Goal: Task Accomplishment & Management: Use online tool/utility

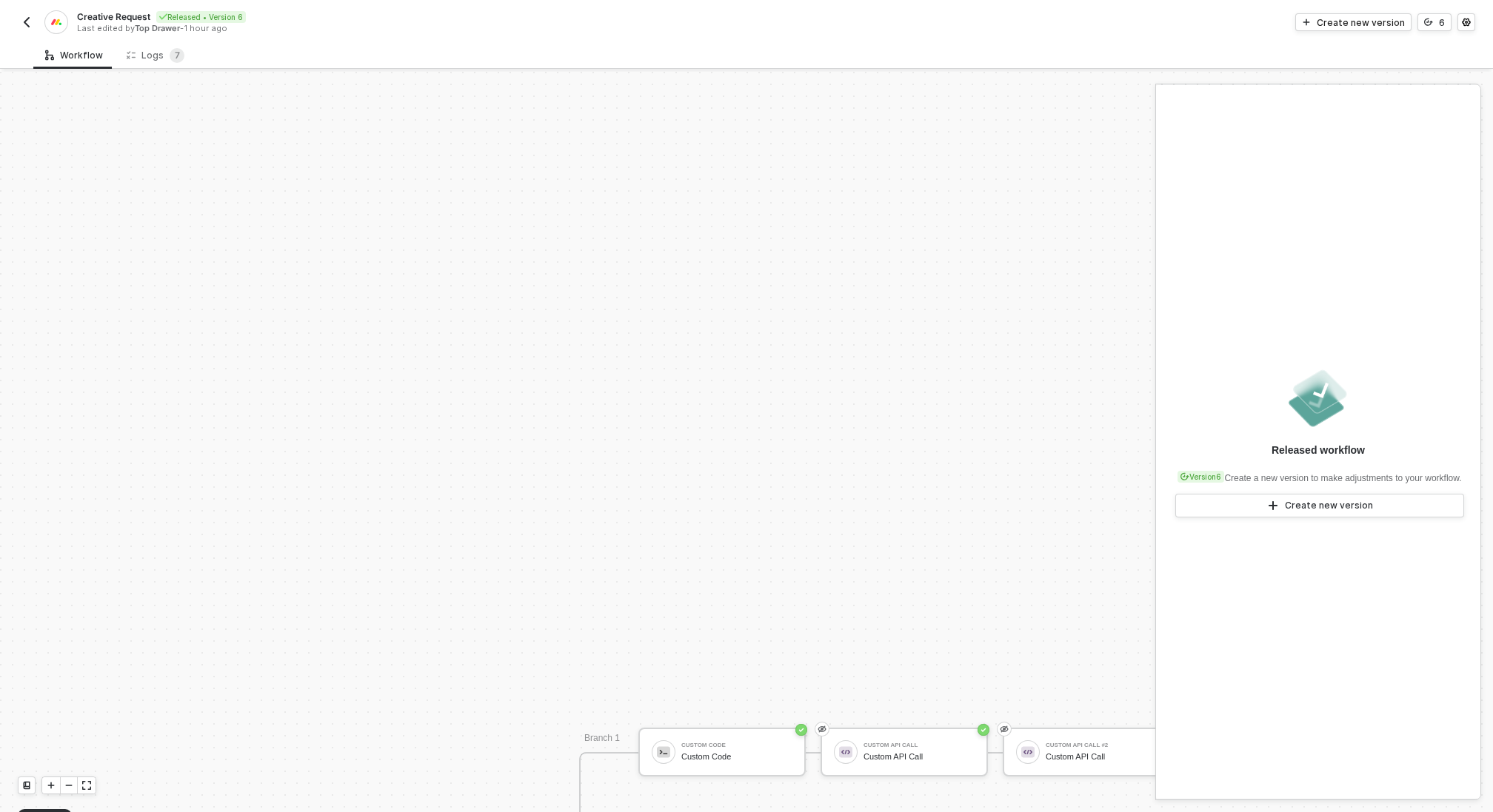
scroll to position [422, 0]
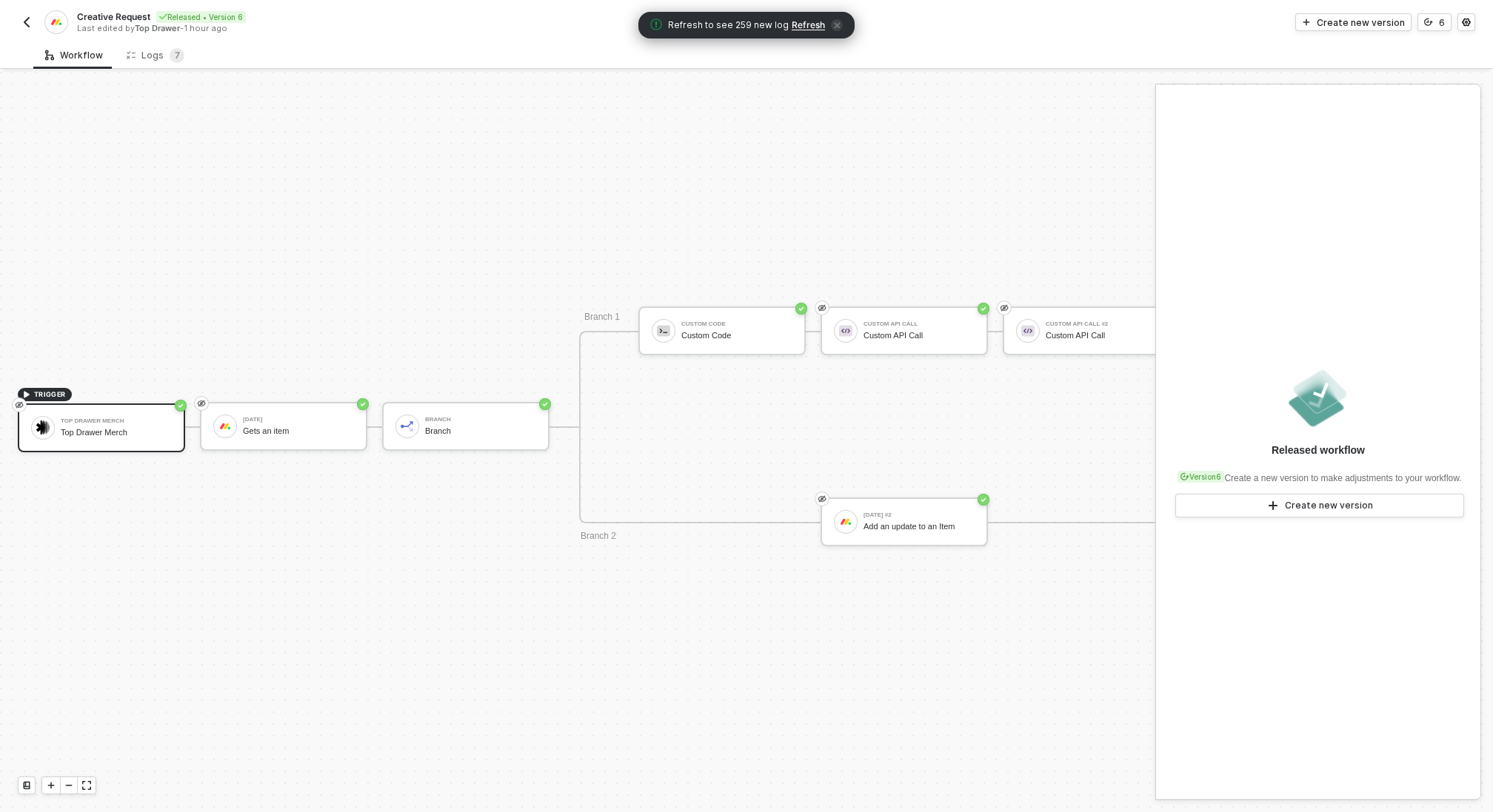
click at [25, 20] on img "button" at bounding box center [26, 22] width 12 height 12
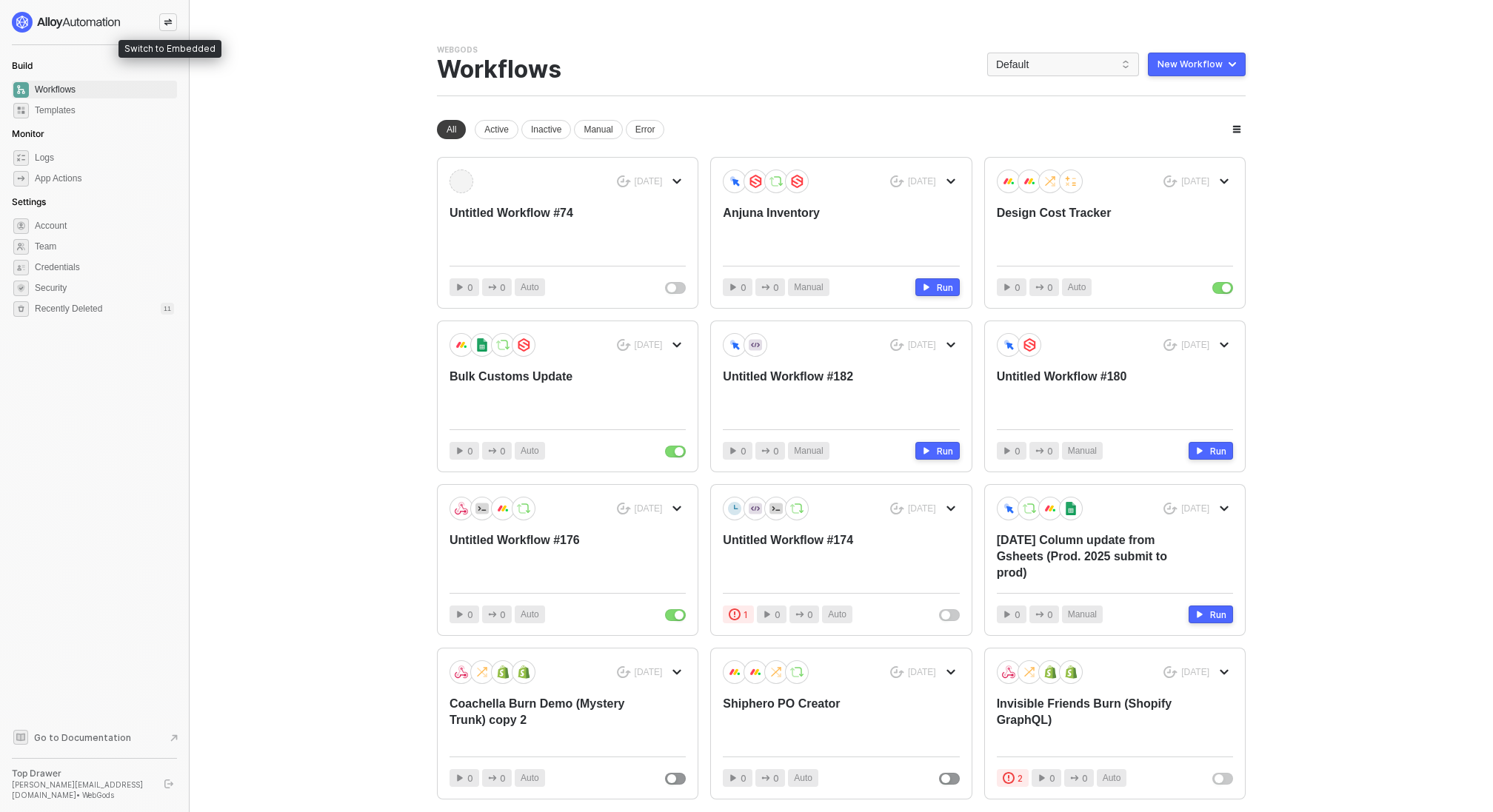
click at [168, 22] on icon "icon-swap" at bounding box center [167, 22] width 9 height 9
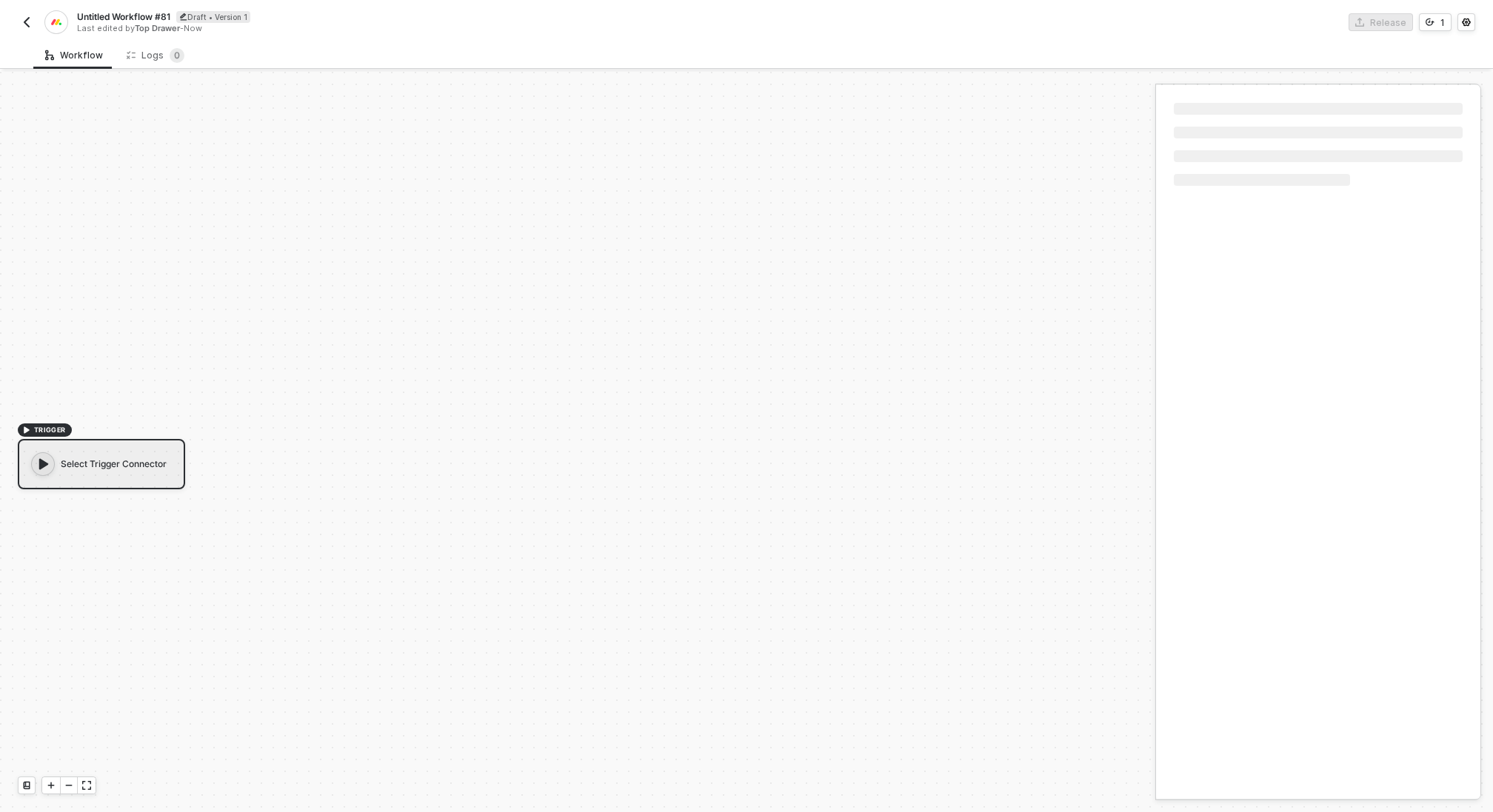
scroll to position [26, 0]
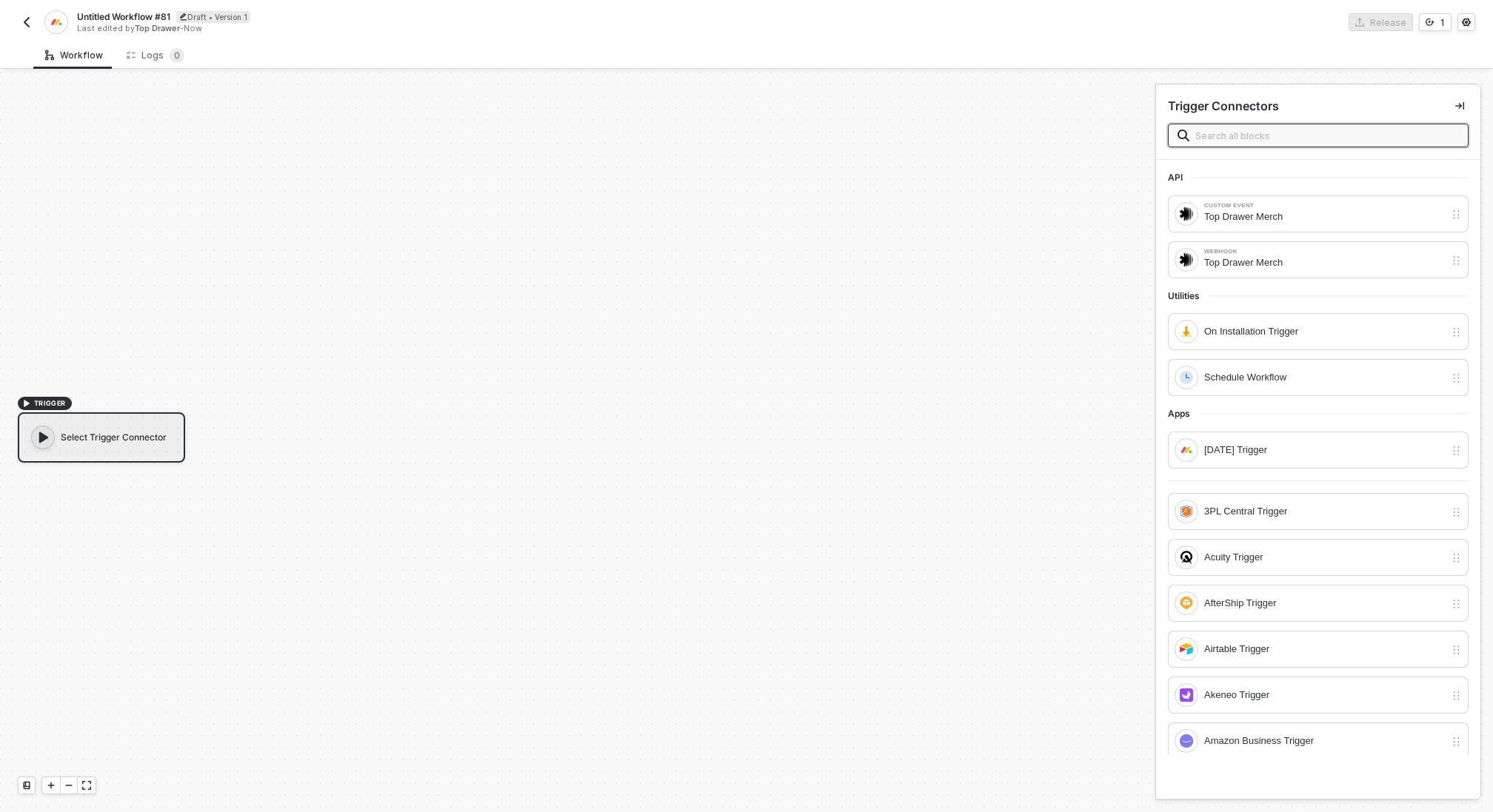
click at [135, 16] on span "Untitled Workflow #81" at bounding box center [124, 16] width 93 height 12
click at [135, 16] on input "Untitled Workflow #81" at bounding box center [203, 16] width 252 height 18
type input "Advancing Item Creator"
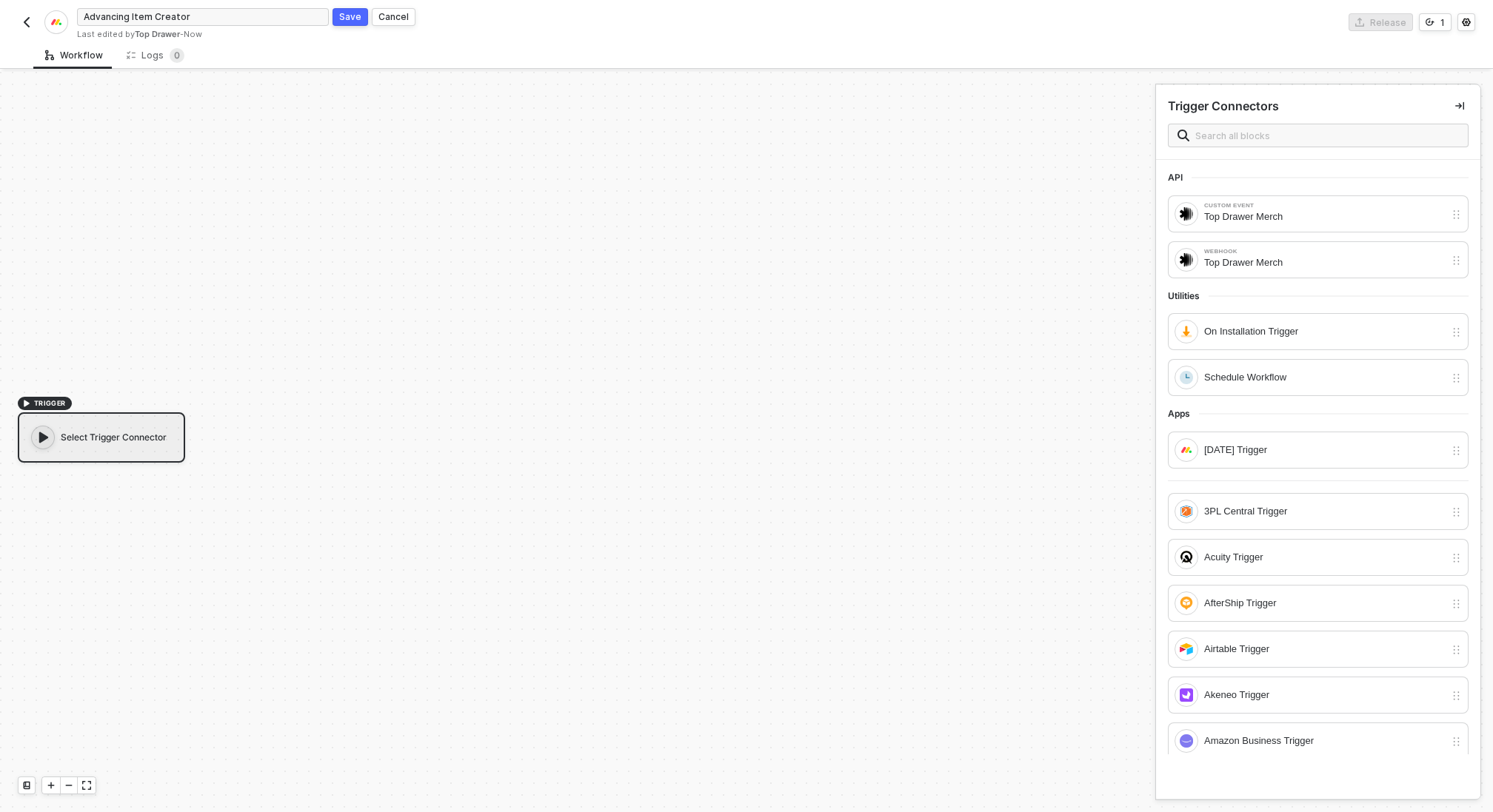
click at [346, 18] on div "Save" at bounding box center [350, 16] width 23 height 12
click at [1225, 447] on div "[DATE] Trigger" at bounding box center [1324, 450] width 240 height 16
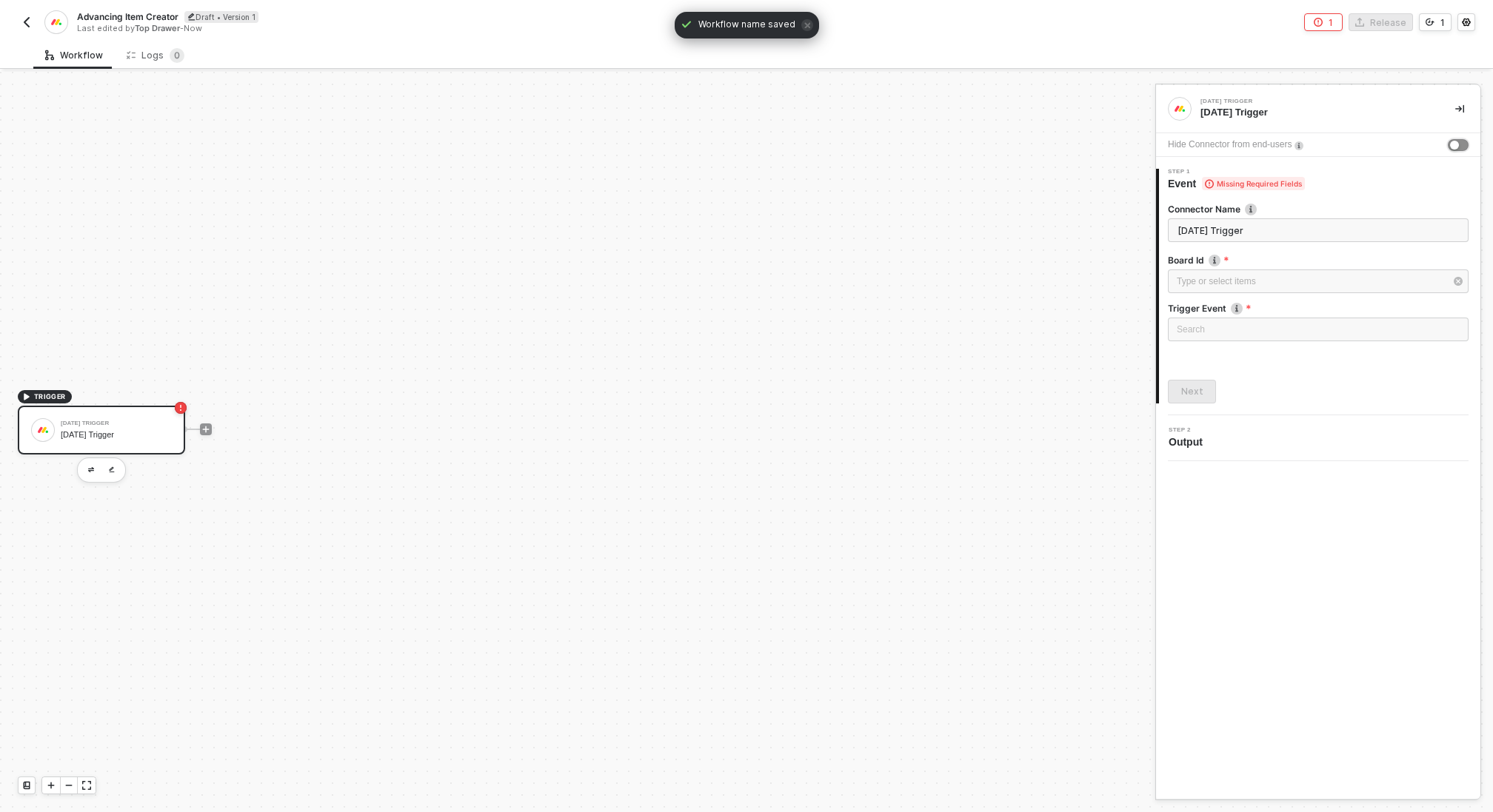
click at [1455, 144] on div "button" at bounding box center [1454, 145] width 9 height 9
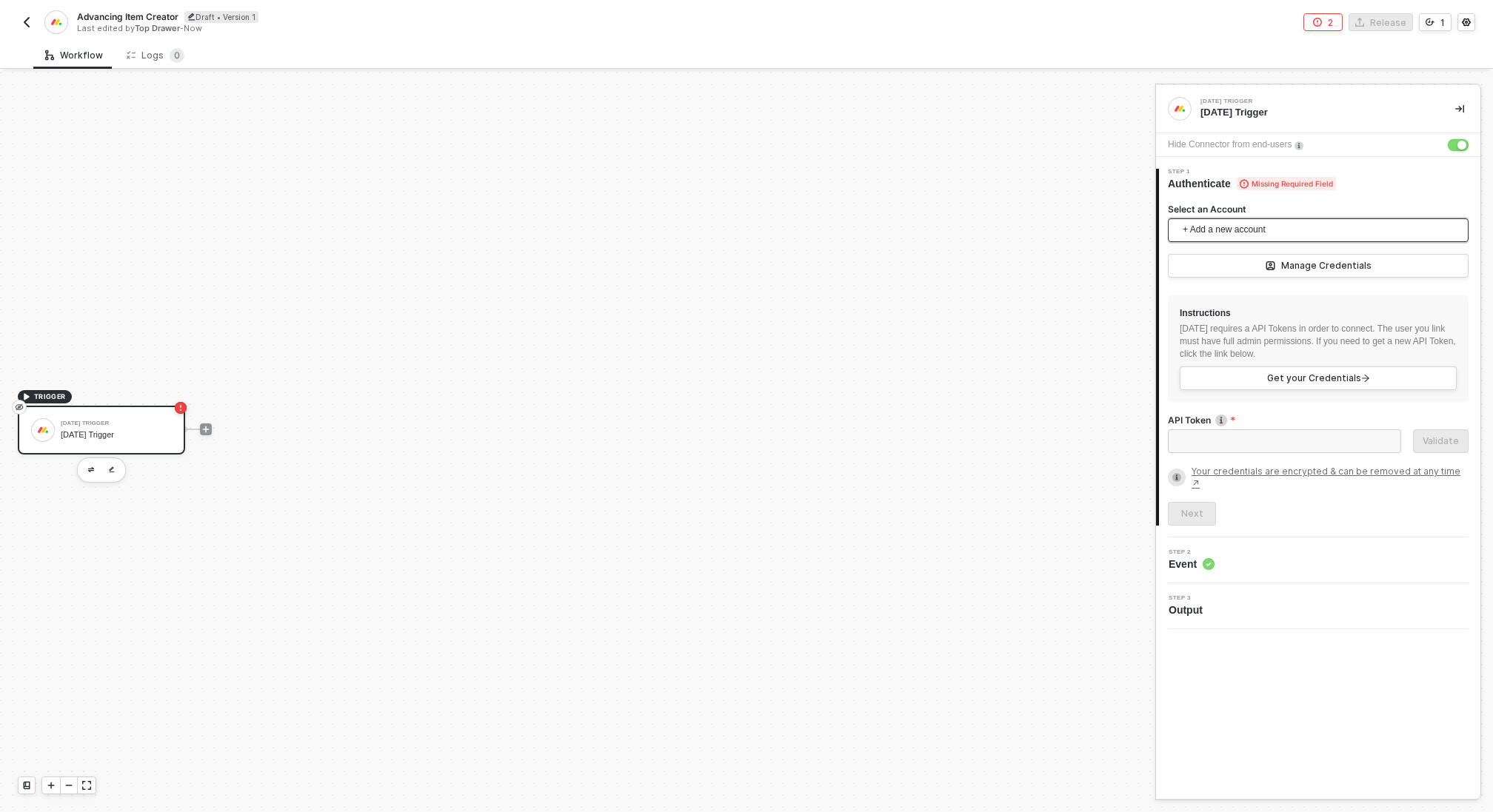
click at [1271, 230] on span "+ Add a new account" at bounding box center [1322, 230] width 277 height 23
click at [1264, 257] on span "Top Drawer's [DATE]" at bounding box center [1239, 263] width 119 height 16
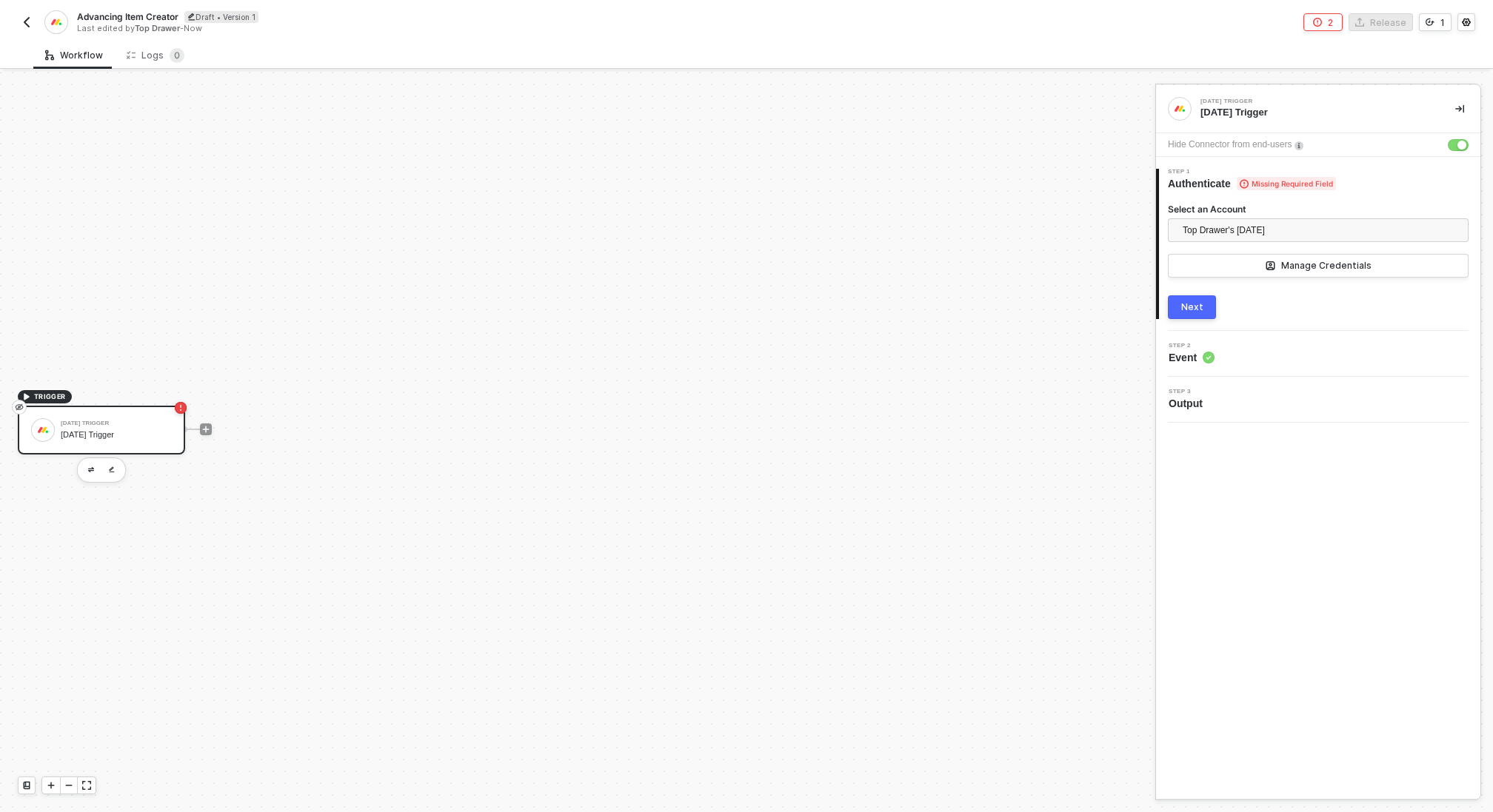
click at [1204, 303] on button "Next" at bounding box center [1192, 307] width 48 height 23
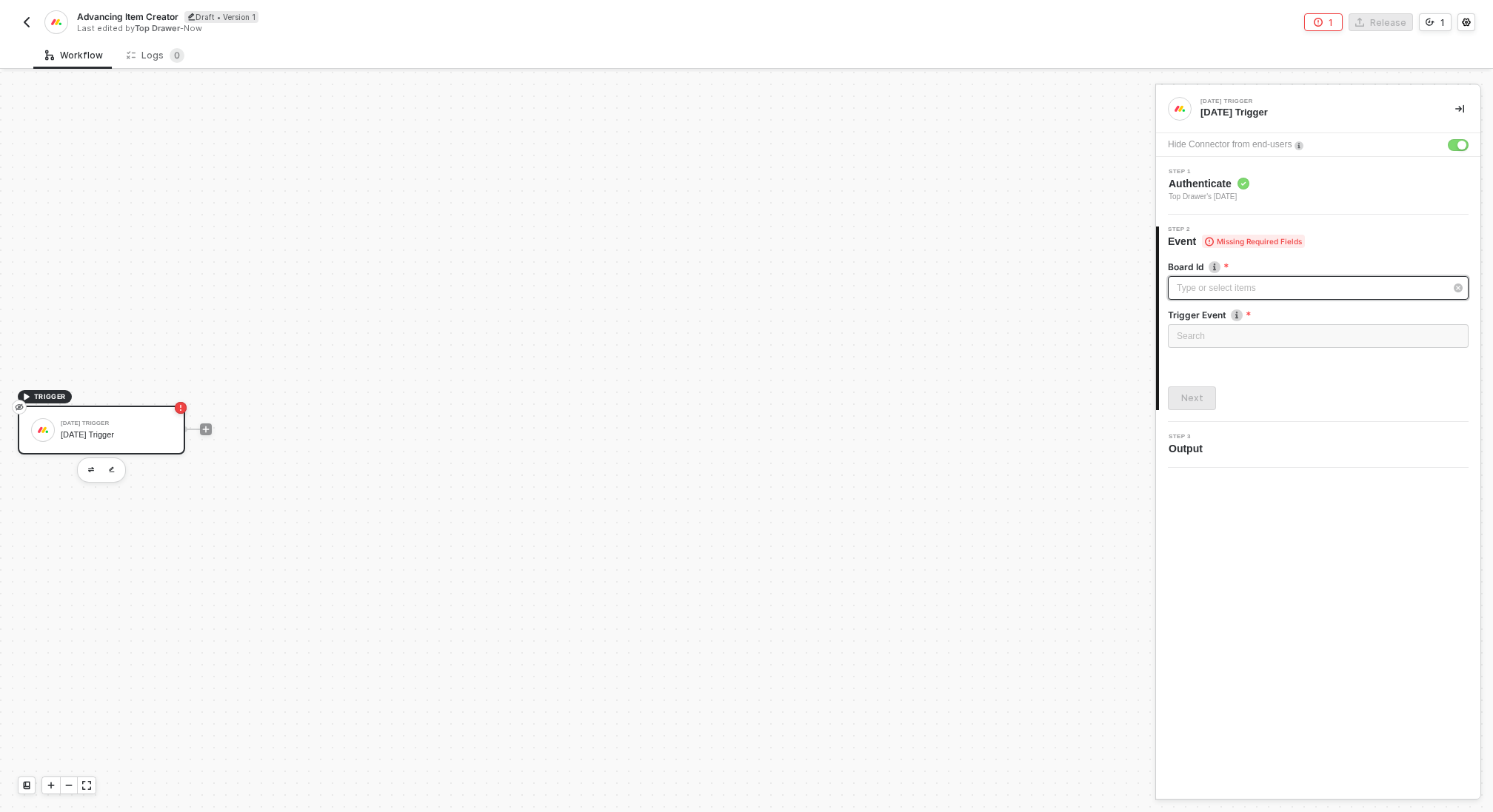
click at [1214, 295] on div "Type or select items ﻿" at bounding box center [1318, 288] width 301 height 23
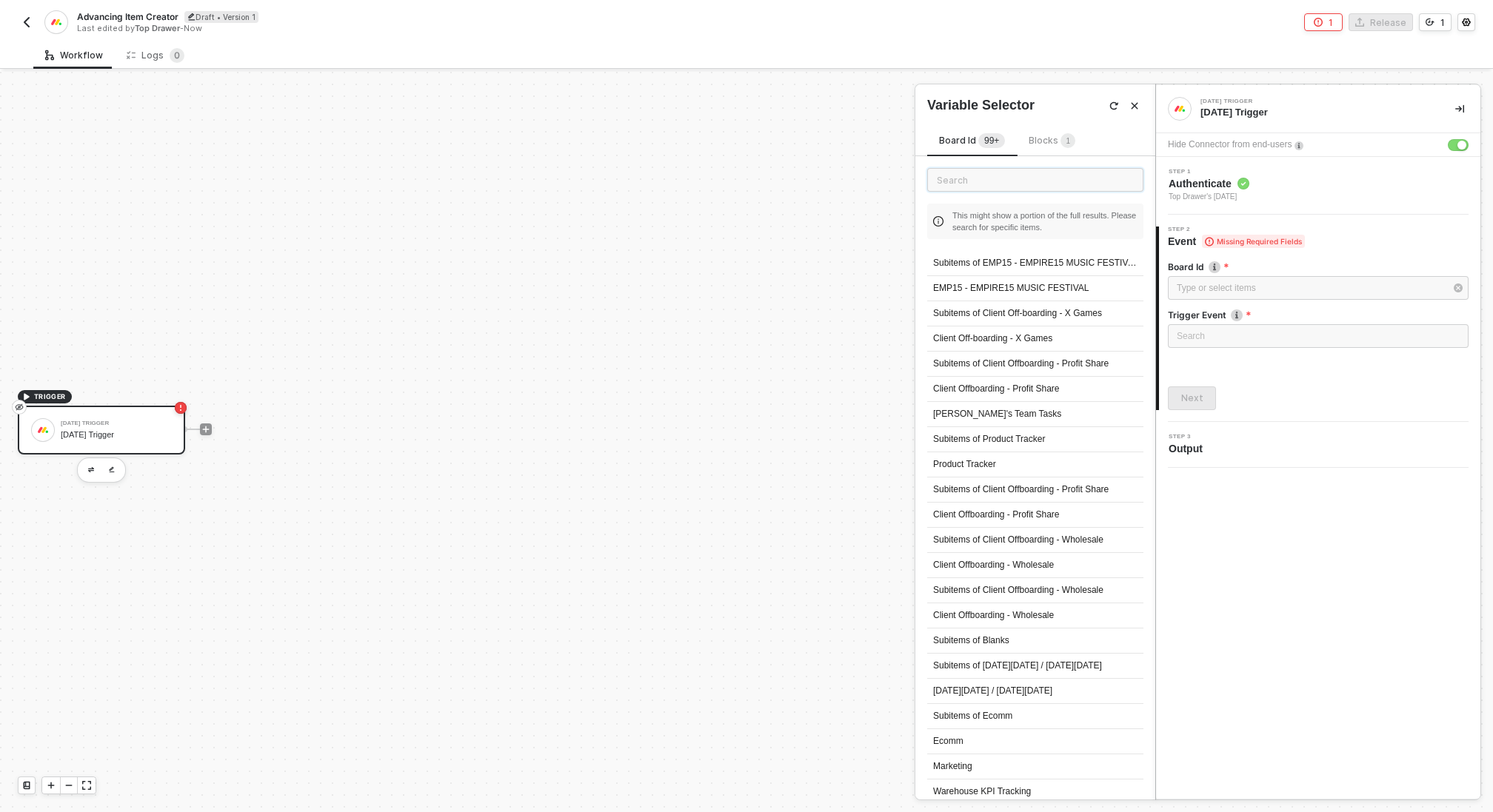
click at [1039, 186] on input "text" at bounding box center [1036, 180] width 216 height 23
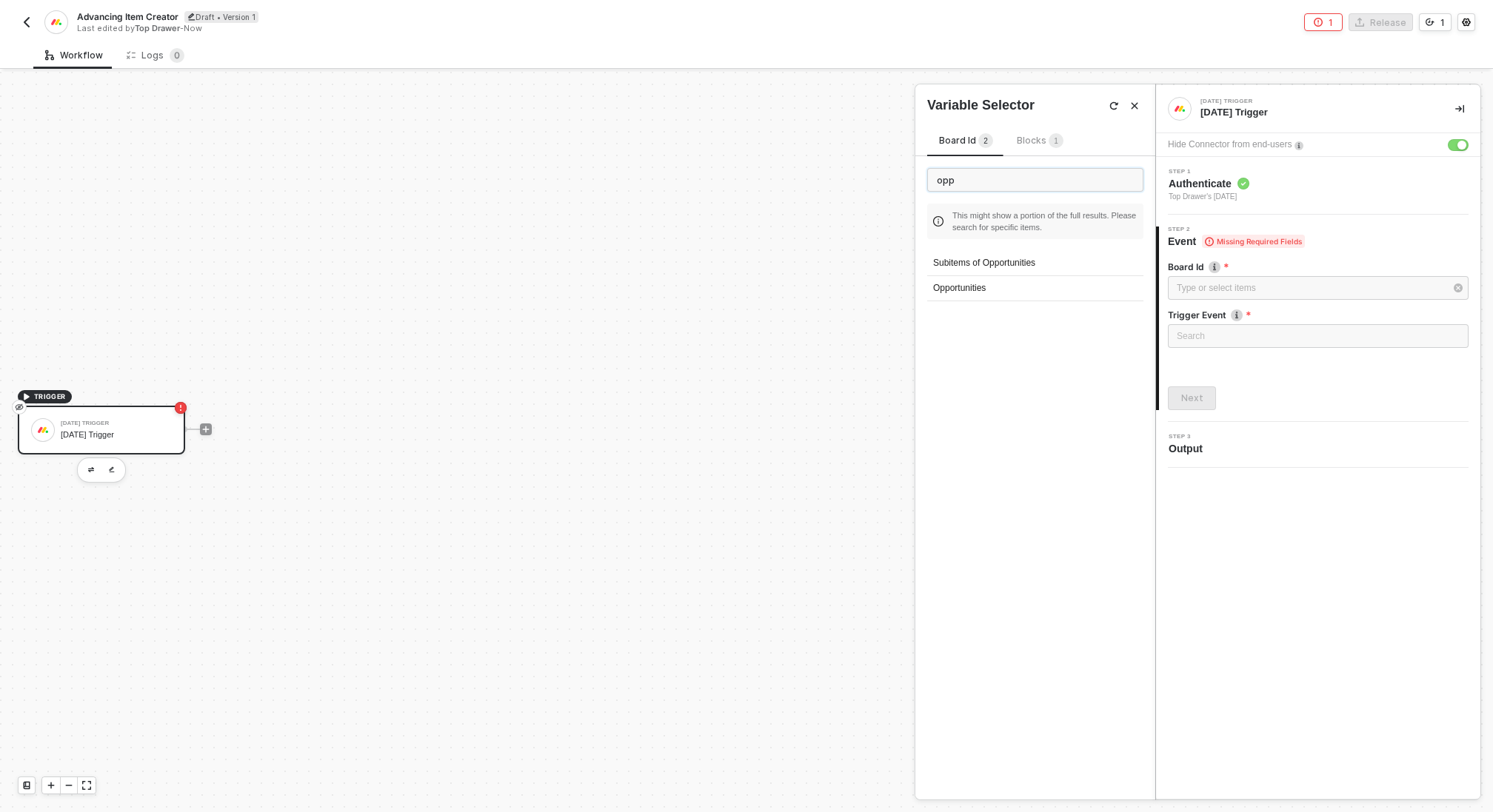
type input "opp"
click at [1035, 286] on div "Opportunities" at bounding box center [1036, 289] width 216 height 25
click at [1235, 335] on input "search" at bounding box center [1319, 336] width 283 height 23
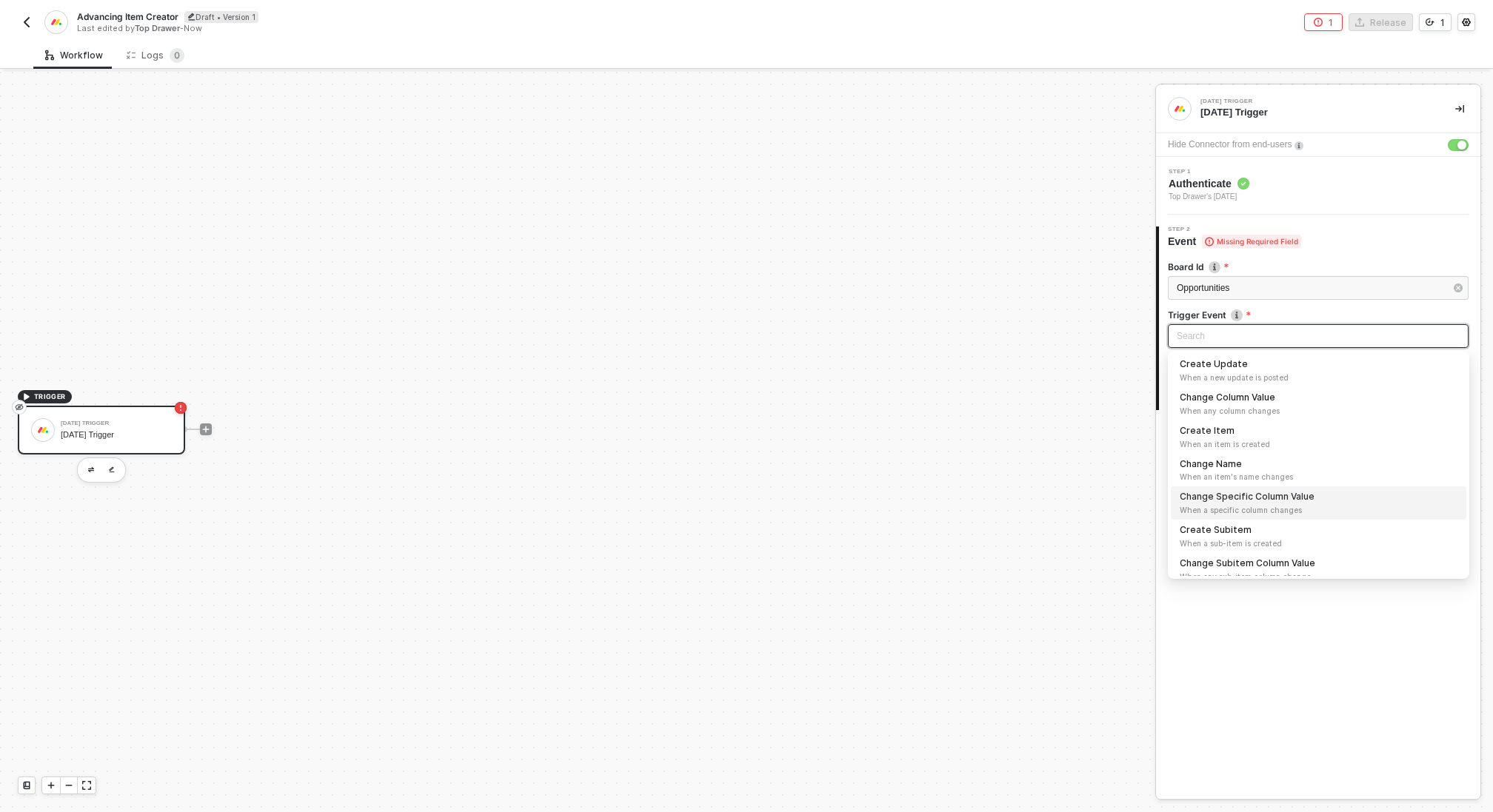
click at [1255, 502] on div "Change Specific Column Value When a specific column changes" at bounding box center [1319, 502] width 278 height 26
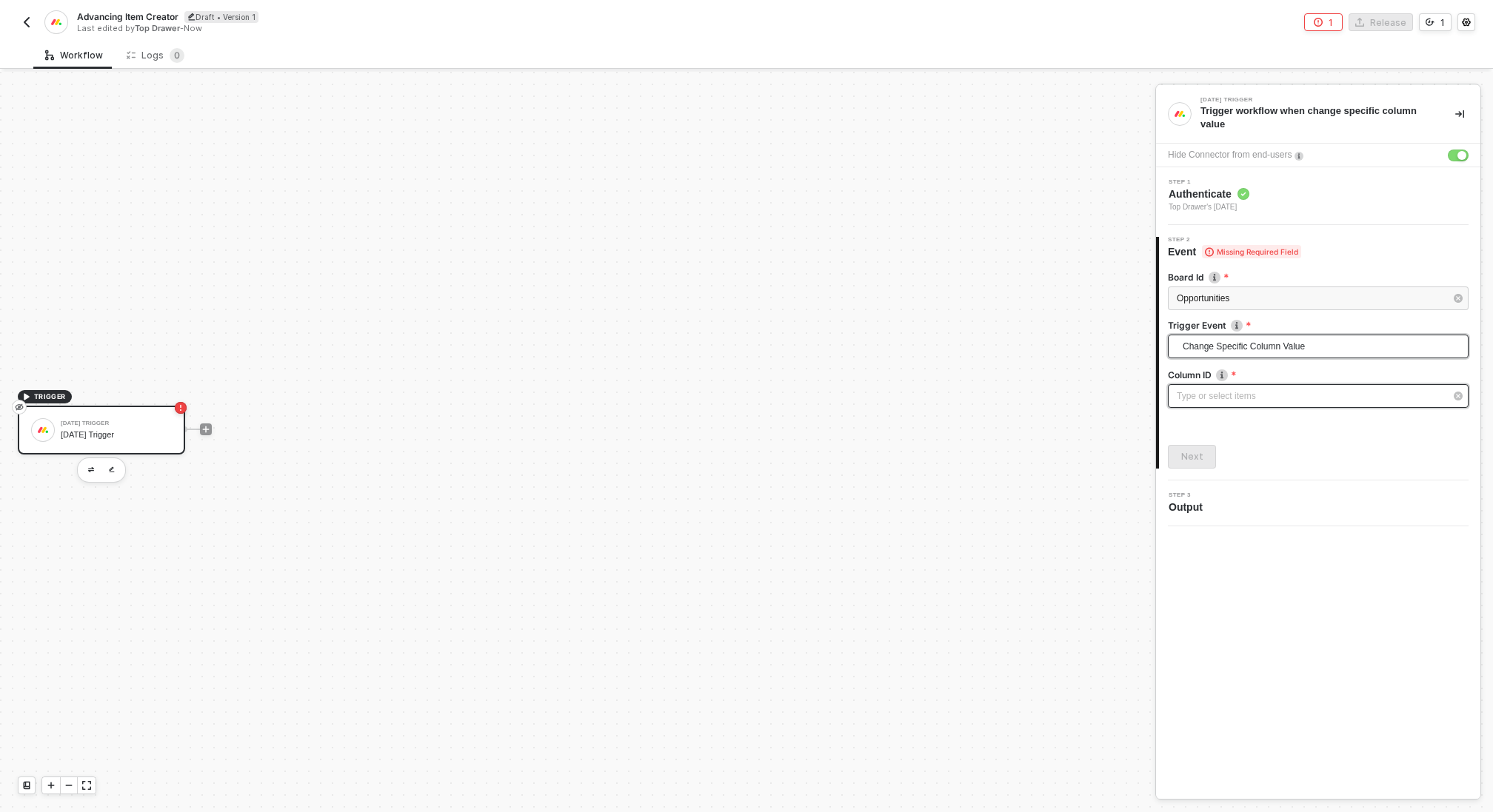
click at [1268, 394] on div "Type or select items ﻿" at bounding box center [1311, 397] width 268 height 14
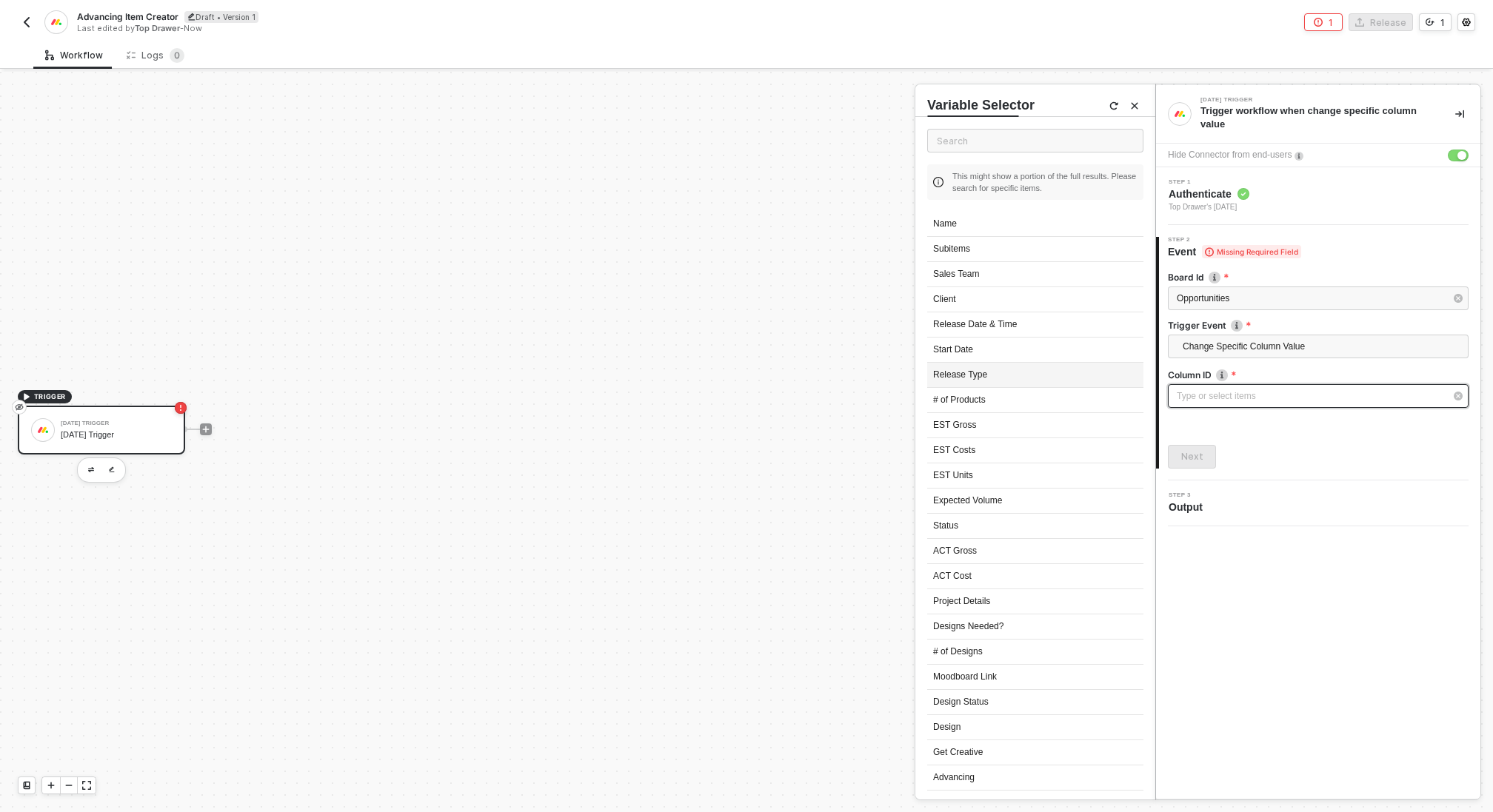
scroll to position [47, 0]
click at [954, 508] on div "Status" at bounding box center [1036, 518] width 216 height 25
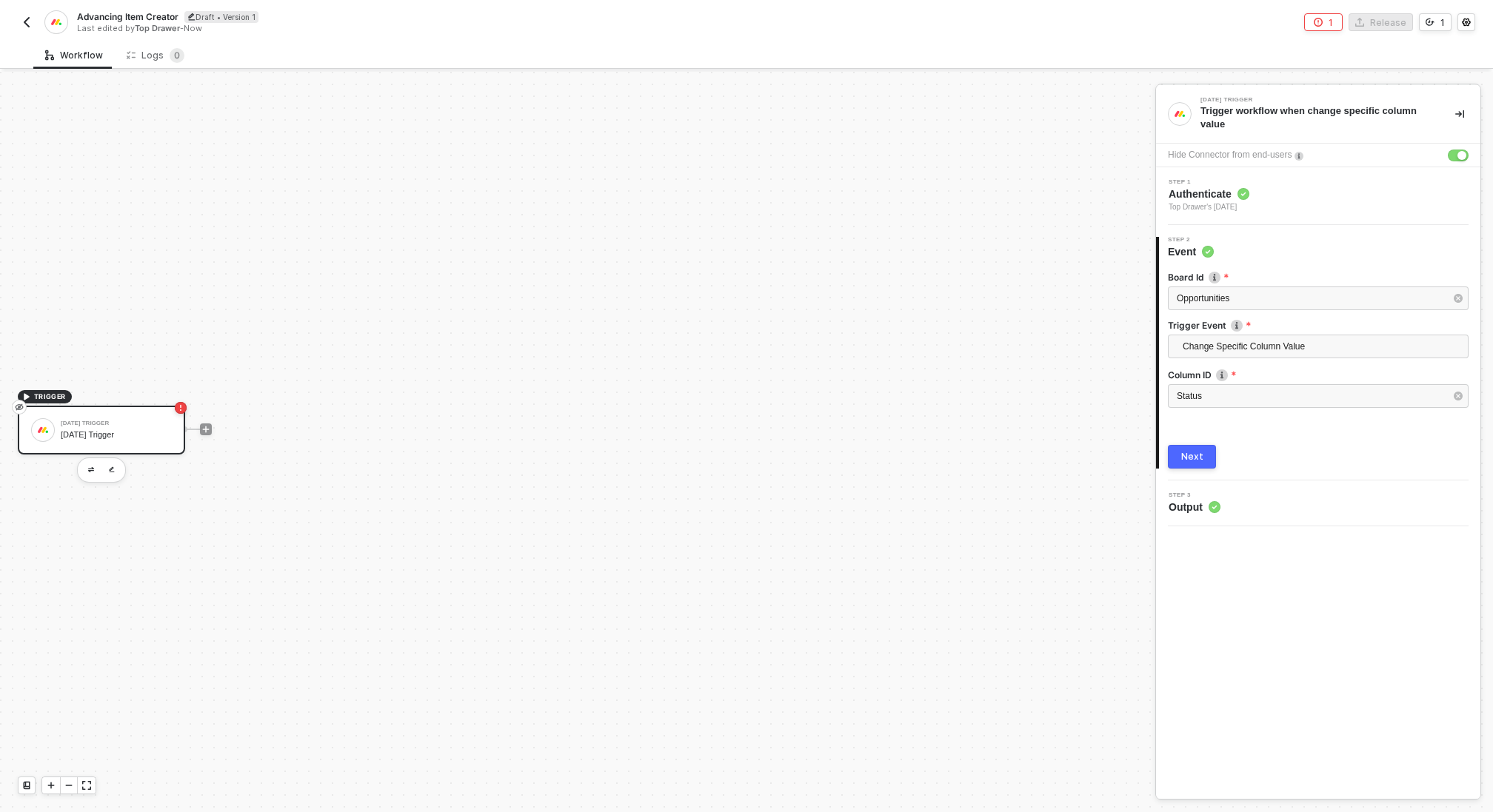
click at [1184, 453] on div "Next" at bounding box center [1193, 457] width 23 height 12
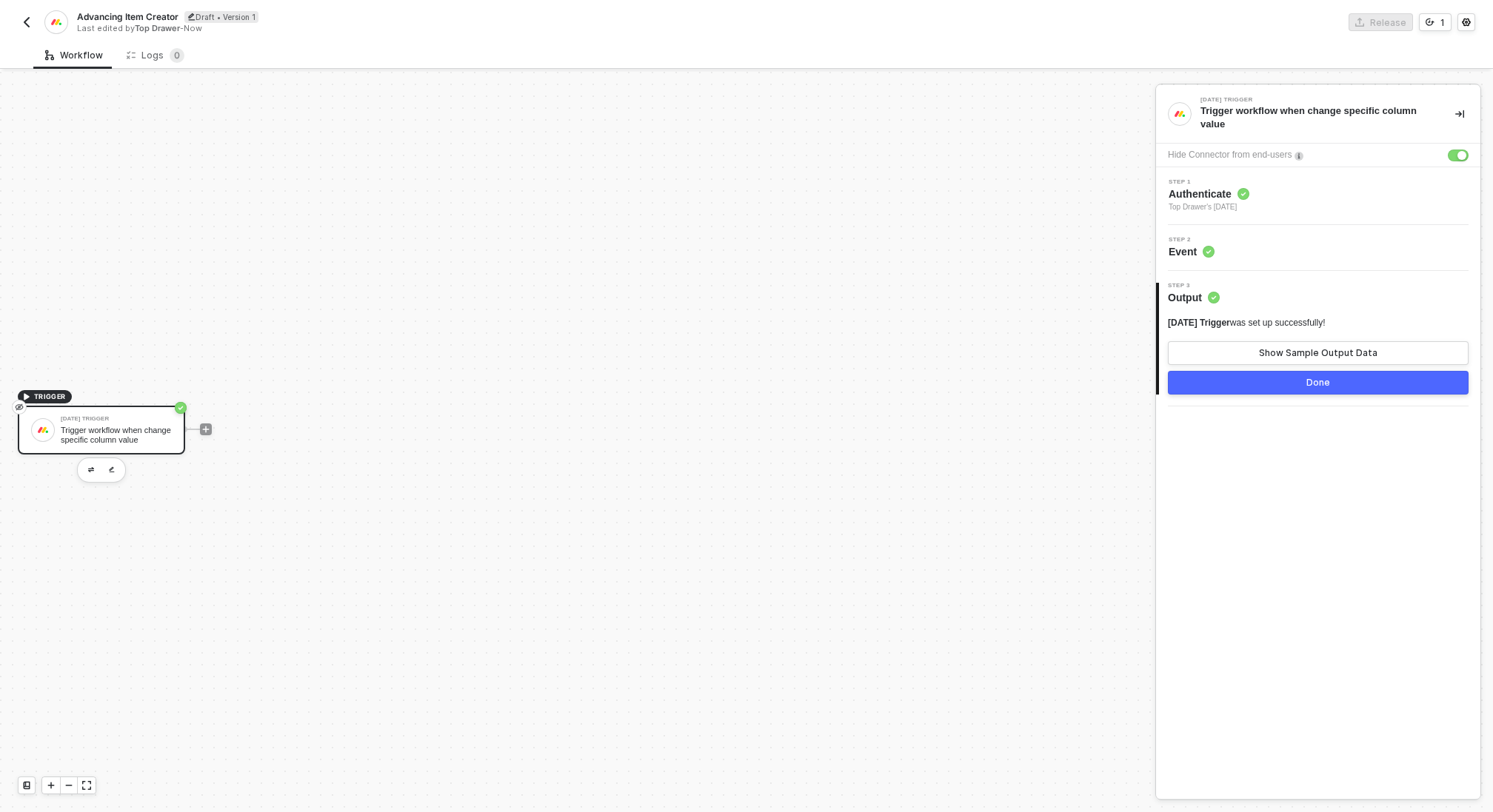
click at [1267, 383] on button "Done" at bounding box center [1318, 383] width 301 height 23
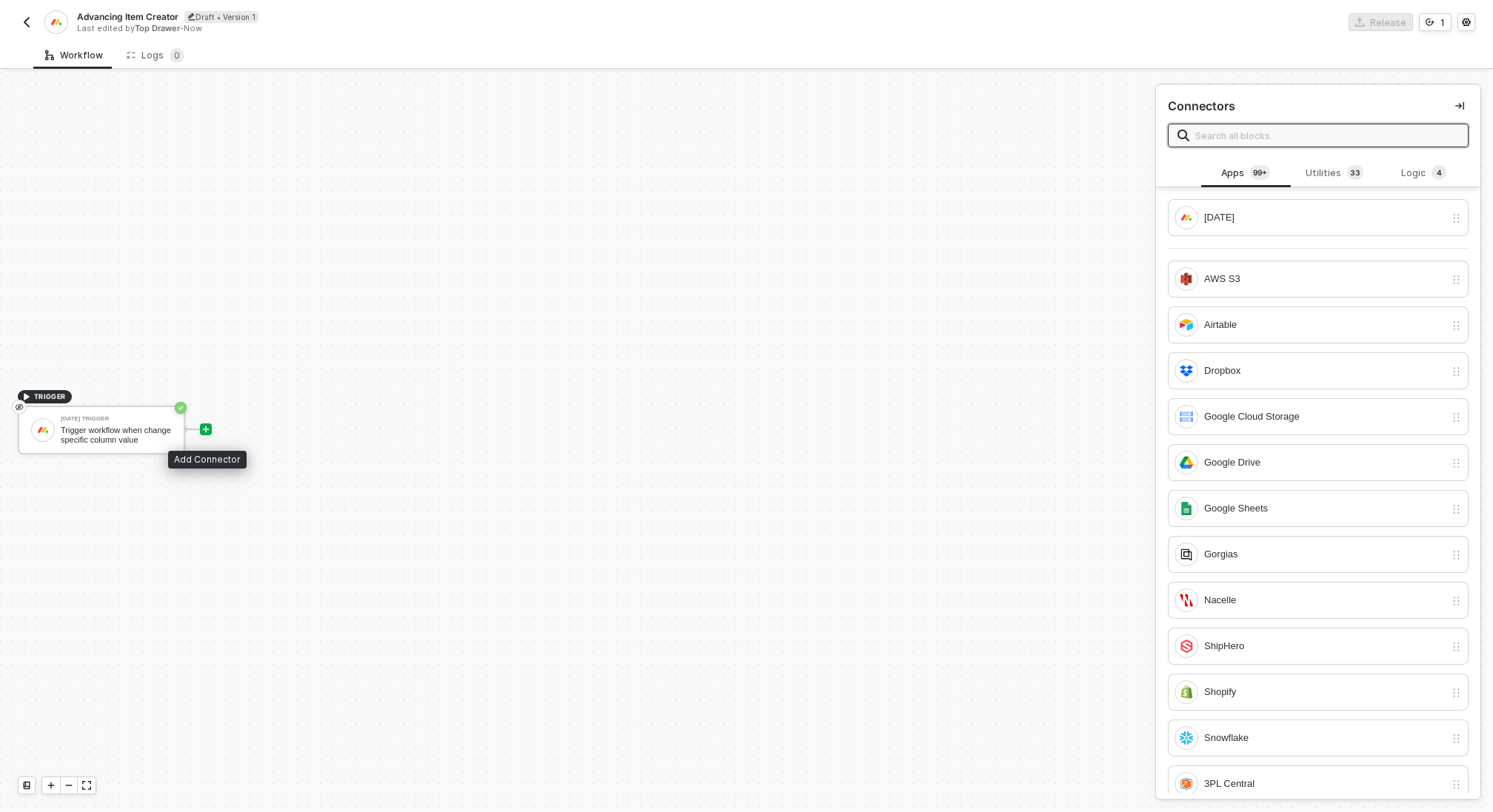
click at [209, 429] on icon "icon-play" at bounding box center [205, 429] width 9 height 9
click at [1329, 174] on div "Utilities 3 3" at bounding box center [1335, 173] width 65 height 16
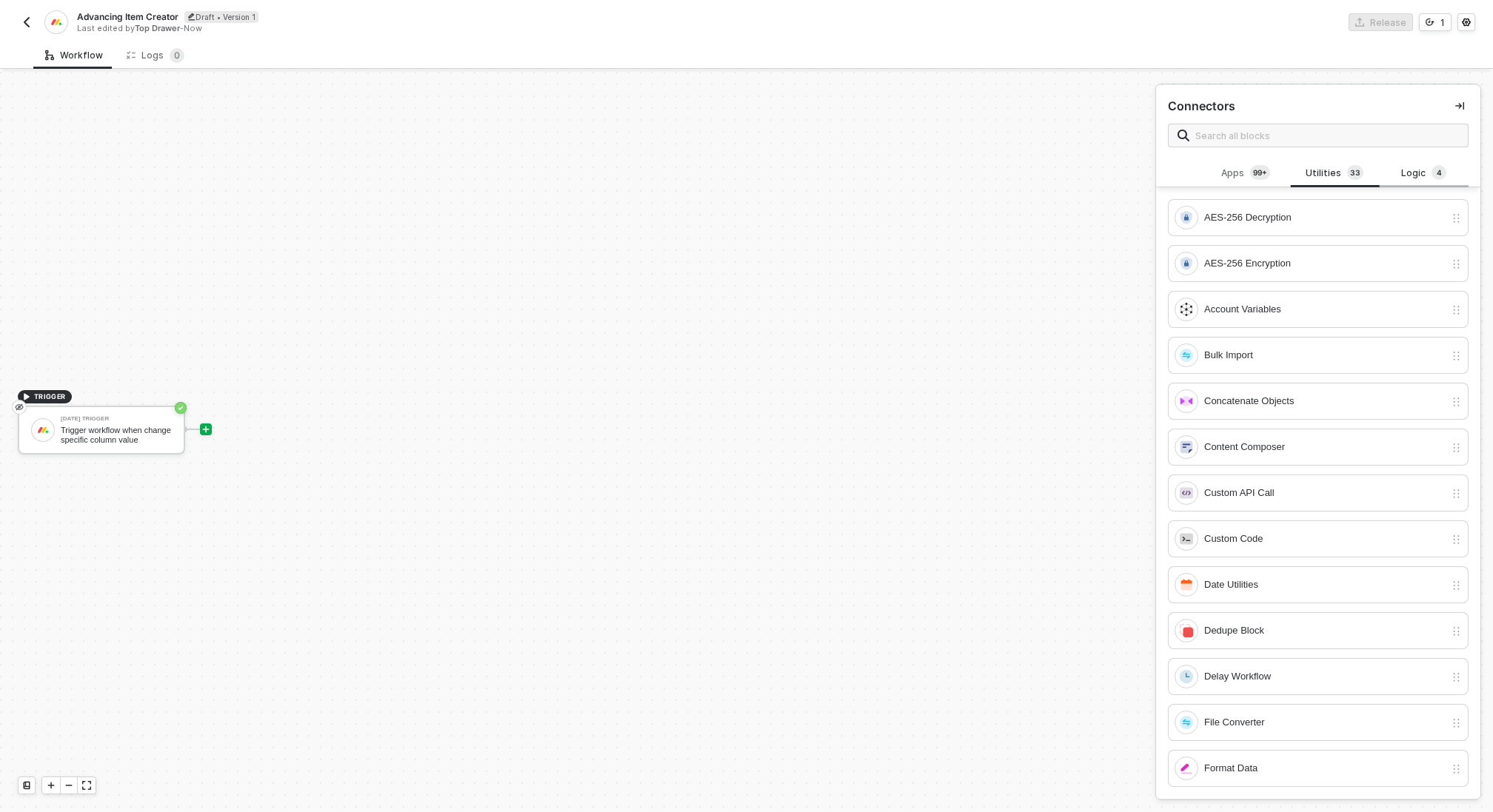
click at [1428, 170] on div "Logic 4" at bounding box center [1425, 173] width 65 height 16
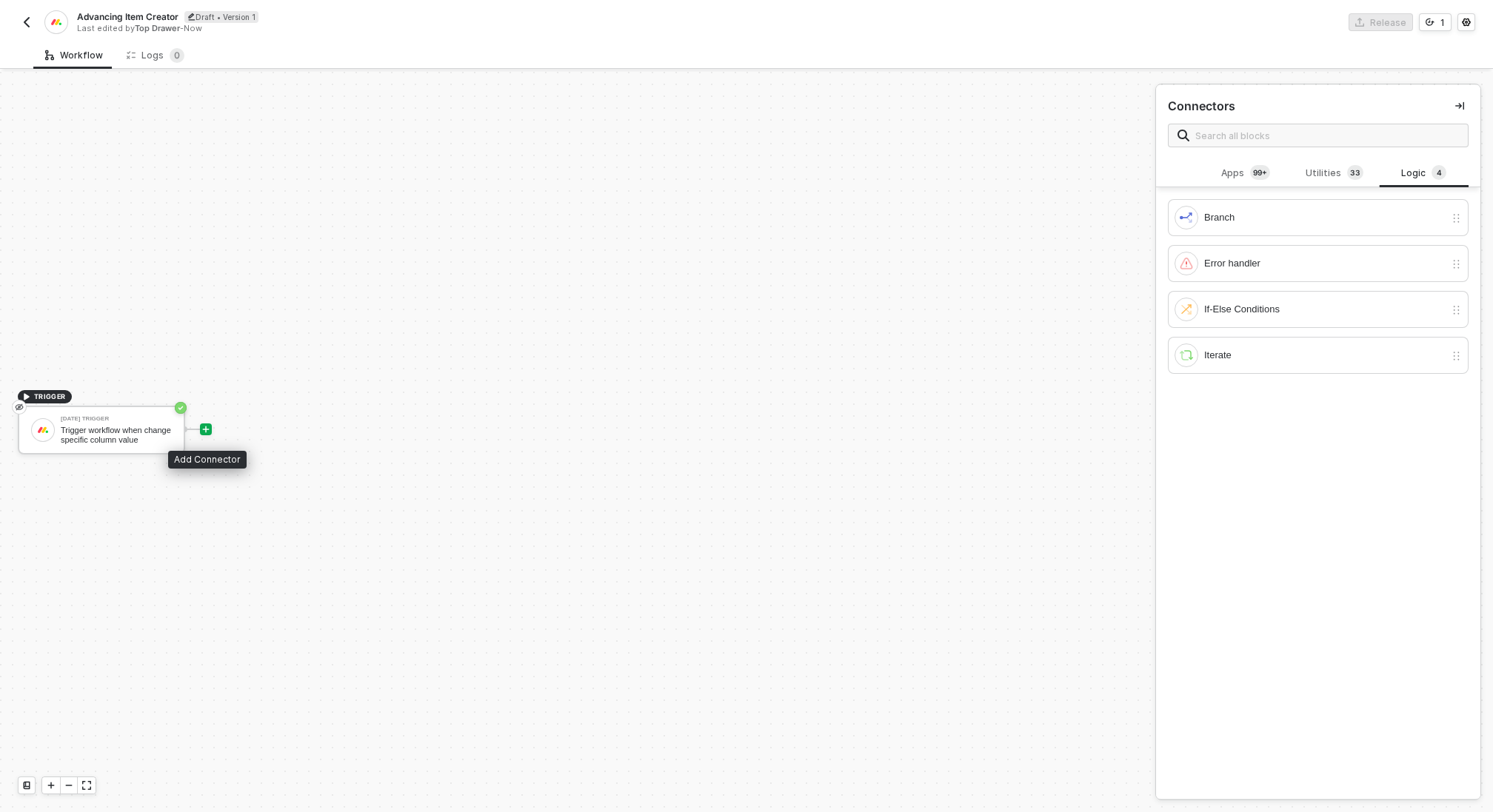
click at [209, 429] on icon "icon-play" at bounding box center [206, 429] width 7 height 7
click at [1336, 180] on div "Utilities 3 3" at bounding box center [1335, 173] width 65 height 16
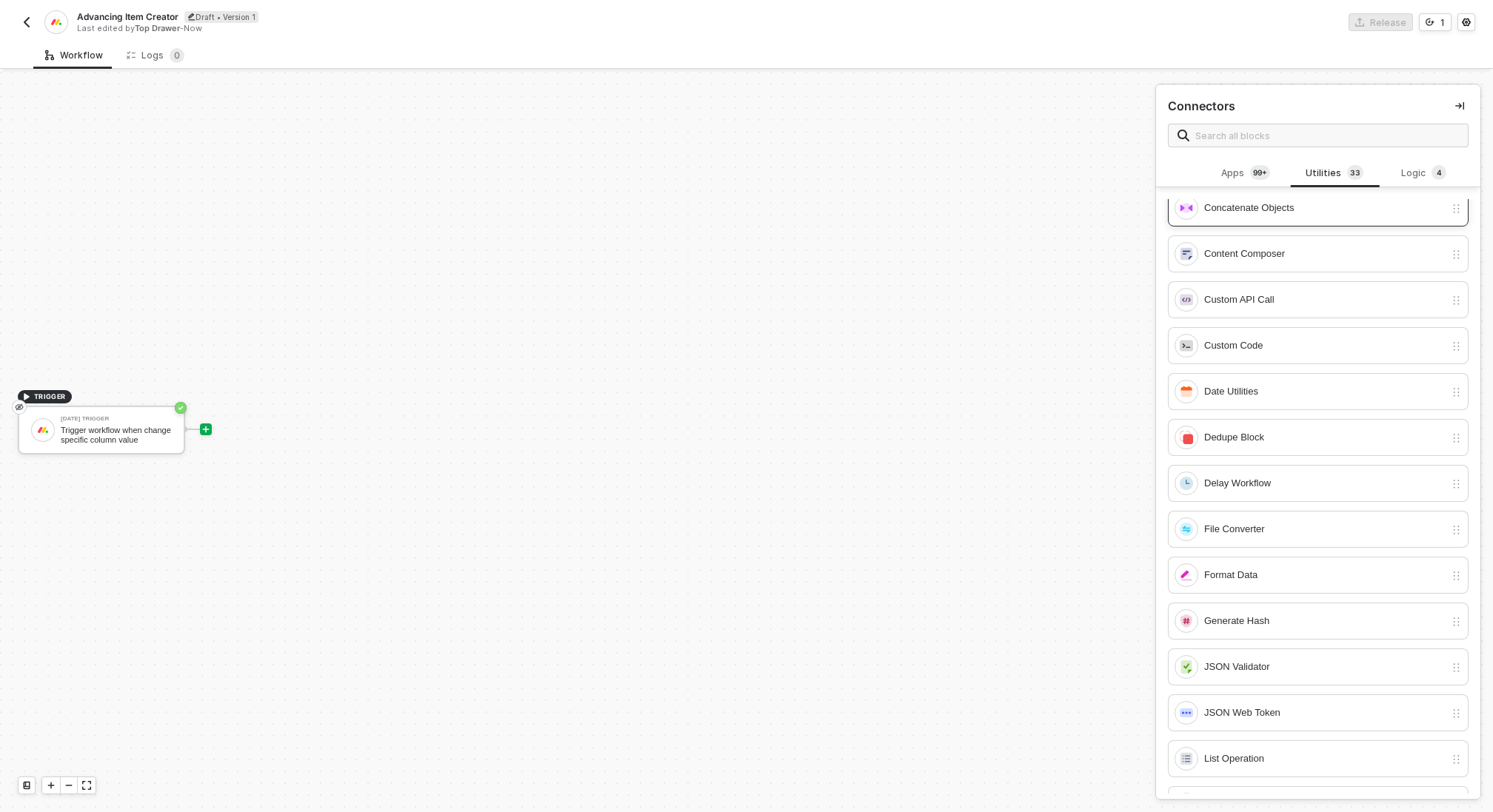
scroll to position [195, 0]
click at [1289, 481] on div "Delay Workflow" at bounding box center [1324, 481] width 240 height 16
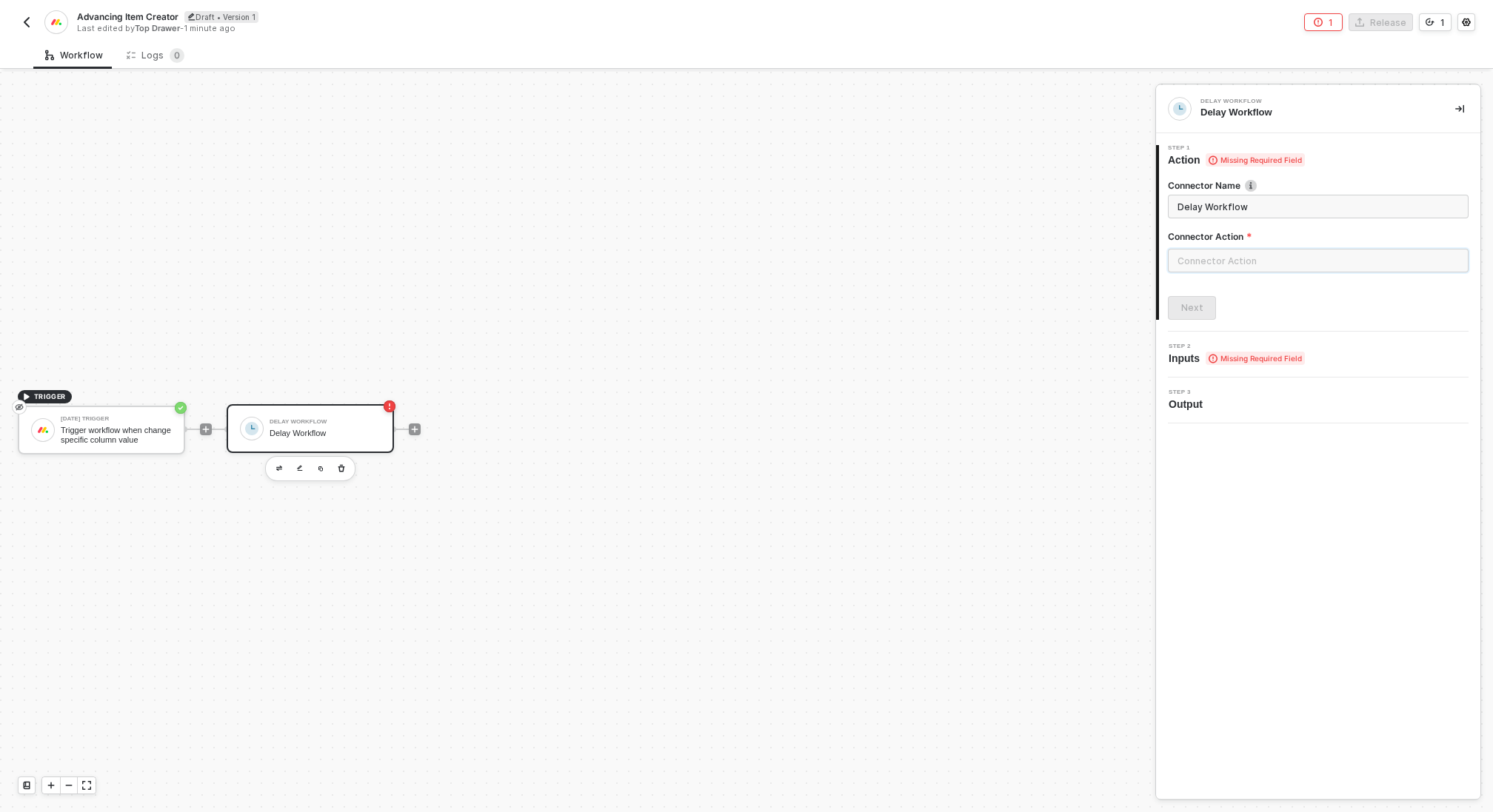
click at [1232, 257] on input "text" at bounding box center [1318, 261] width 301 height 23
click at [1046, 183] on div "Actions" at bounding box center [1035, 179] width 216 height 12
click at [1025, 218] on span "Wait a set amount of time before continuing workflow" at bounding box center [1014, 219] width 173 height 8
type input "Wait a set amount of time before continuing workflow"
type input "Fixed Delay"
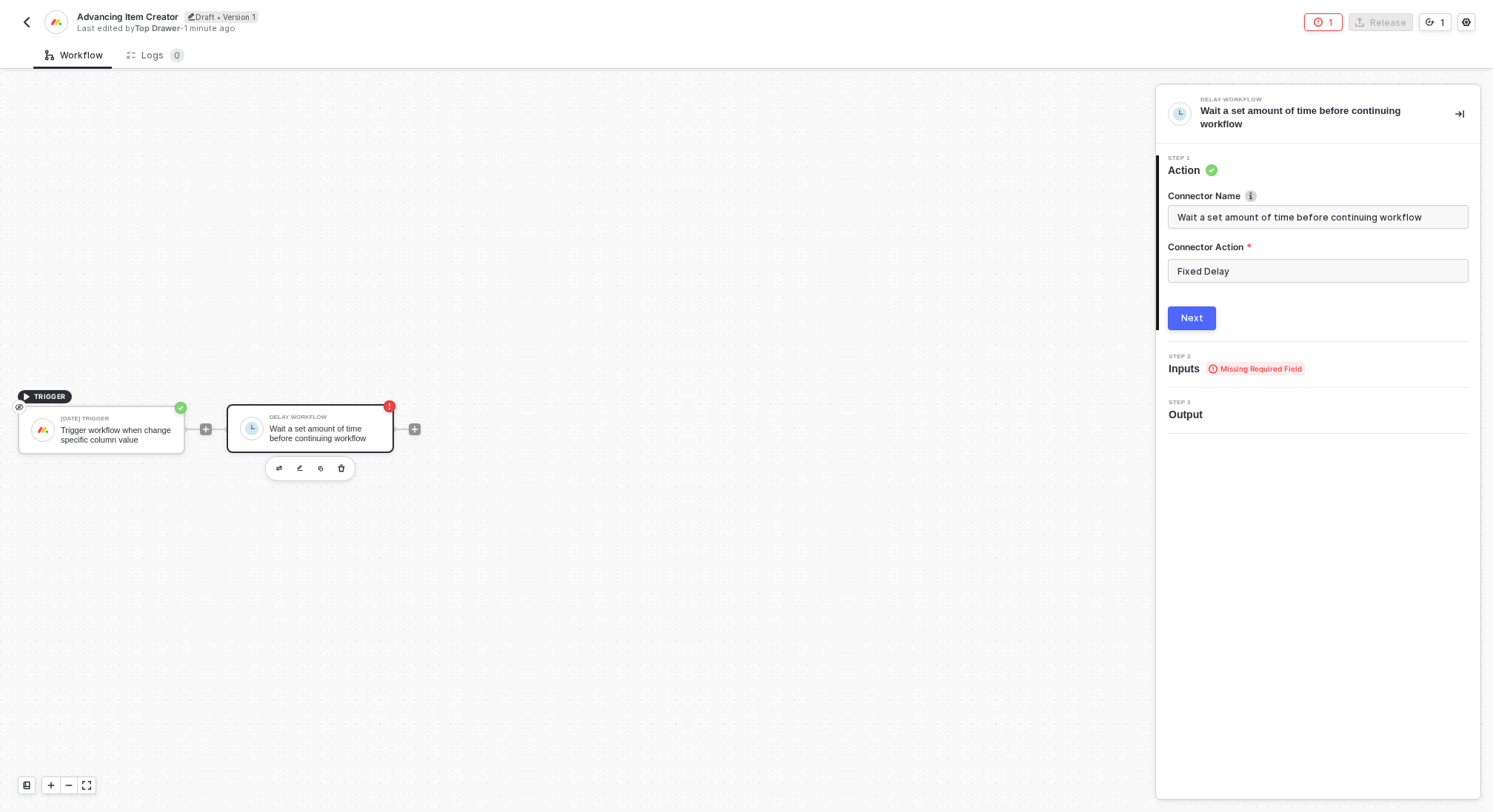
click at [1183, 315] on div "Next" at bounding box center [1193, 318] width 23 height 12
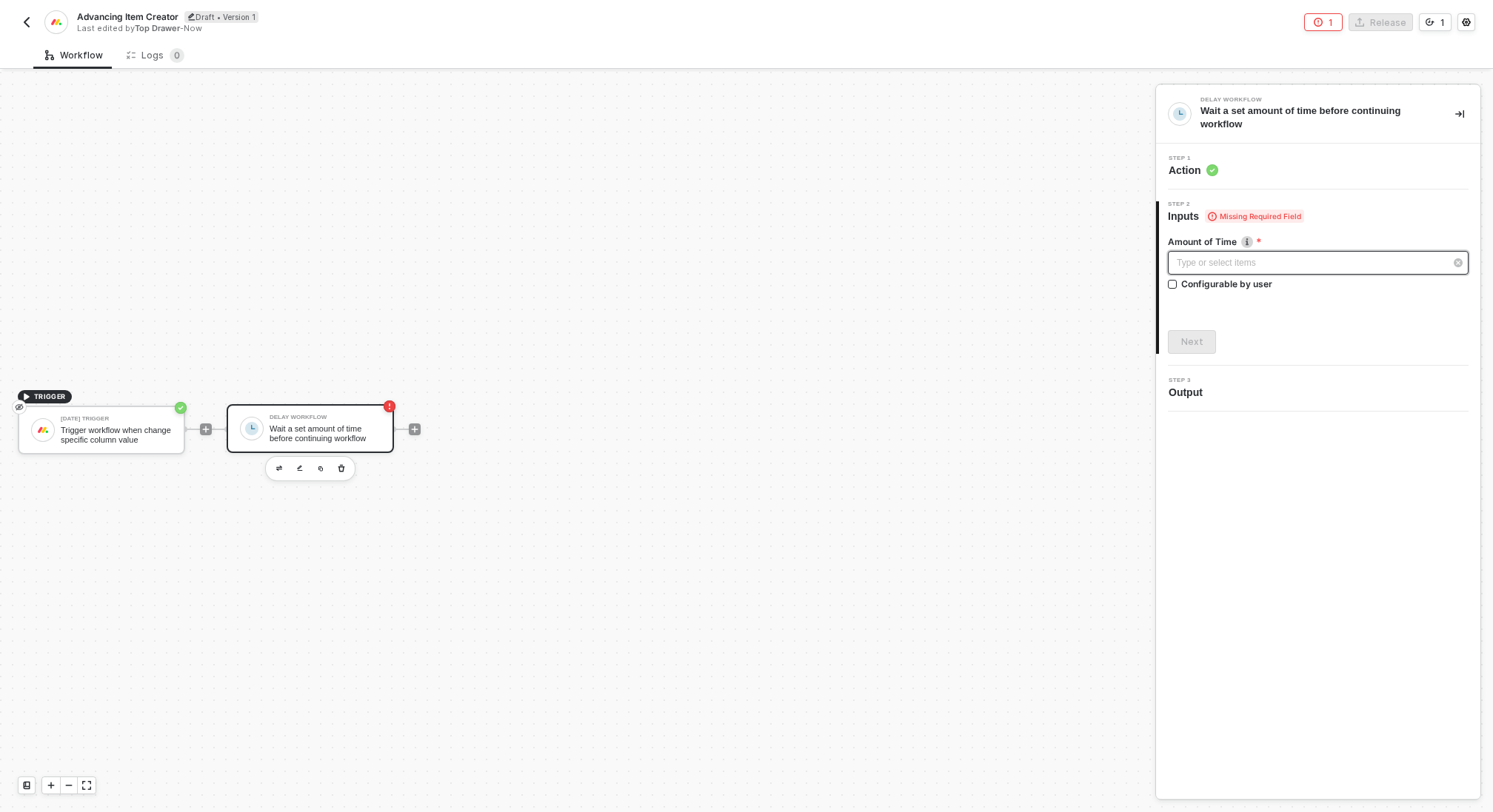
click at [1204, 270] on div "Type or select items ﻿" at bounding box center [1318, 263] width 301 height 23
click at [1073, 148] on input "0" at bounding box center [1077, 152] width 26 height 21
type input "15"
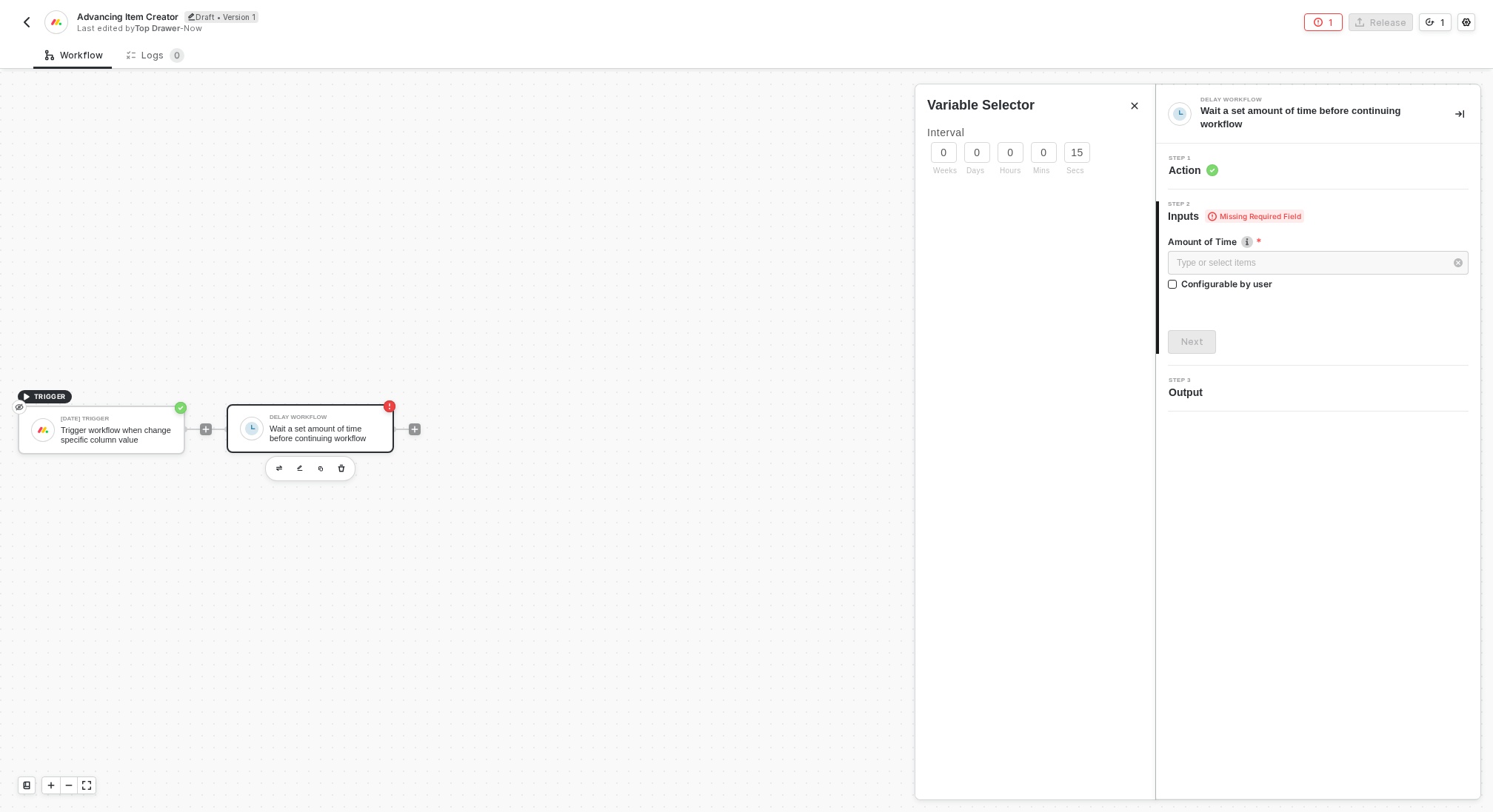
click at [1314, 329] on div "Amount of Time Type or select items ﻿ Configurable by user Next" at bounding box center [1318, 289] width 301 height 131
click at [1199, 331] on button "Next" at bounding box center [1192, 342] width 48 height 23
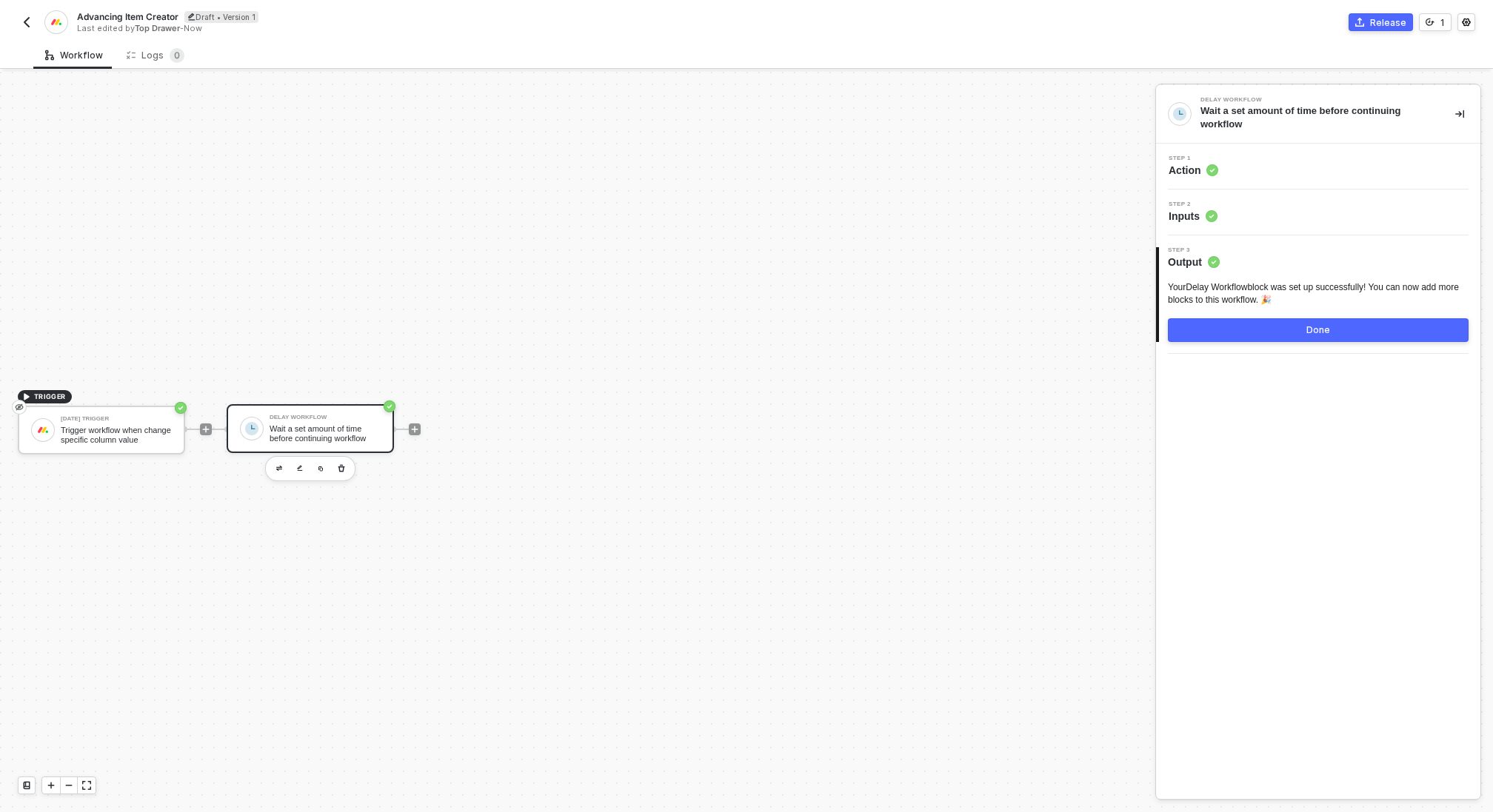
click at [1199, 331] on button "Done" at bounding box center [1318, 330] width 301 height 23
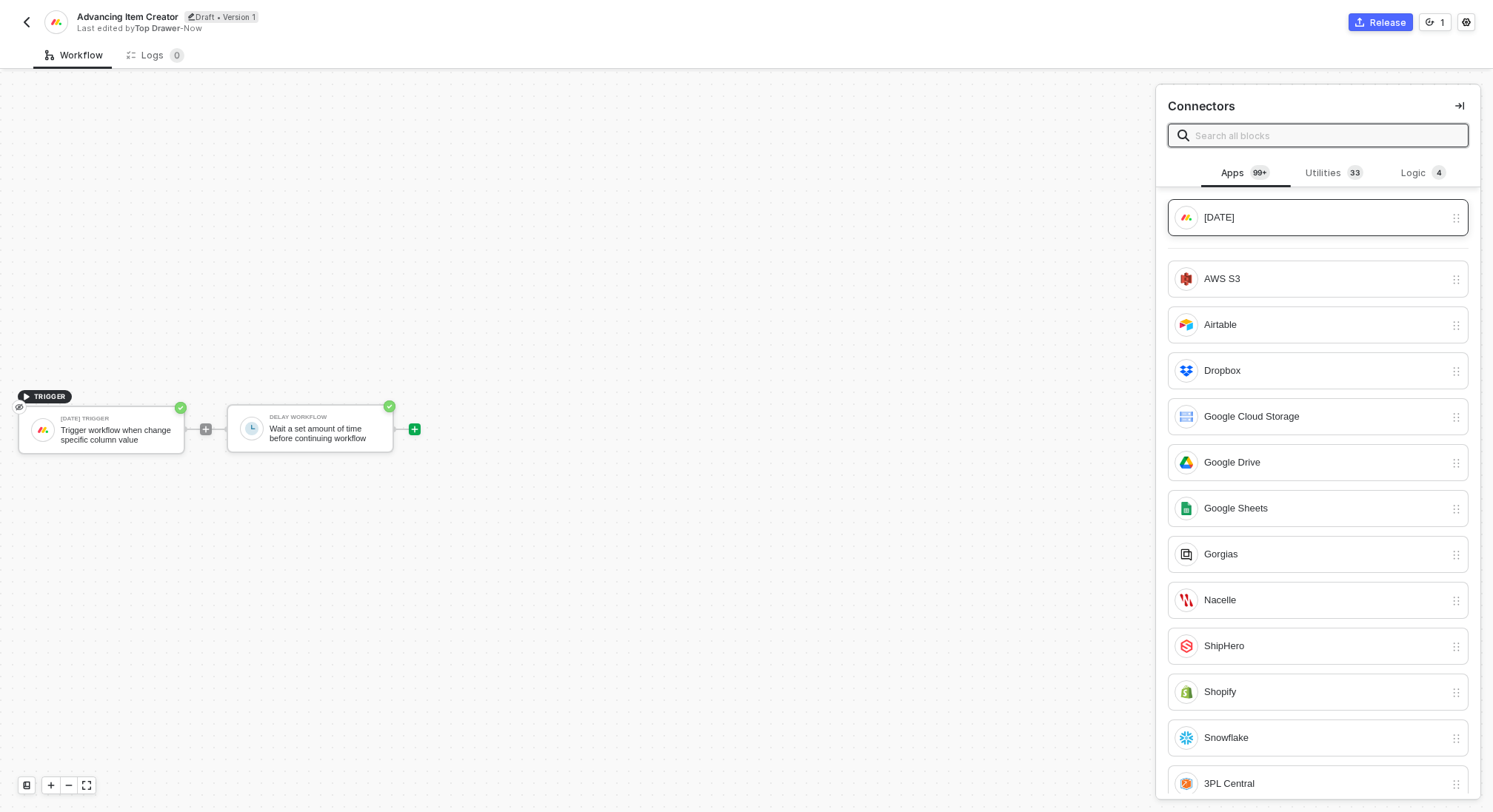
click at [1295, 215] on div "[DATE]" at bounding box center [1324, 217] width 240 height 16
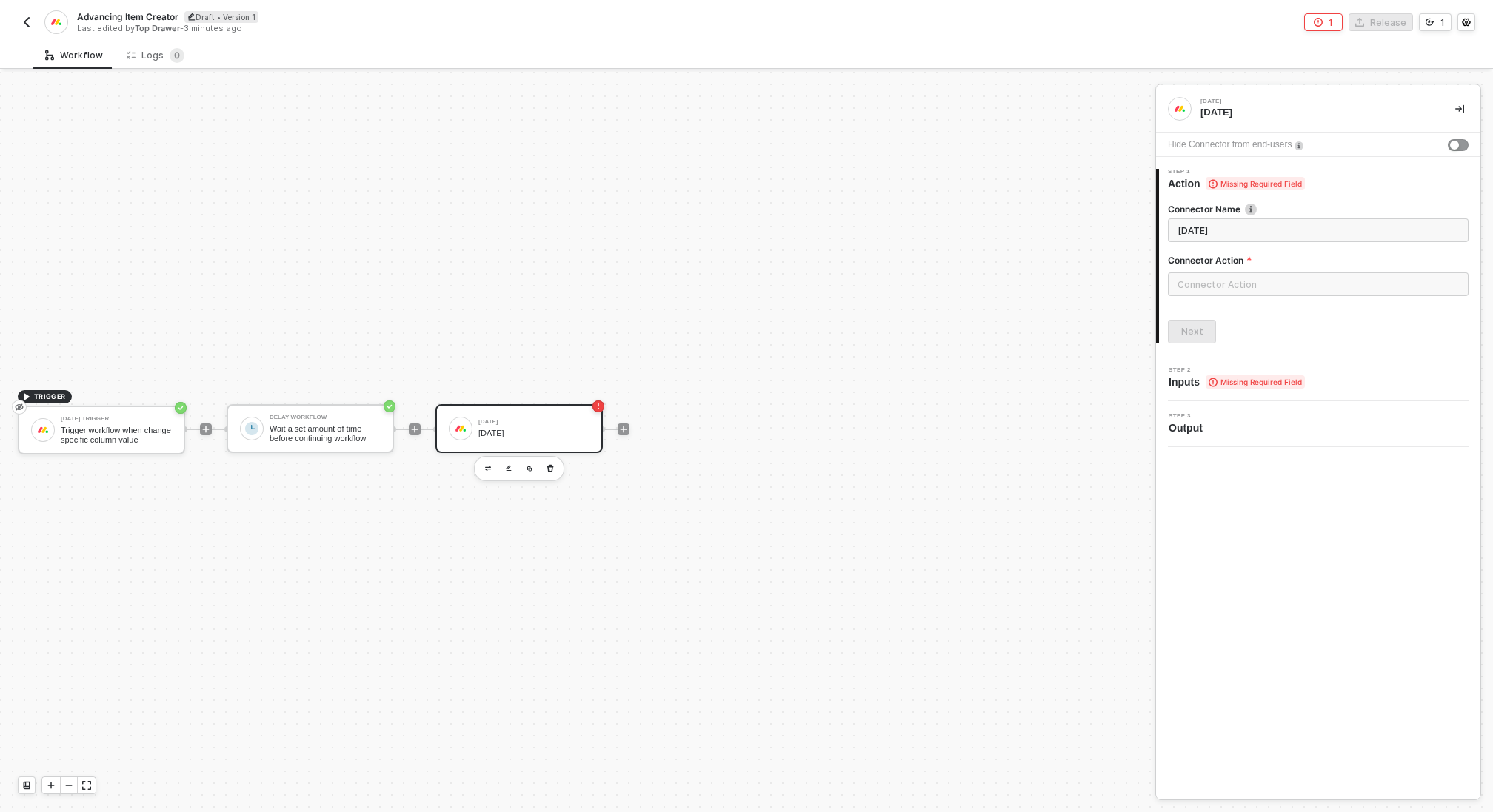
click at [1460, 150] on div "Hide Connector from end-users" at bounding box center [1318, 145] width 324 height 23
click at [1452, 145] on div "button" at bounding box center [1454, 145] width 9 height 9
click at [1246, 283] on input "text" at bounding box center [1318, 284] width 301 height 23
click at [1046, 180] on div "Items" at bounding box center [1035, 179] width 216 height 12
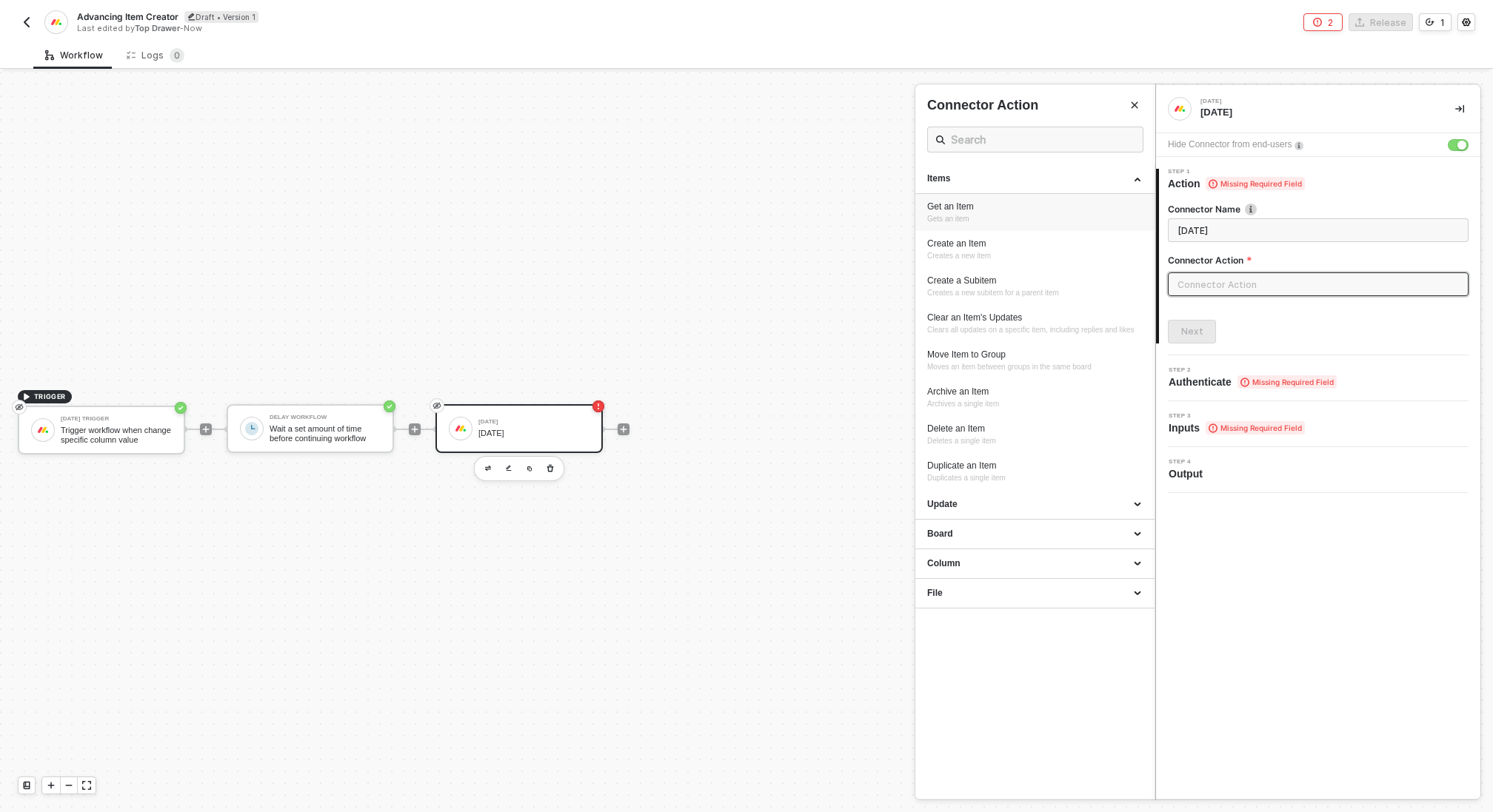
click at [1025, 215] on div "Get an Item Gets an item" at bounding box center [1035, 212] width 216 height 24
type input "Gets an item"
type input "Items - Get an Item"
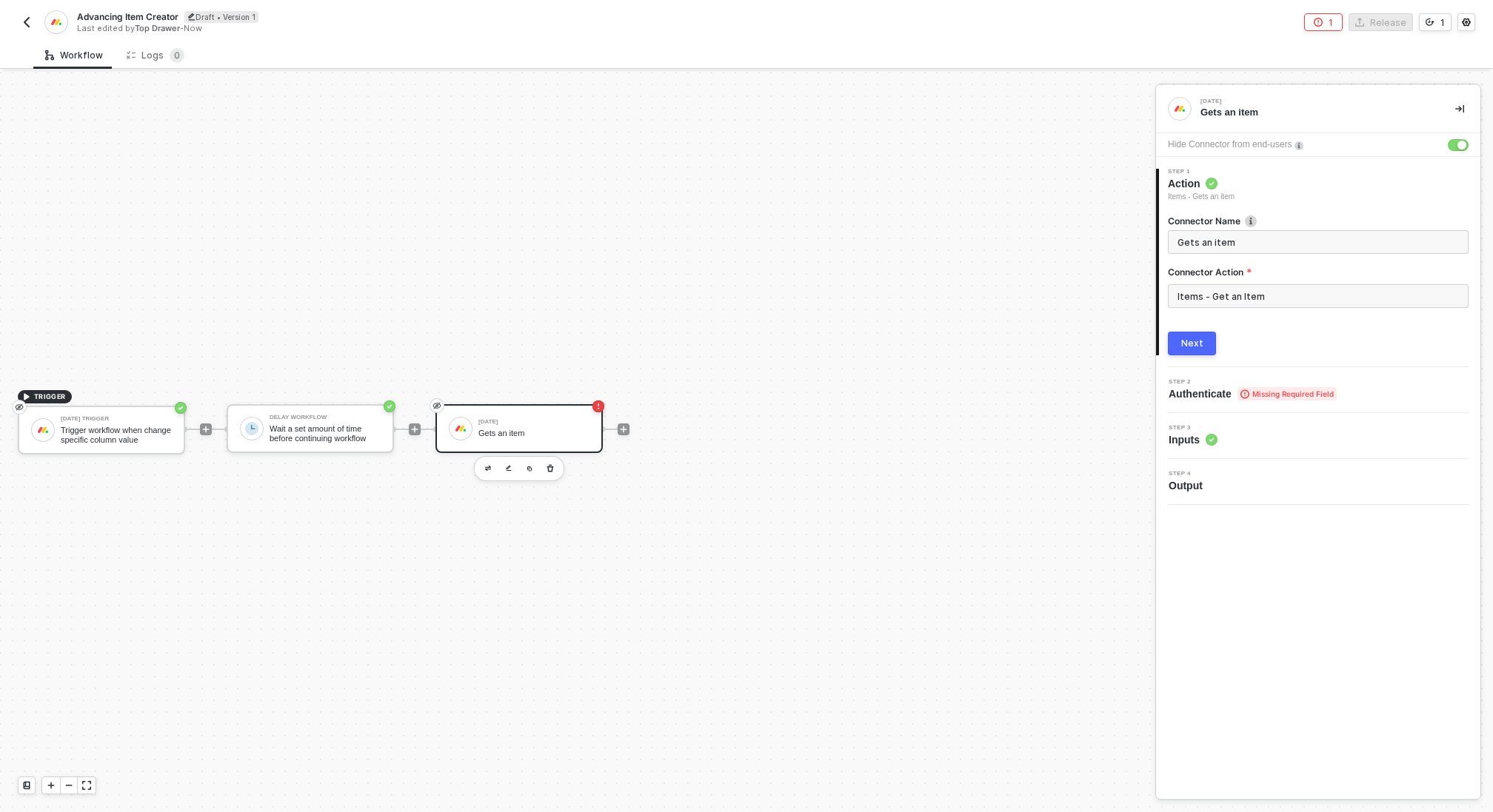
click at [1199, 341] on div "Next" at bounding box center [1193, 343] width 23 height 12
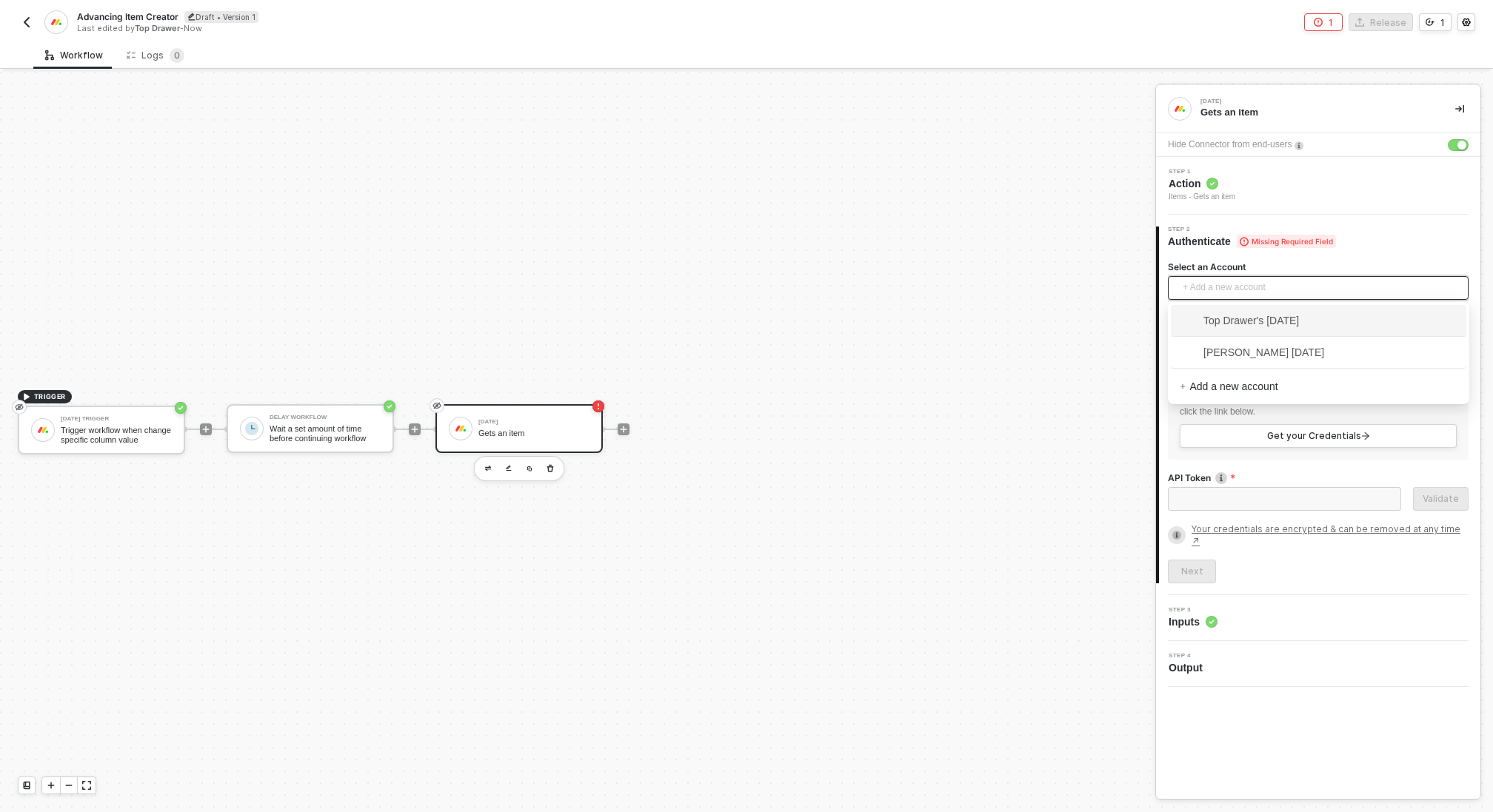
click at [1215, 298] on span "+ Add a new account" at bounding box center [1322, 288] width 277 height 23
click at [1220, 323] on span "Top Drawer's [DATE]" at bounding box center [1239, 320] width 119 height 16
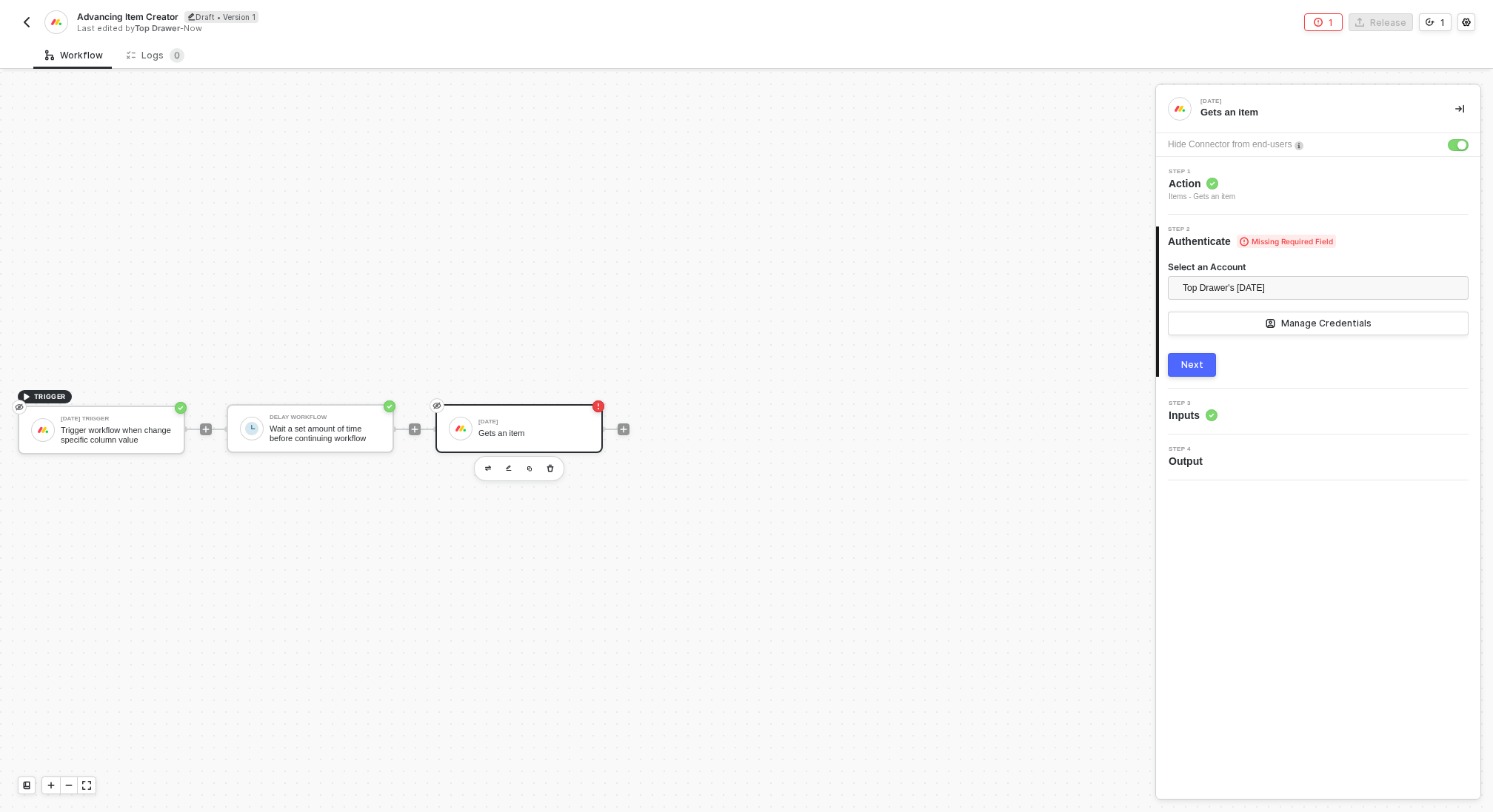
click at [1200, 364] on div "Next" at bounding box center [1193, 365] width 23 height 12
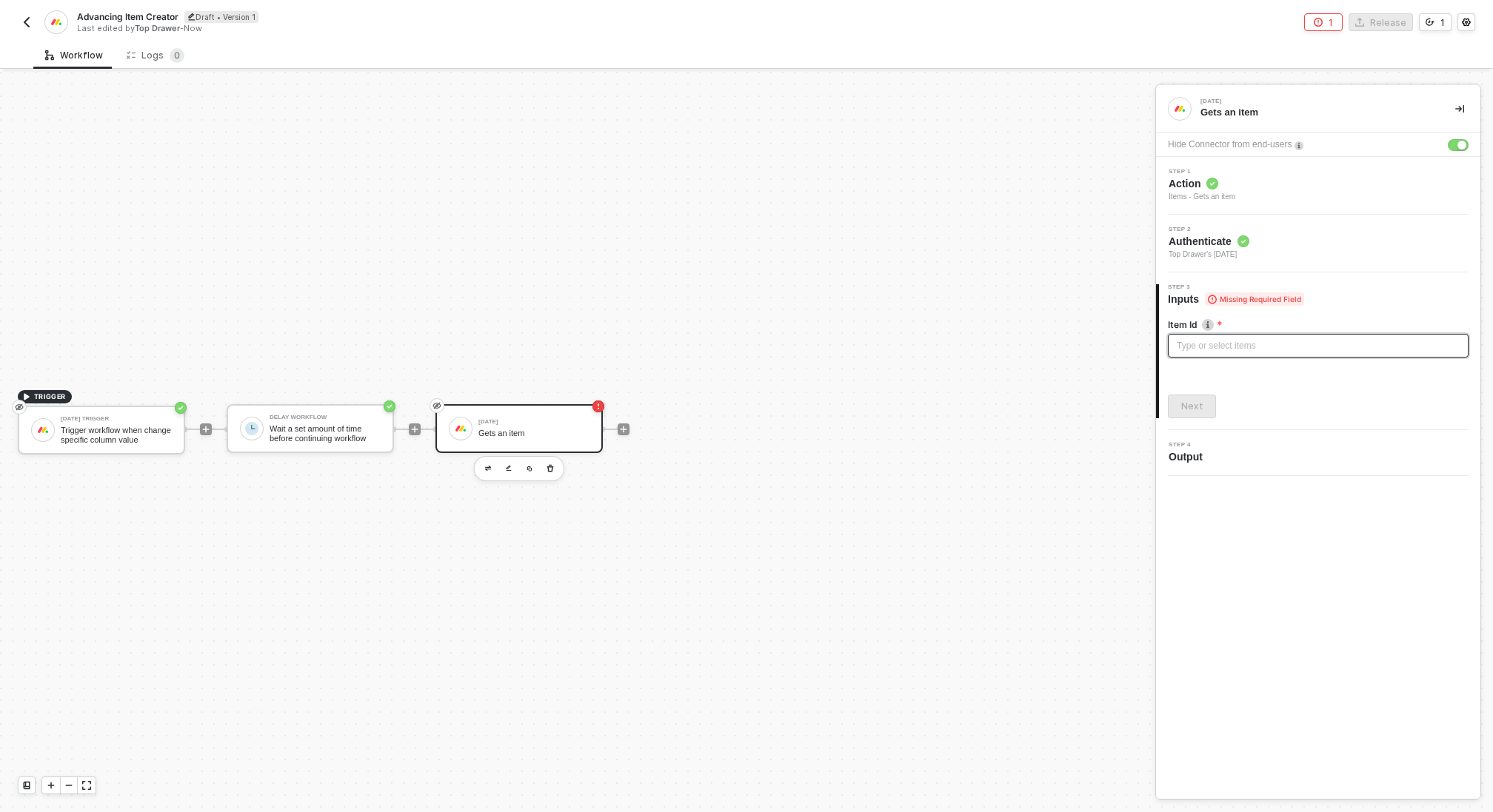
click at [1212, 352] on div "Type or select items ﻿" at bounding box center [1318, 345] width 301 height 23
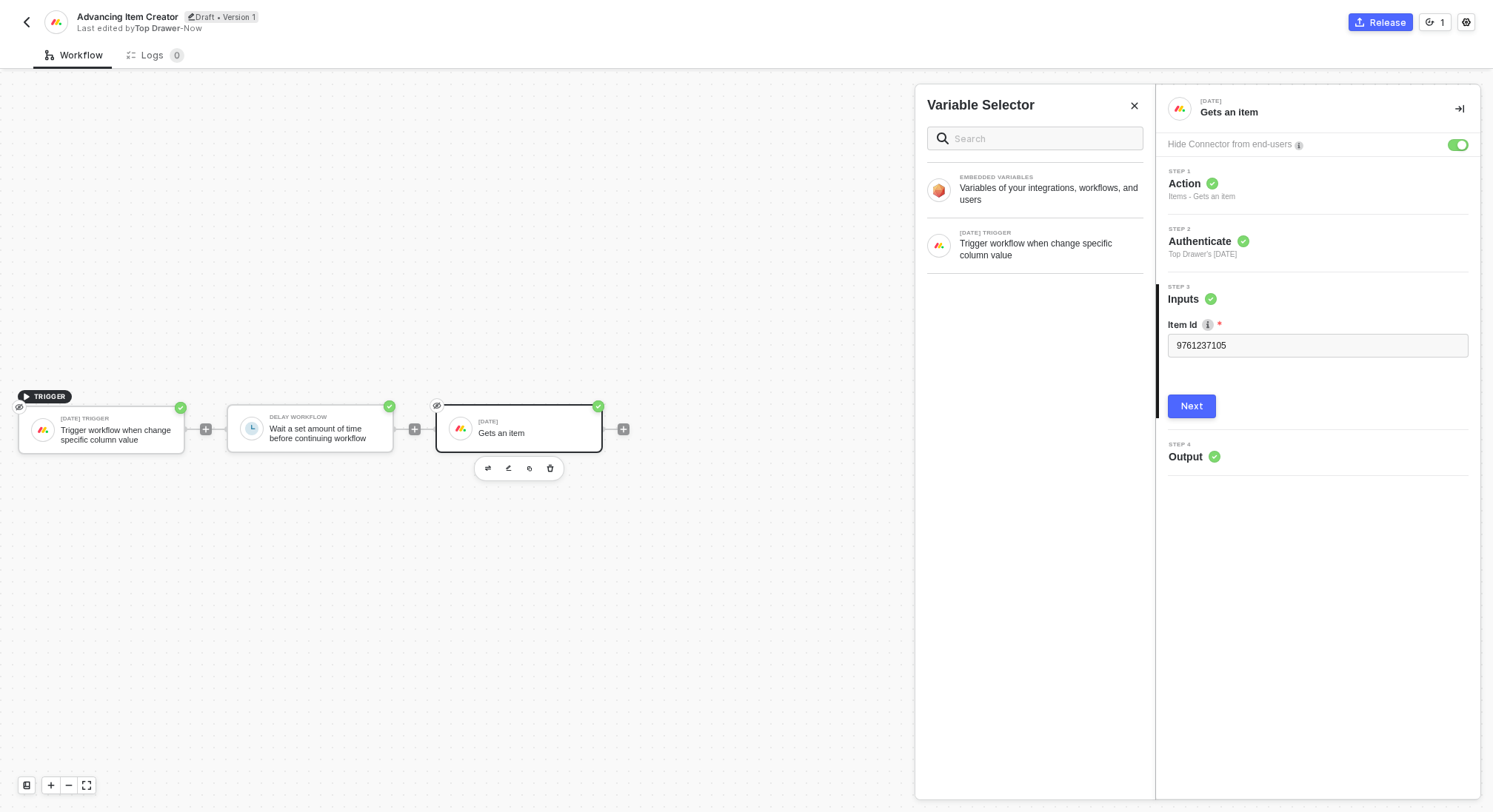
click at [1201, 409] on button "Next" at bounding box center [1192, 406] width 48 height 23
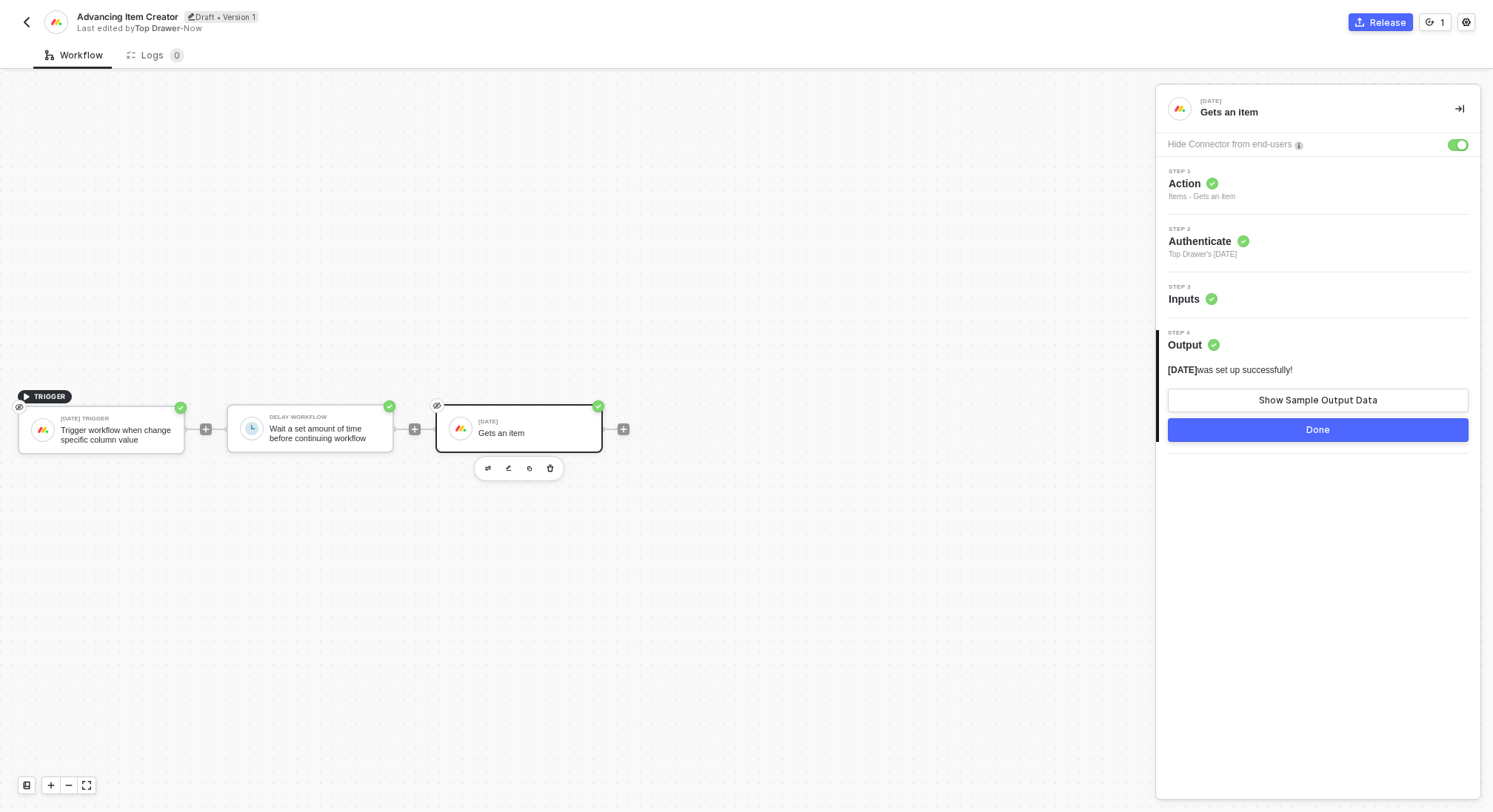
click at [1271, 434] on button "Done" at bounding box center [1318, 430] width 301 height 23
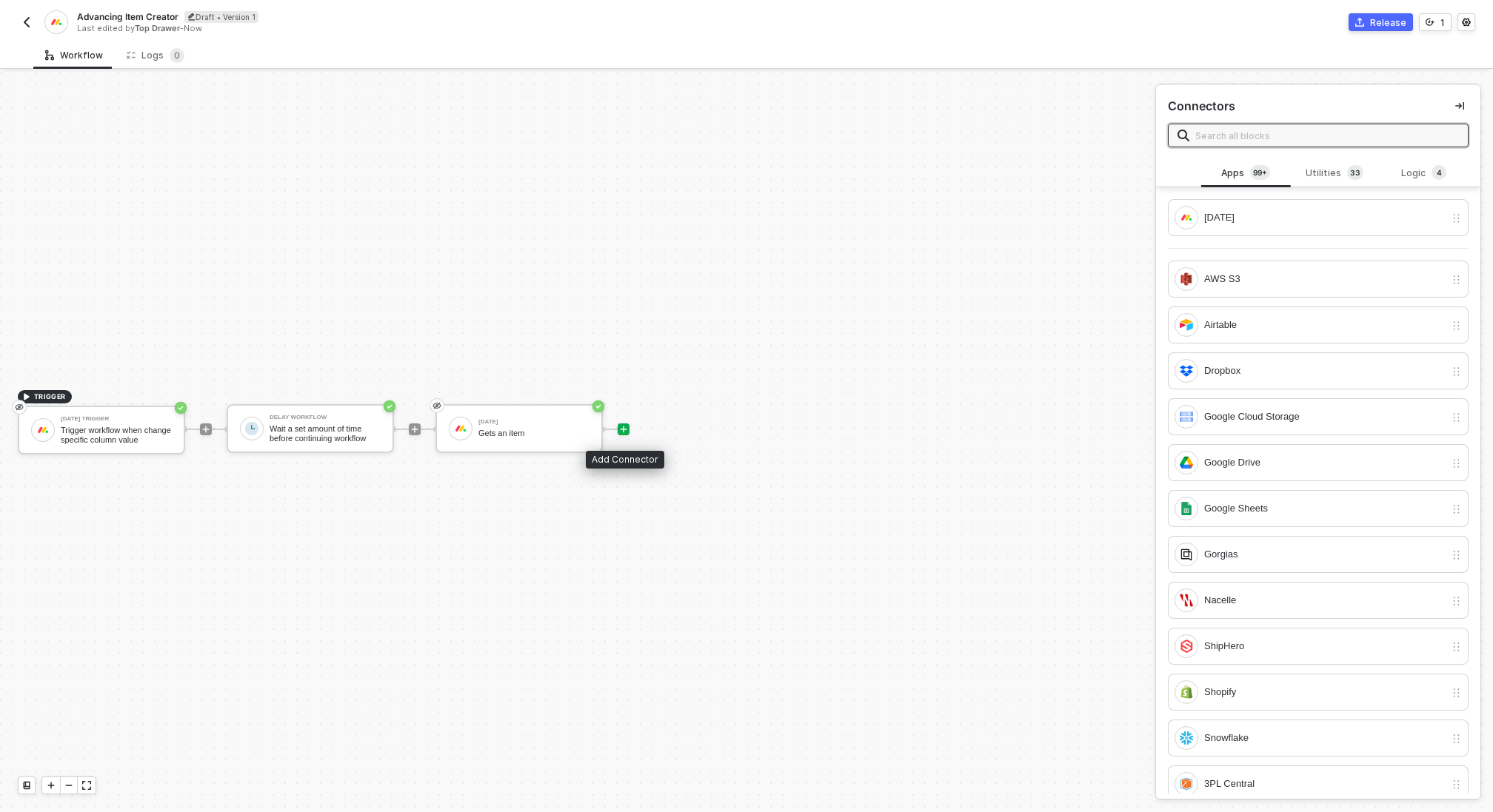
click at [627, 424] on div at bounding box center [623, 429] width 12 height 12
click at [1317, 168] on div "Utilities 3 3" at bounding box center [1335, 173] width 65 height 16
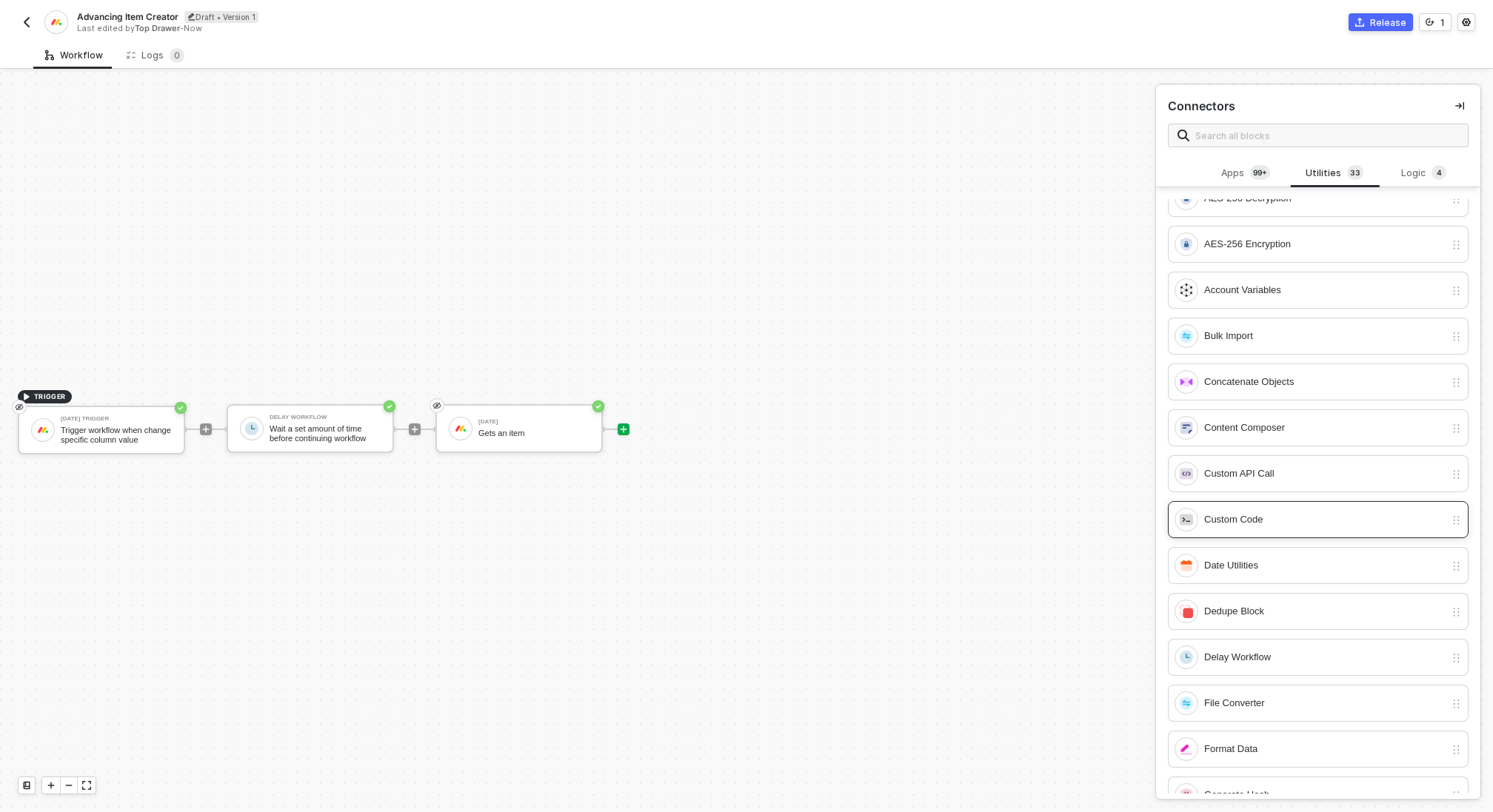
scroll to position [27, 0]
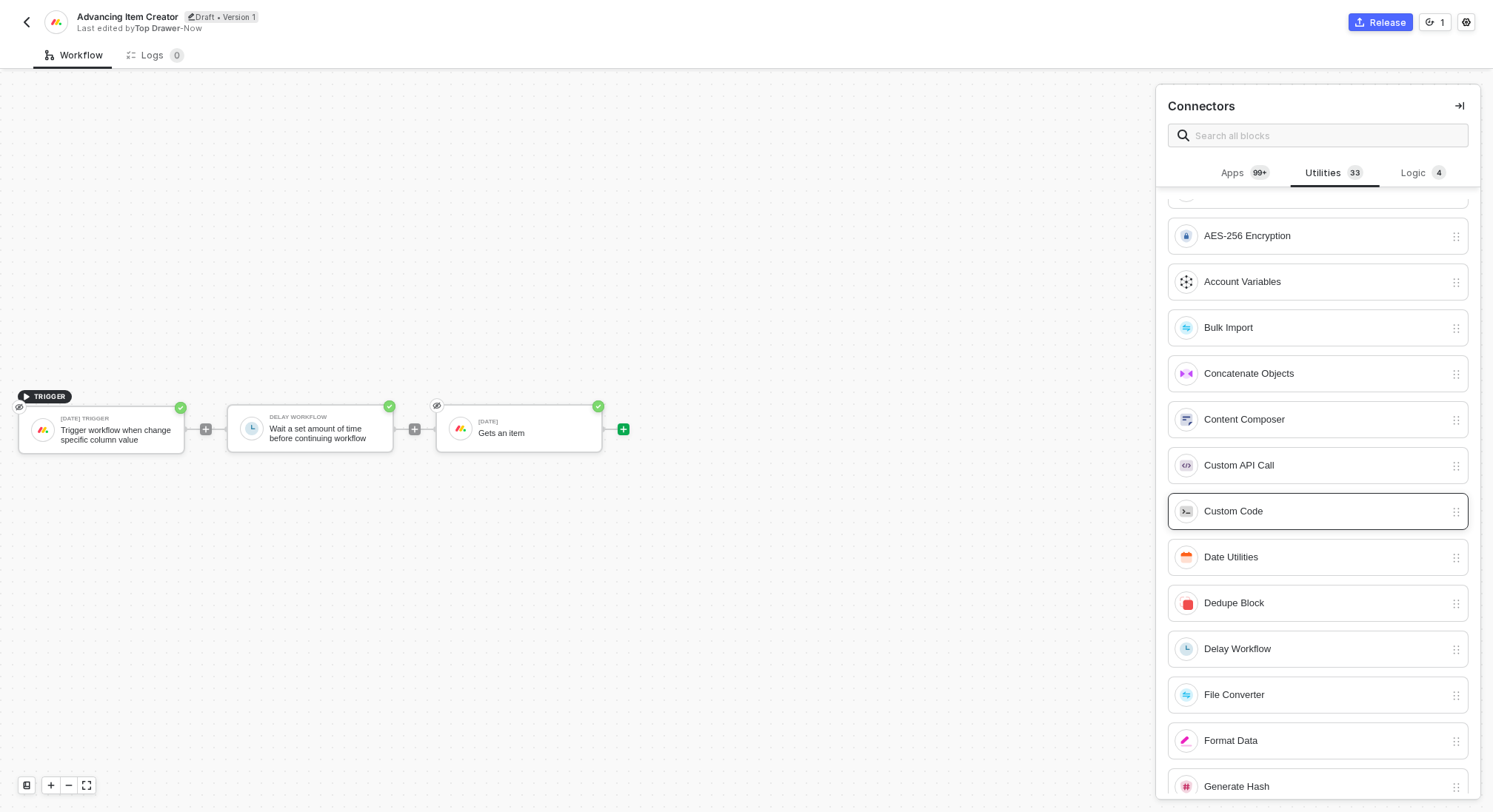
click at [1300, 506] on div "Custom Code" at bounding box center [1324, 511] width 240 height 16
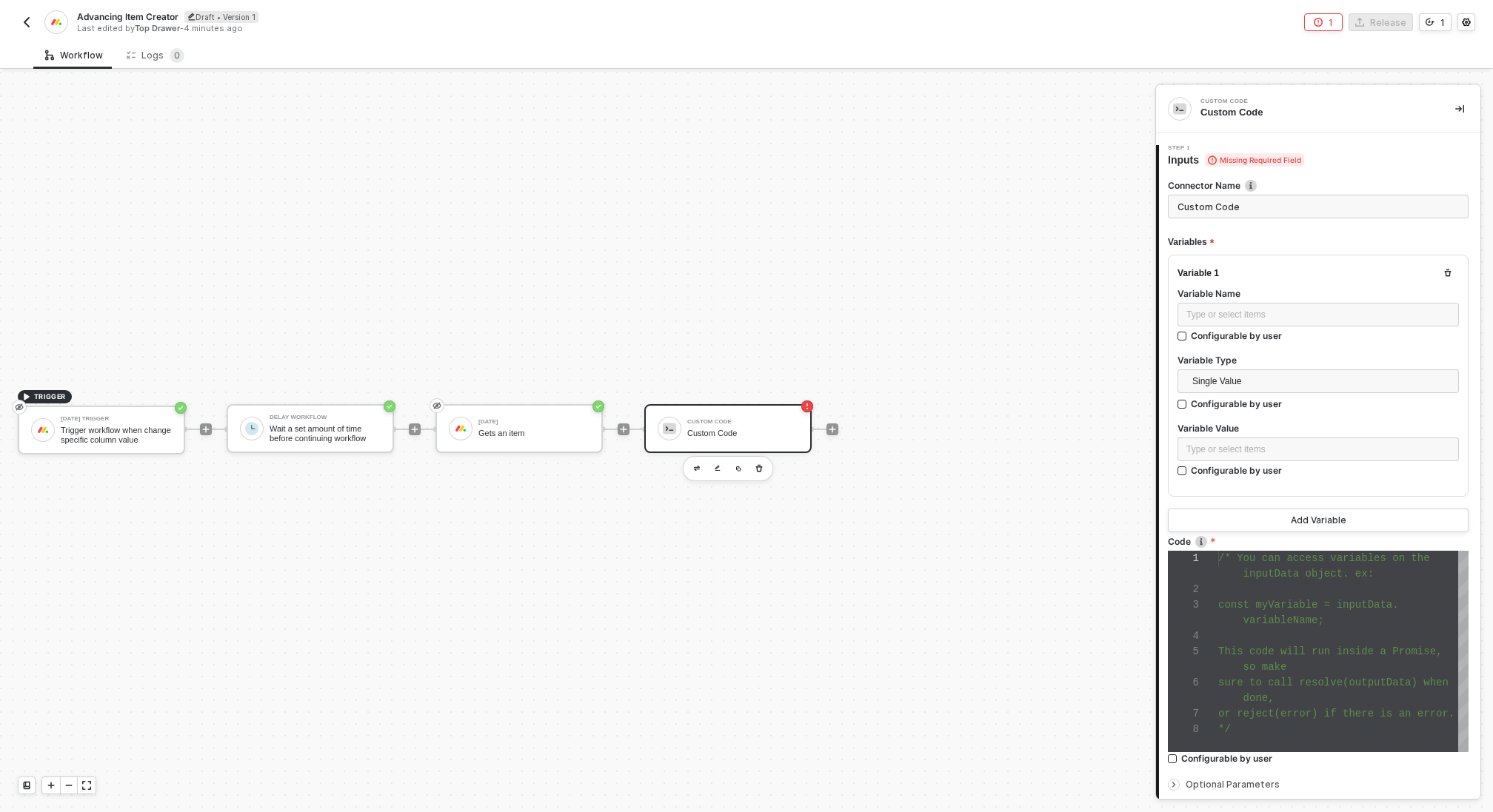
scroll to position [93, 0]
click at [1227, 330] on div "Configurable by user" at bounding box center [1236, 336] width 91 height 12
click at [1188, 332] on input "Configurable by user" at bounding box center [1183, 337] width 10 height 10
click at [1183, 335] on input "Configurable by user" at bounding box center [1183, 338] width 10 height 10
checkbox input "false"
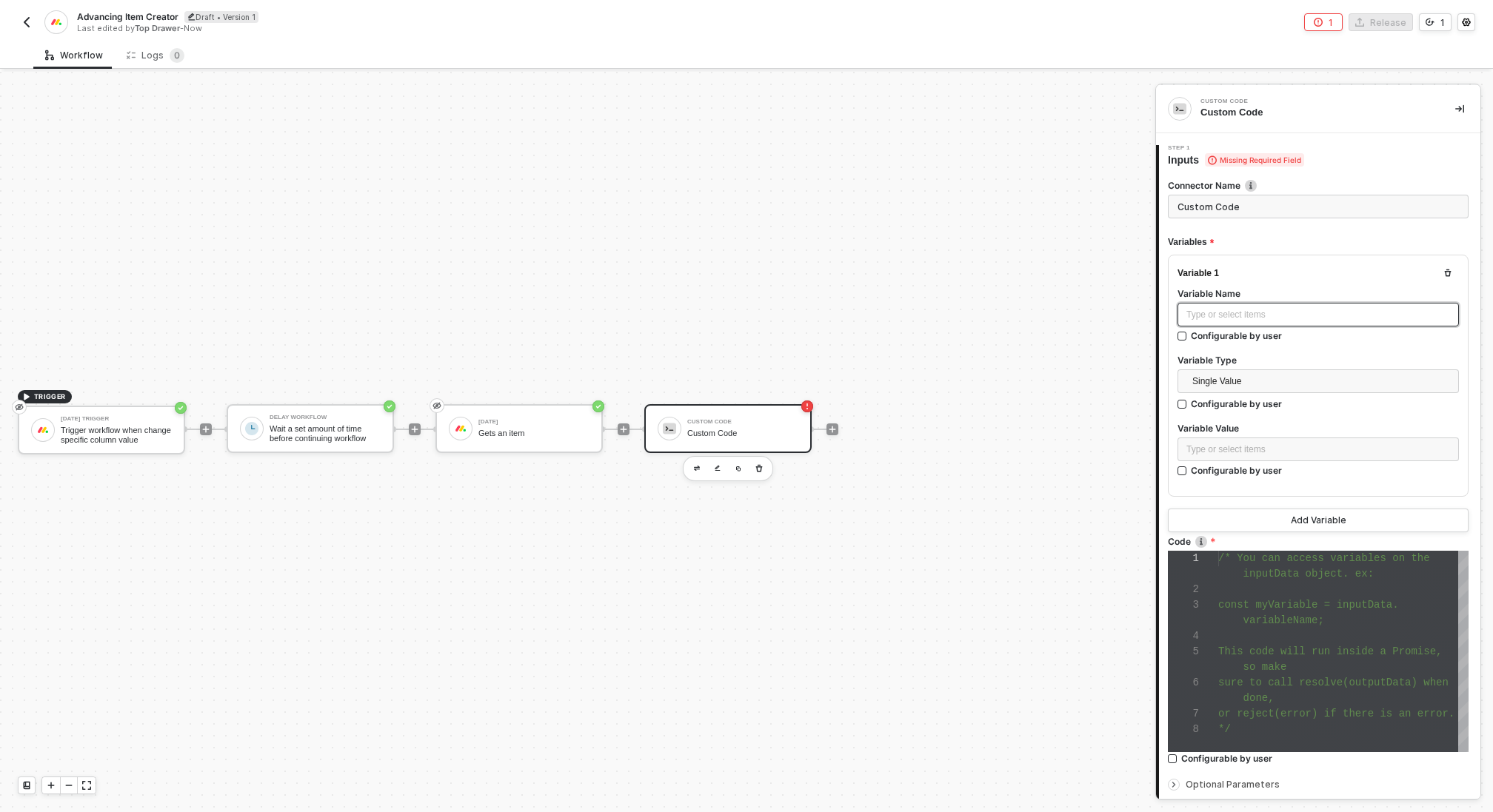
click at [1229, 313] on div "Type or select items ﻿" at bounding box center [1318, 315] width 264 height 14
click at [1214, 443] on div "Type or select items ﻿" at bounding box center [1318, 450] width 264 height 14
click at [1021, 242] on div "Gets an item" at bounding box center [1052, 245] width 184 height 12
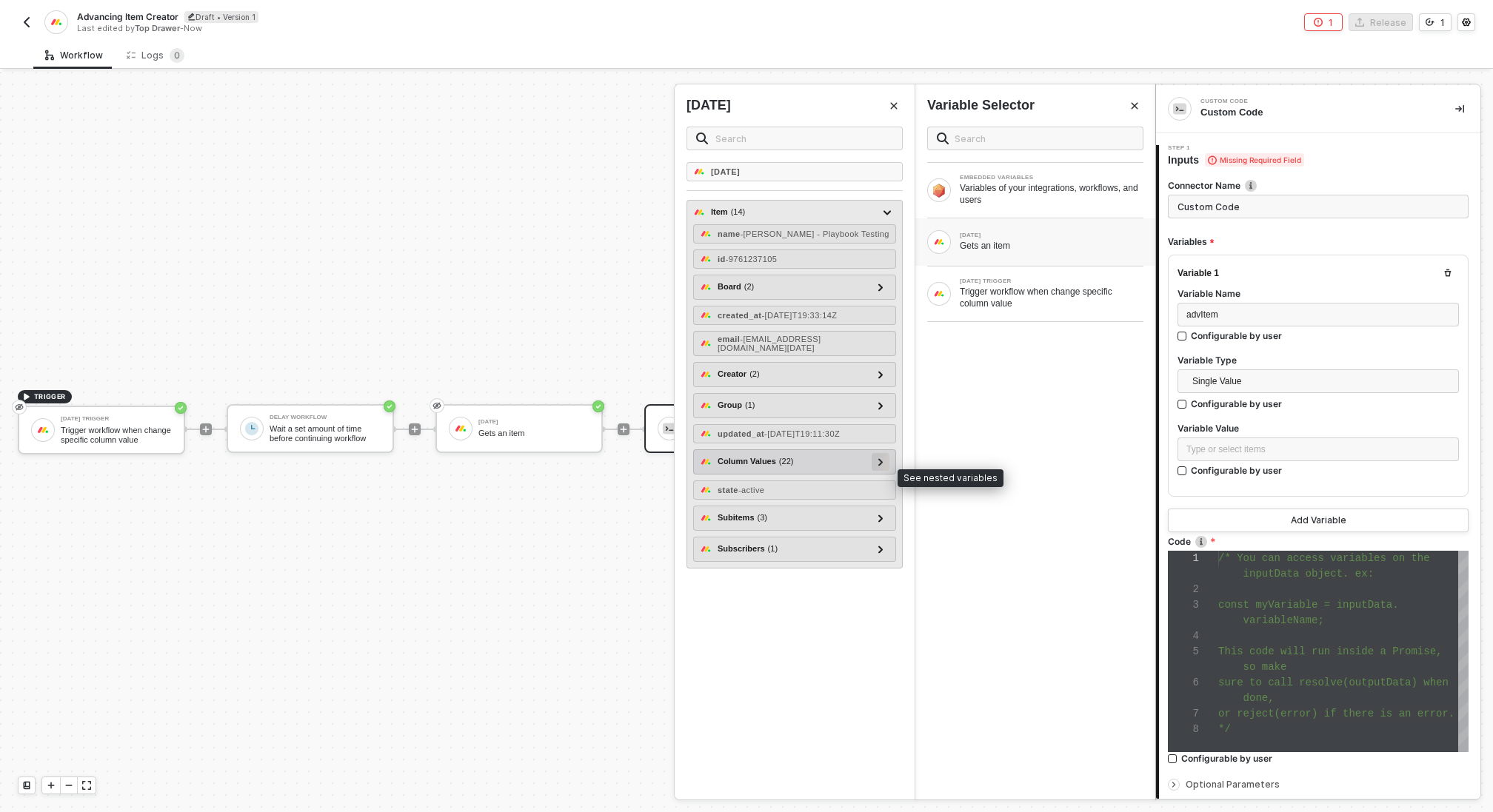
click at [881, 466] on icon at bounding box center [881, 462] width 5 height 8
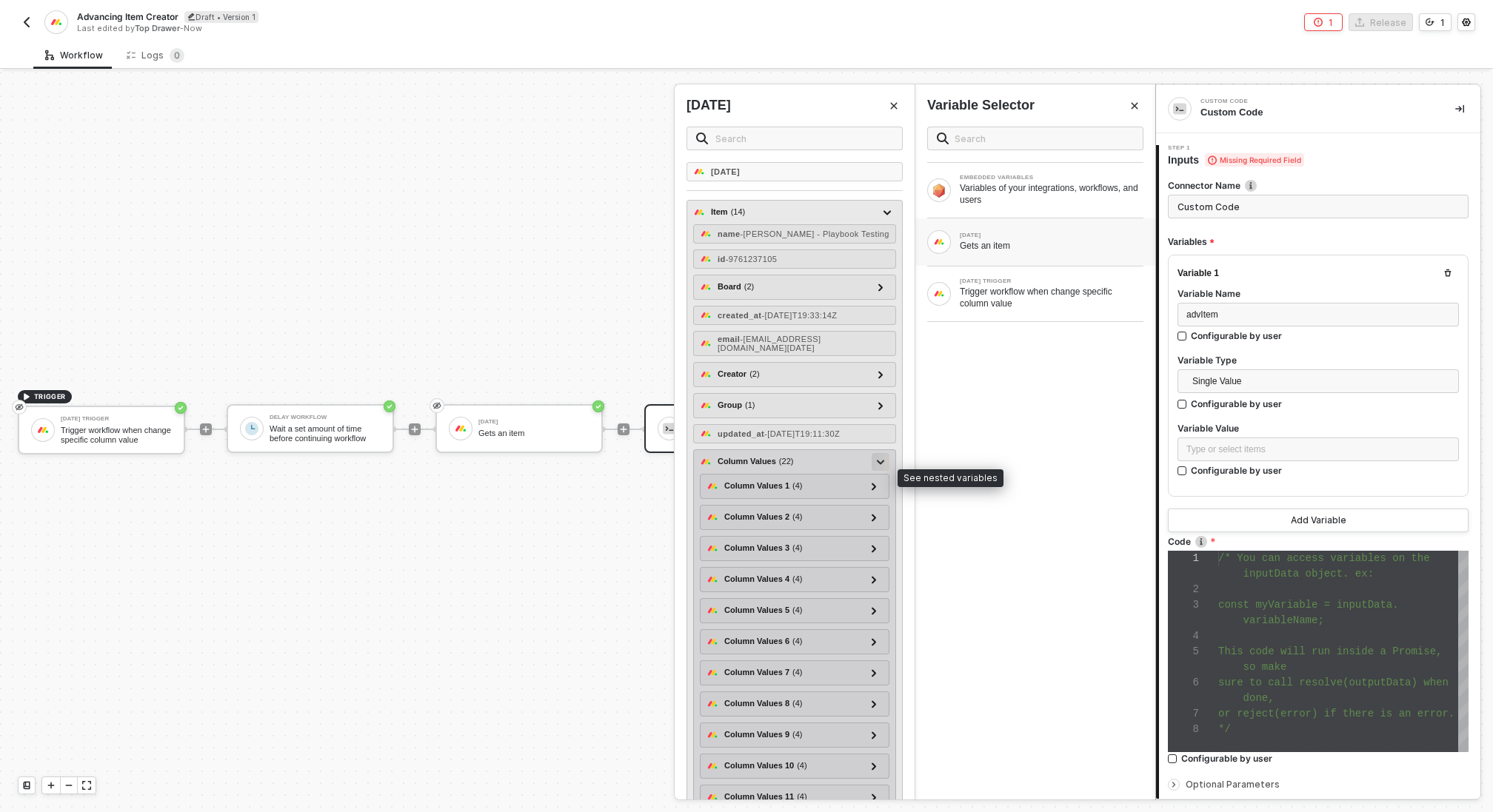
scroll to position [464, 0]
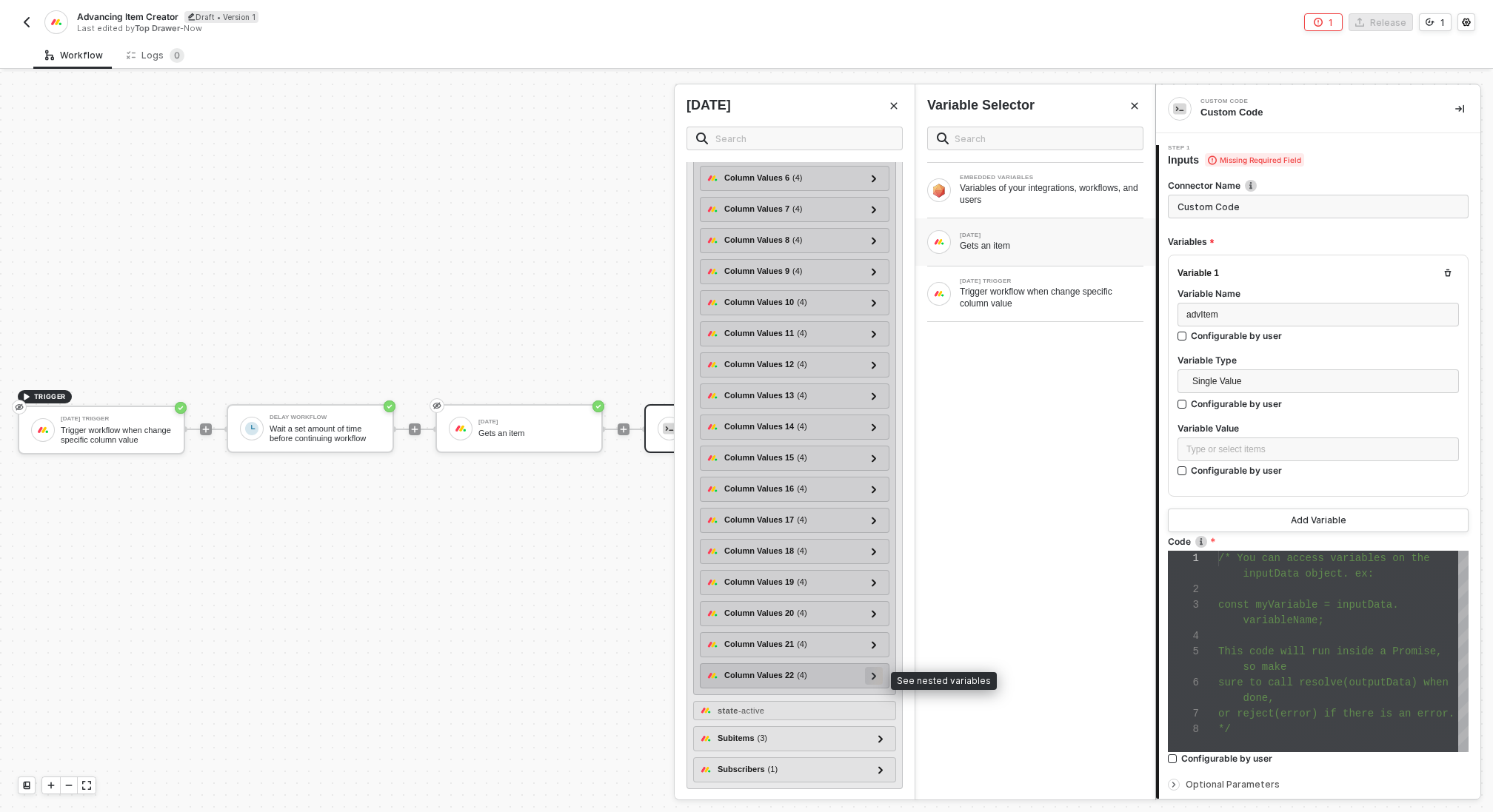
click at [878, 679] on div at bounding box center [874, 676] width 18 height 18
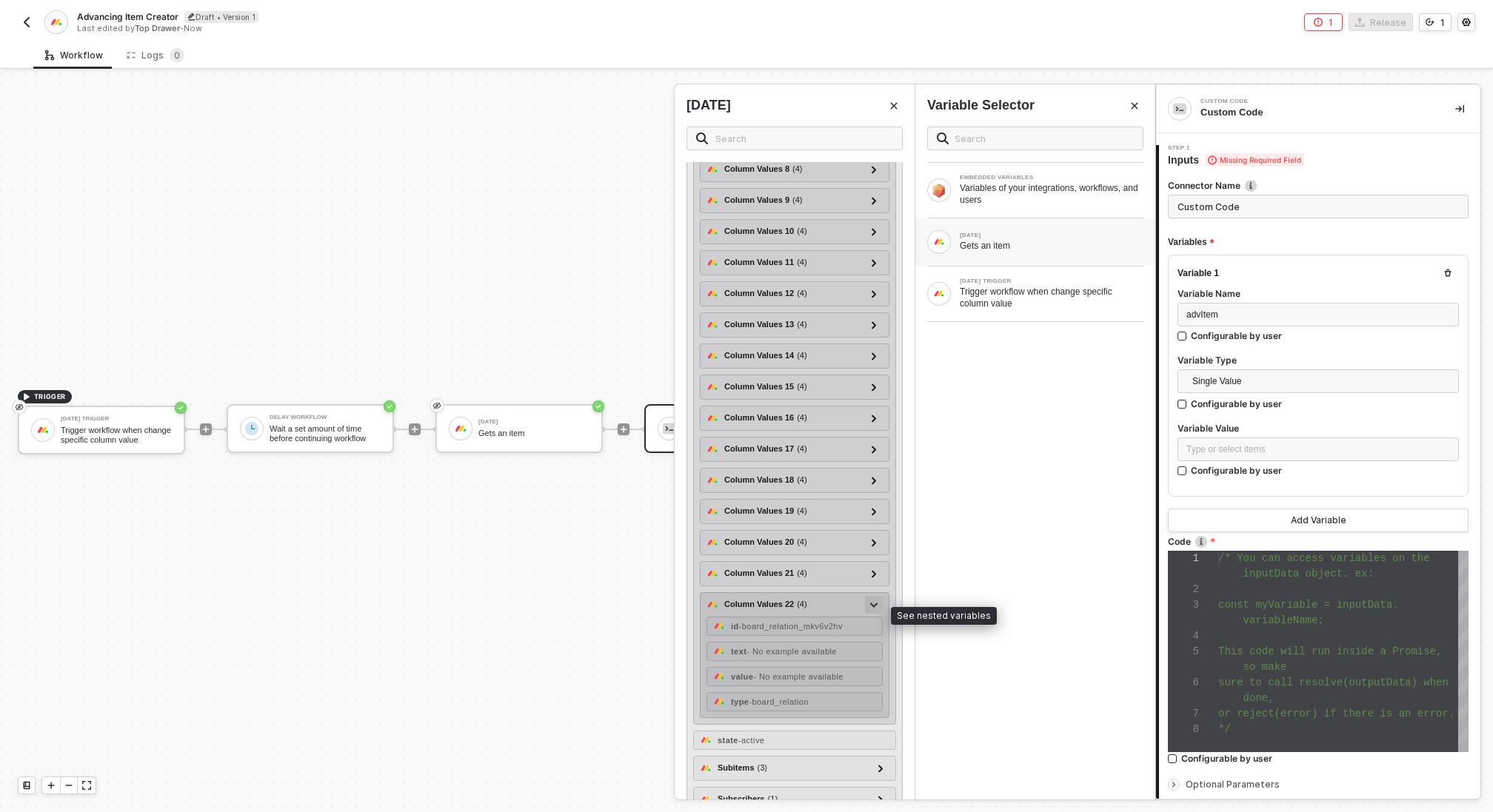
scroll to position [543, 0]
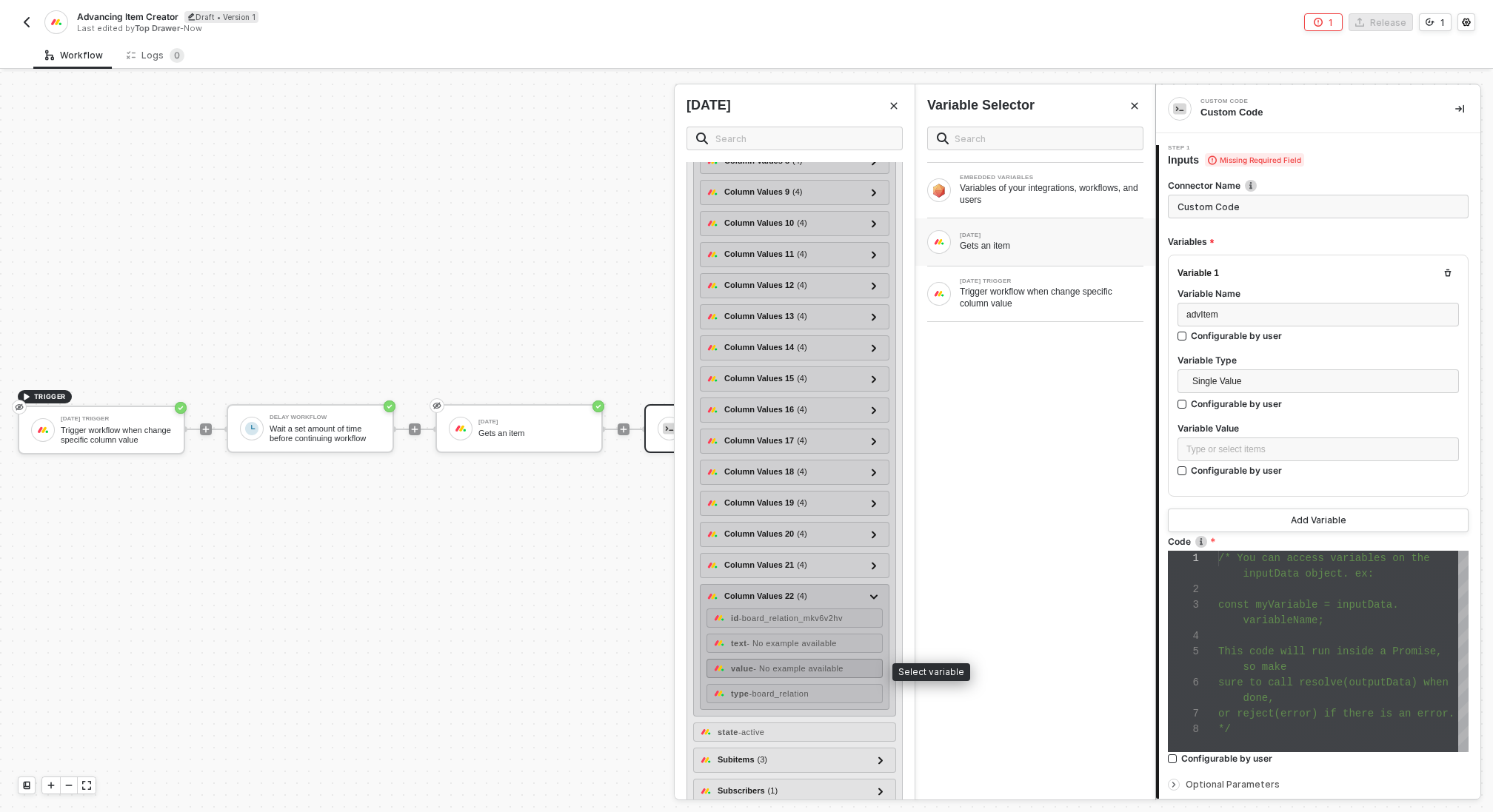
click at [815, 664] on span "- No example available" at bounding box center [798, 668] width 90 height 9
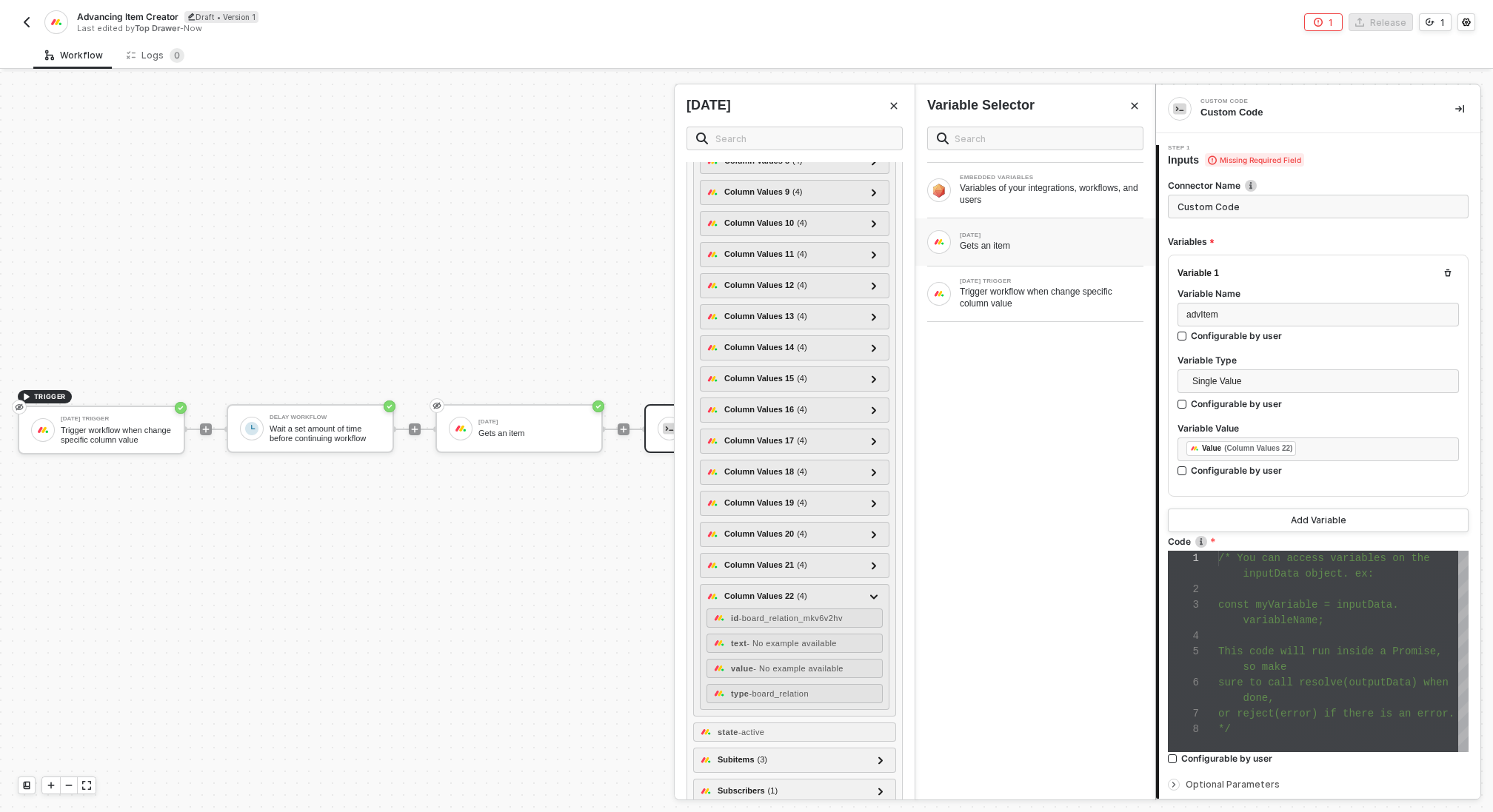
scroll to position [47, 0]
click at [1373, 641] on div at bounding box center [1344, 636] width 251 height 16
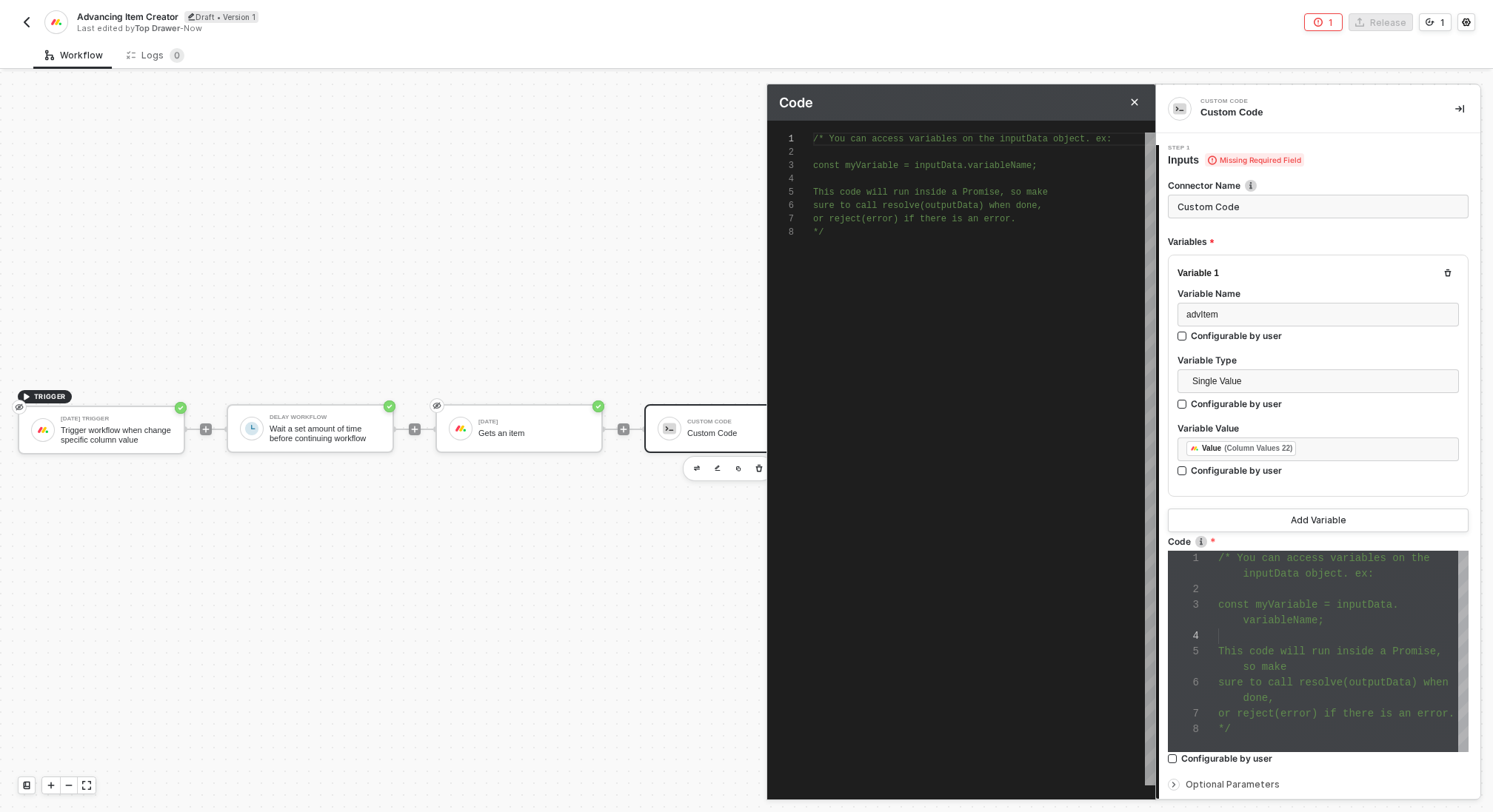
scroll to position [93, 0]
click at [844, 229] on div "*/" at bounding box center [984, 232] width 342 height 13
paste textarea "resolve([JSON.stringify(res.linkedPulseIds[0].linkedPulseId)])"
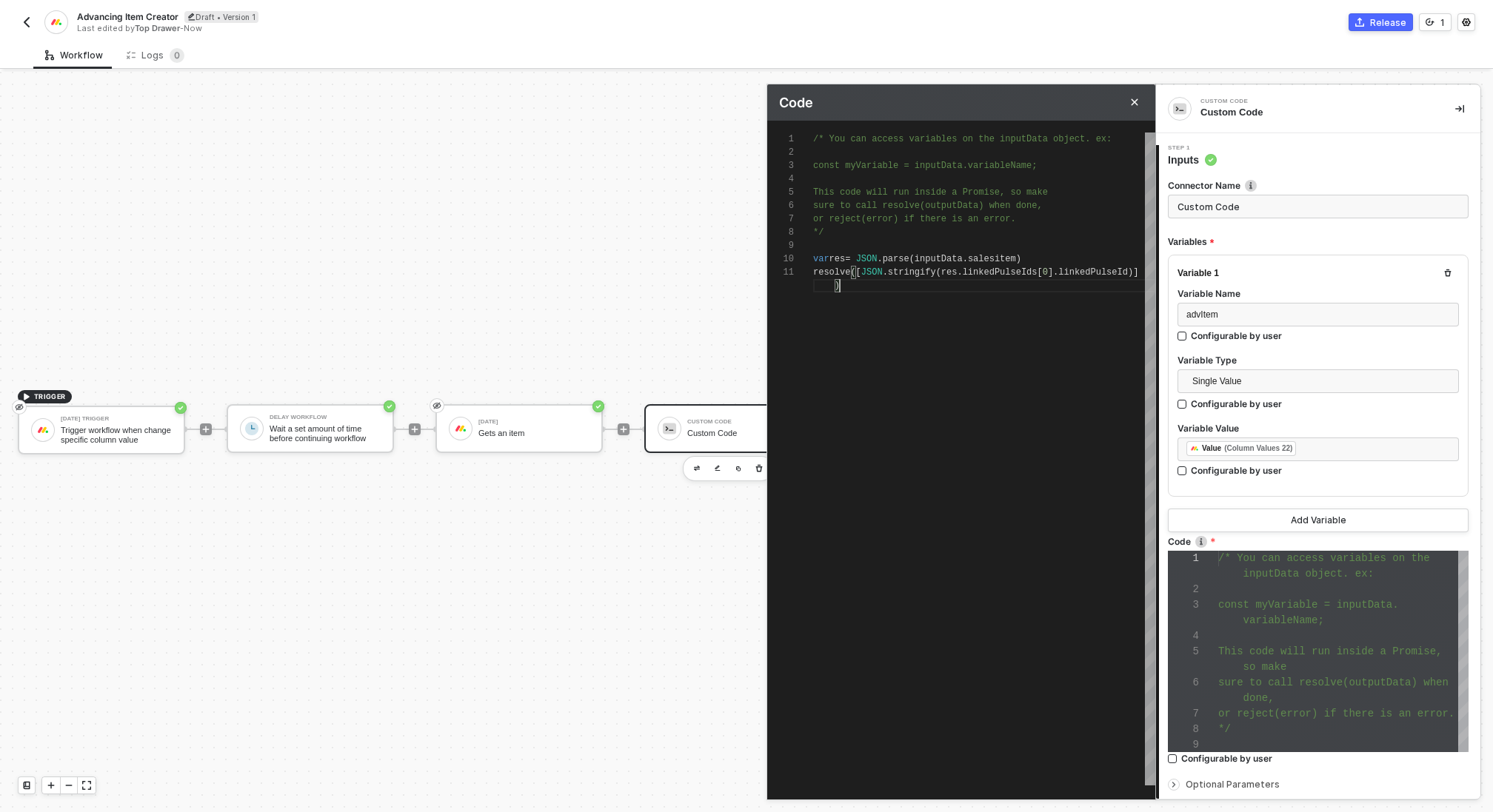
type textarea "/* You can access variables on the inputData object. ex: const myVariable = inp…"
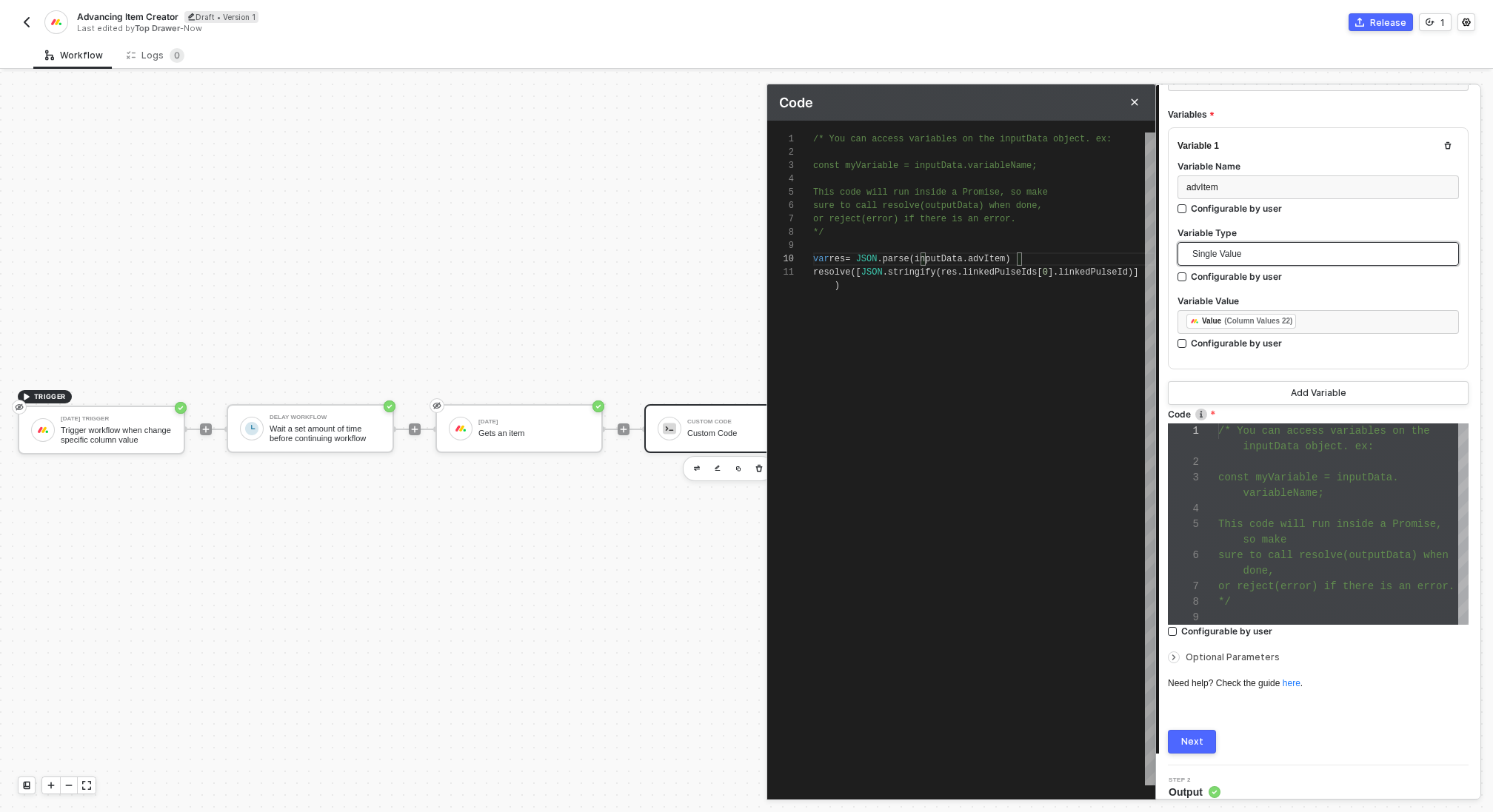
scroll to position [138, 0]
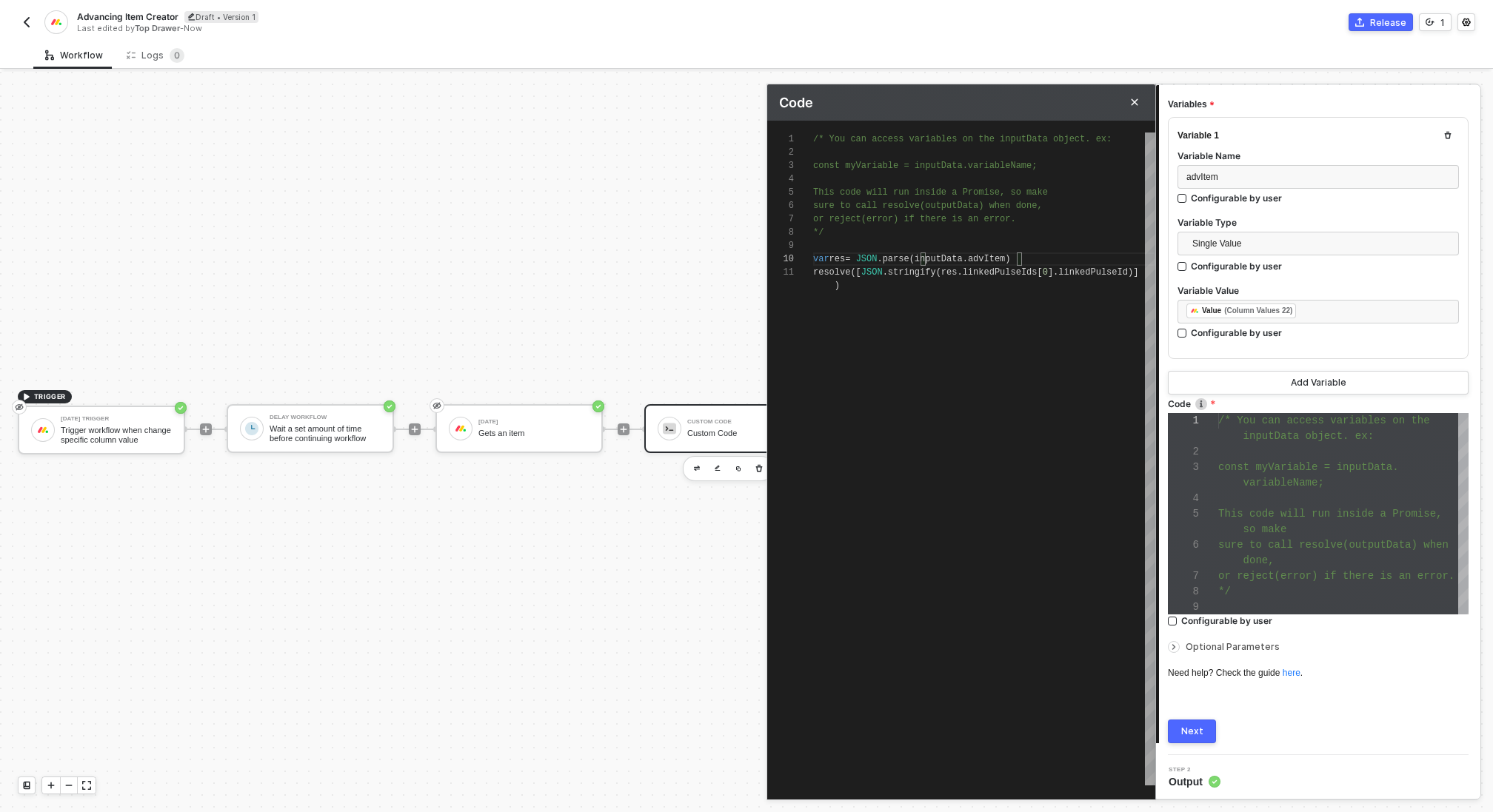
click at [1189, 726] on div "Next" at bounding box center [1193, 731] width 23 height 12
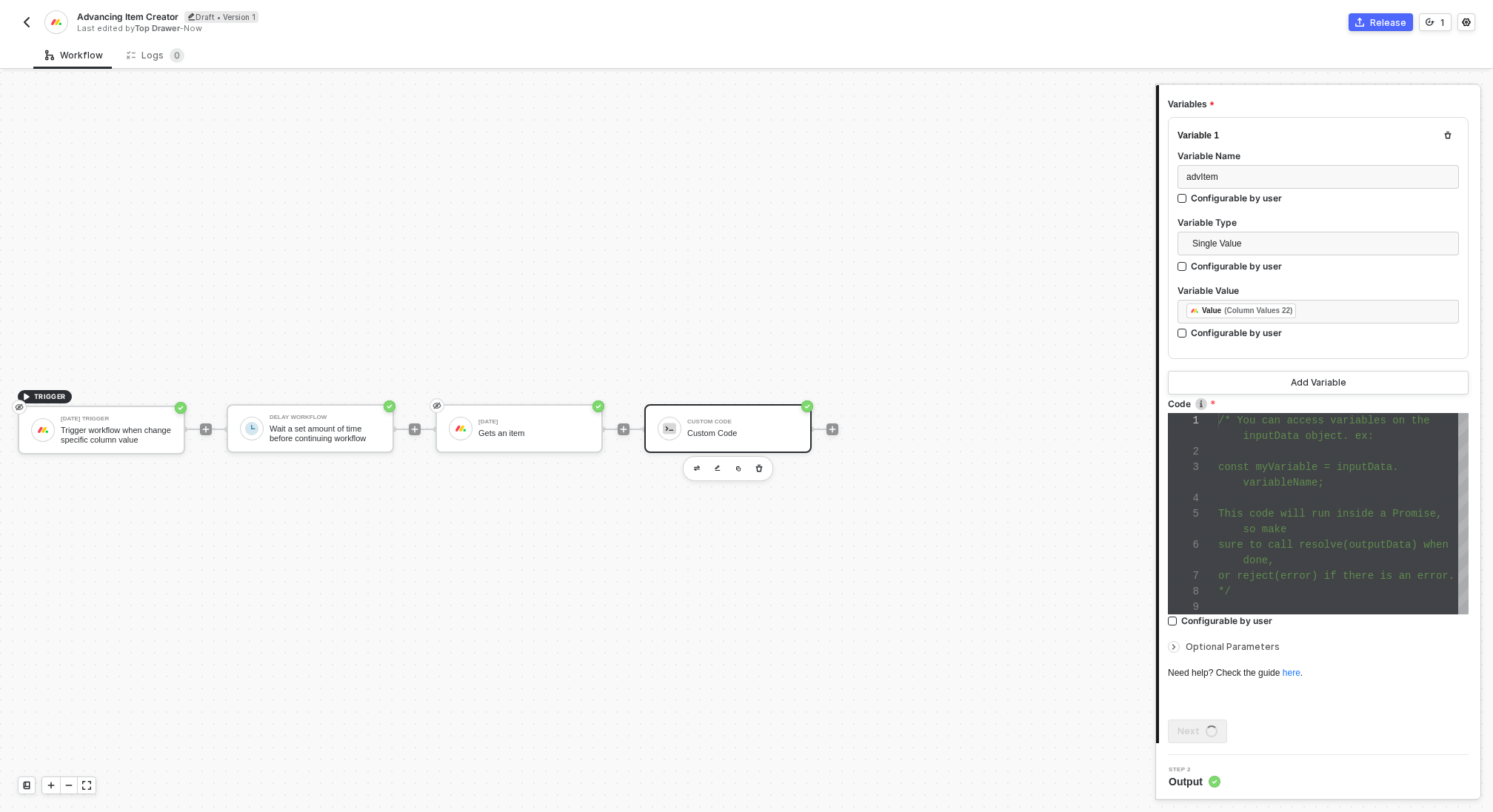
scroll to position [0, 0]
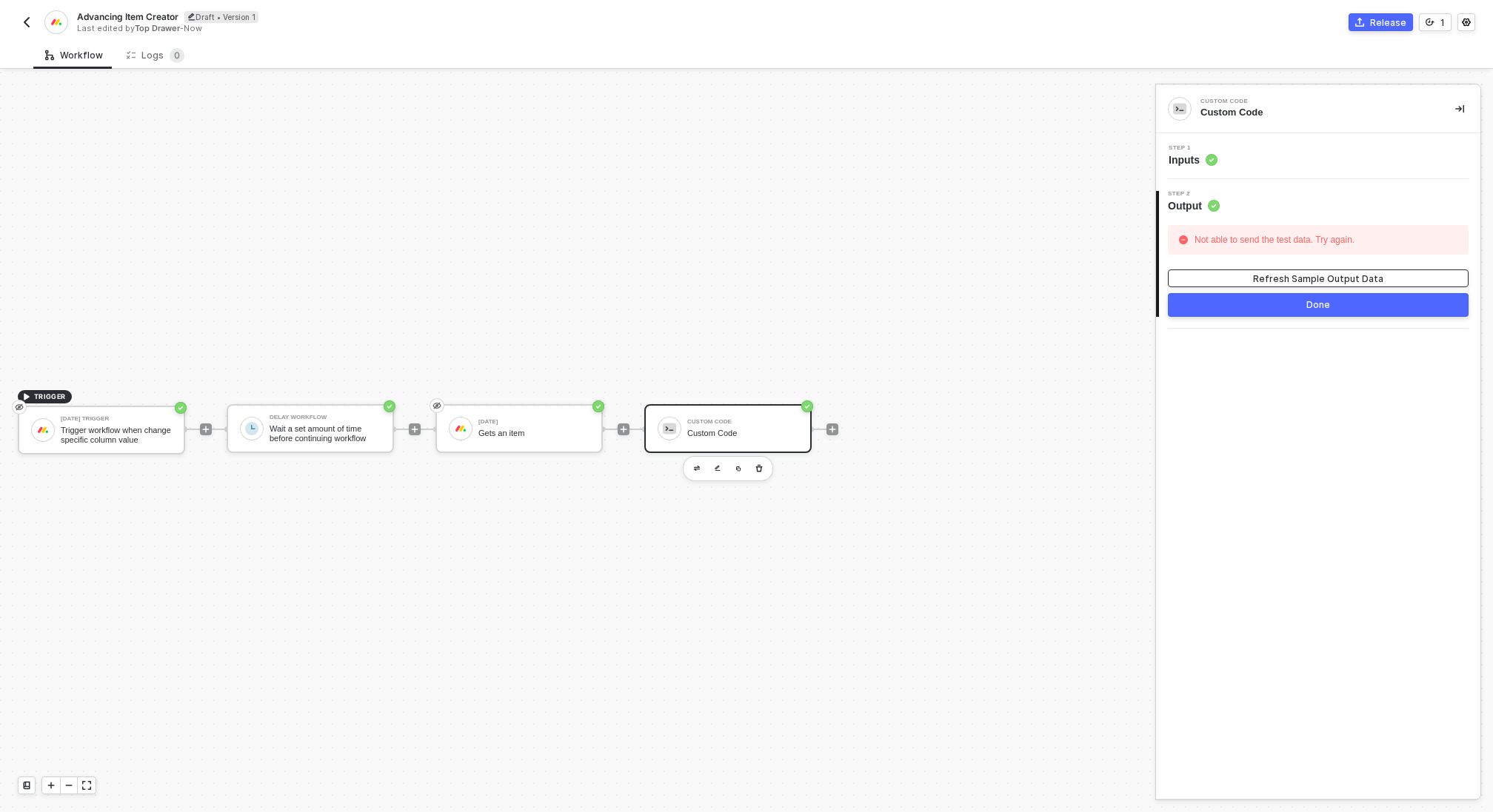
click at [1355, 280] on div "Refresh Sample Output Data" at bounding box center [1319, 278] width 131 height 12
click at [508, 433] on div "Gets an item" at bounding box center [534, 433] width 111 height 9
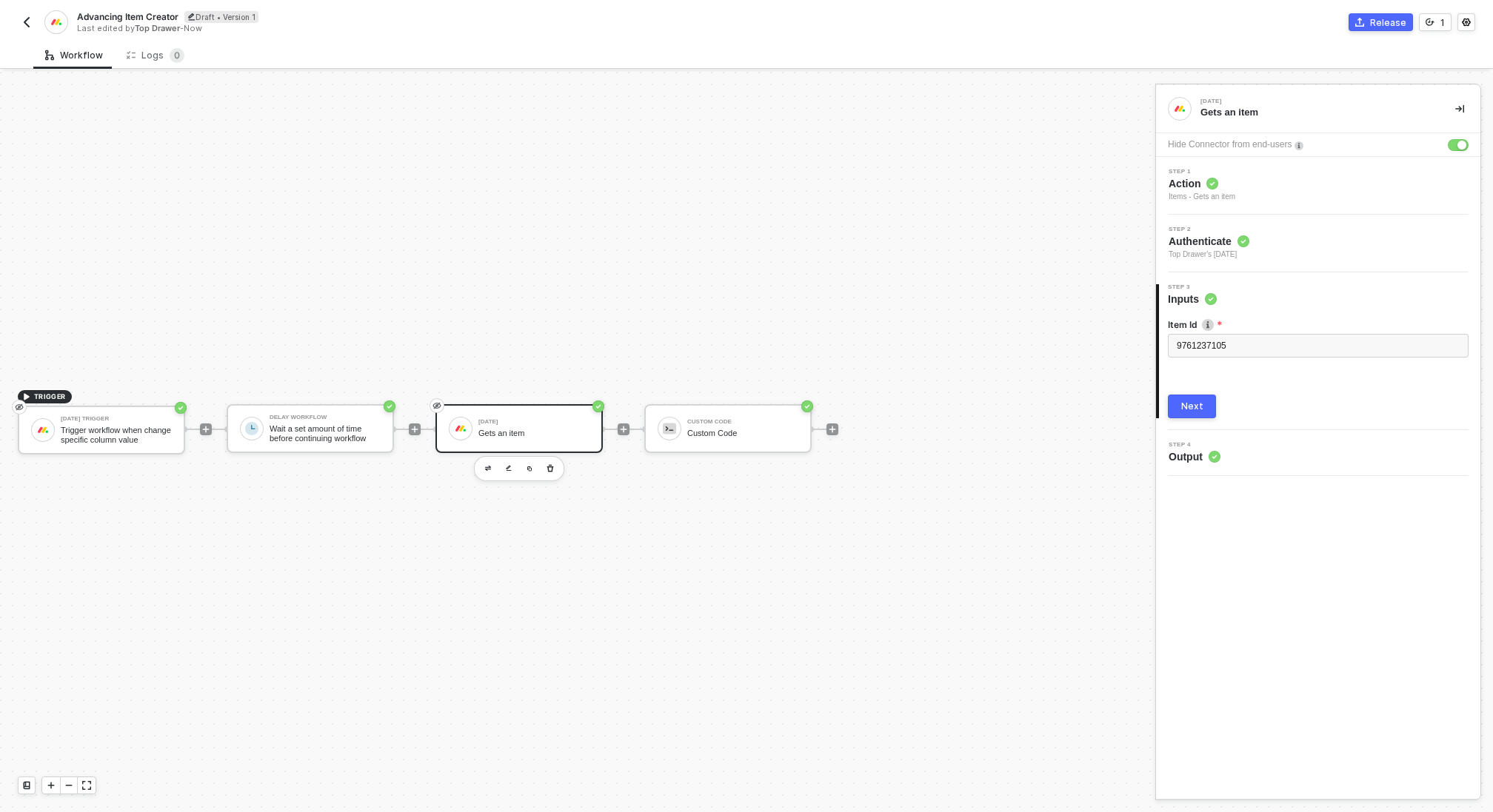
click at [1181, 401] on button "Next" at bounding box center [1192, 406] width 48 height 23
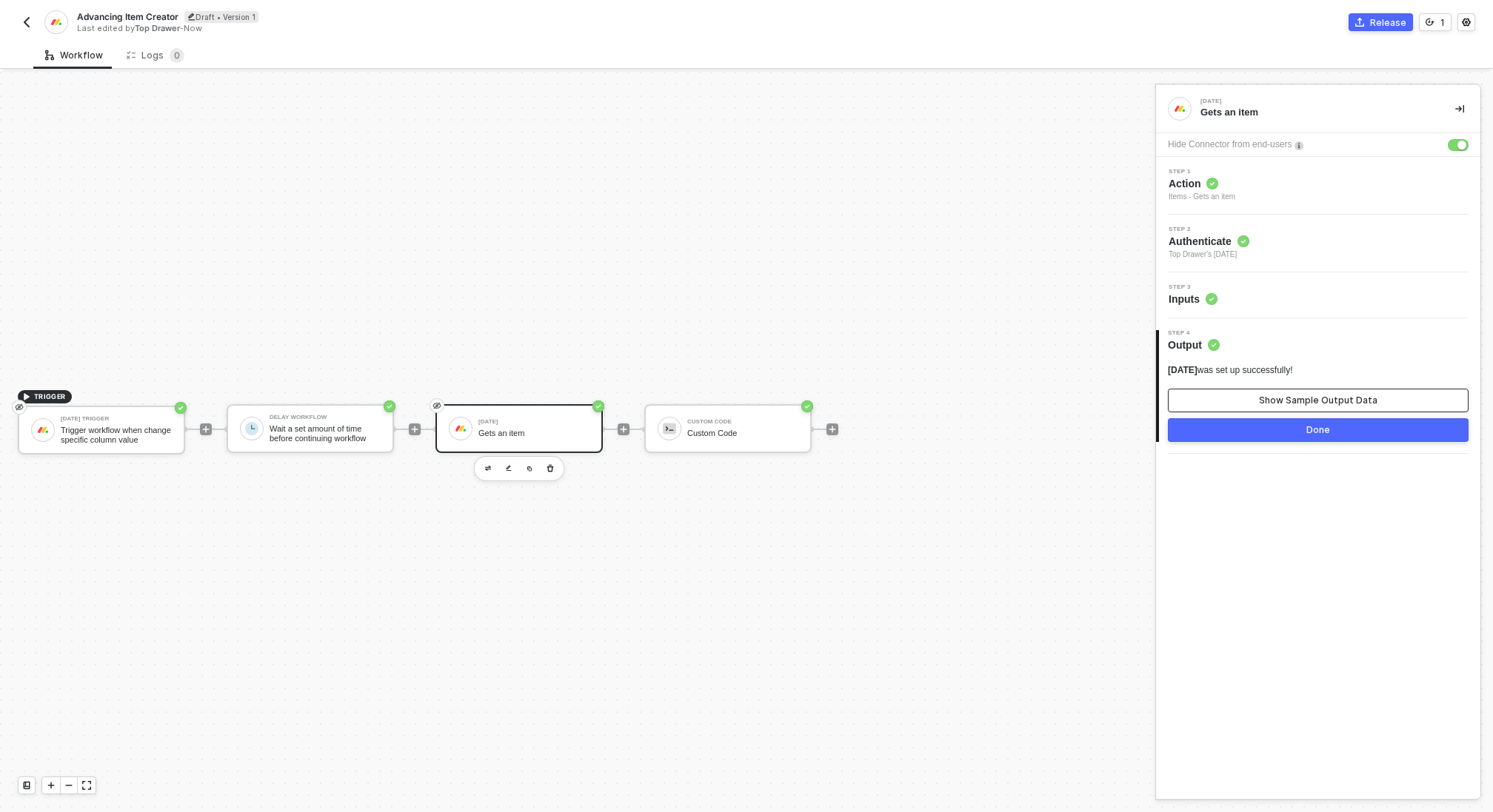
click at [1253, 399] on button "Show Sample Output Data" at bounding box center [1318, 401] width 301 height 23
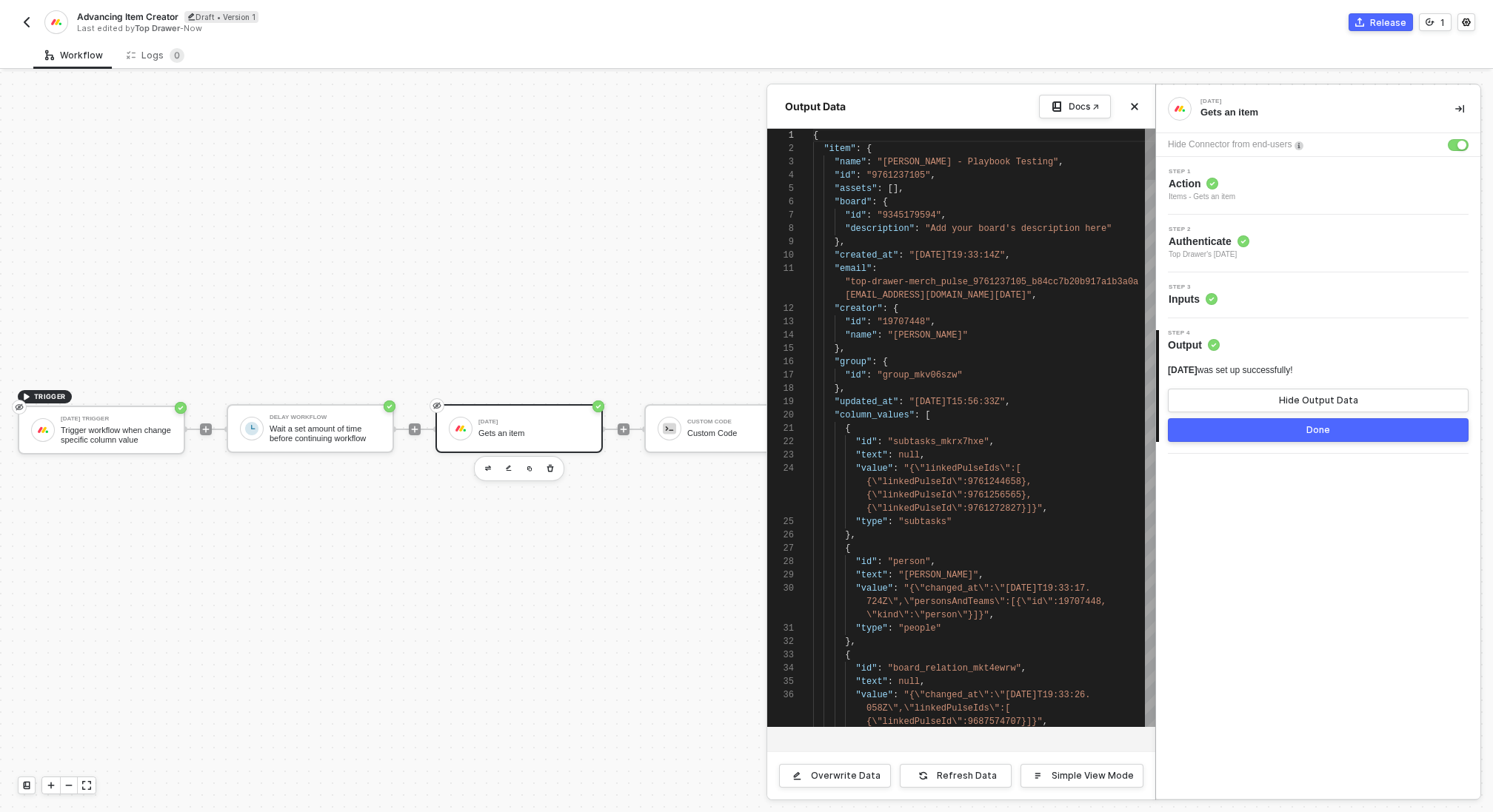
scroll to position [133, 0]
click at [1316, 432] on div "Done" at bounding box center [1319, 430] width 23 height 12
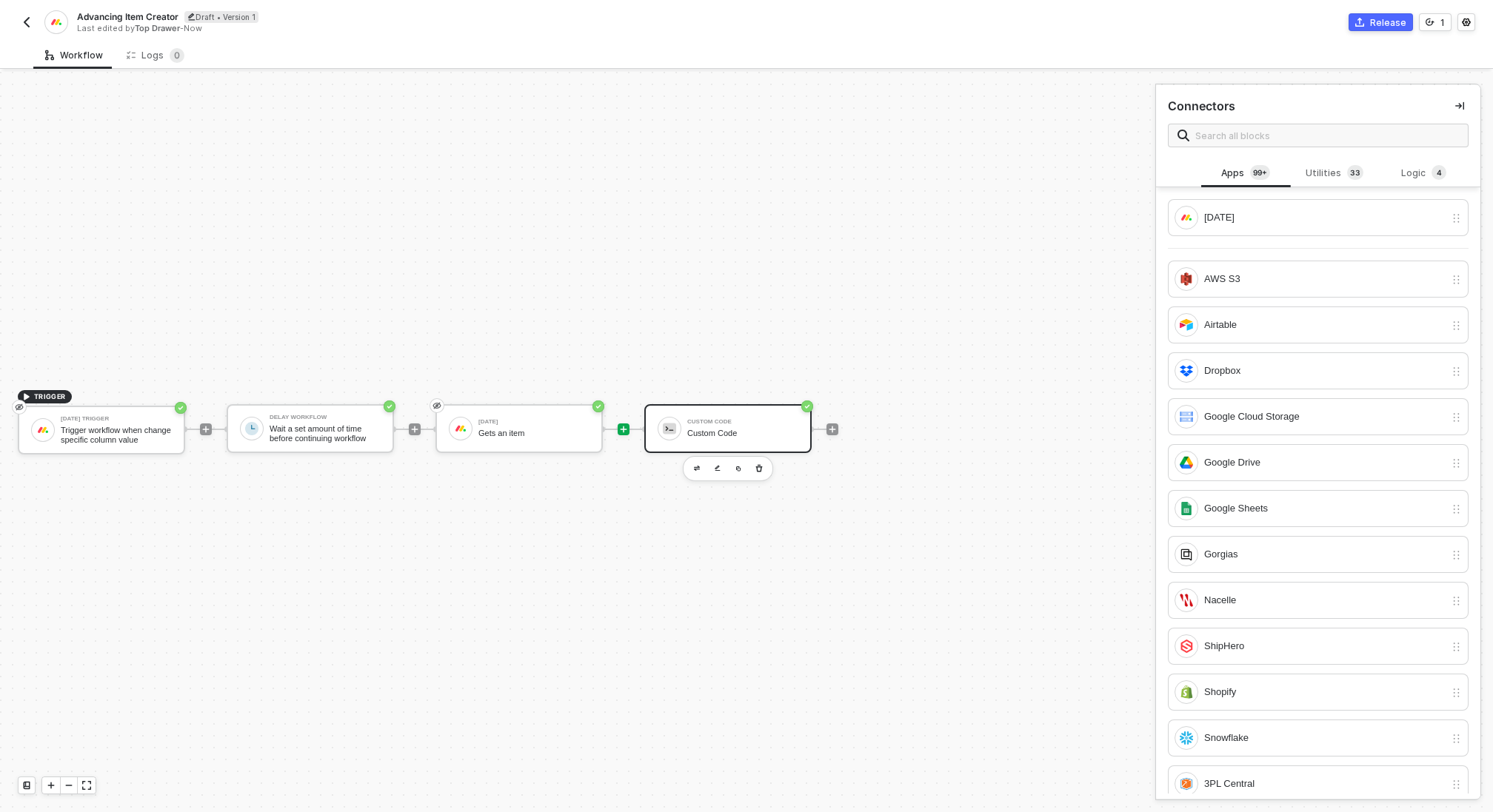
click at [752, 417] on div "Custom Code Custom Code" at bounding box center [743, 429] width 111 height 28
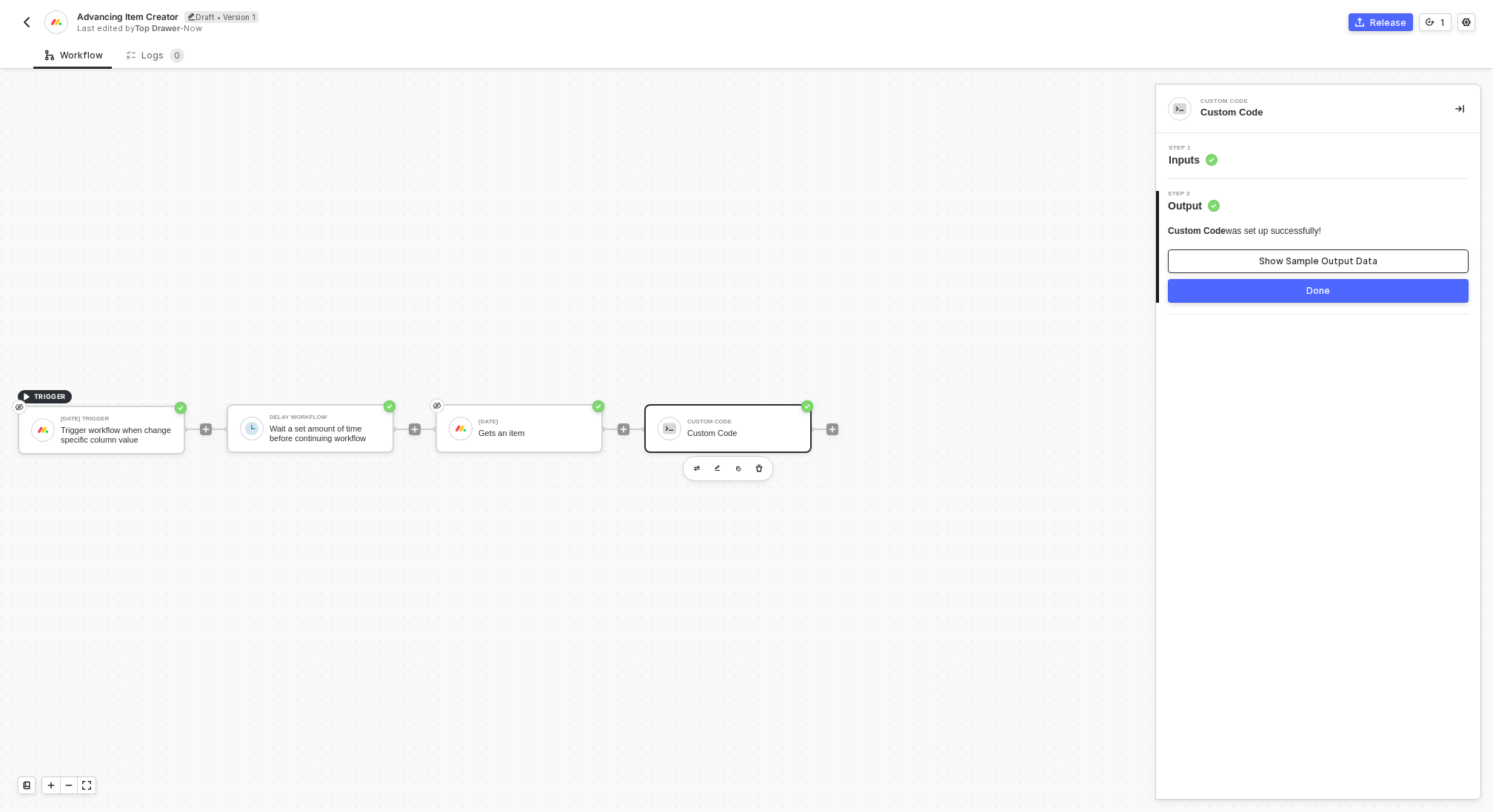
click at [1288, 268] on button "Show Sample Output Data" at bounding box center [1318, 261] width 301 height 23
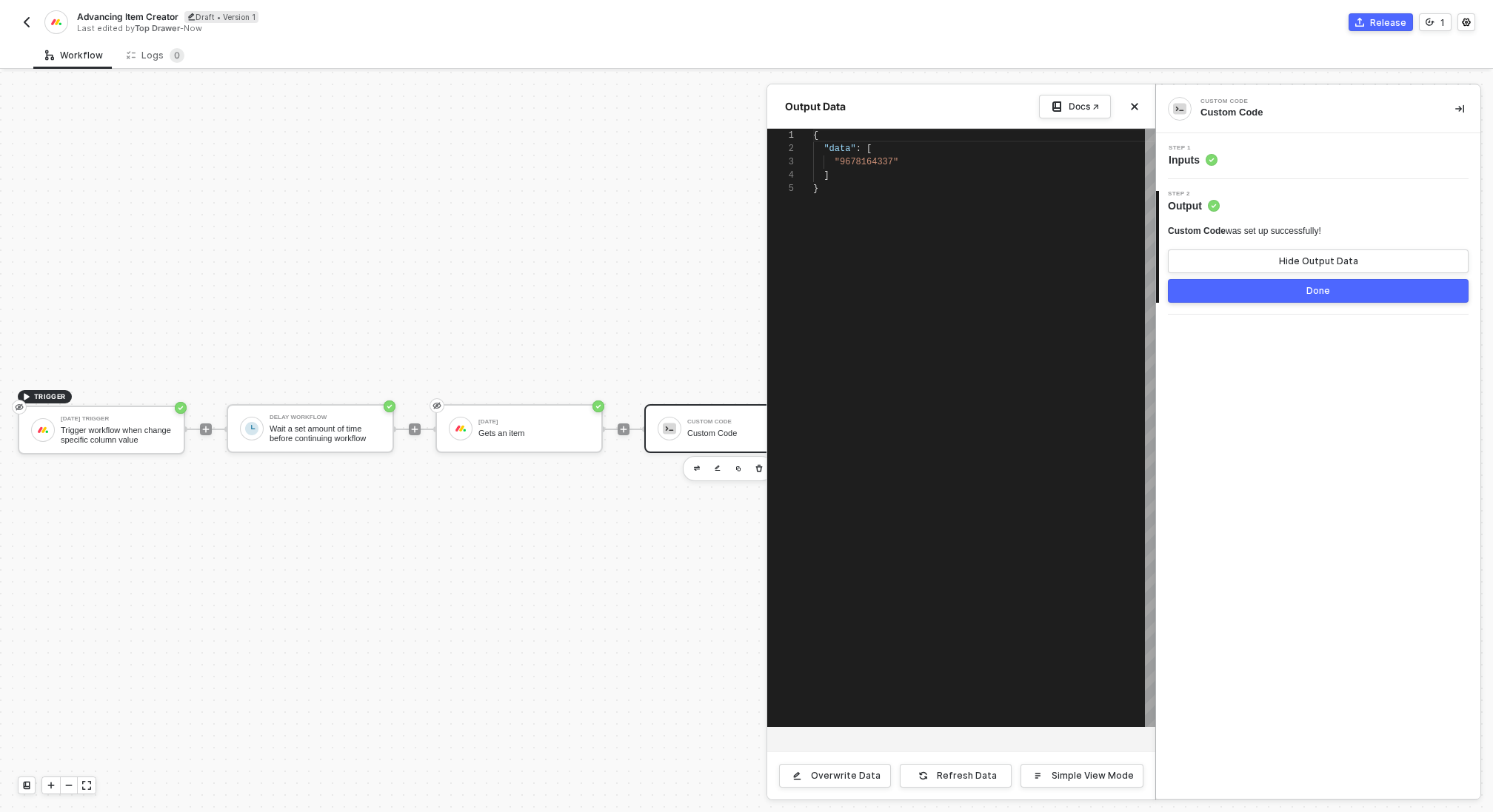
scroll to position [54, 0]
click at [1267, 291] on button "Done" at bounding box center [1318, 291] width 301 height 23
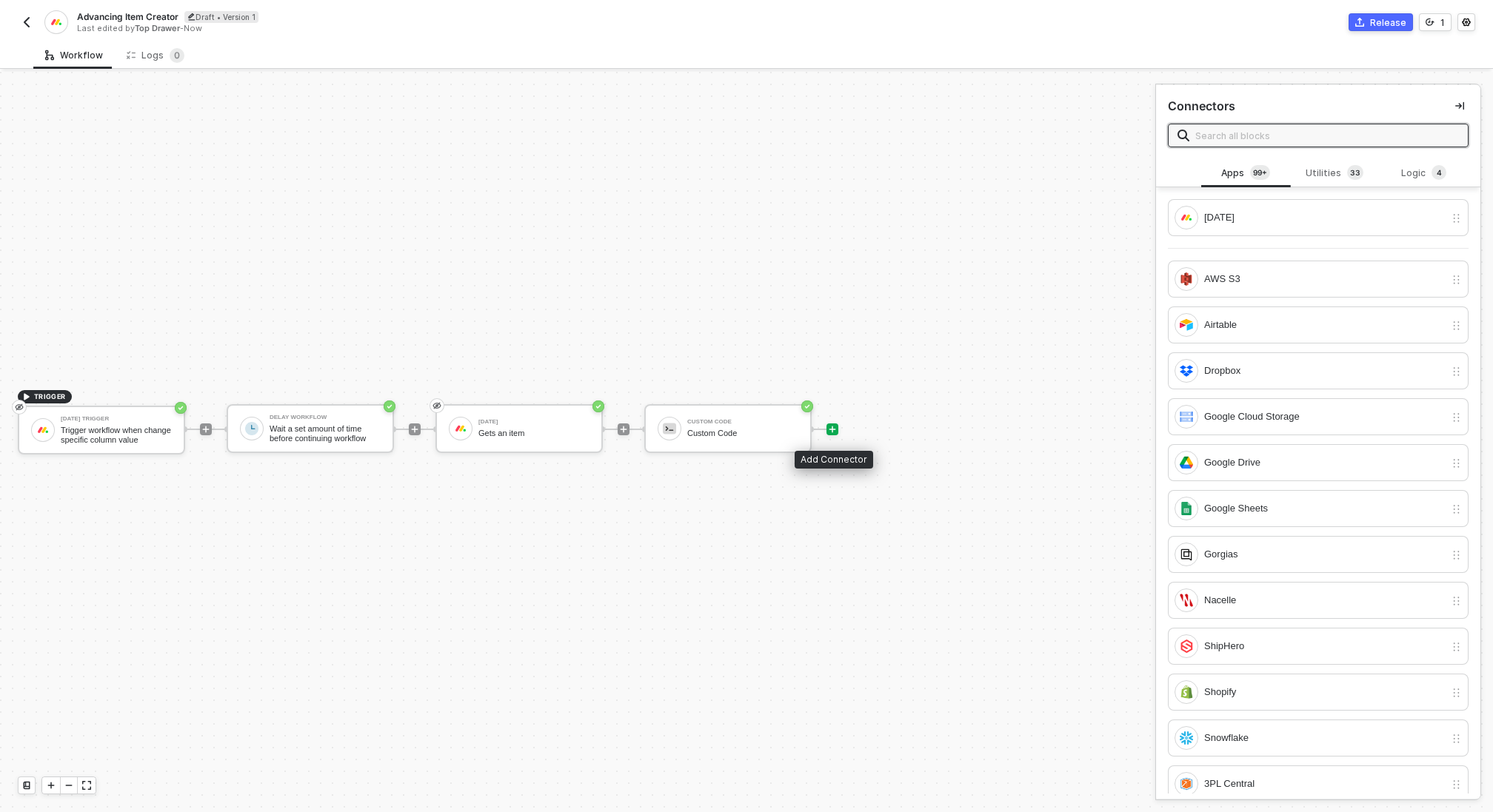
click at [833, 429] on icon "icon-play" at bounding box center [832, 429] width 9 height 9
click at [1411, 172] on div "Logic 4" at bounding box center [1425, 173] width 65 height 16
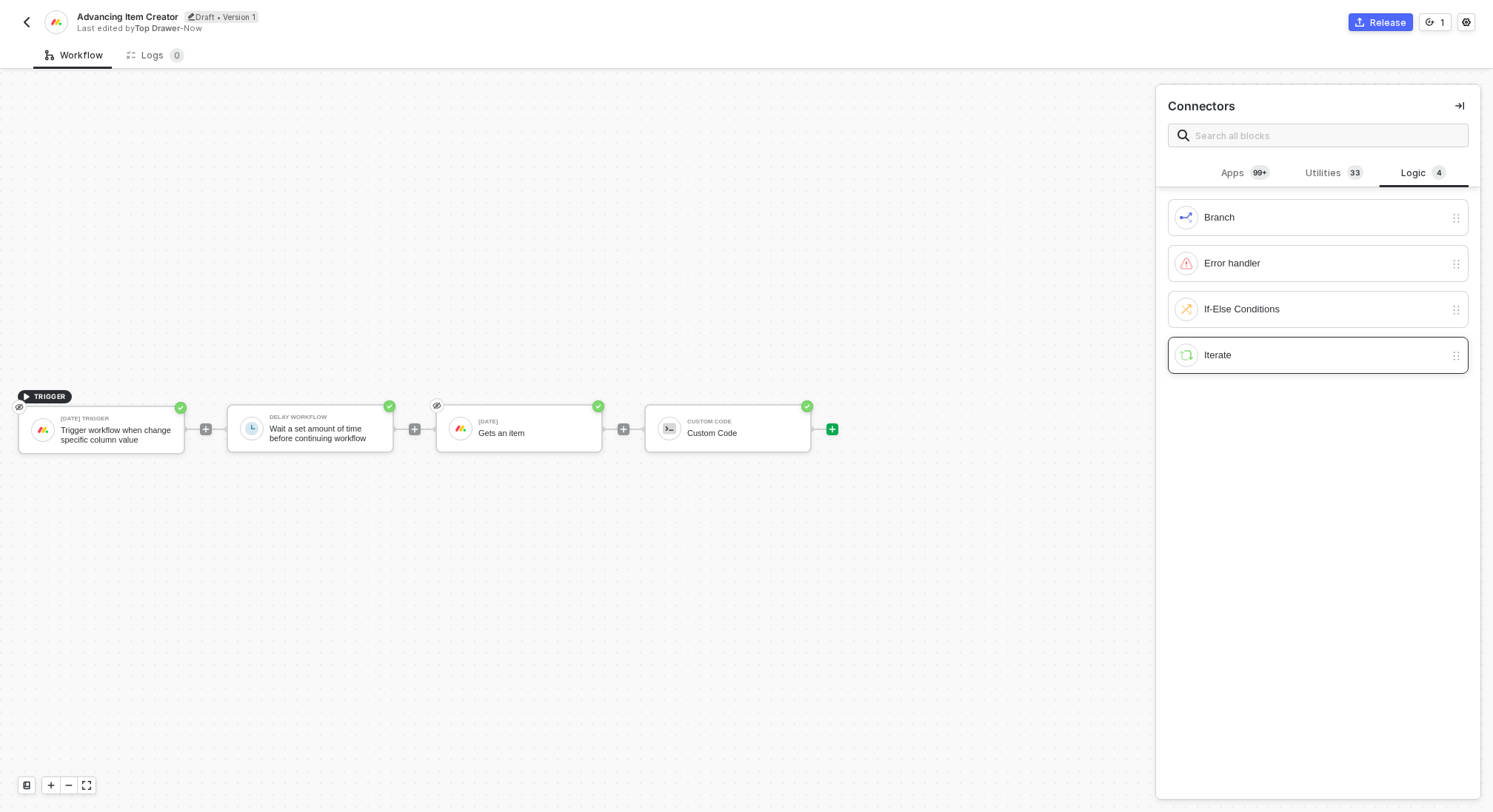
click at [1246, 359] on div "Iterate" at bounding box center [1324, 355] width 240 height 16
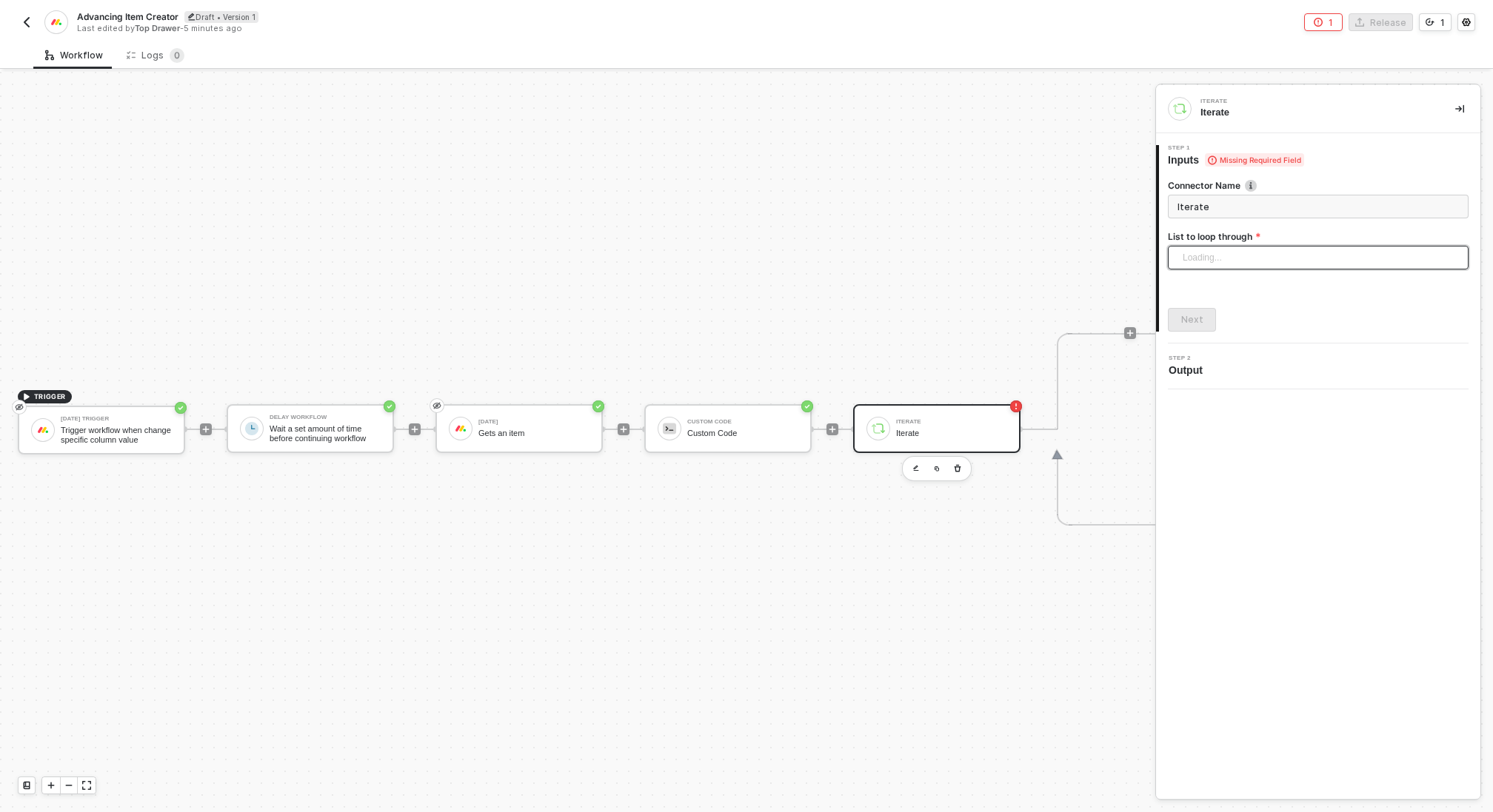
click at [1221, 256] on div "Loading..." at bounding box center [1318, 257] width 301 height 23
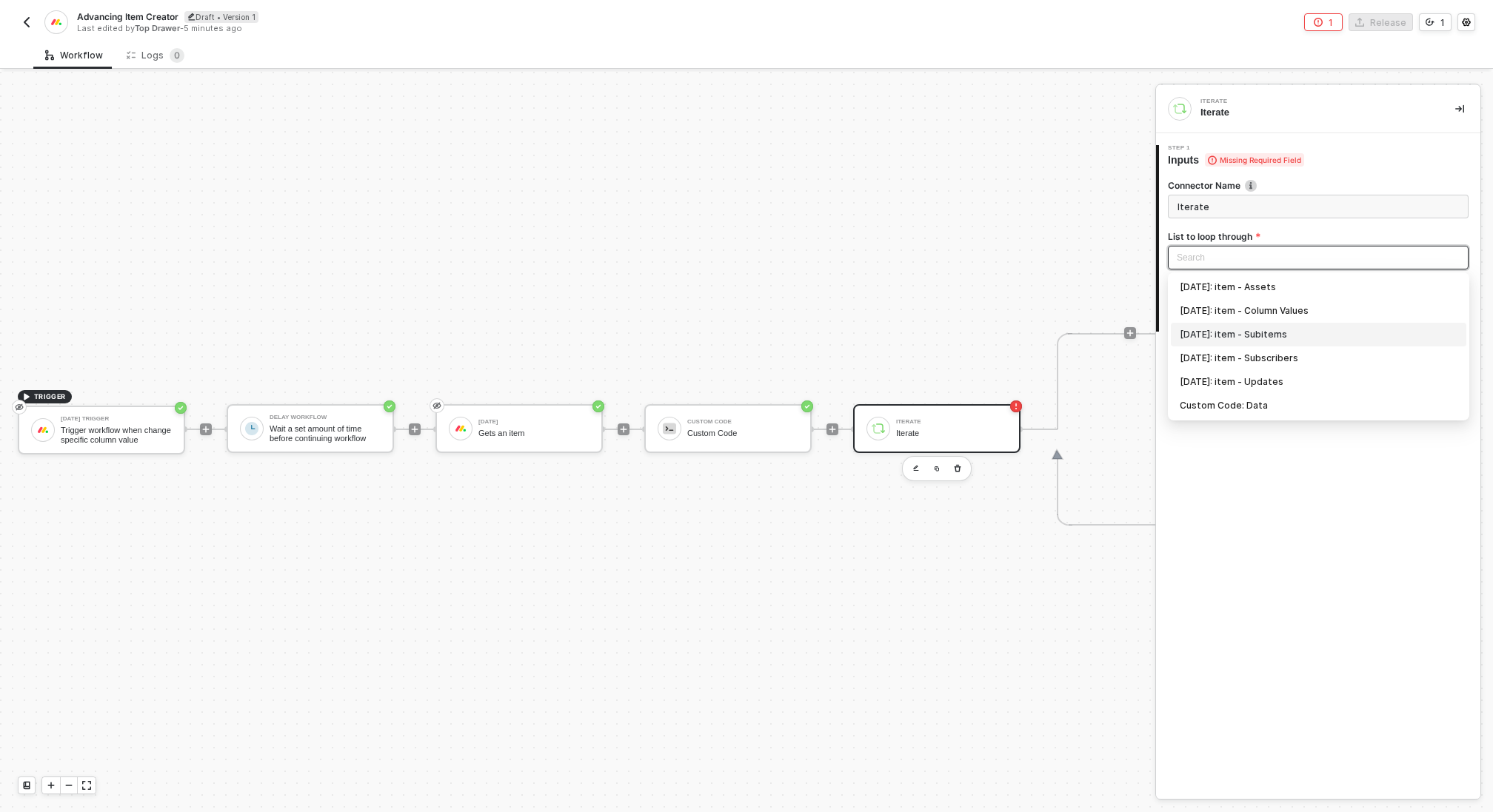
click at [1257, 335] on div "[DATE]: item - Subitems" at bounding box center [1319, 334] width 278 height 16
type input "Loop through [DATE]: item - Subitems"
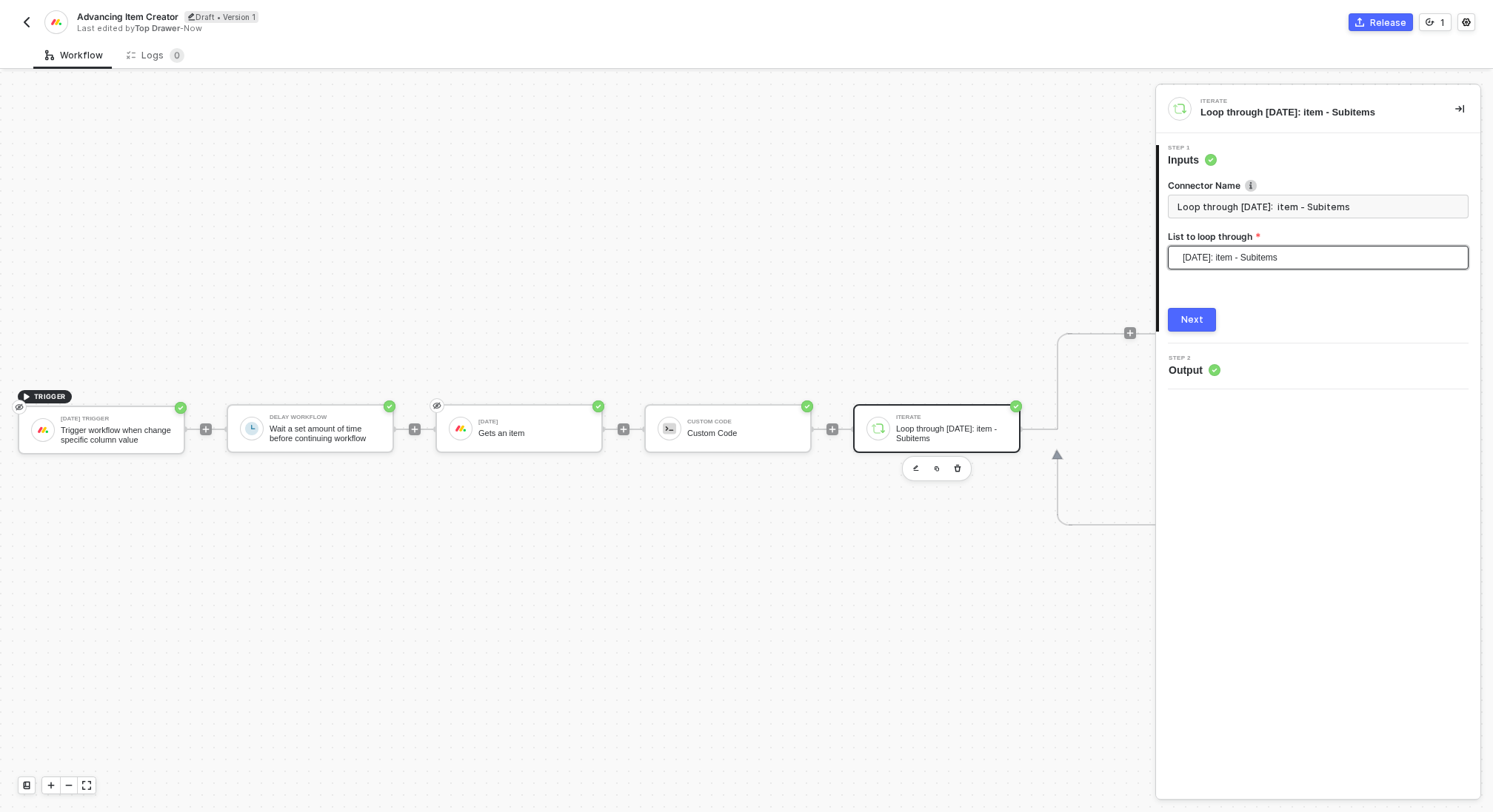
scroll to position [26, 174]
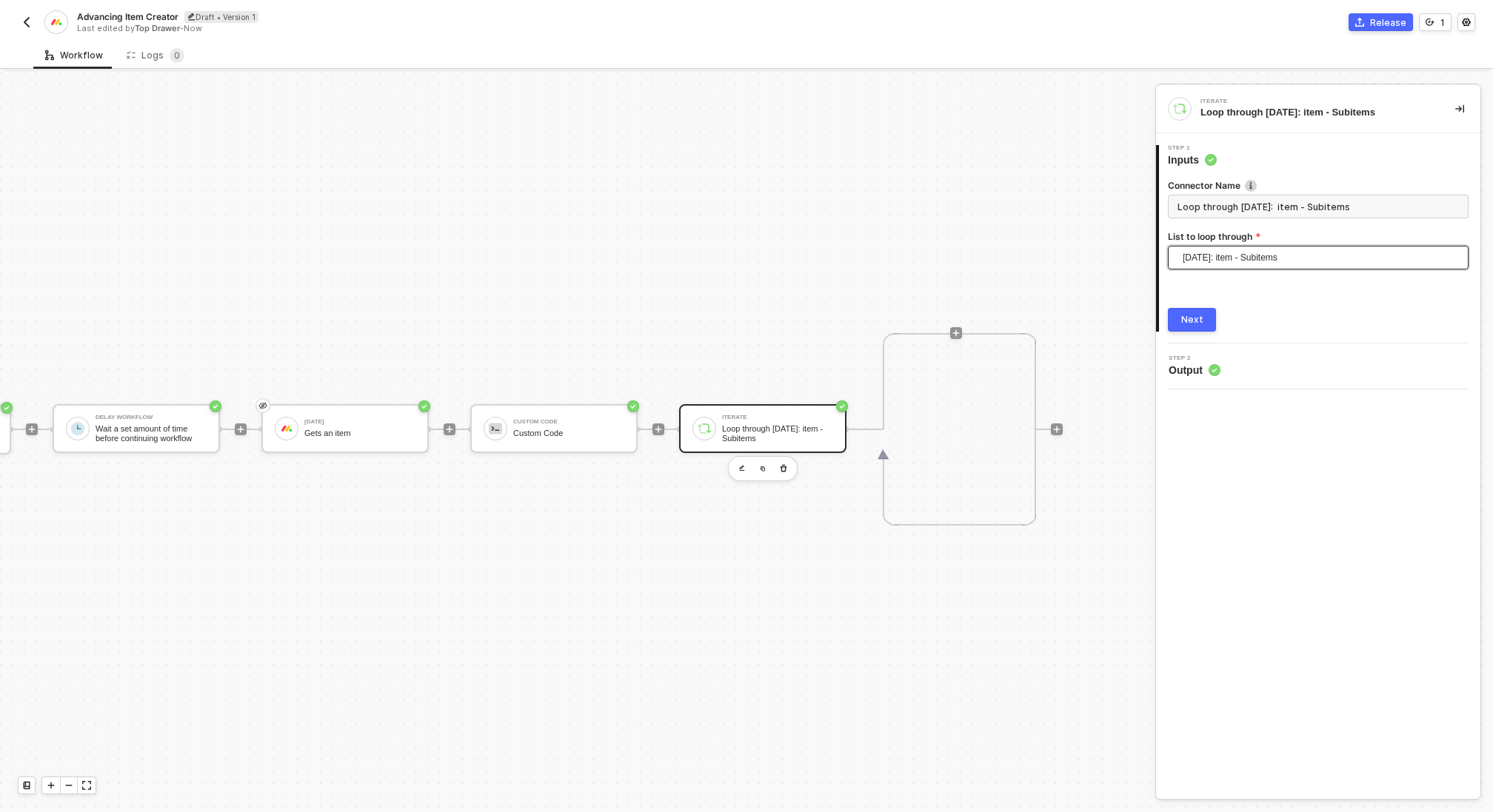
click at [1193, 320] on div "Next" at bounding box center [1193, 320] width 23 height 12
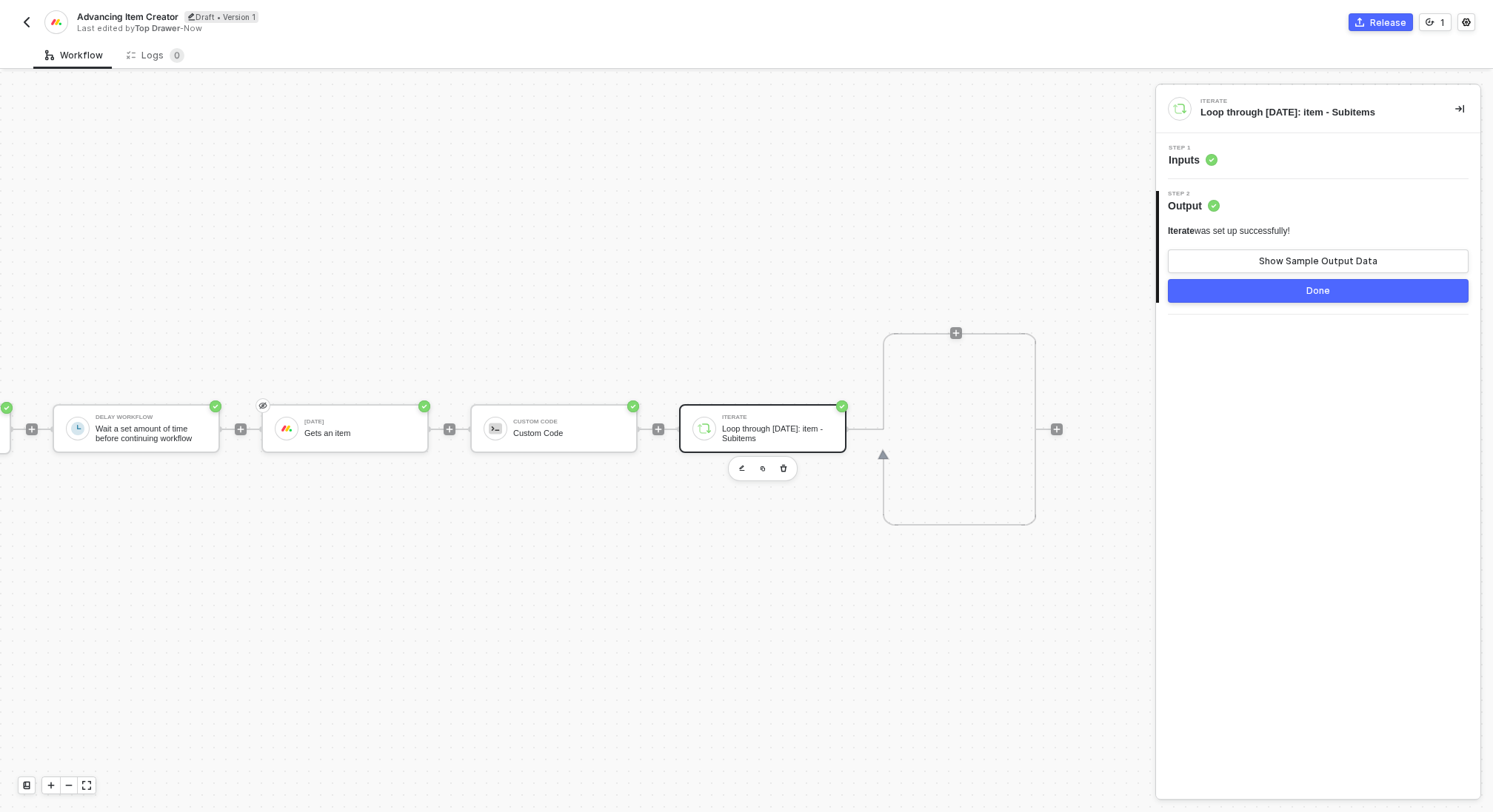
click at [1221, 292] on button "Done" at bounding box center [1318, 291] width 301 height 23
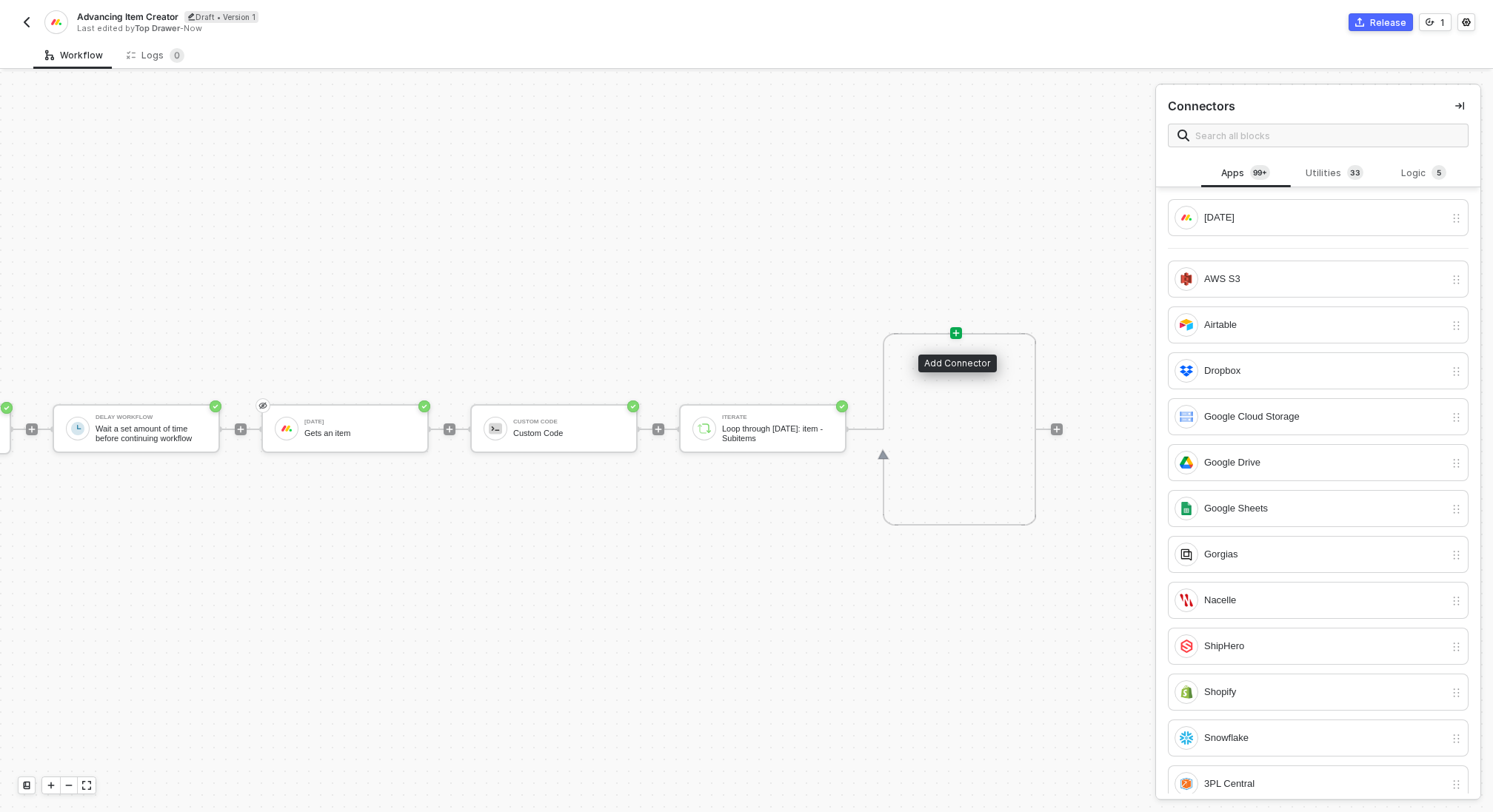
click at [958, 334] on icon "icon-play" at bounding box center [955, 333] width 9 height 9
click at [1305, 225] on div "[DATE]" at bounding box center [1310, 218] width 271 height 23
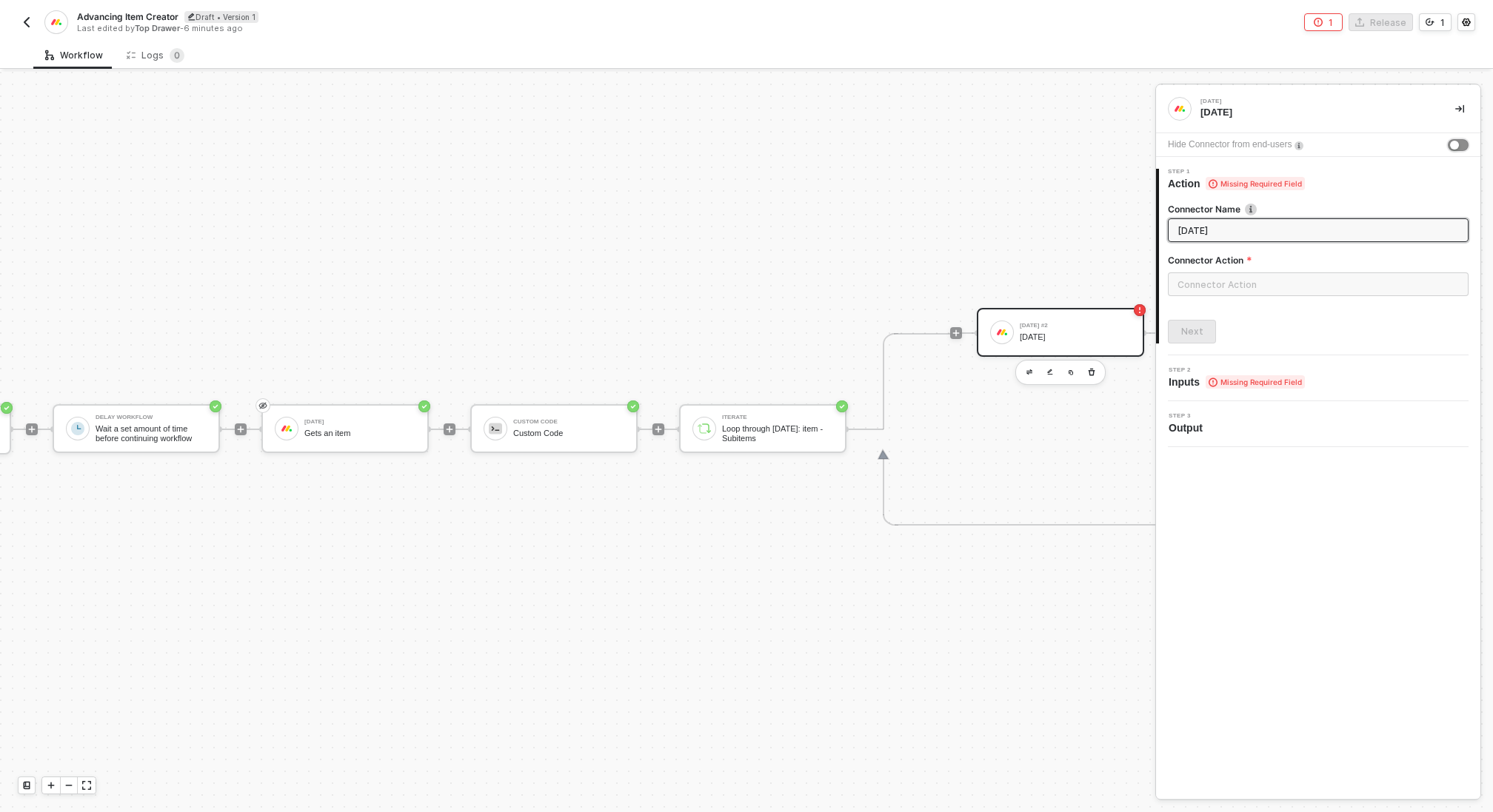
click at [1457, 145] on div "button" at bounding box center [1454, 145] width 9 height 9
click at [1269, 282] on input "text" at bounding box center [1318, 284] width 301 height 23
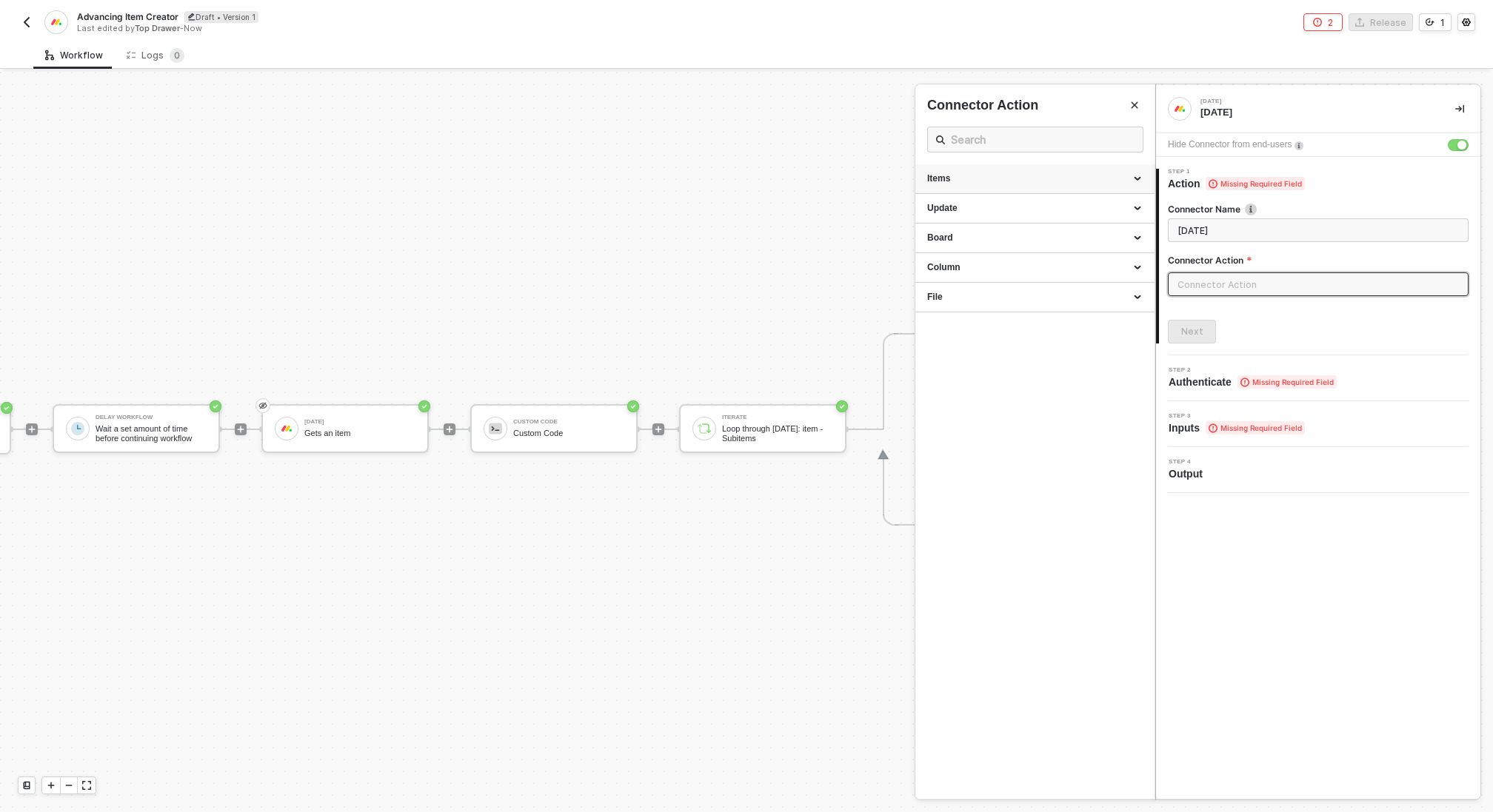
click at [1011, 173] on div "Items" at bounding box center [1035, 179] width 216 height 12
click at [1014, 214] on div "Update" at bounding box center [1036, 208] width 240 height 30
click at [1018, 268] on div "Column" at bounding box center [1035, 268] width 216 height 12
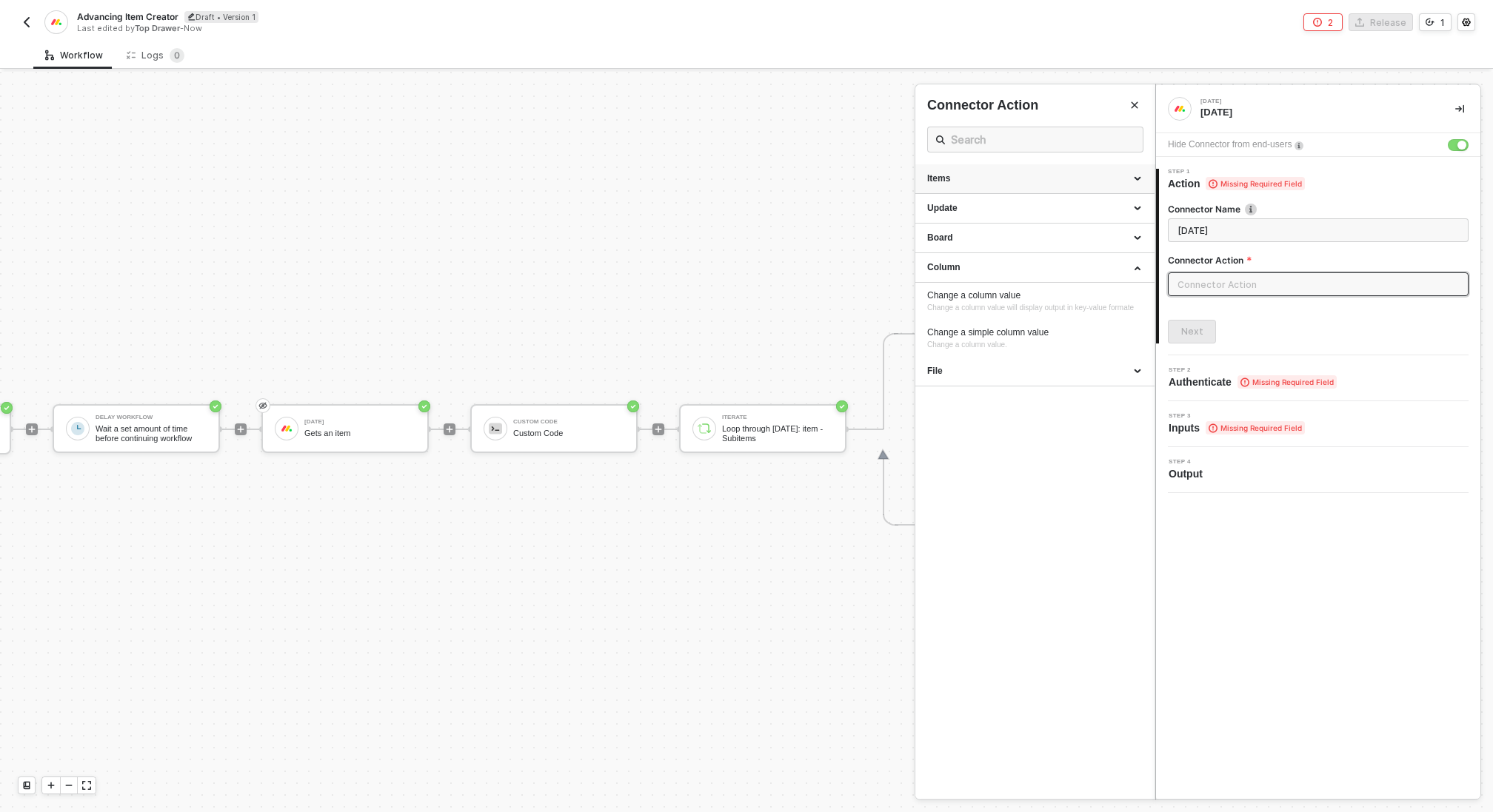
click at [1009, 185] on div "Items" at bounding box center [1036, 179] width 240 height 30
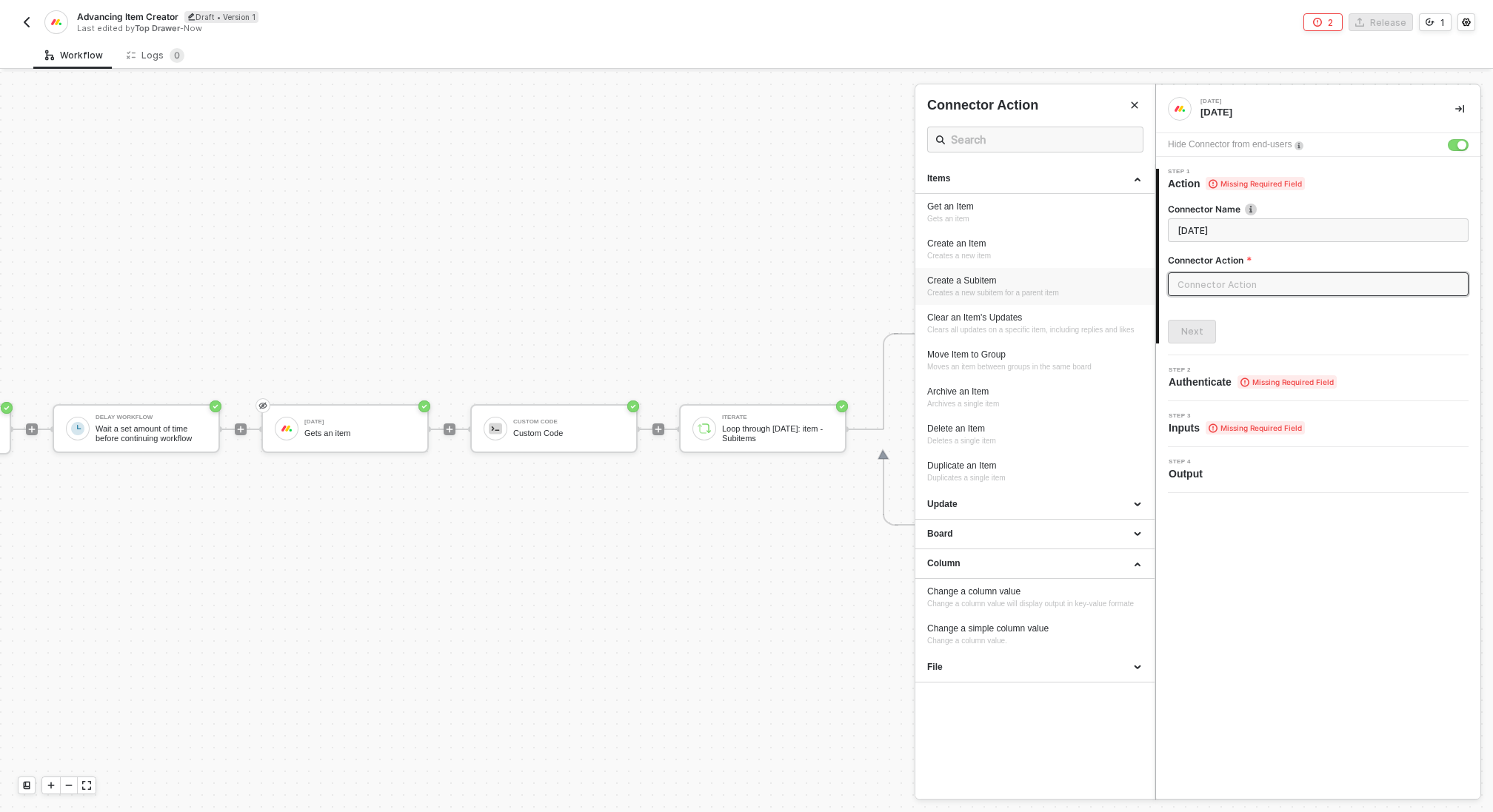
click at [1043, 292] on span "Creates a new subitem for a parent item" at bounding box center [993, 292] width 131 height 8
type input "Creates a new subitem for a parent item"
type input "Items - Create a Subitem"
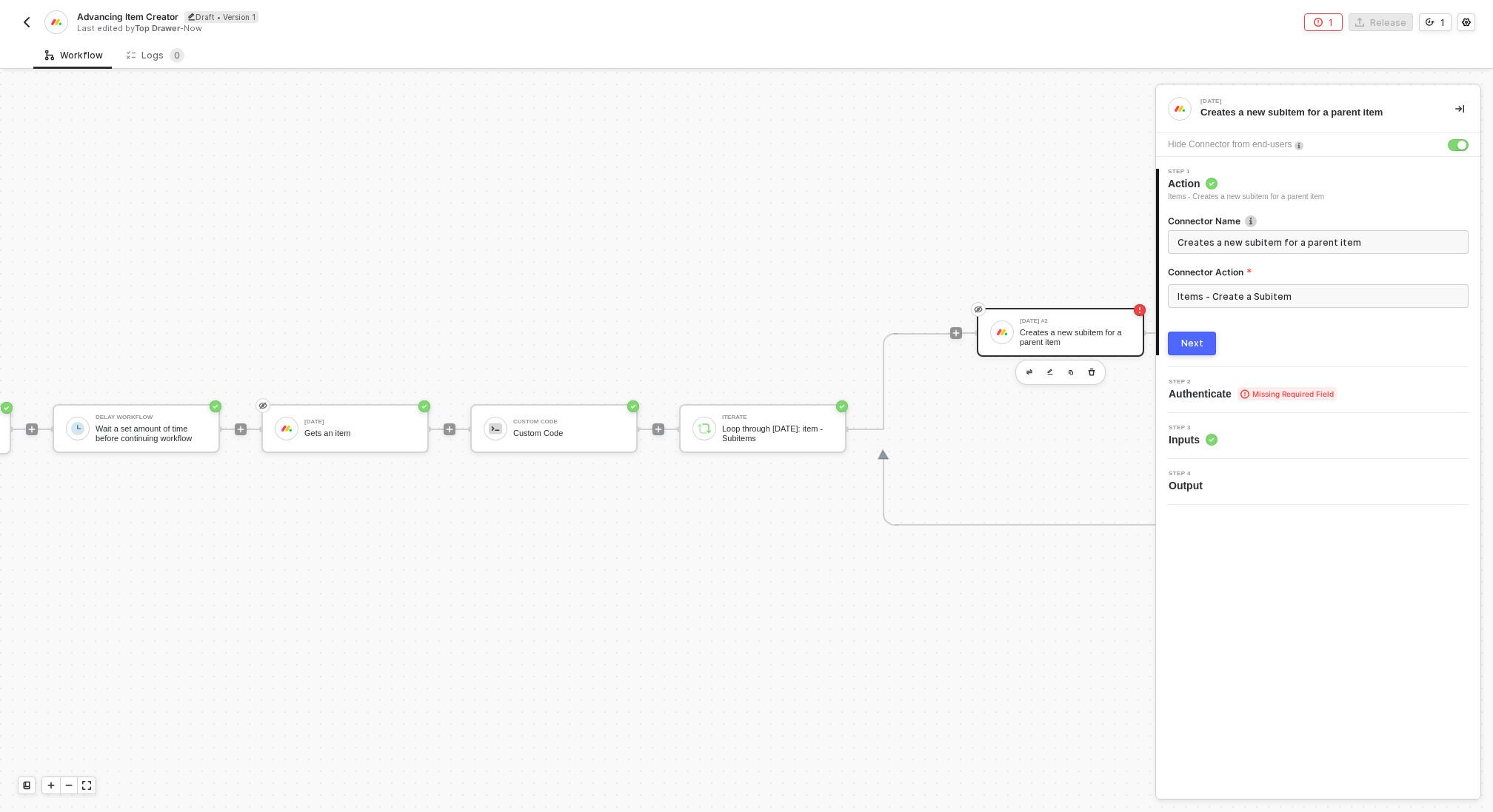
click at [1190, 345] on div "Next" at bounding box center [1193, 343] width 23 height 12
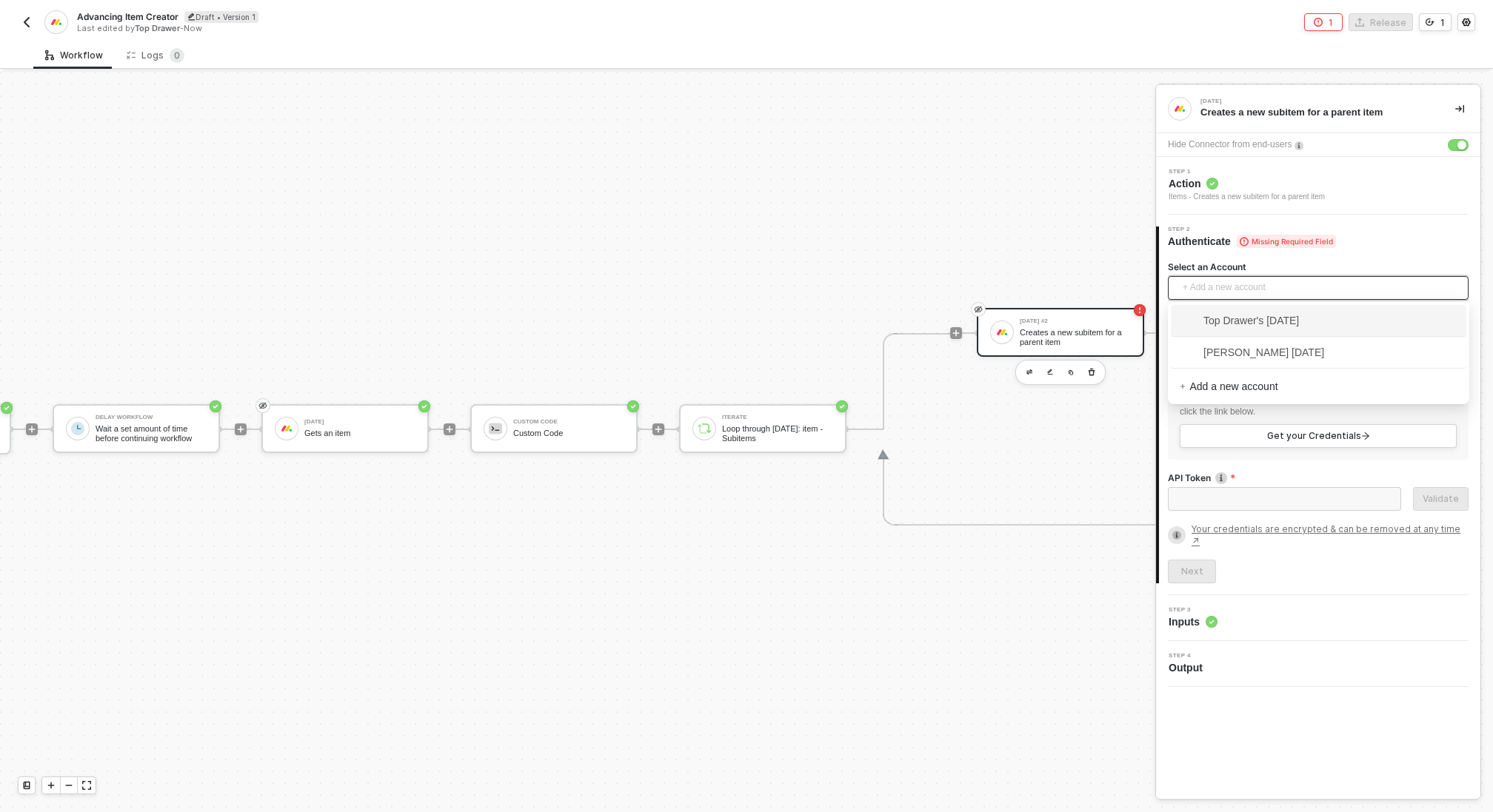
click at [1228, 288] on span "+ Add a new account" at bounding box center [1322, 288] width 277 height 23
click at [1230, 314] on span "Top Drawer's [DATE]" at bounding box center [1239, 320] width 119 height 16
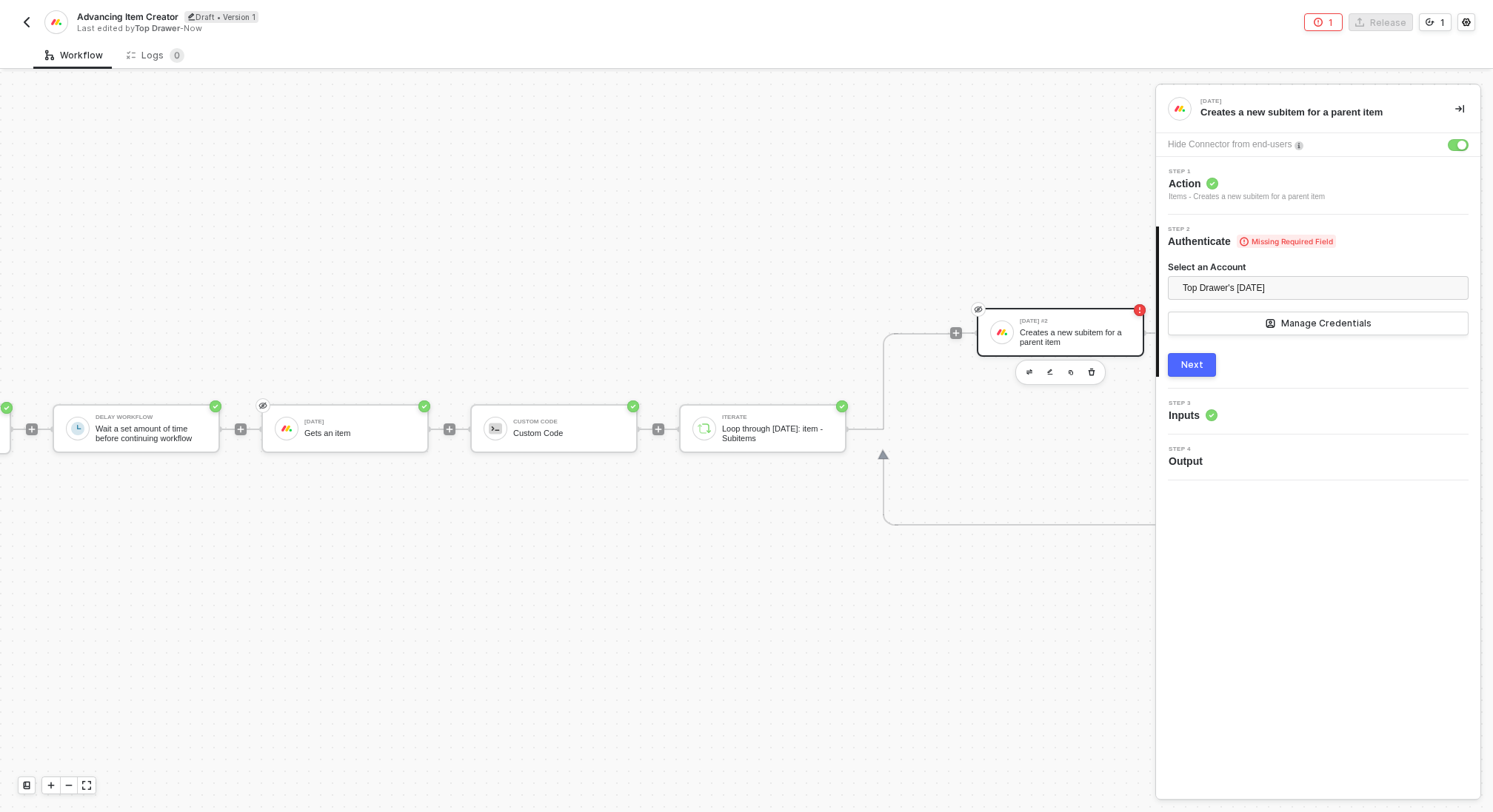
click at [1193, 362] on div "Next" at bounding box center [1193, 365] width 23 height 12
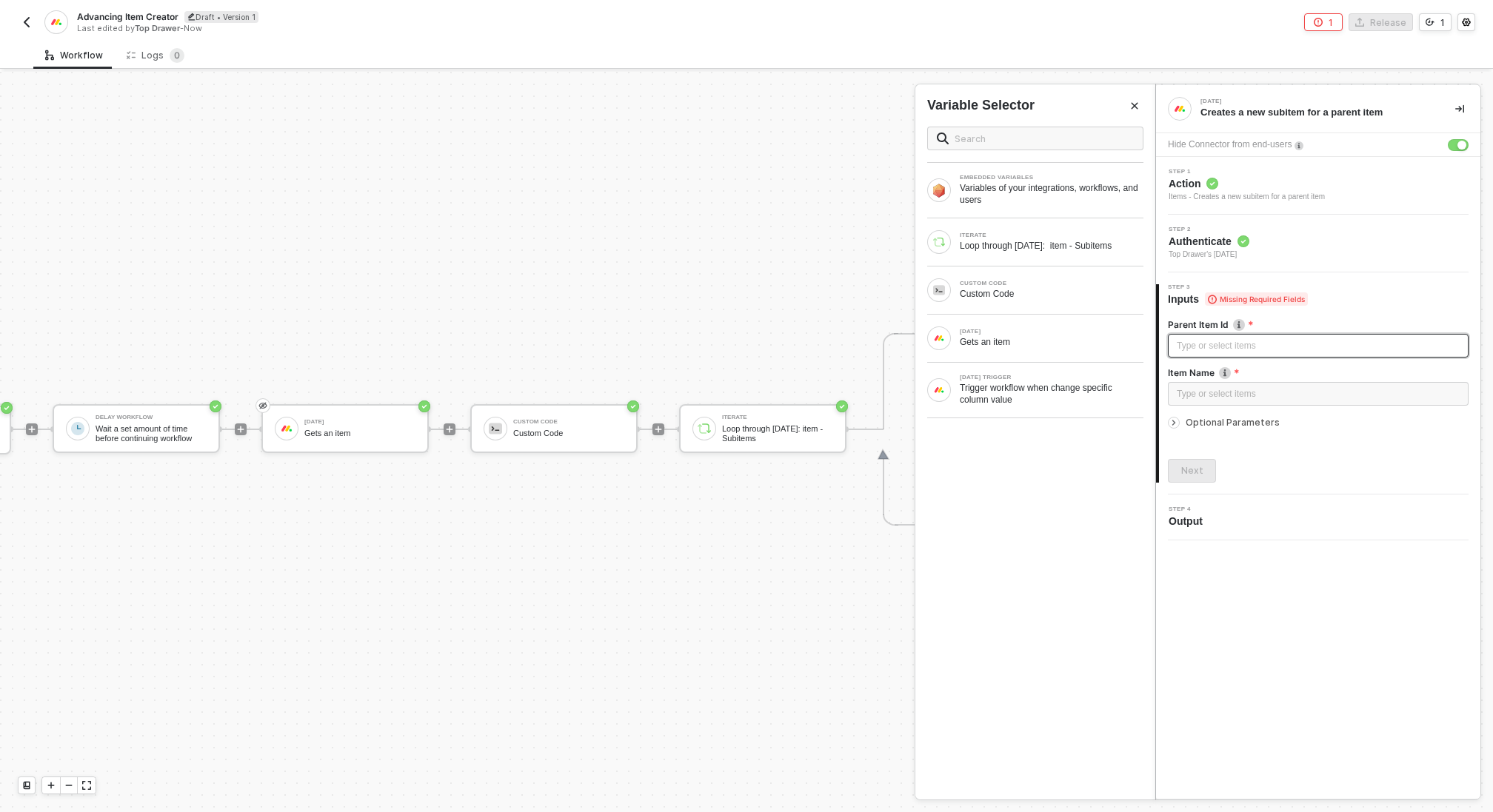
click at [1209, 348] on div "Type or select items ﻿" at bounding box center [1319, 346] width 283 height 14
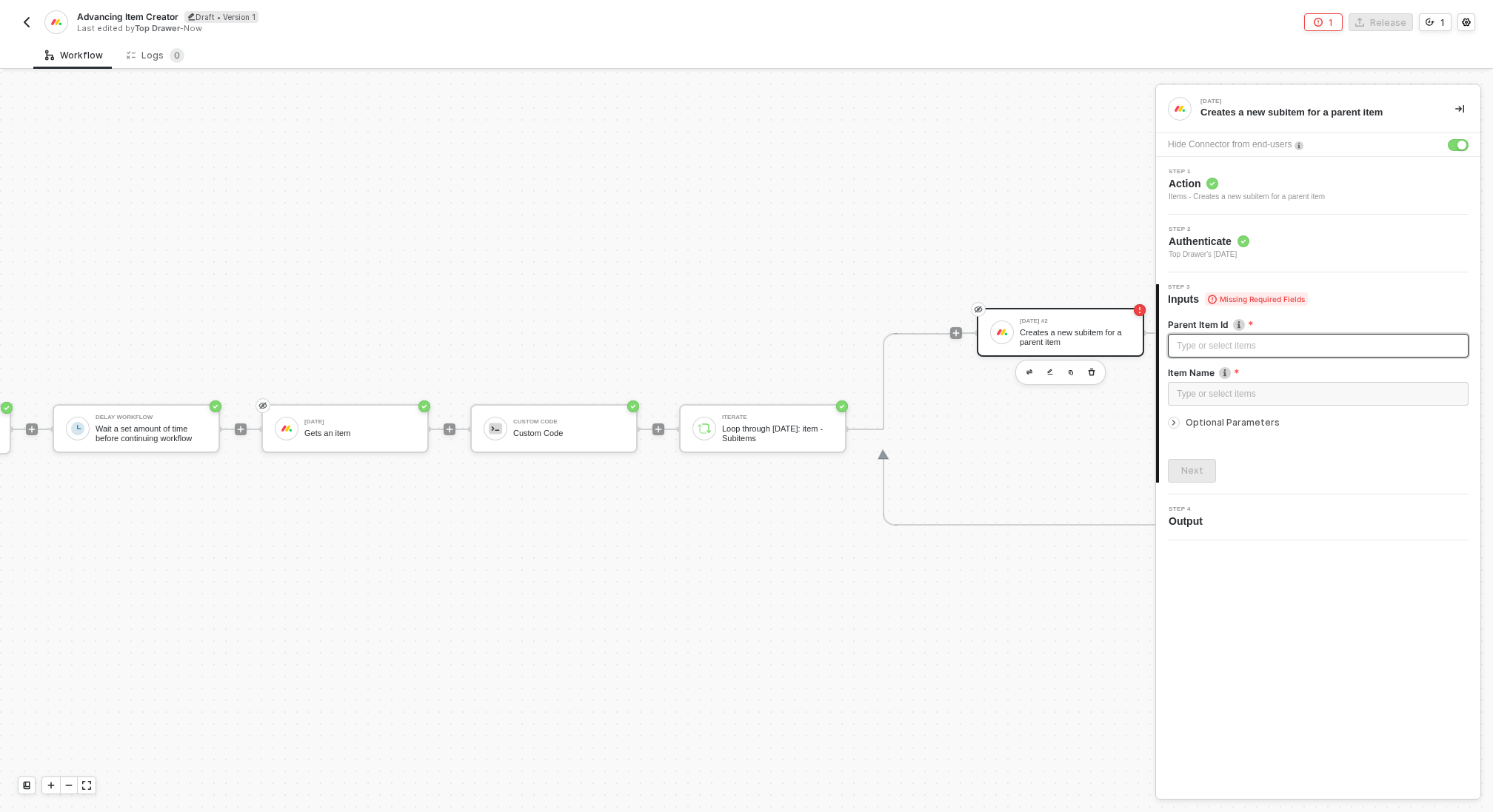
click at [1235, 350] on div "Type or select items ﻿" at bounding box center [1319, 346] width 283 height 14
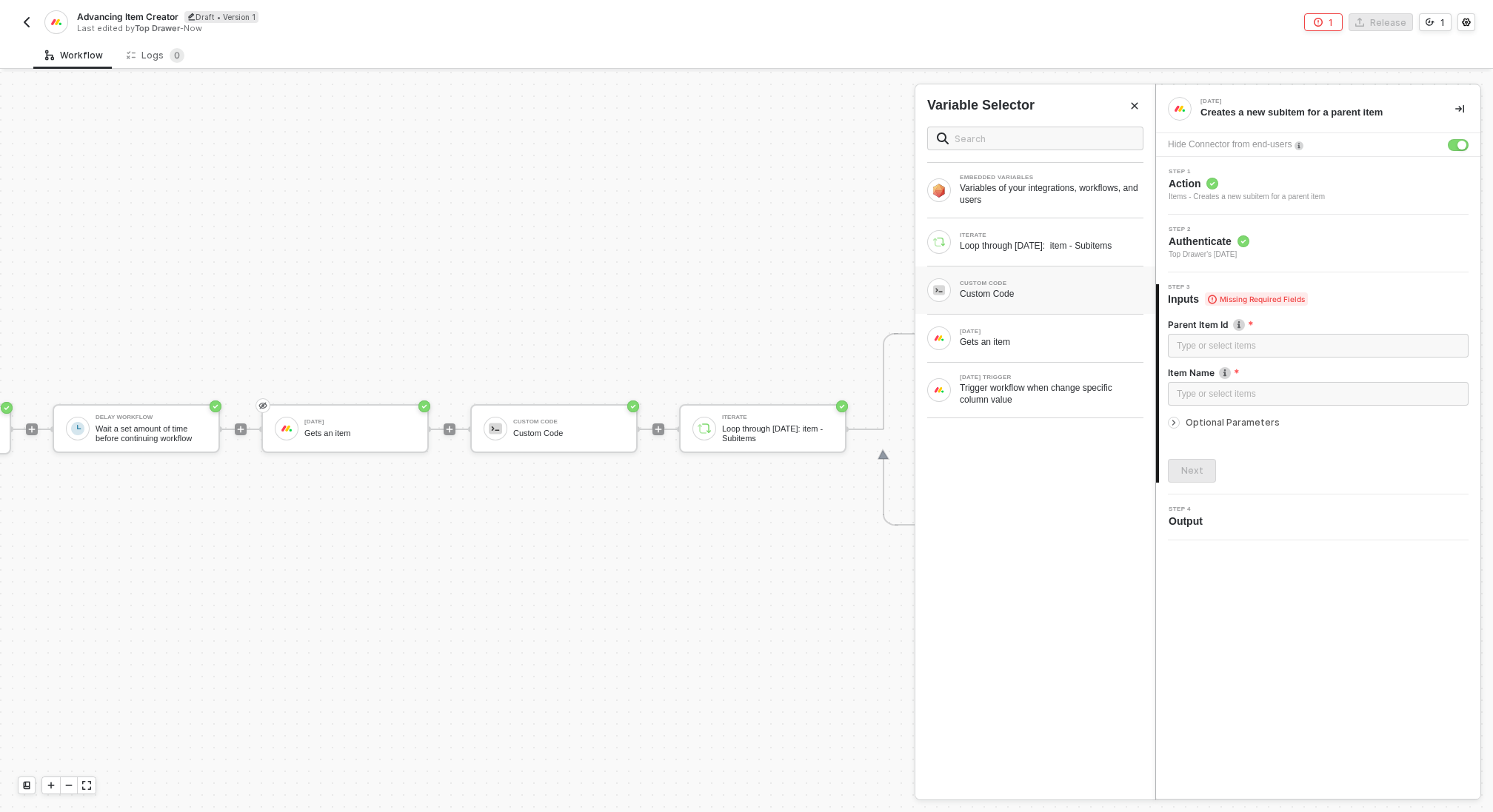
click at [1000, 288] on div "Custom Code" at bounding box center [1052, 293] width 184 height 12
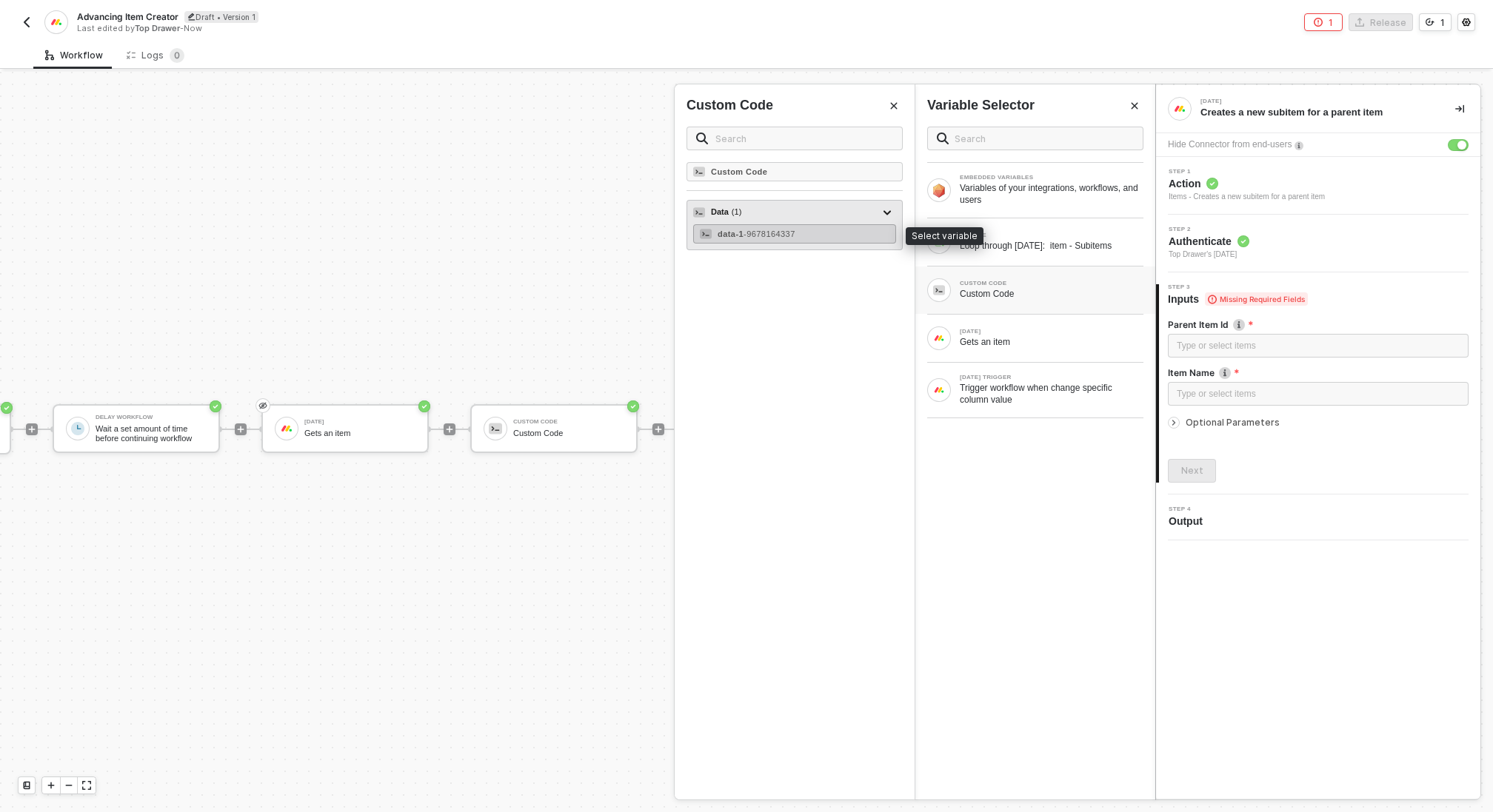
click at [819, 231] on div "data-1 - 9678164337" at bounding box center [794, 233] width 203 height 19
click at [1246, 398] on div "Type or select items ﻿" at bounding box center [1319, 394] width 283 height 14
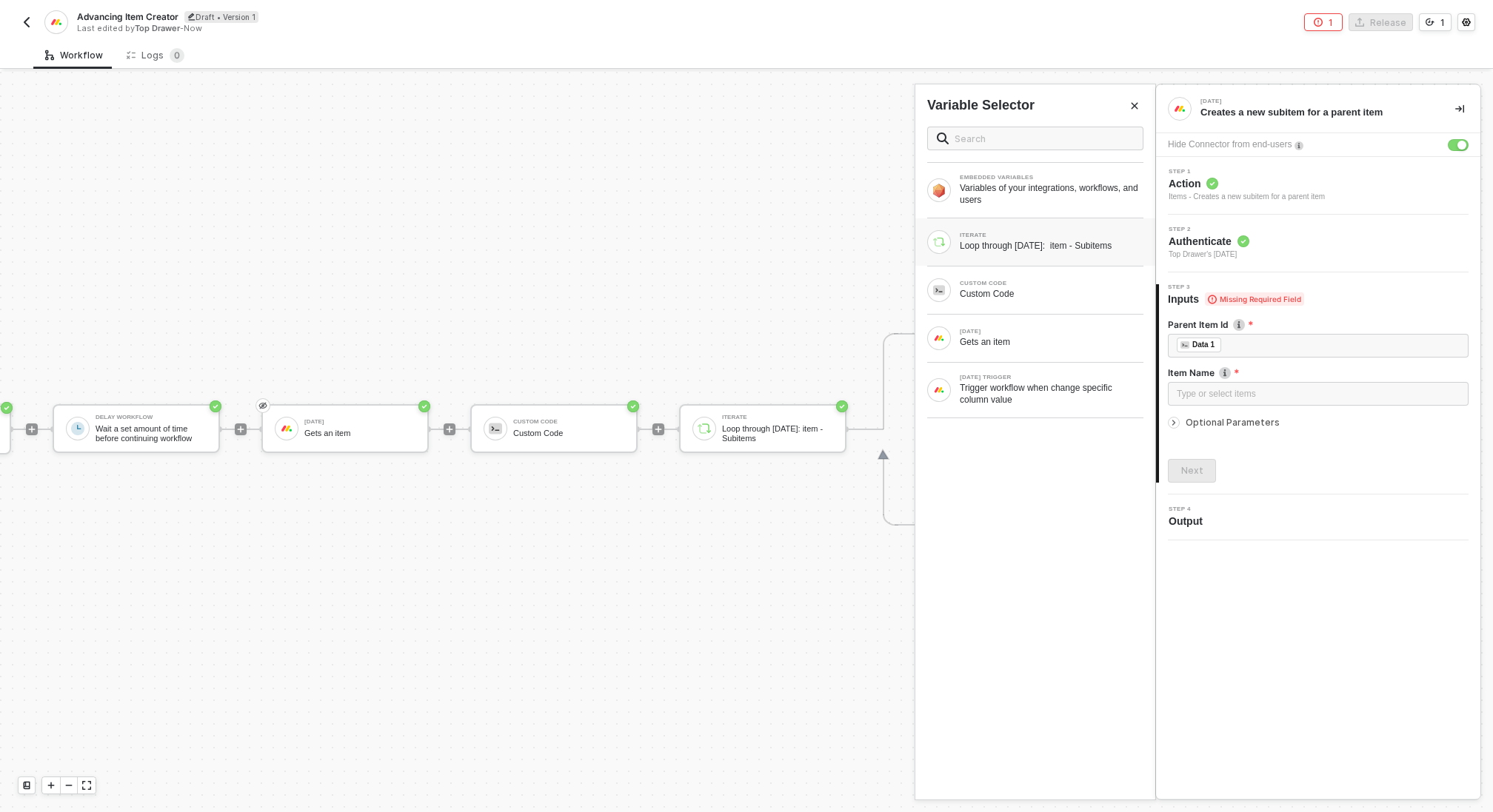
click at [1088, 243] on div "Loop through [DATE]: item - Subitems" at bounding box center [1052, 245] width 184 height 12
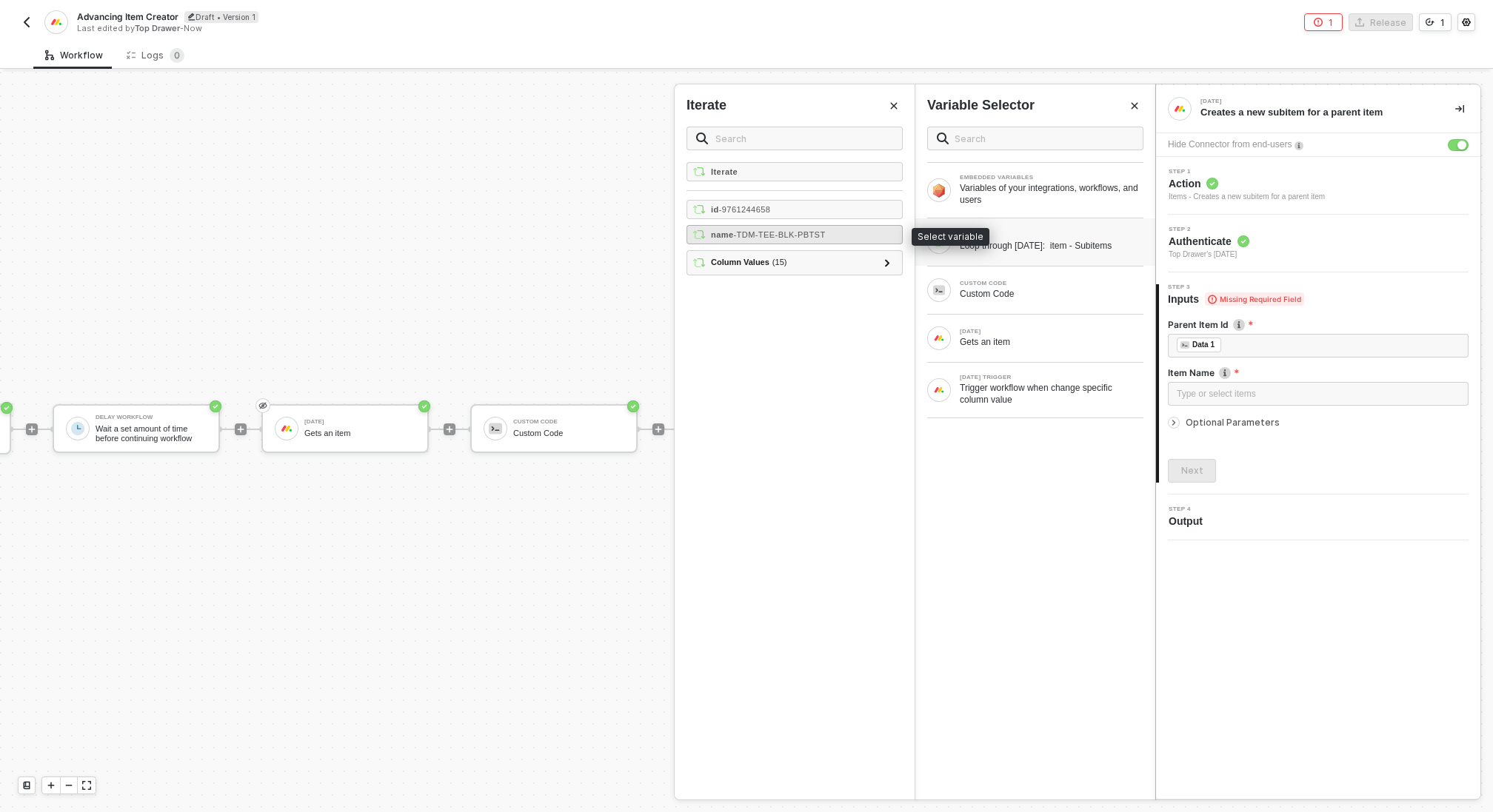
click at [821, 232] on span "- TDM-TEE-BLK-PBTST" at bounding box center [780, 234] width 92 height 9
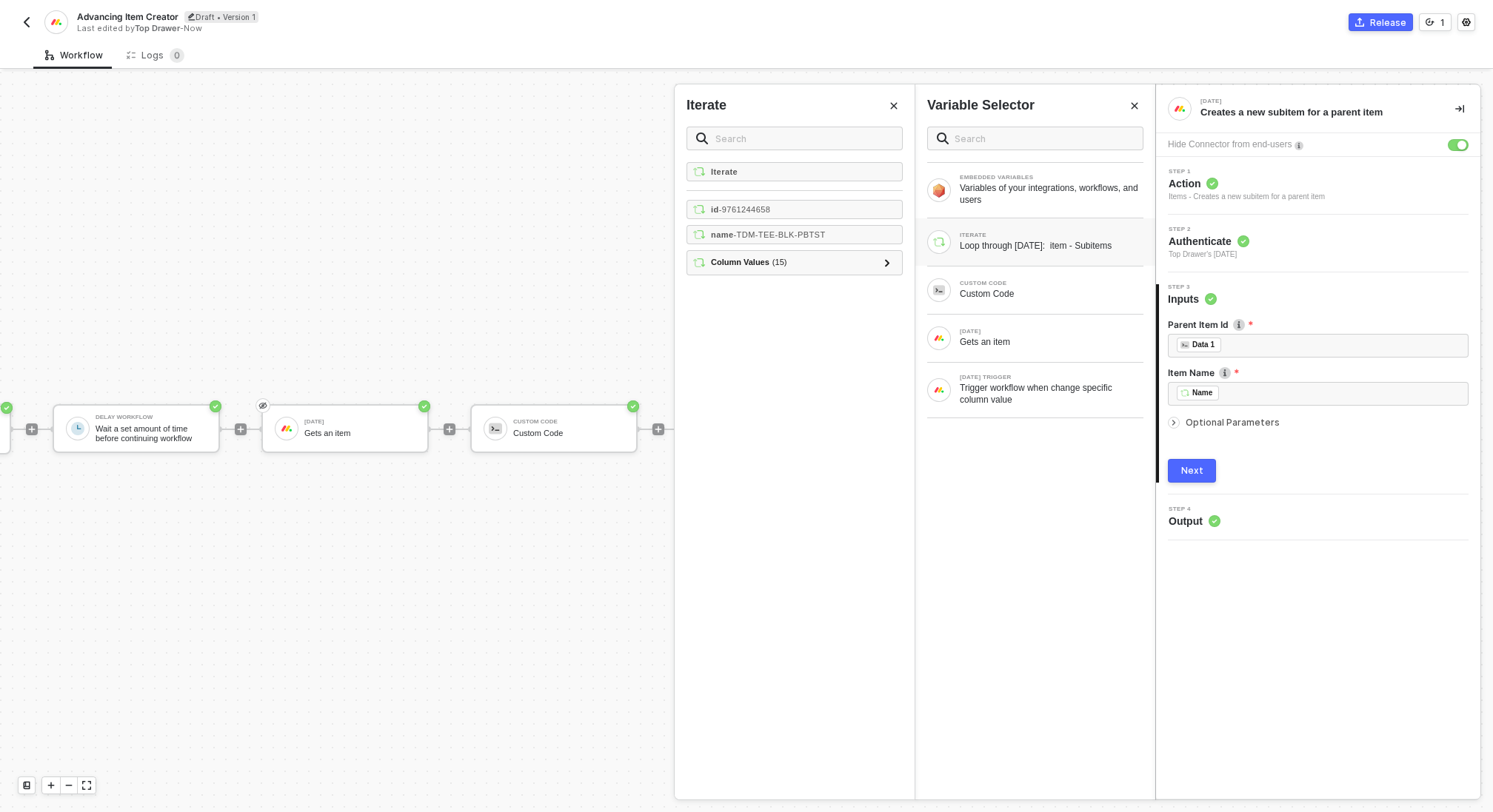
click at [1197, 470] on div "Next" at bounding box center [1193, 471] width 23 height 12
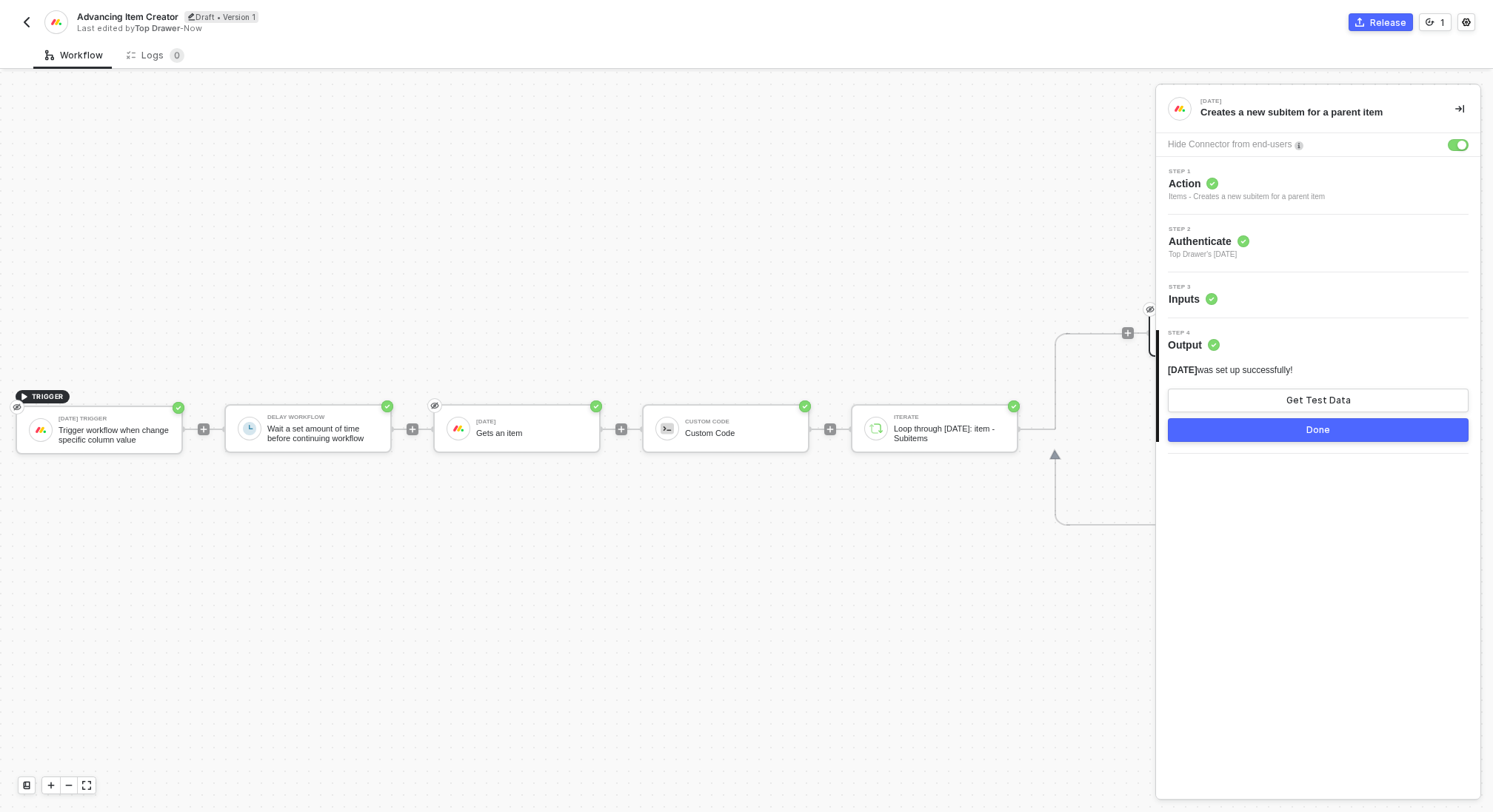
scroll to position [26, 0]
click at [624, 429] on icon "icon-play" at bounding box center [624, 429] width 7 height 7
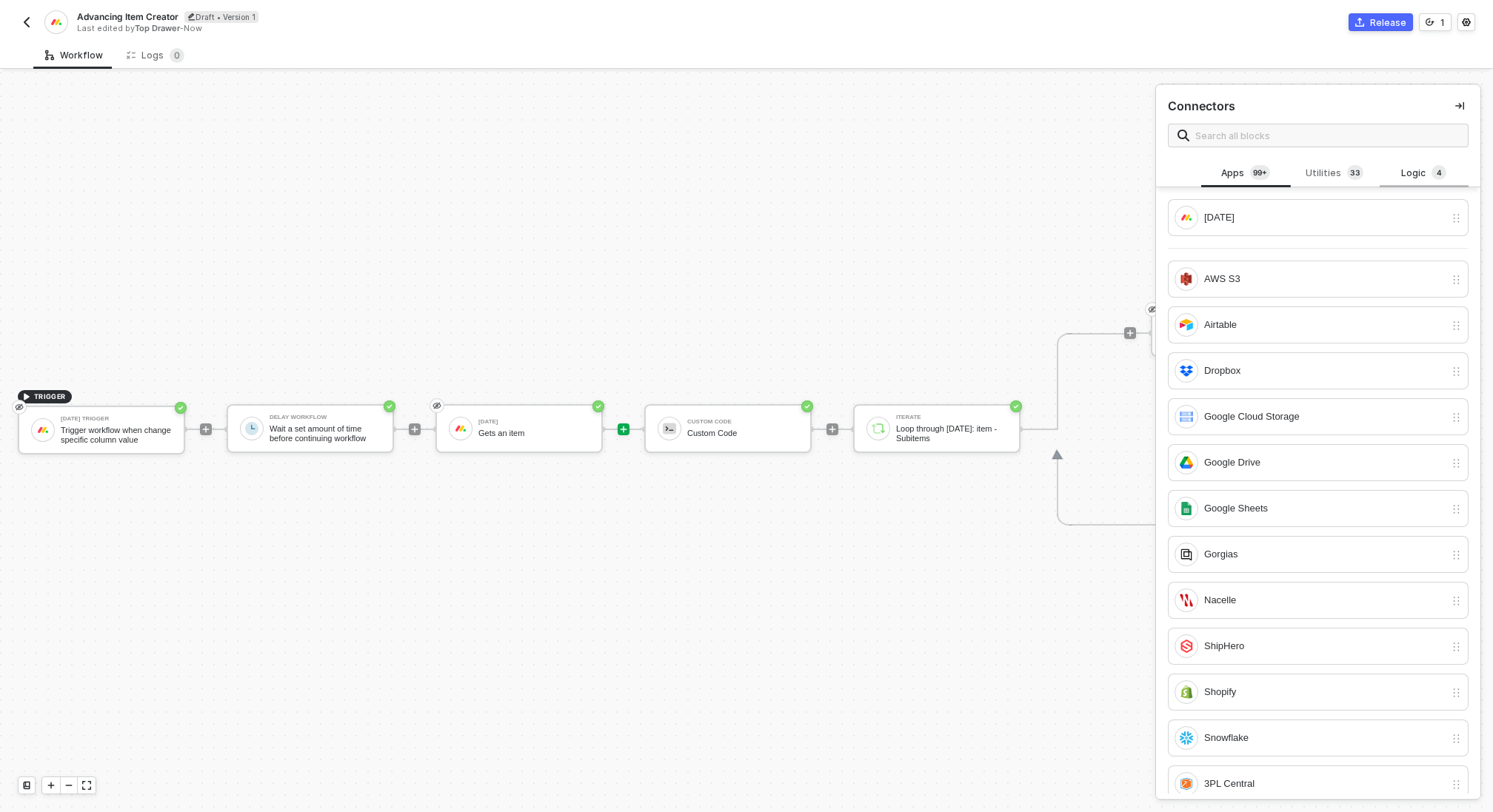
click at [1430, 175] on div "Logic 4" at bounding box center [1425, 173] width 65 height 16
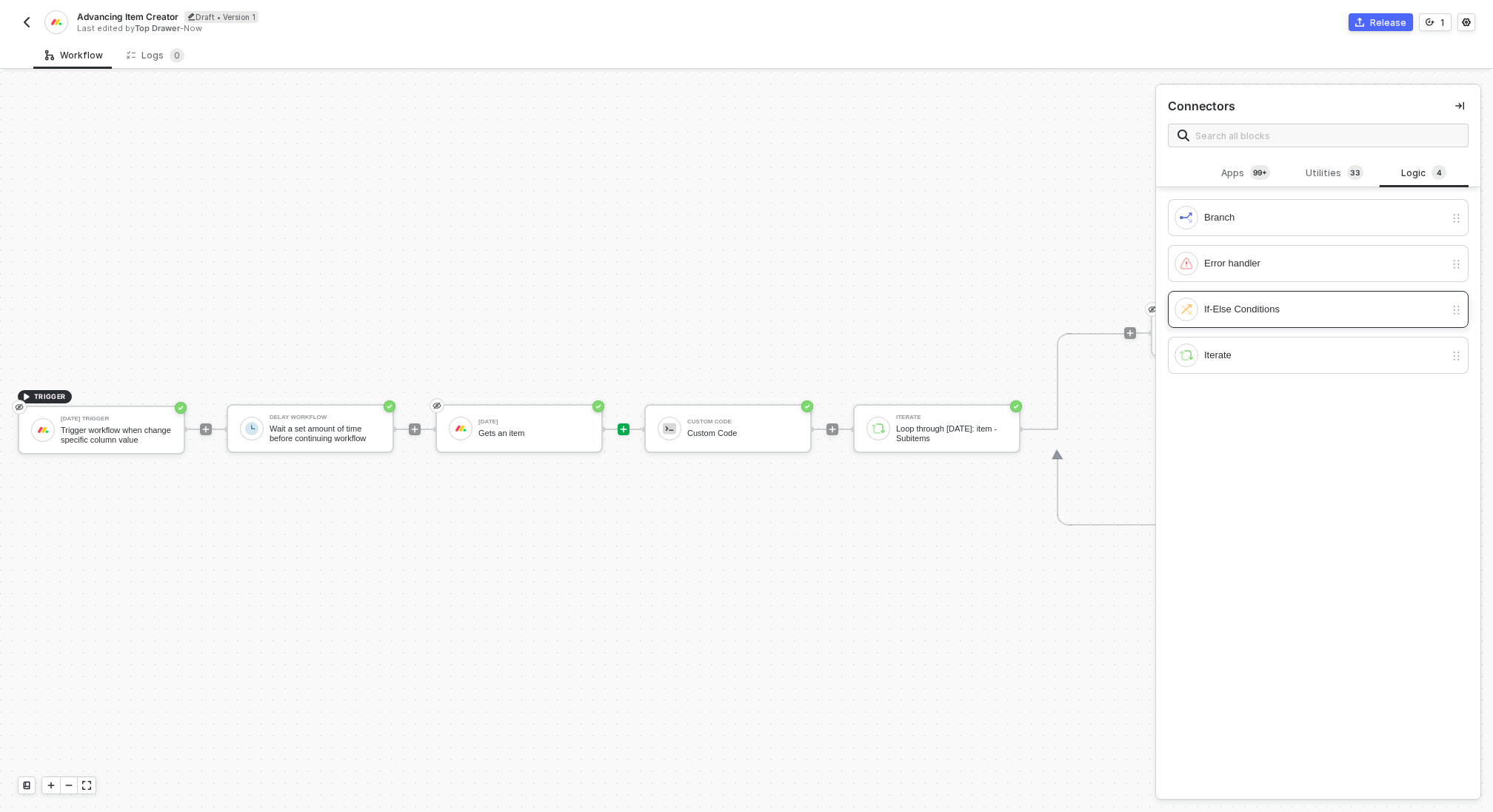
click at [1318, 307] on div "If-Else Conditions" at bounding box center [1324, 310] width 240 height 16
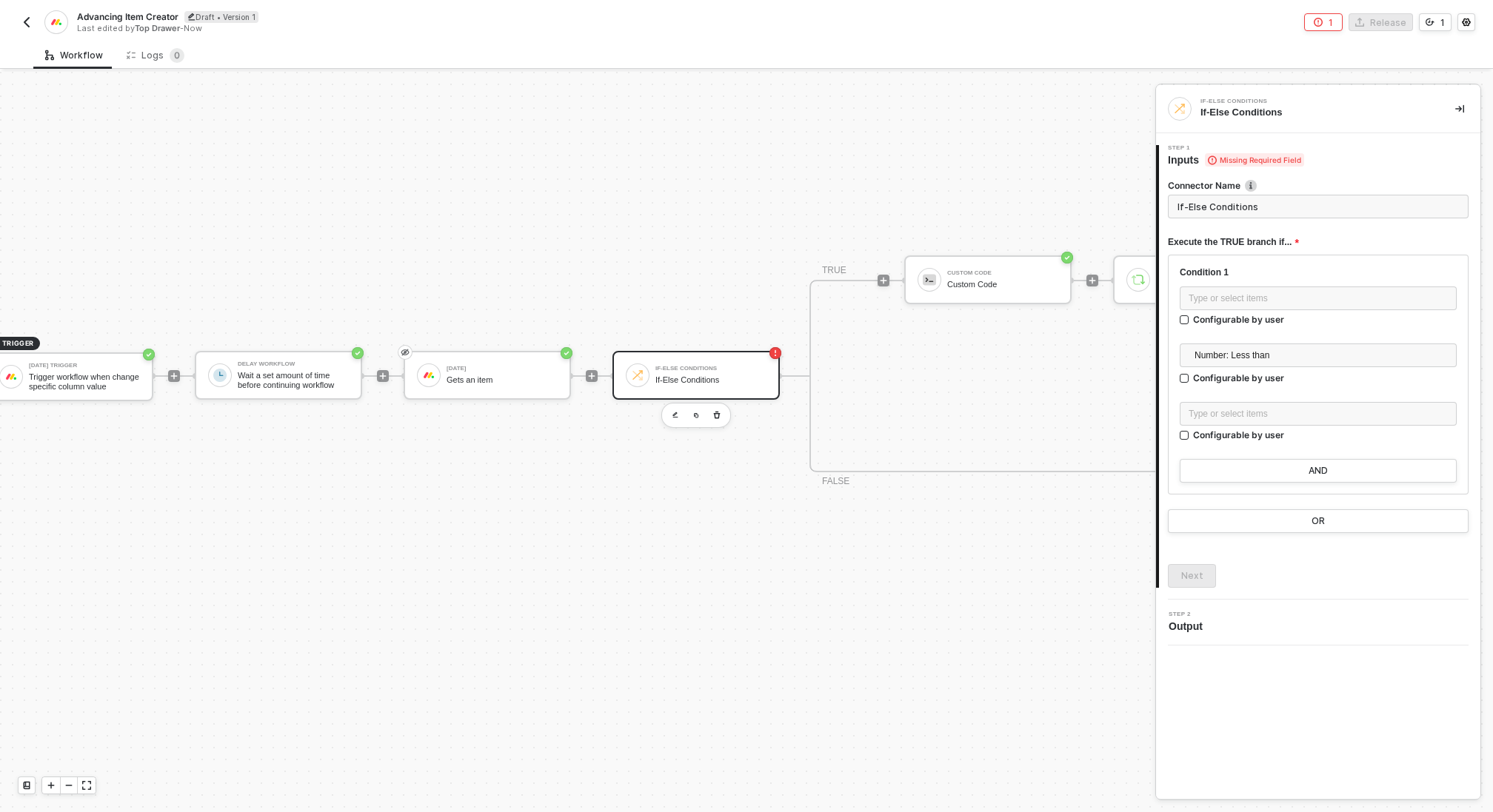
scroll to position [472, 0]
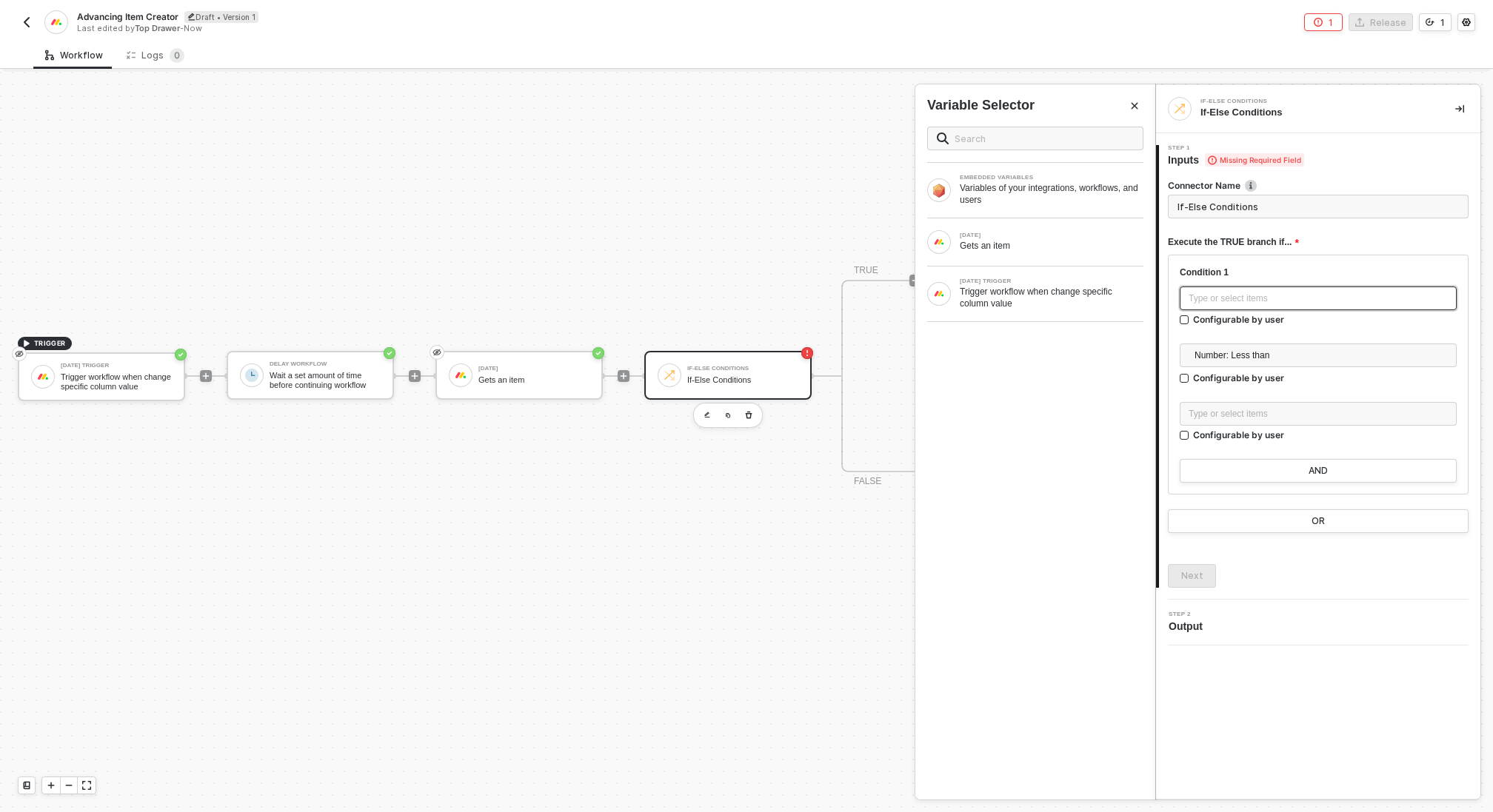
click at [1264, 301] on div "Type or select items ﻿" at bounding box center [1318, 299] width 259 height 14
click at [1014, 241] on div "Gets an item" at bounding box center [1052, 245] width 184 height 12
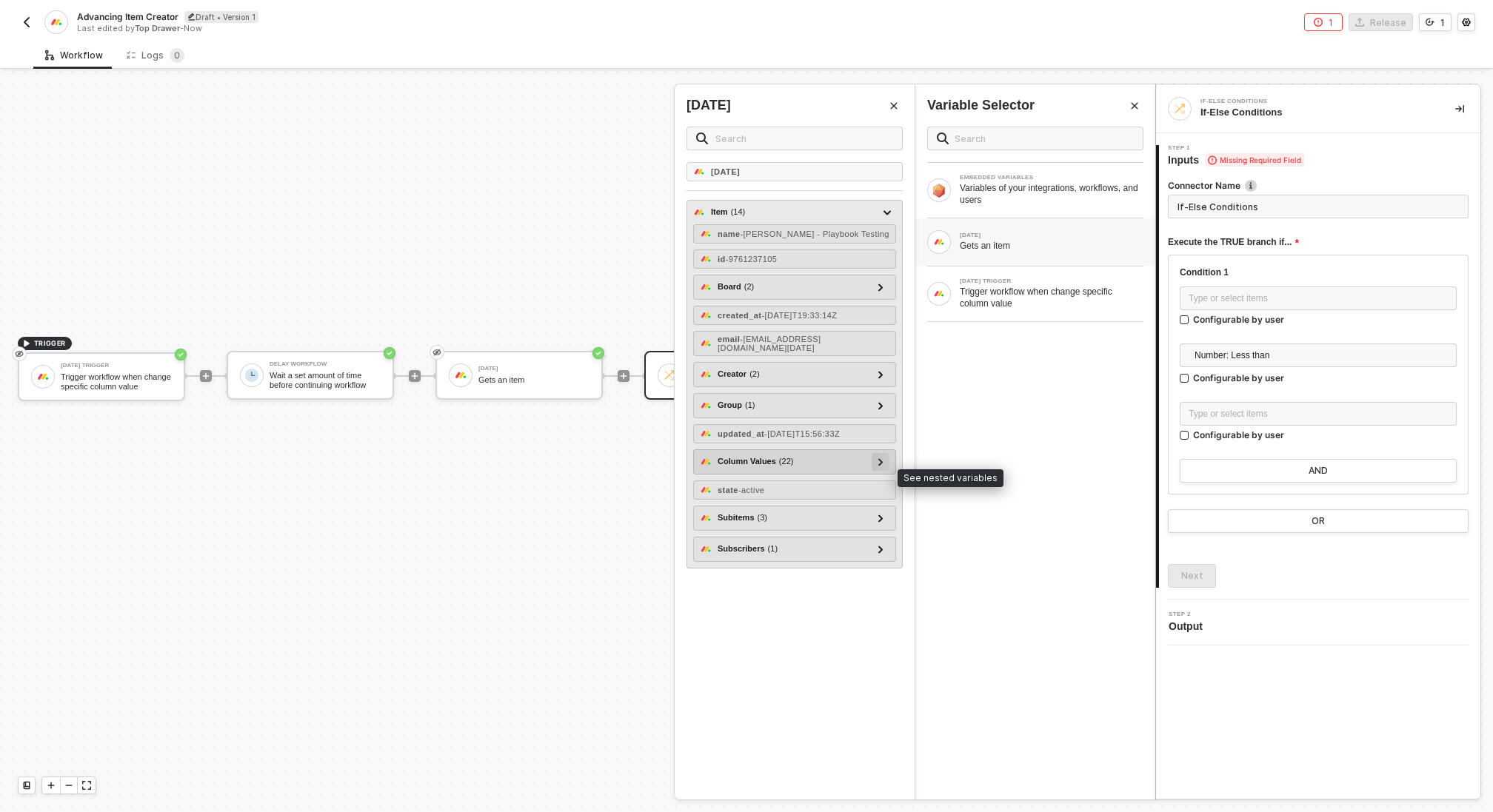
click at [885, 470] on div at bounding box center [881, 461] width 8 height 16
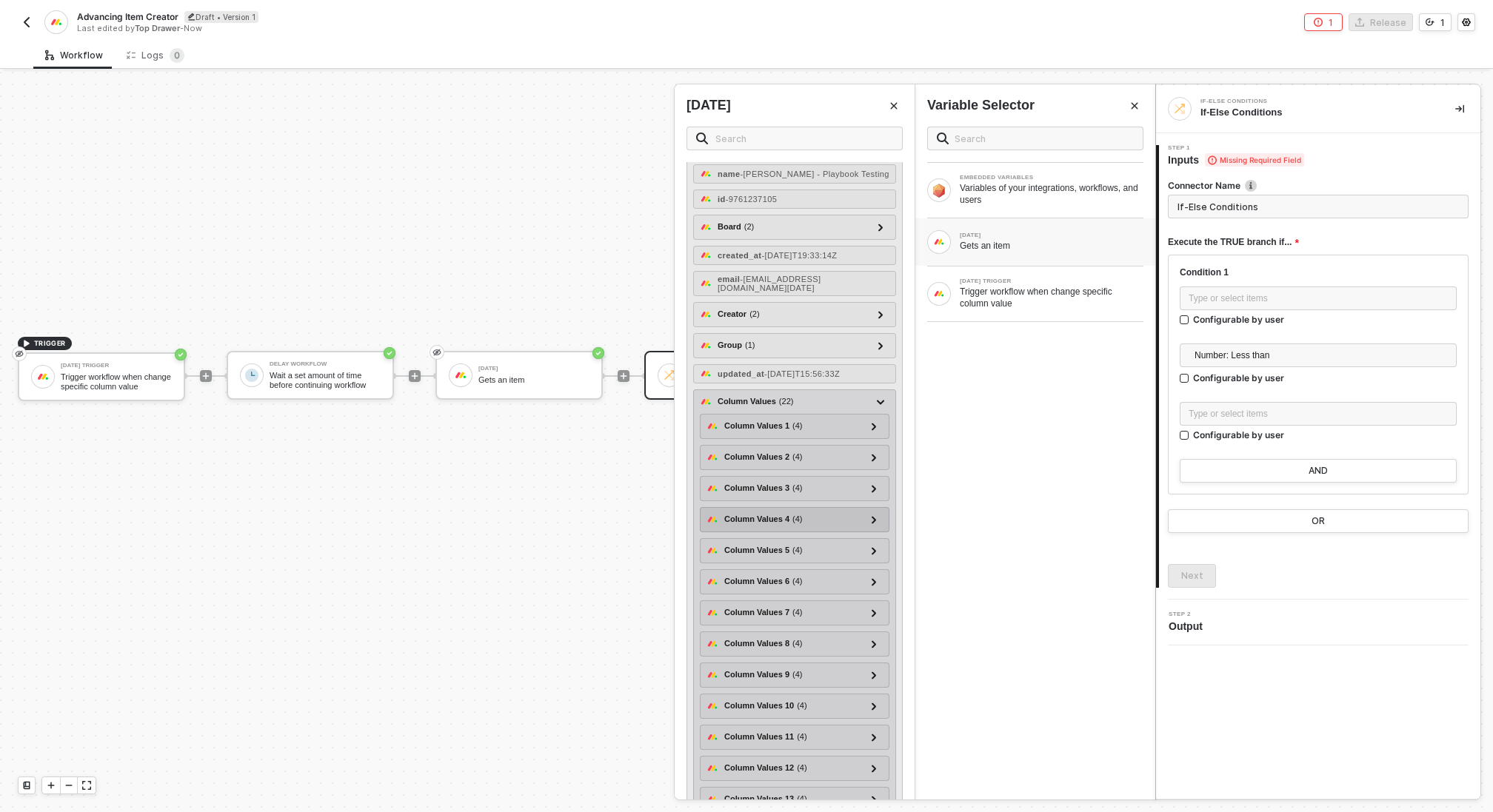
scroll to position [68, 0]
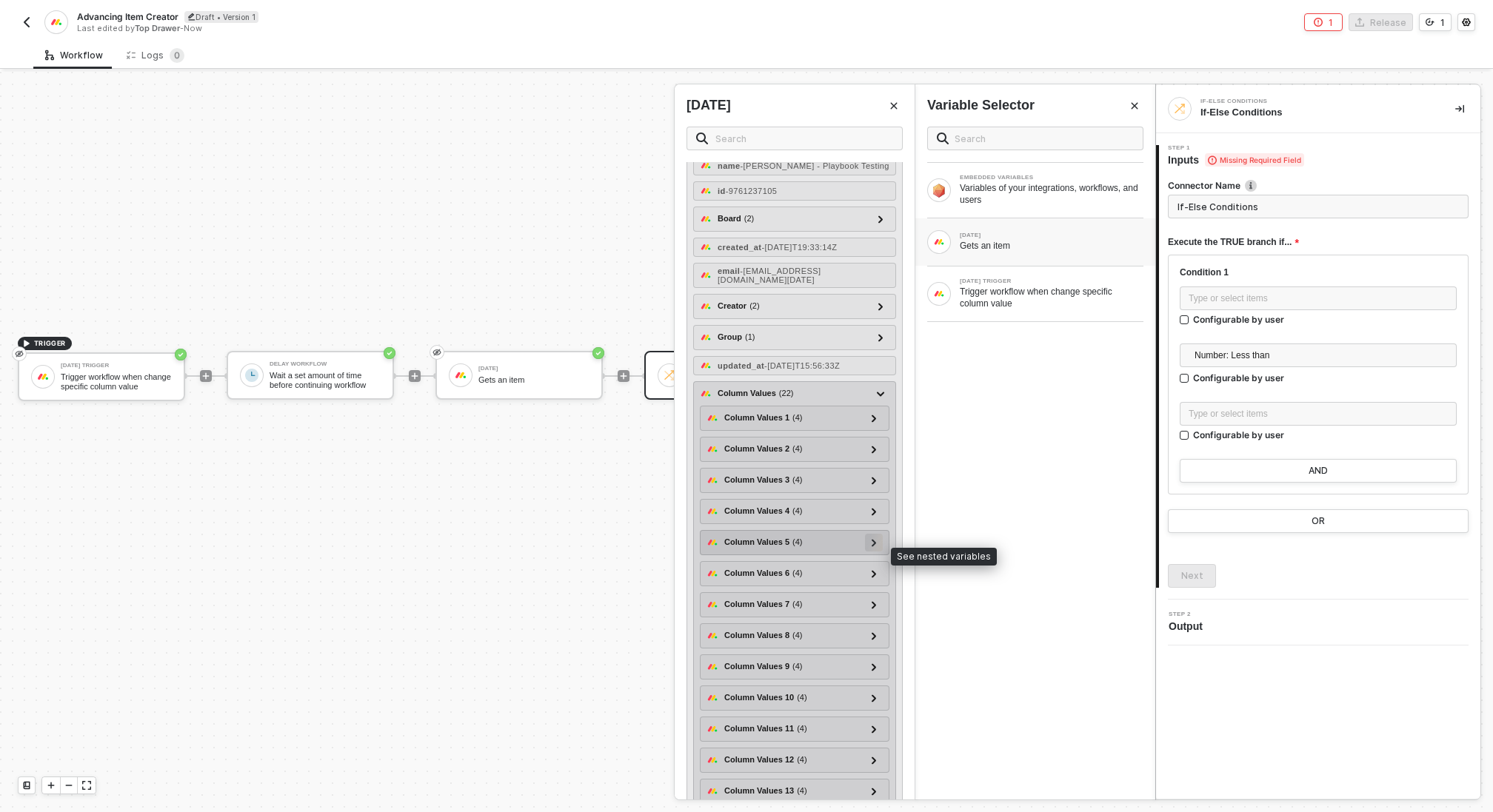
click at [874, 547] on icon at bounding box center [874, 543] width 5 height 8
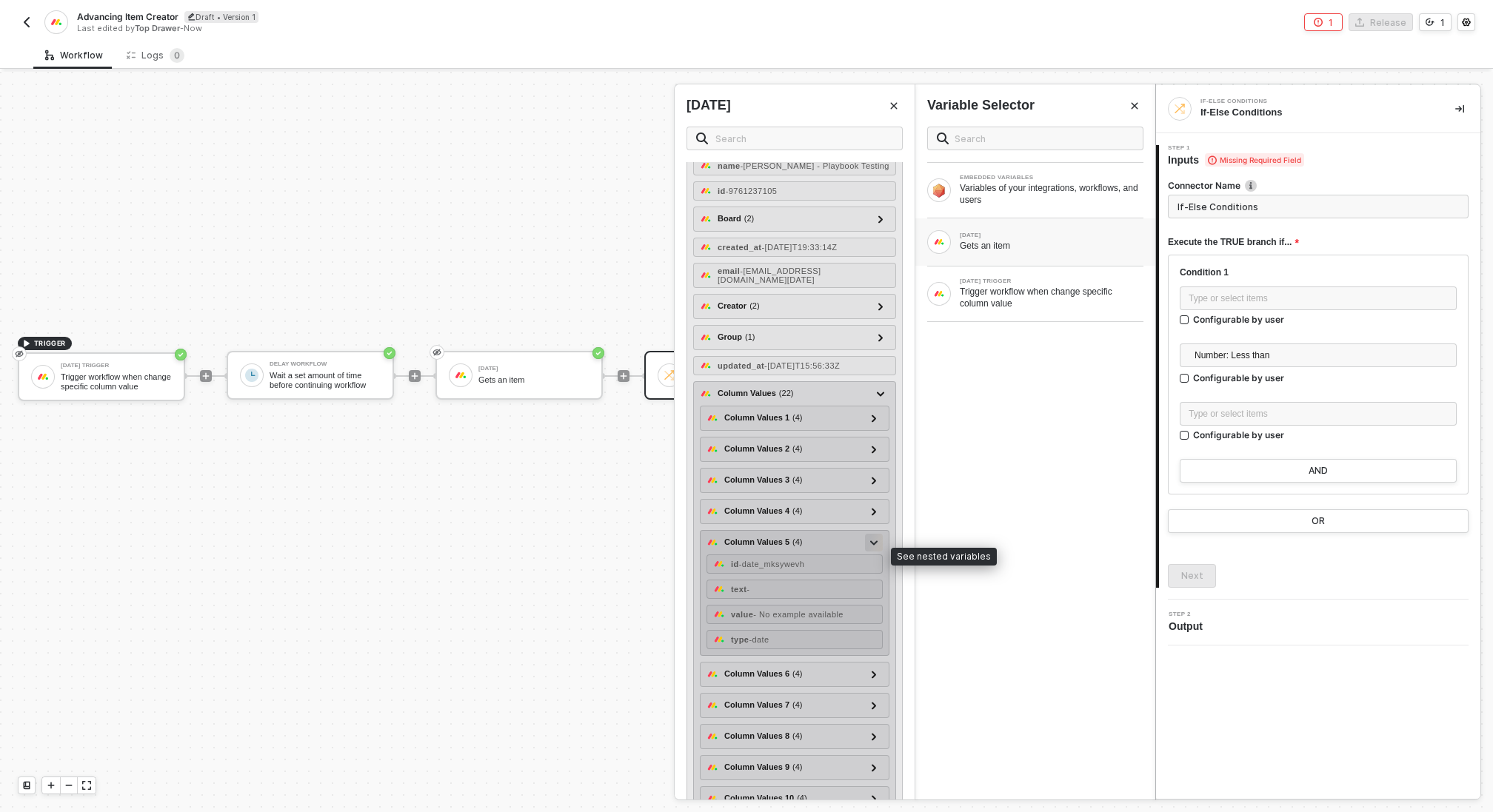
click at [874, 549] on div at bounding box center [874, 541] width 8 height 16
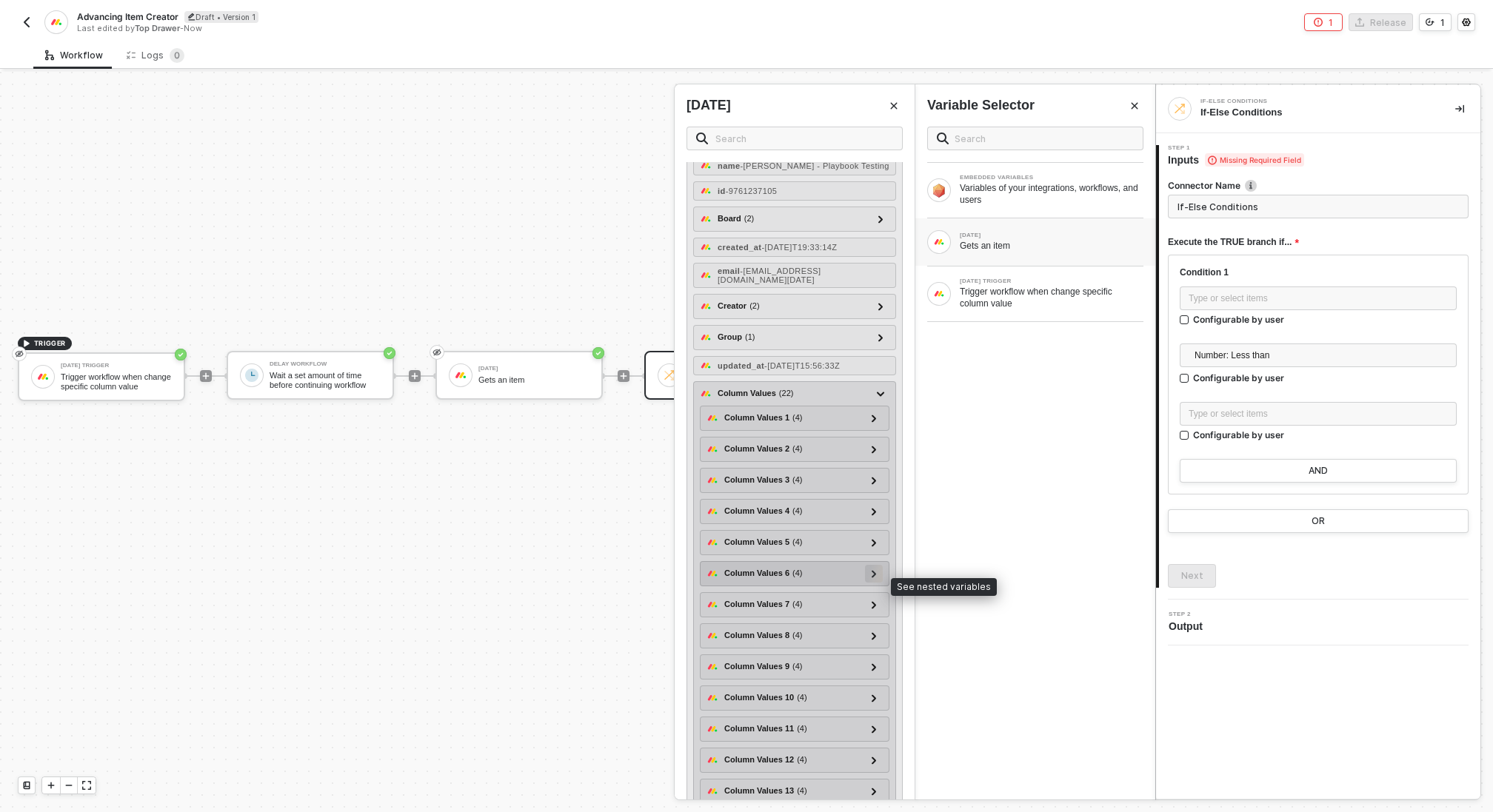
click at [874, 578] on icon at bounding box center [874, 574] width 5 height 8
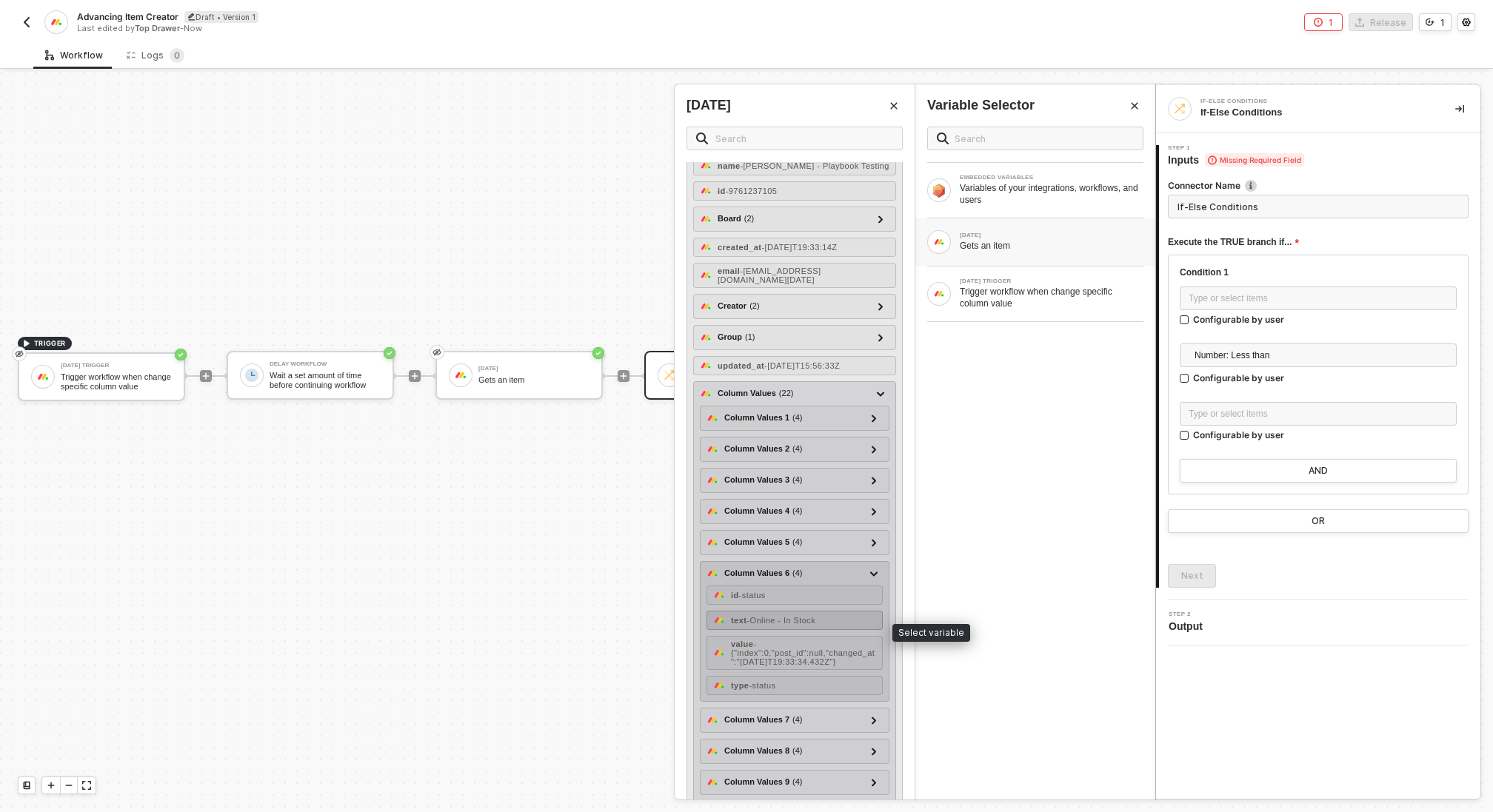
click at [815, 625] on span "- Online - In Stock" at bounding box center [781, 620] width 69 height 9
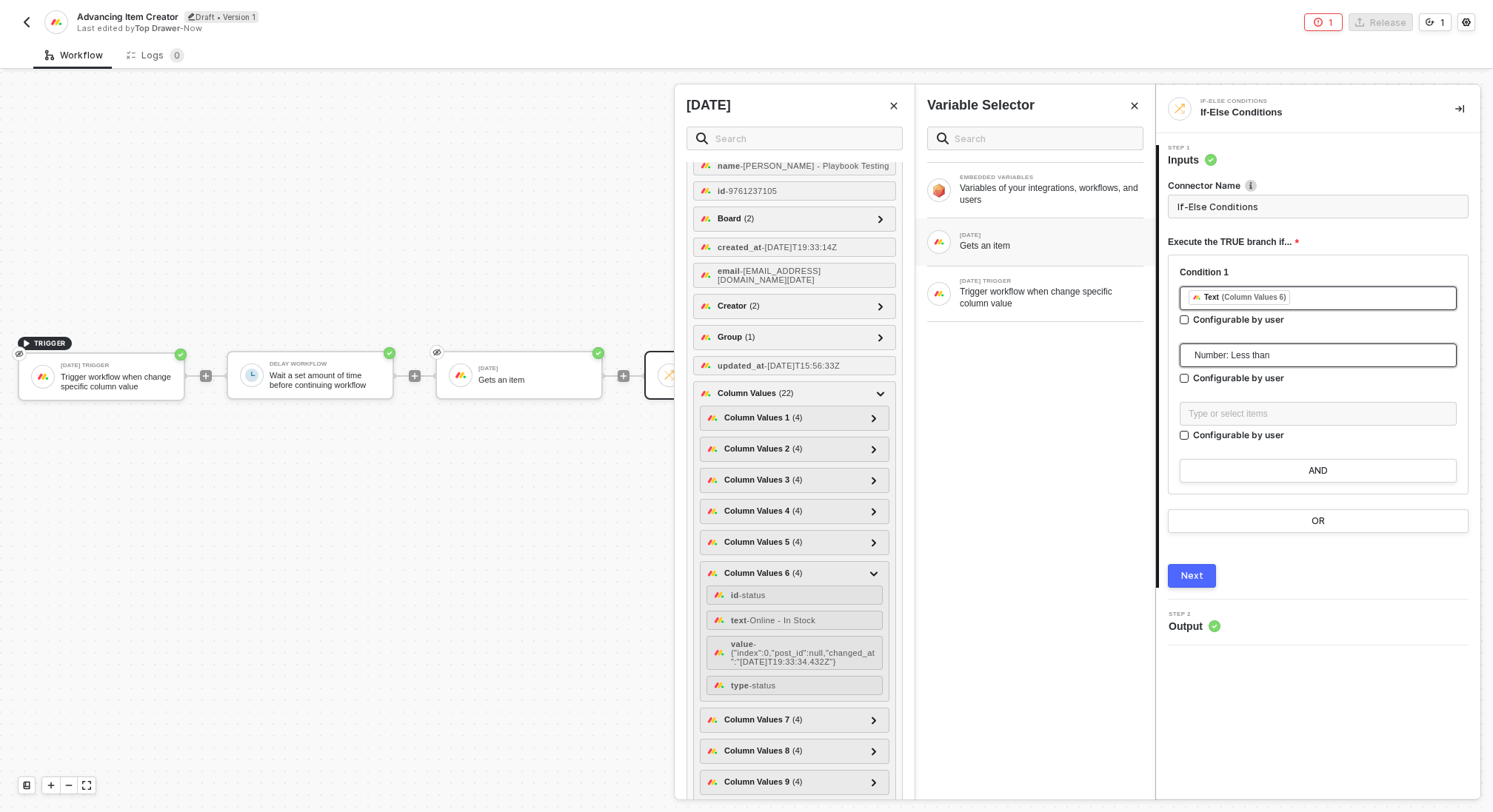
click at [1267, 364] on span "Number: Less than" at bounding box center [1322, 355] width 254 height 23
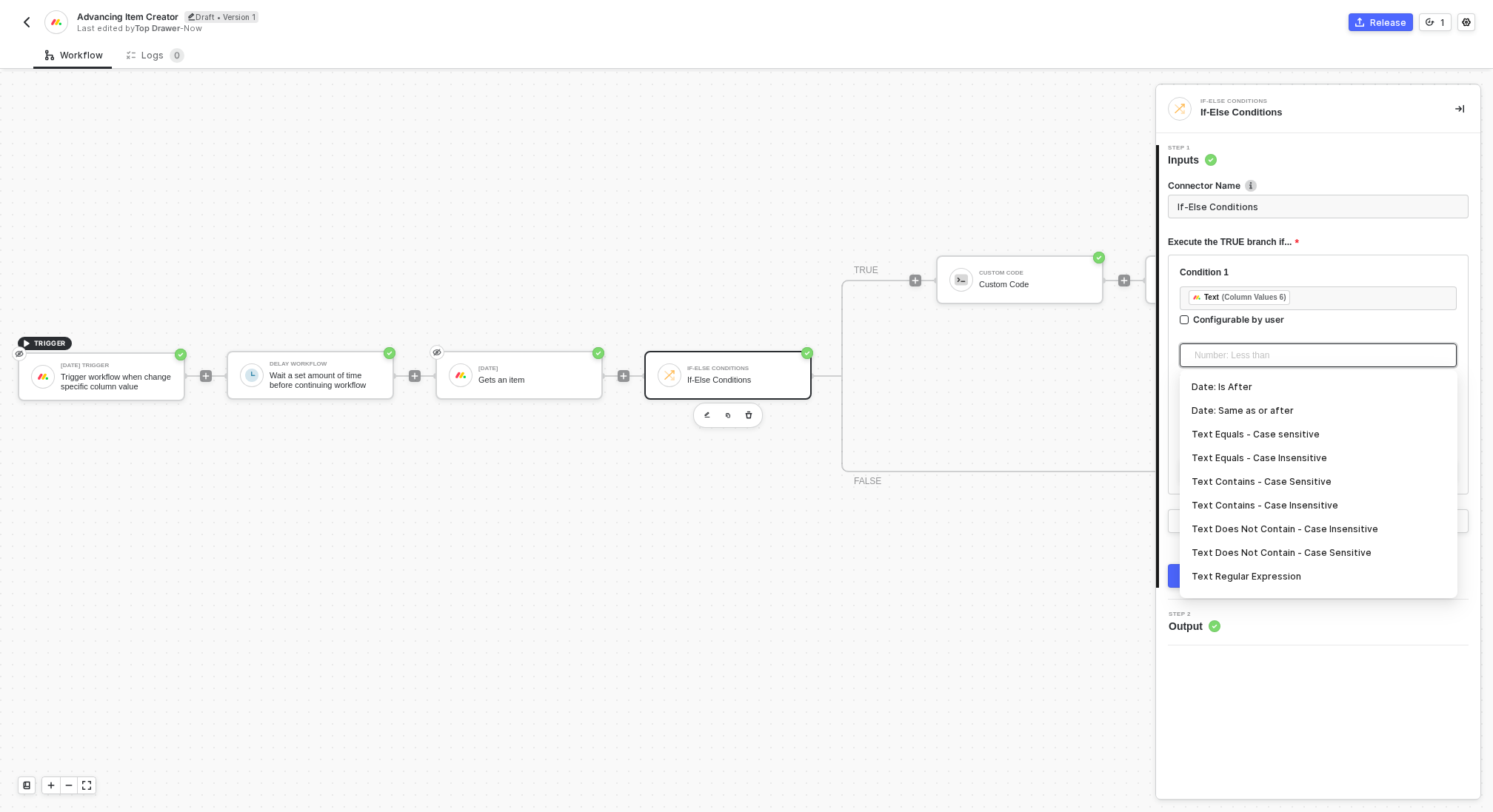
scroll to position [241, 0]
click at [1291, 454] on div "Text Equals - Case Insensitive" at bounding box center [1319, 451] width 254 height 16
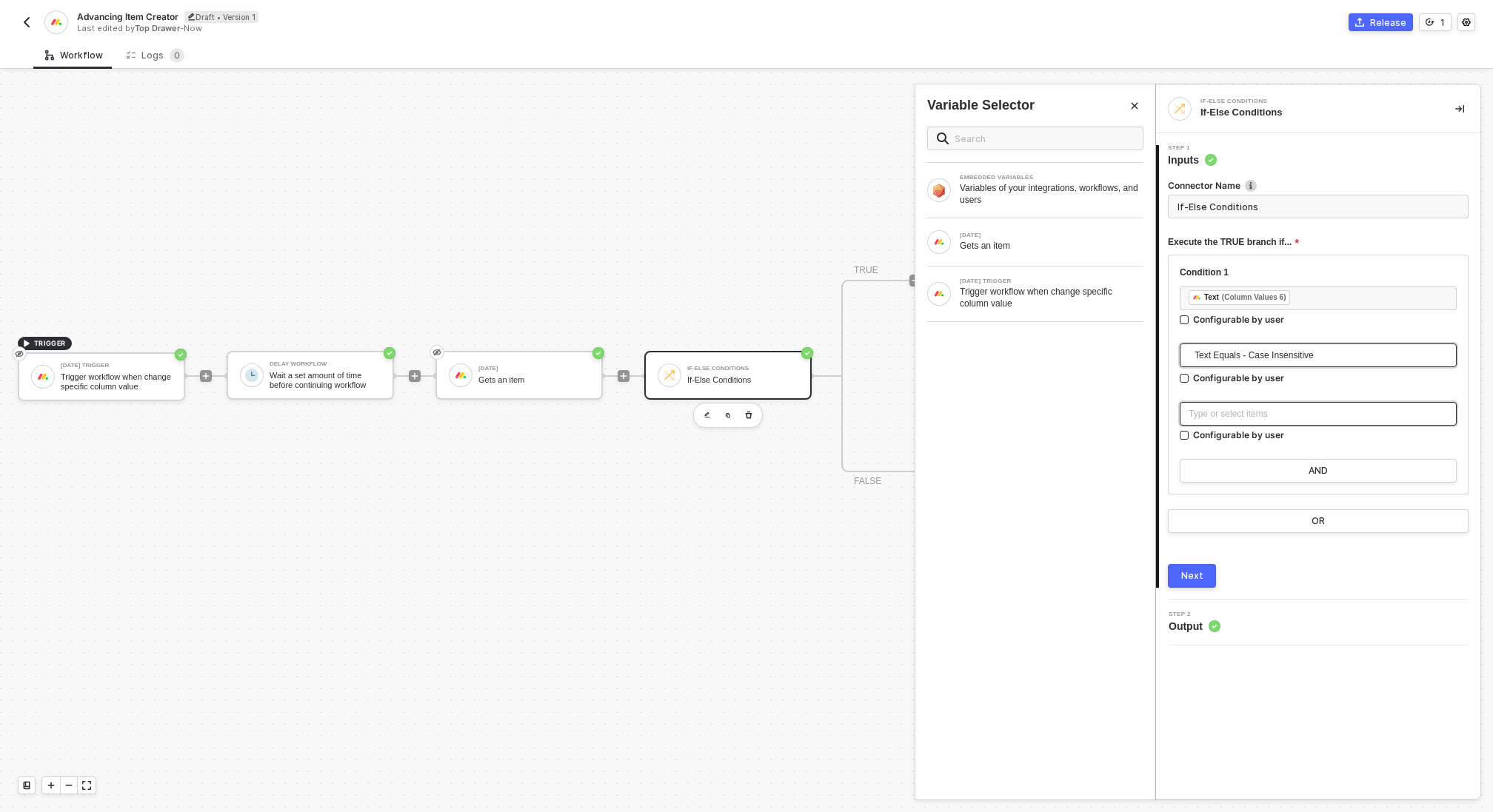
click at [1274, 408] on div "Type or select items ﻿" at bounding box center [1318, 415] width 259 height 14
click at [1327, 411] on div "Type or select items ﻿" at bounding box center [1318, 415] width 259 height 14
type input "Only continue if Text = Online + Live Event"
click at [1325, 519] on button "OR" at bounding box center [1318, 521] width 301 height 23
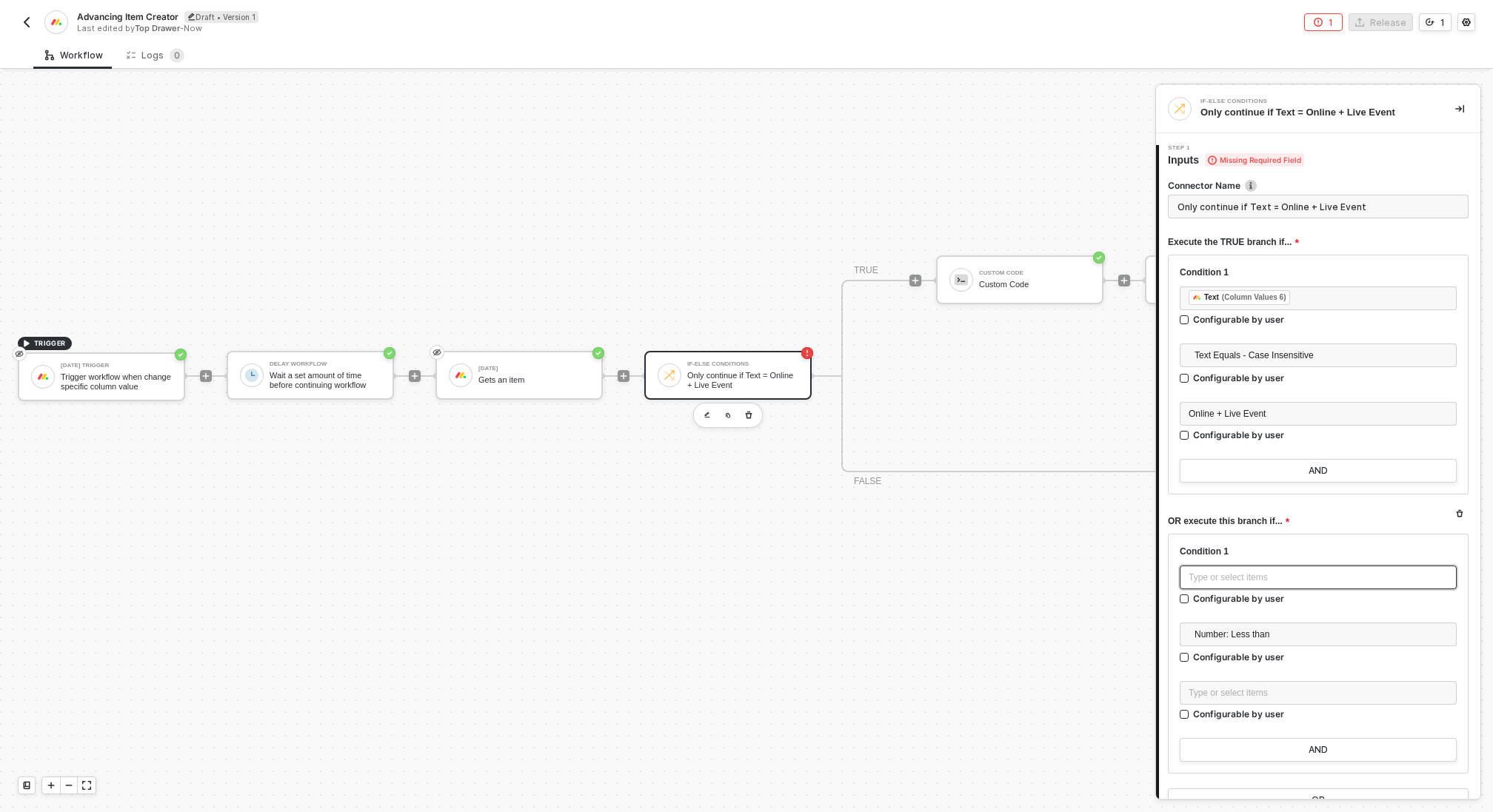
click at [1286, 584] on div "Type or select items ﻿" at bounding box center [1319, 577] width 277 height 23
click at [1046, 243] on div "Gets an item" at bounding box center [1052, 245] width 184 height 12
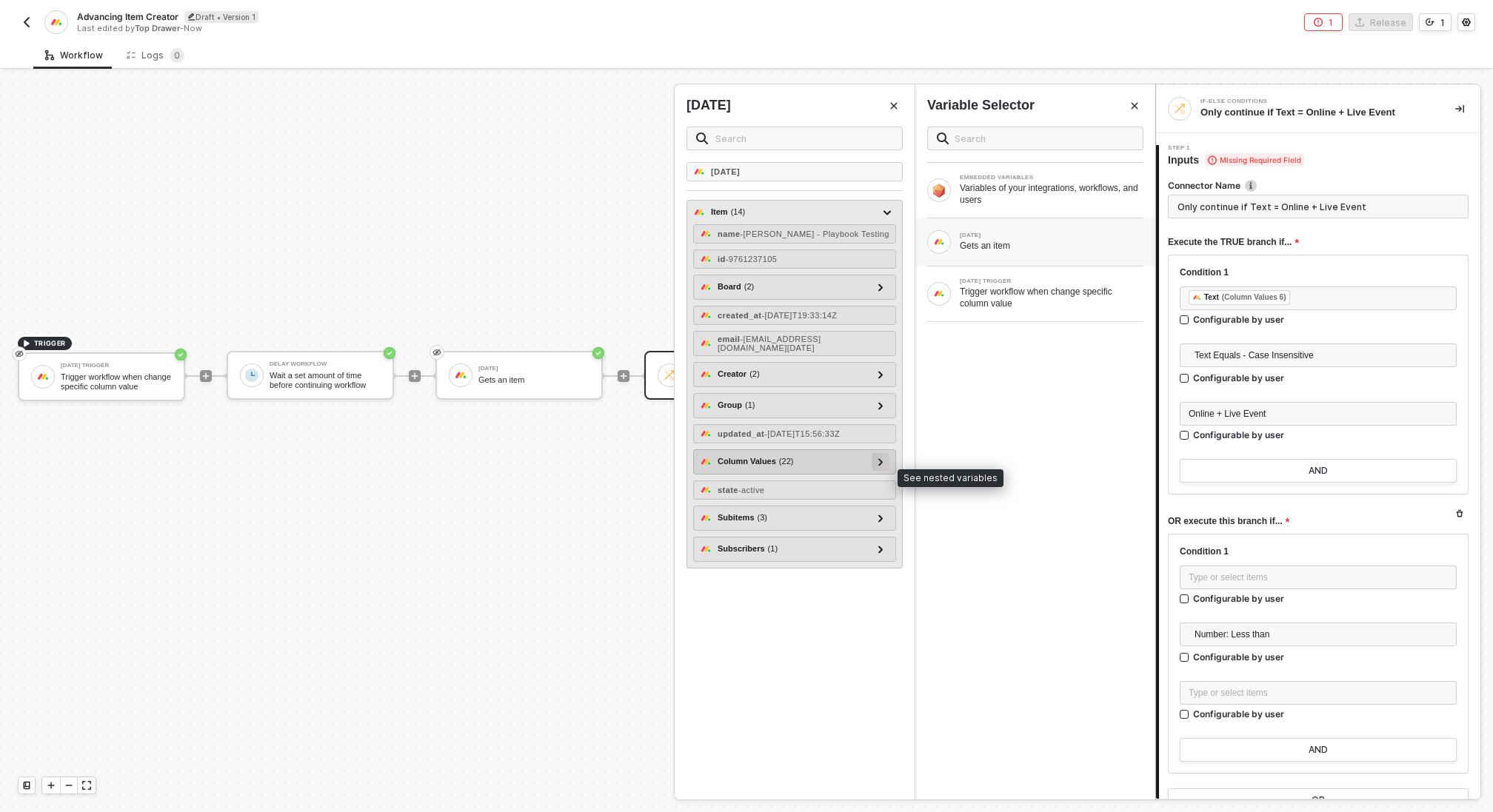
click at [875, 471] on div at bounding box center [881, 462] width 18 height 18
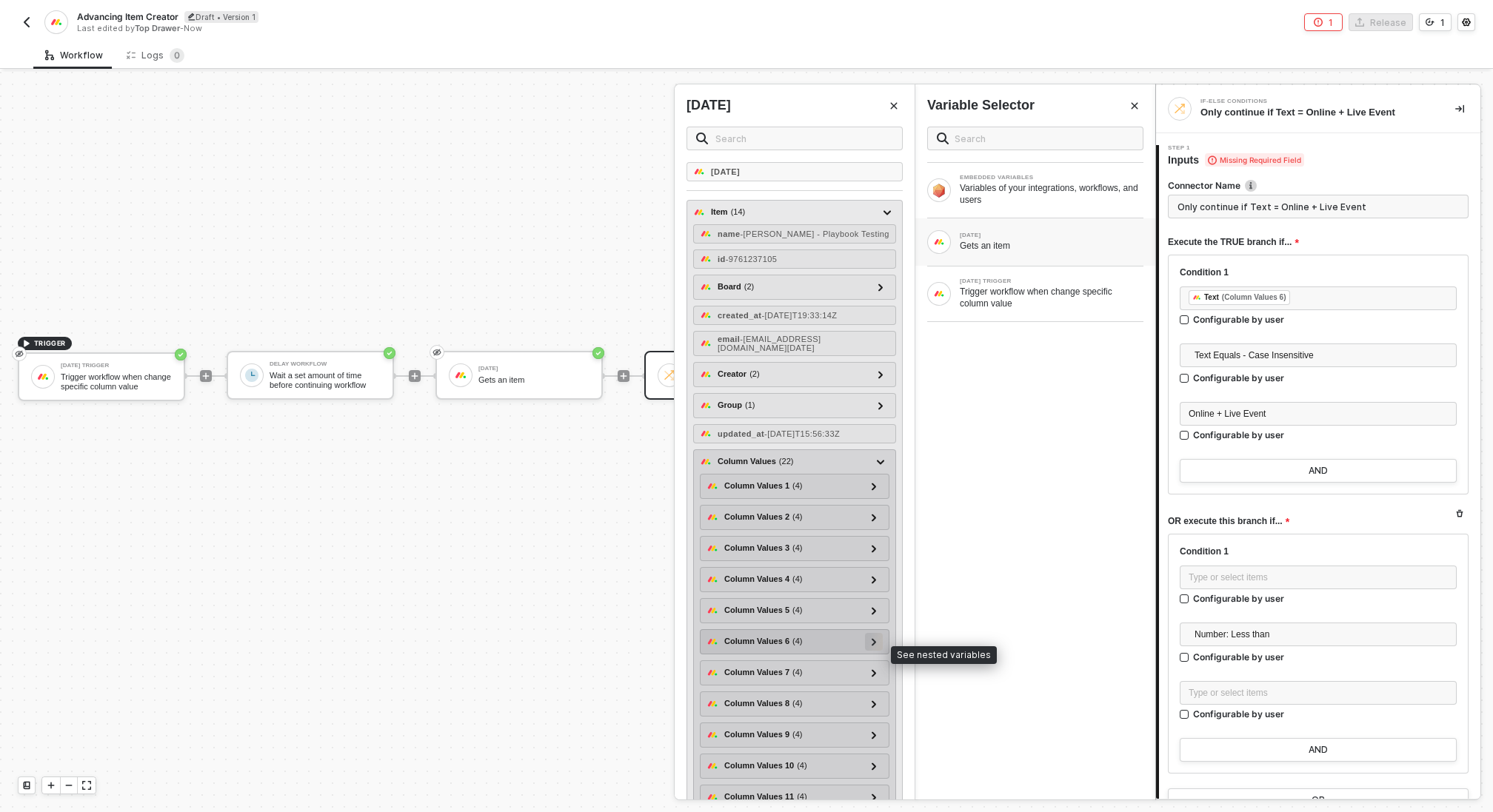
click at [876, 646] on icon at bounding box center [874, 642] width 5 height 8
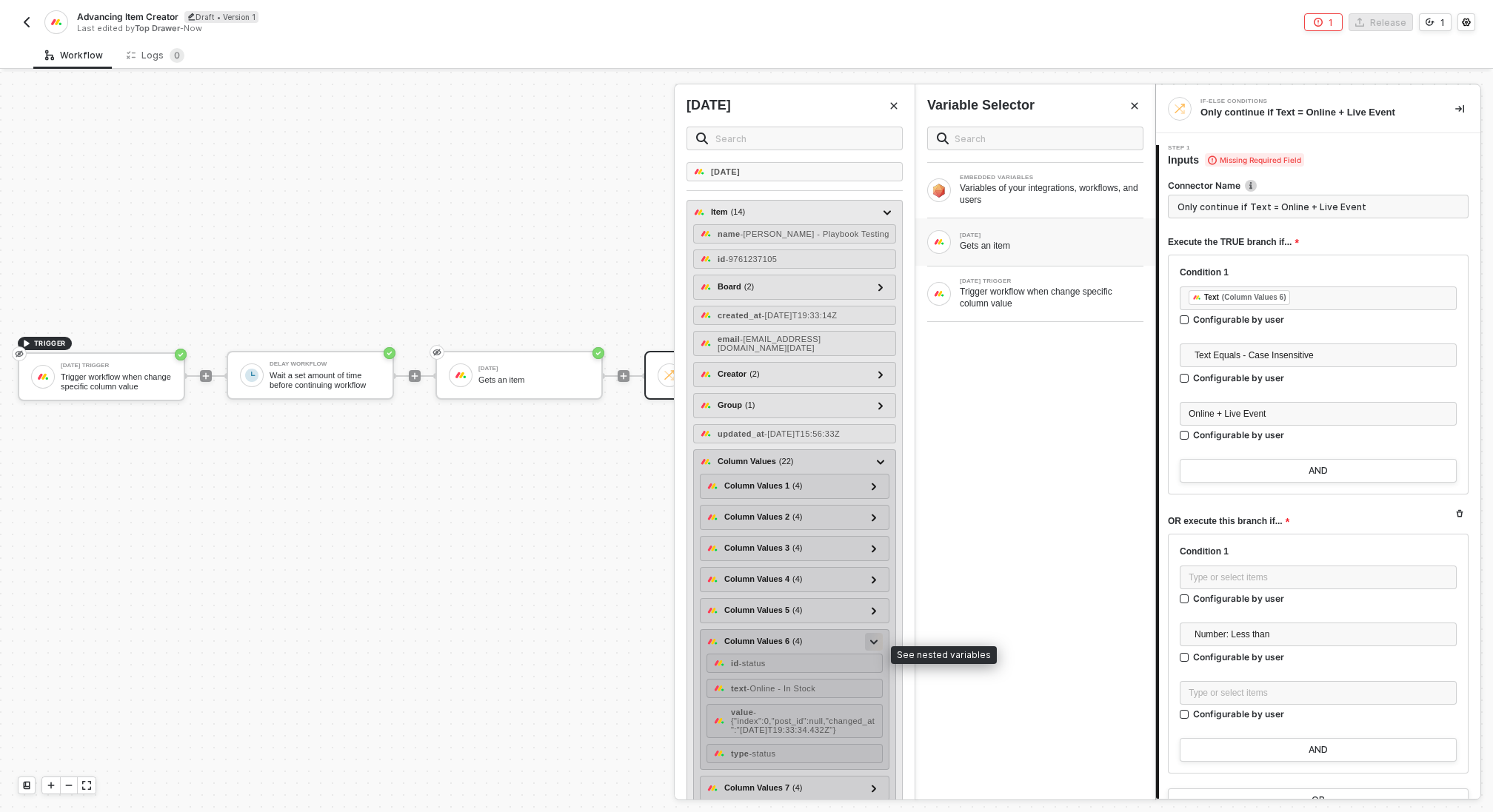
scroll to position [33, 0]
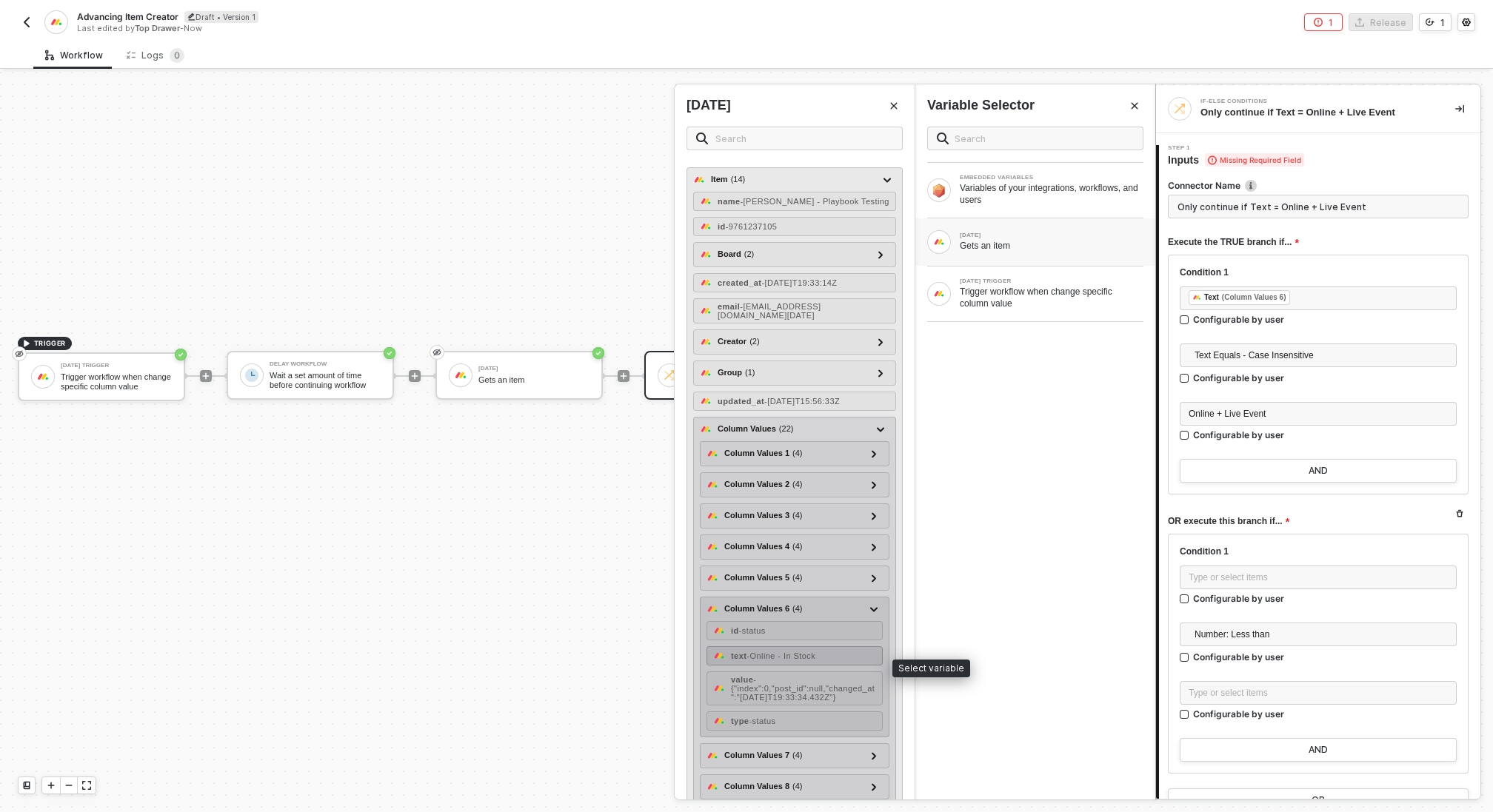
click at [812, 660] on span "- Online - In Stock" at bounding box center [781, 656] width 69 height 9
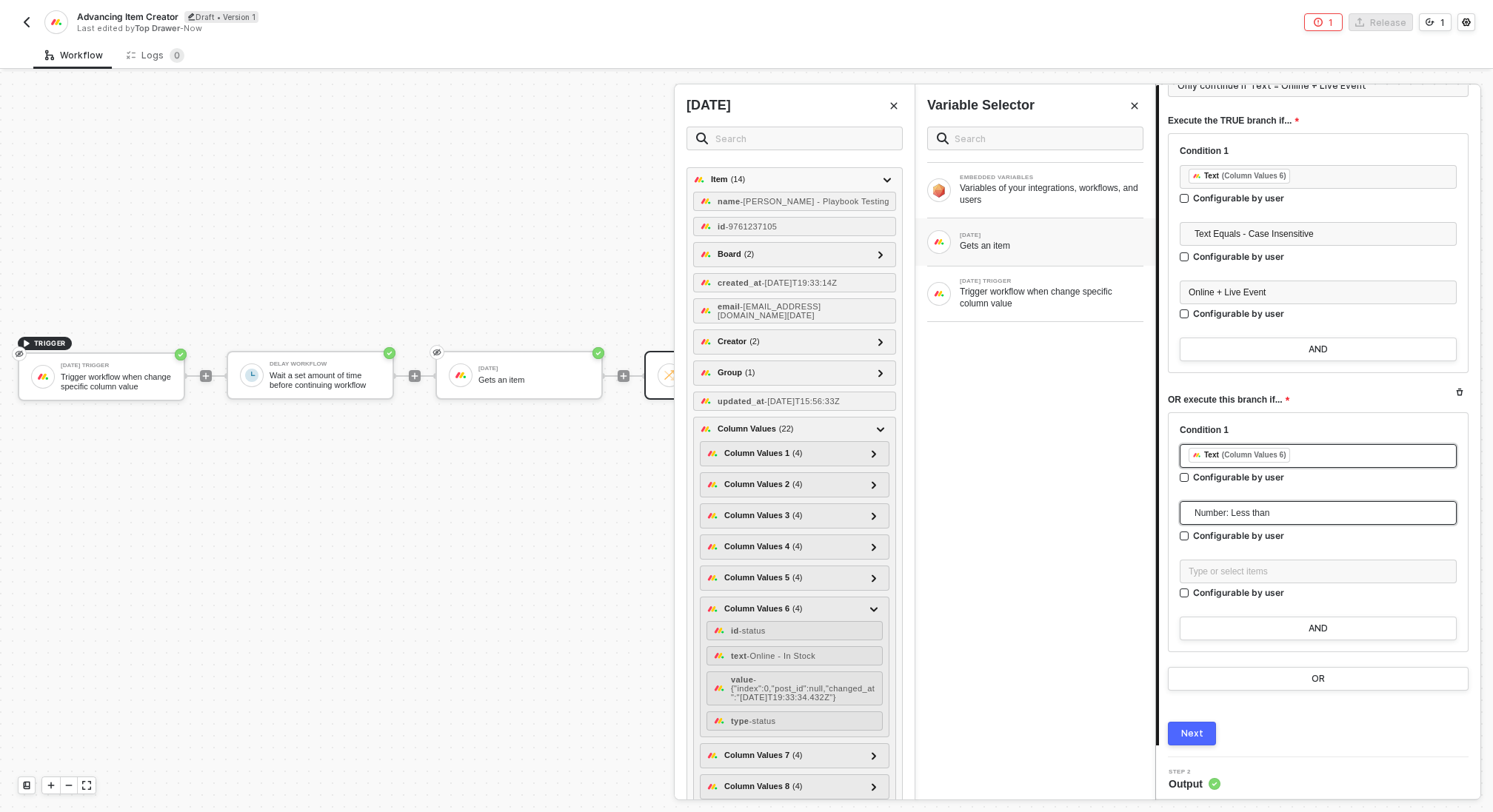
scroll to position [124, 0]
click at [1267, 563] on div "Type or select items ﻿" at bounding box center [1318, 570] width 259 height 14
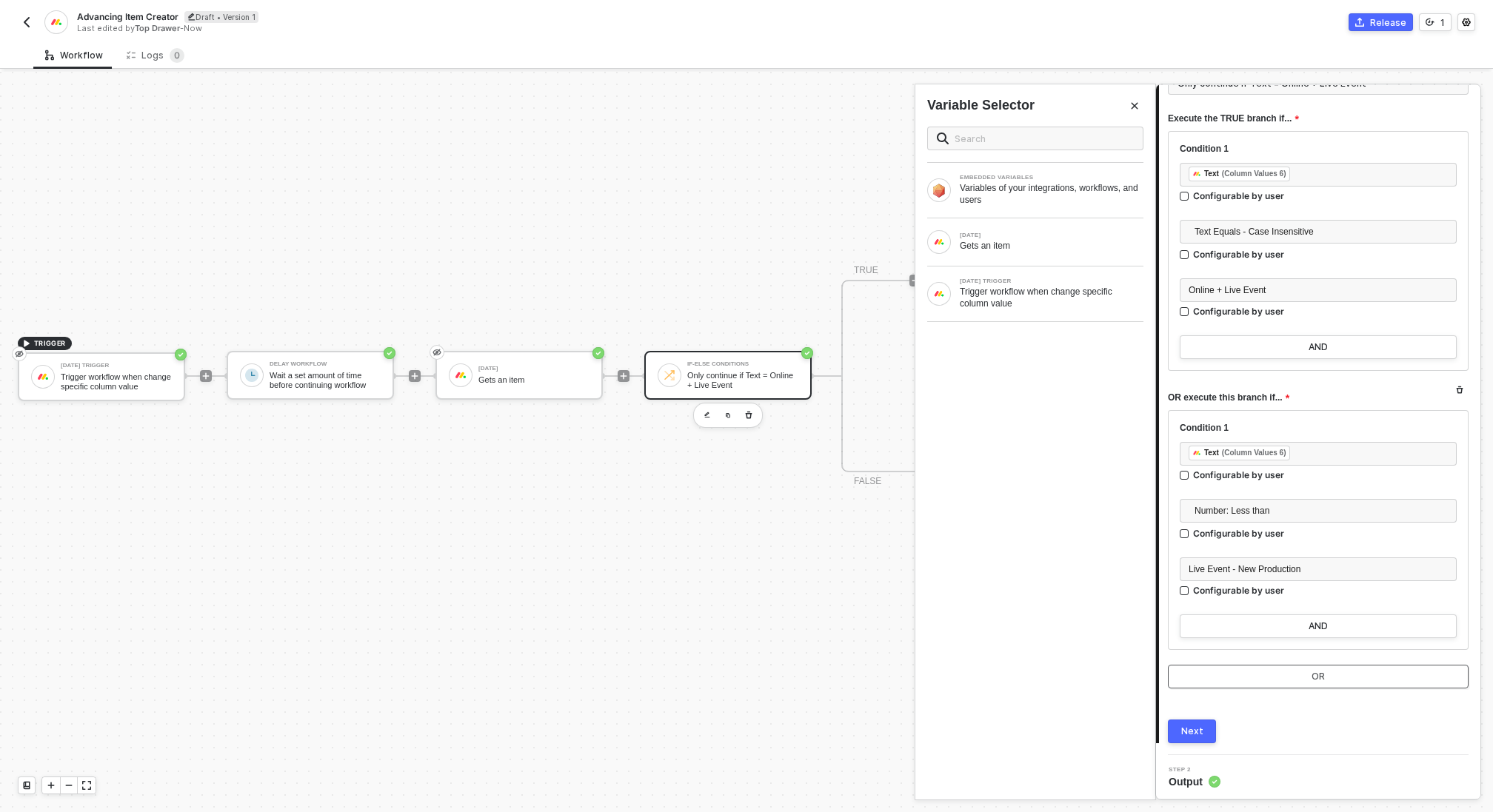
click at [1293, 677] on button "OR" at bounding box center [1318, 677] width 301 height 23
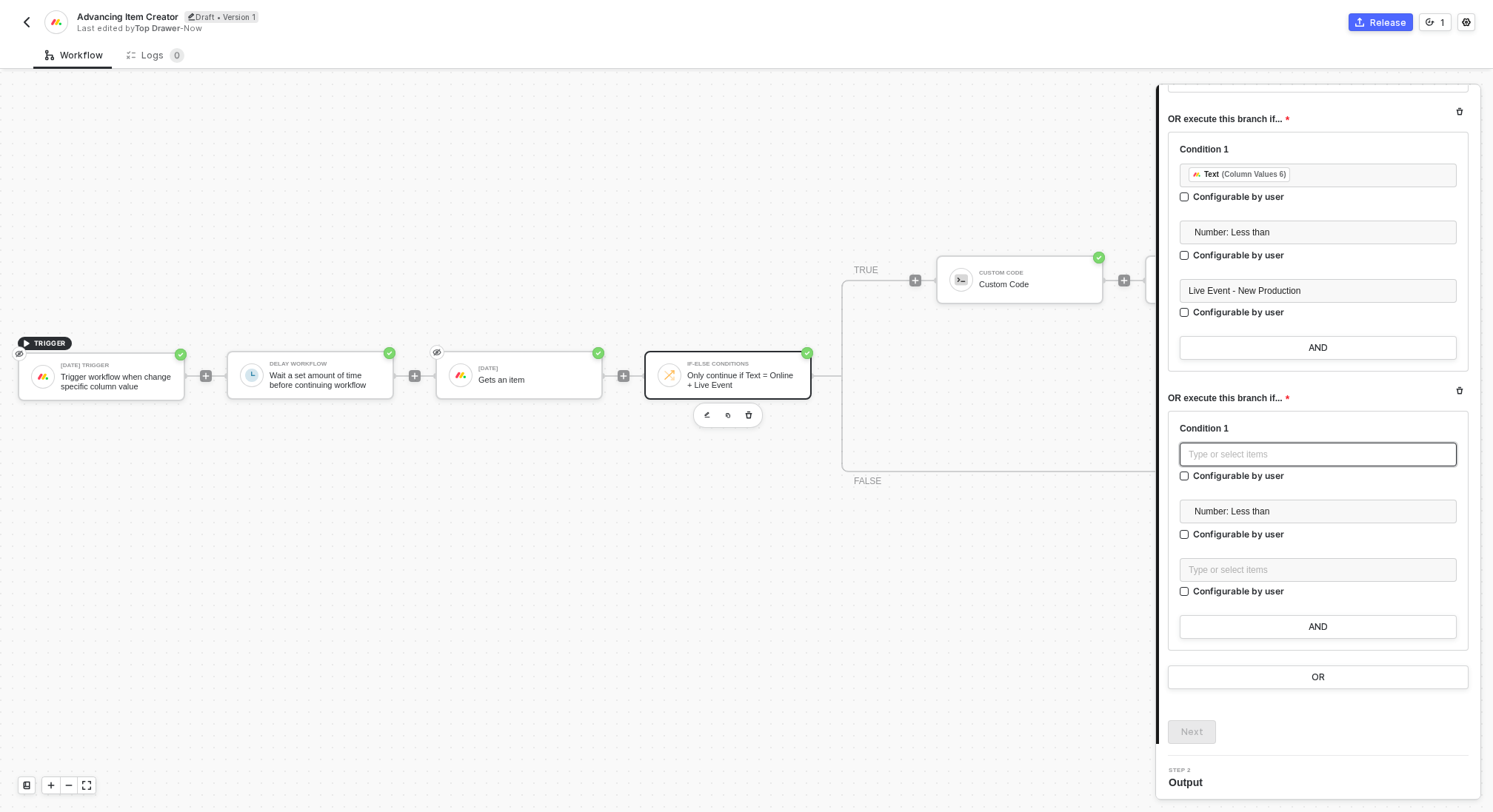
click at [1238, 461] on div "Type or select items ﻿" at bounding box center [1319, 454] width 277 height 23
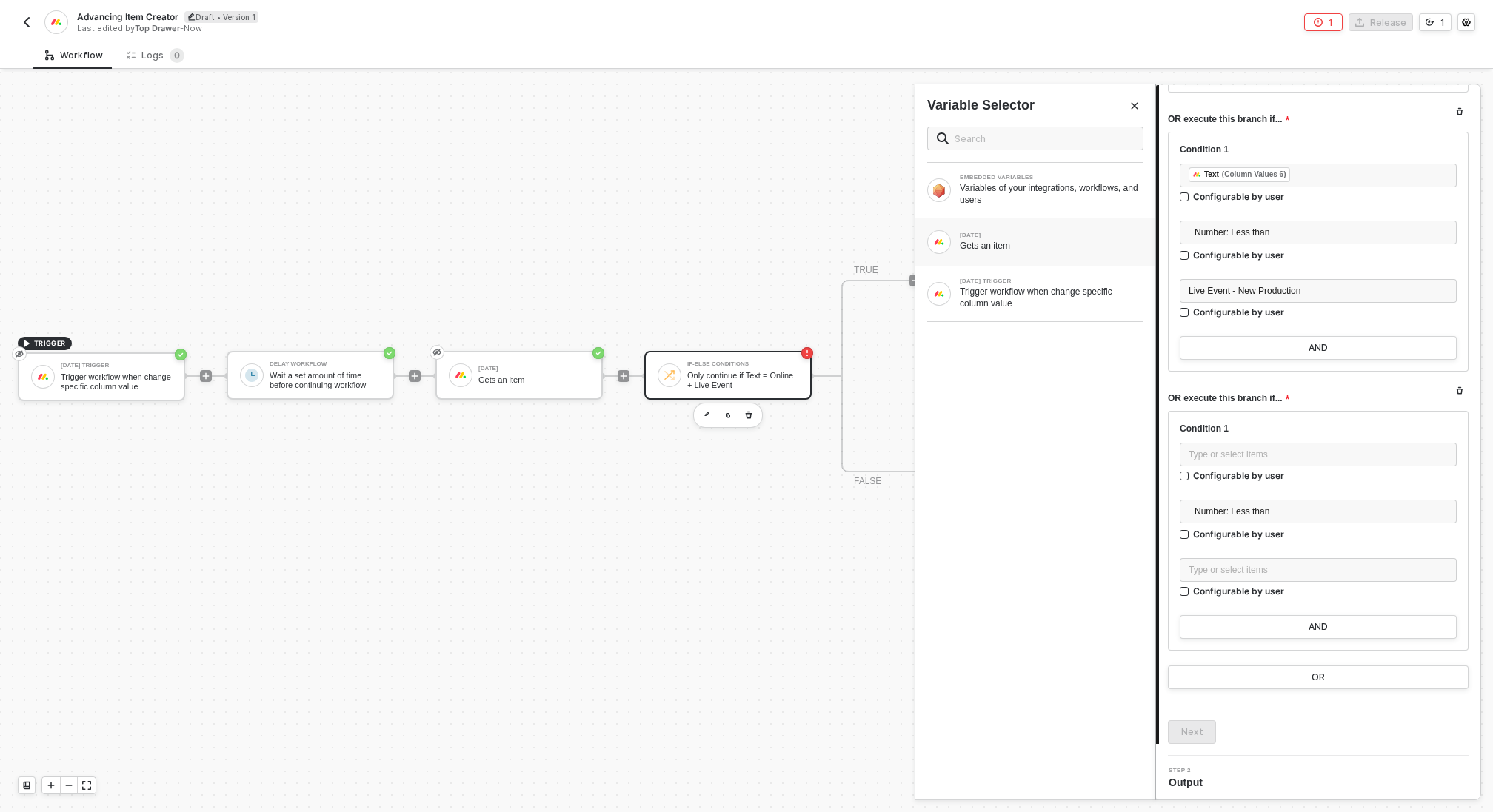
click at [1054, 240] on div "Gets an item" at bounding box center [1052, 245] width 184 height 12
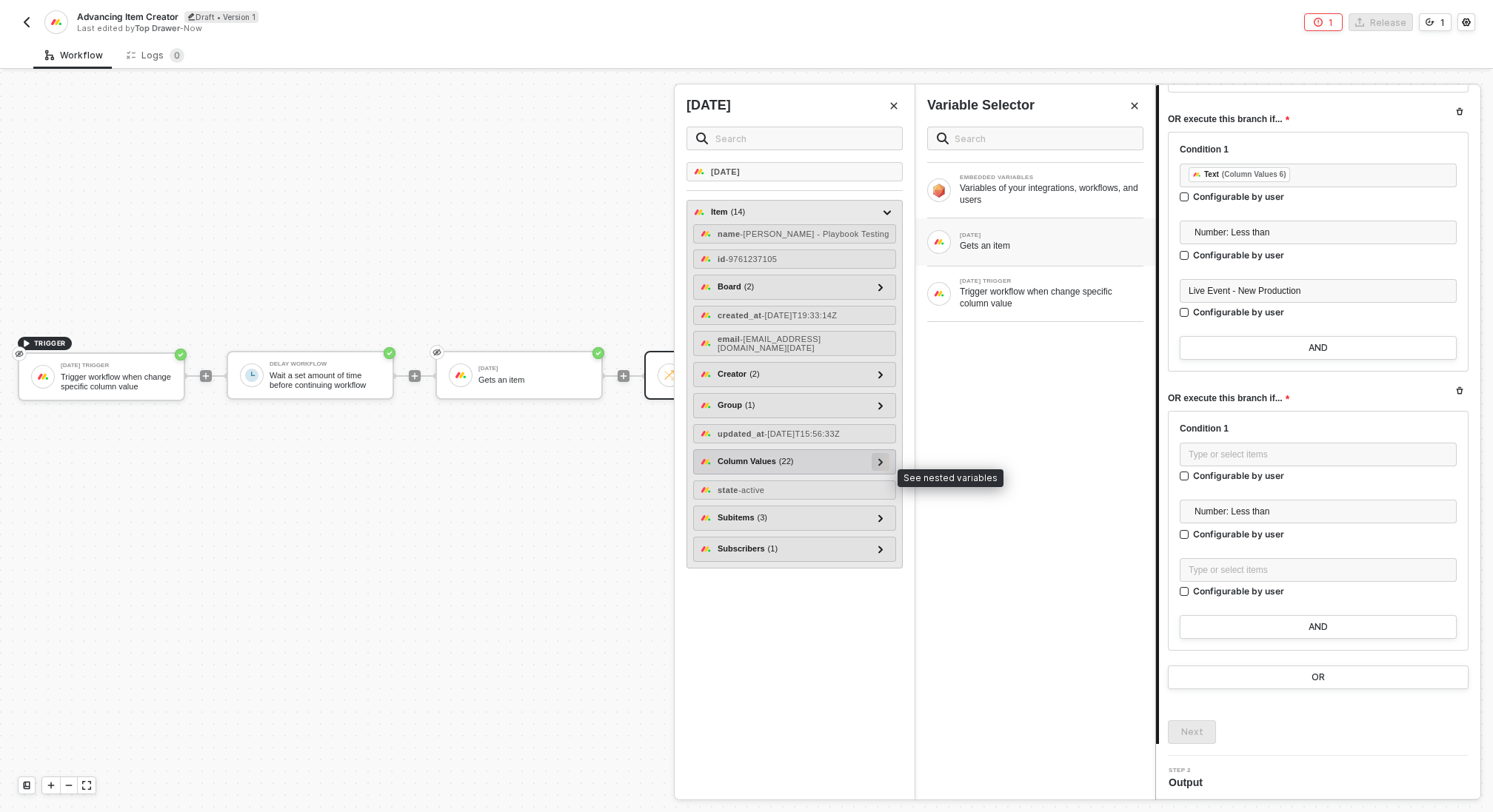
click at [882, 466] on icon at bounding box center [881, 462] width 5 height 8
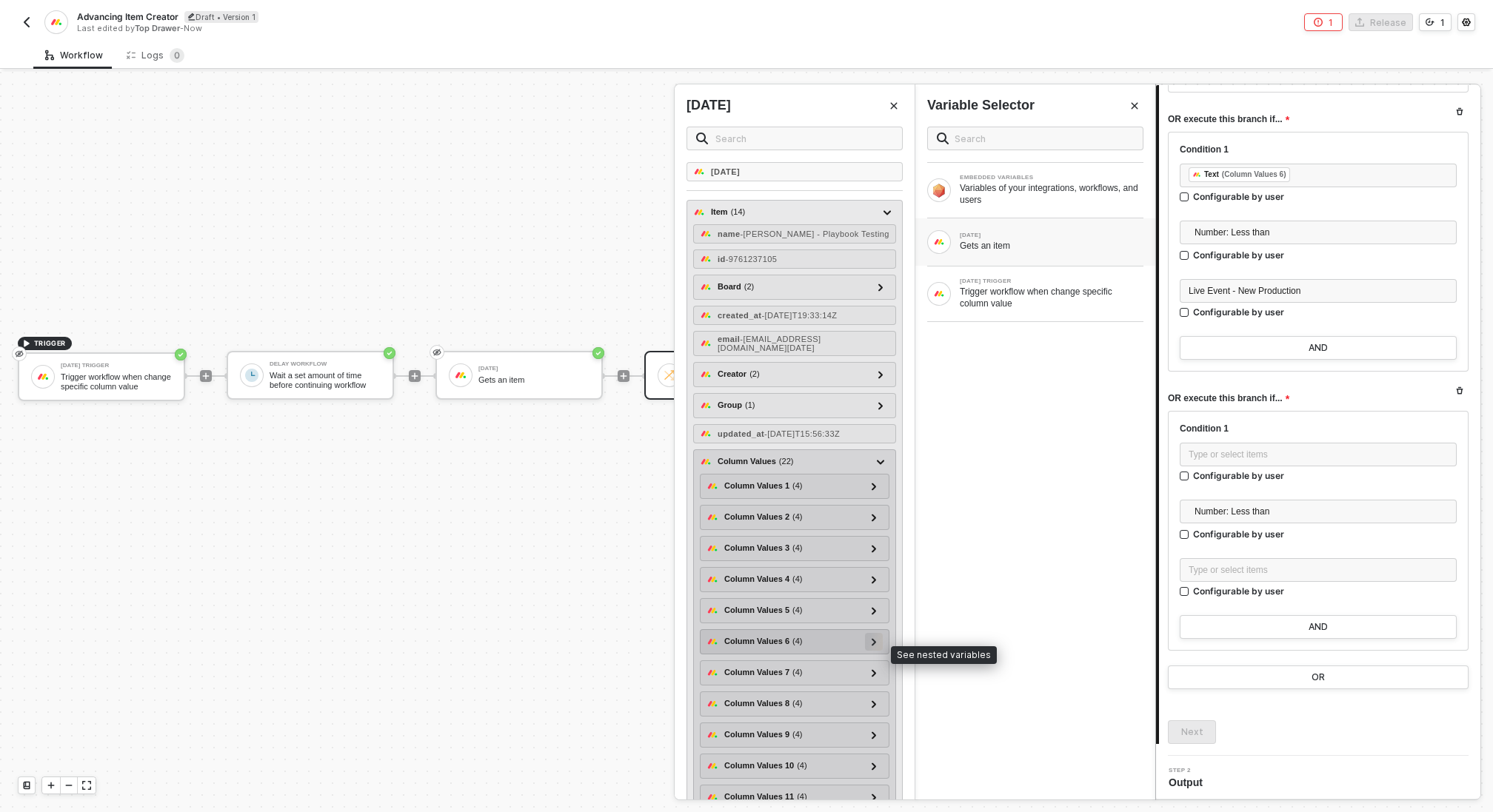
click at [878, 649] on div at bounding box center [874, 641] width 8 height 16
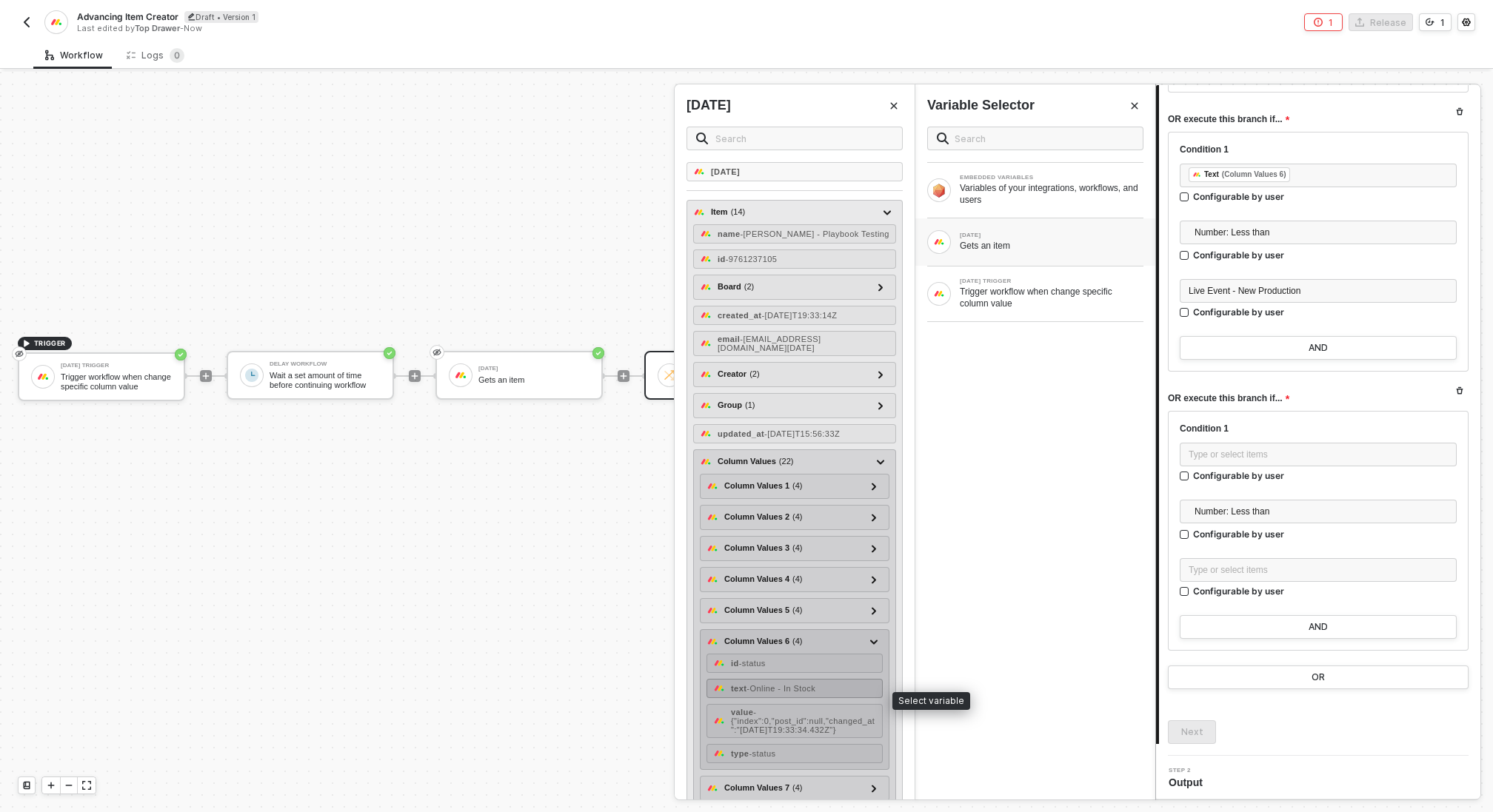
click at [815, 693] on span "- Online - In Stock" at bounding box center [781, 688] width 69 height 9
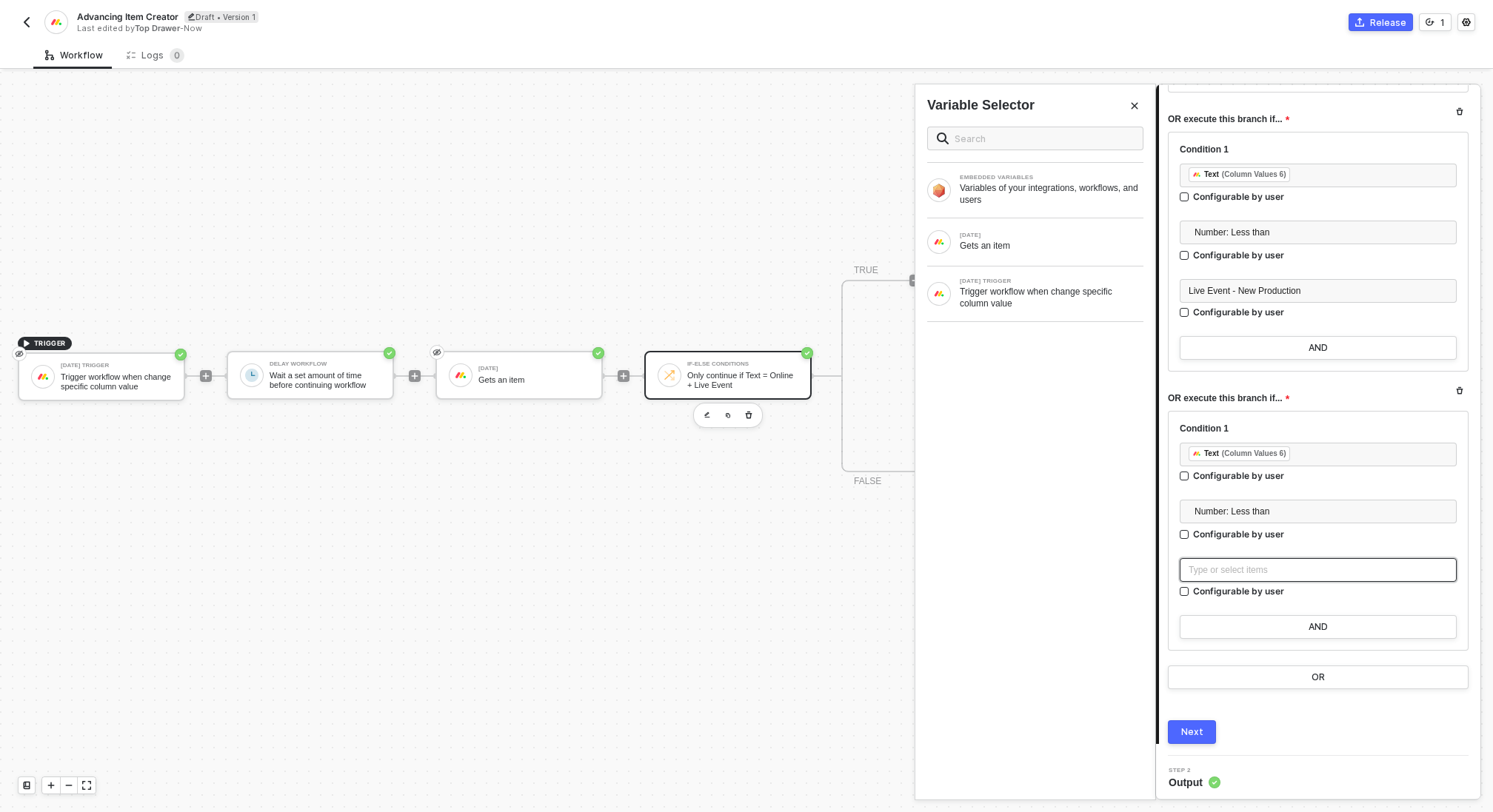
click at [1271, 565] on div "Type or select items ﻿" at bounding box center [1318, 571] width 259 height 14
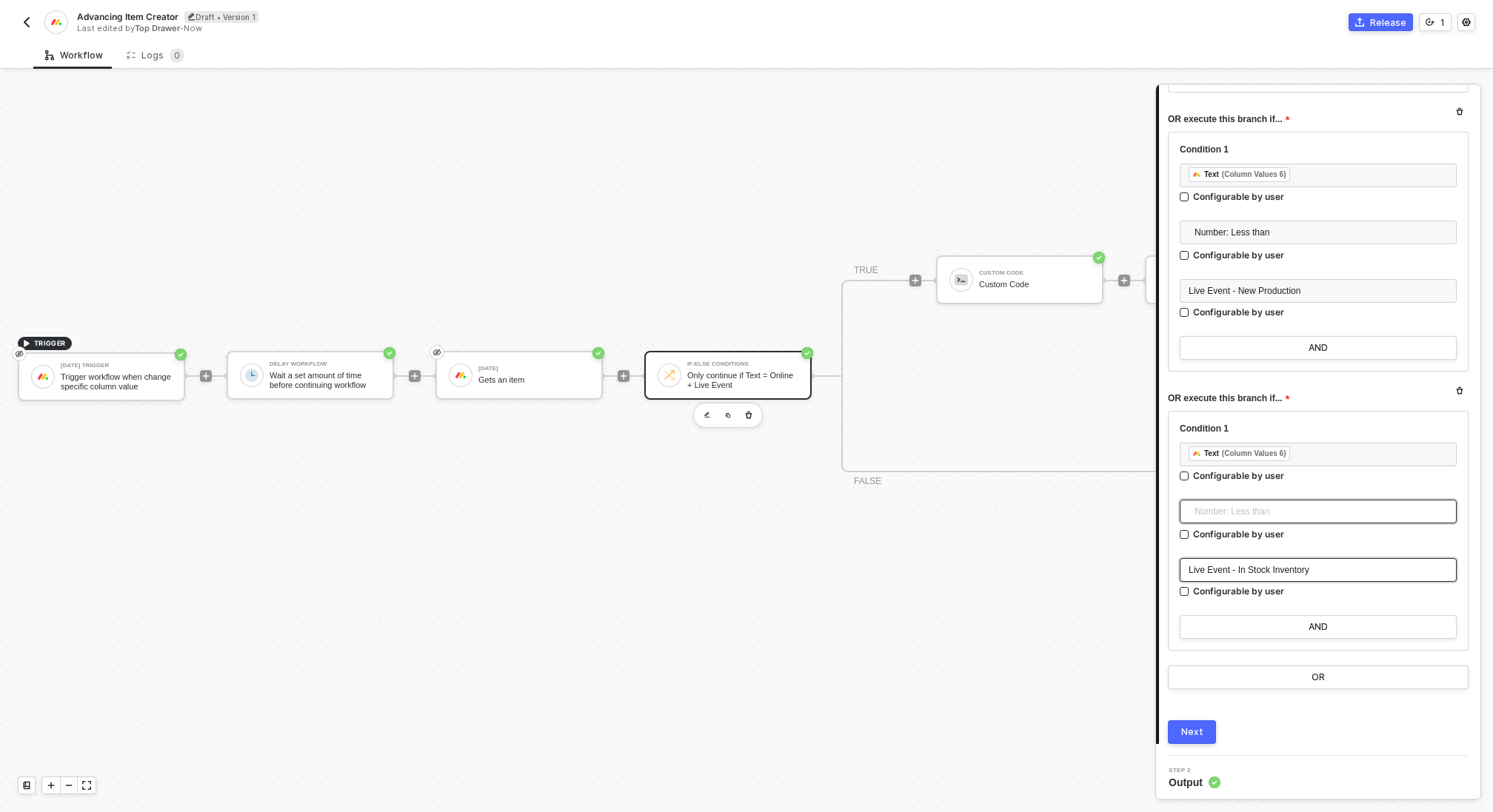
click at [1253, 511] on span "Number: Less than" at bounding box center [1322, 512] width 254 height 23
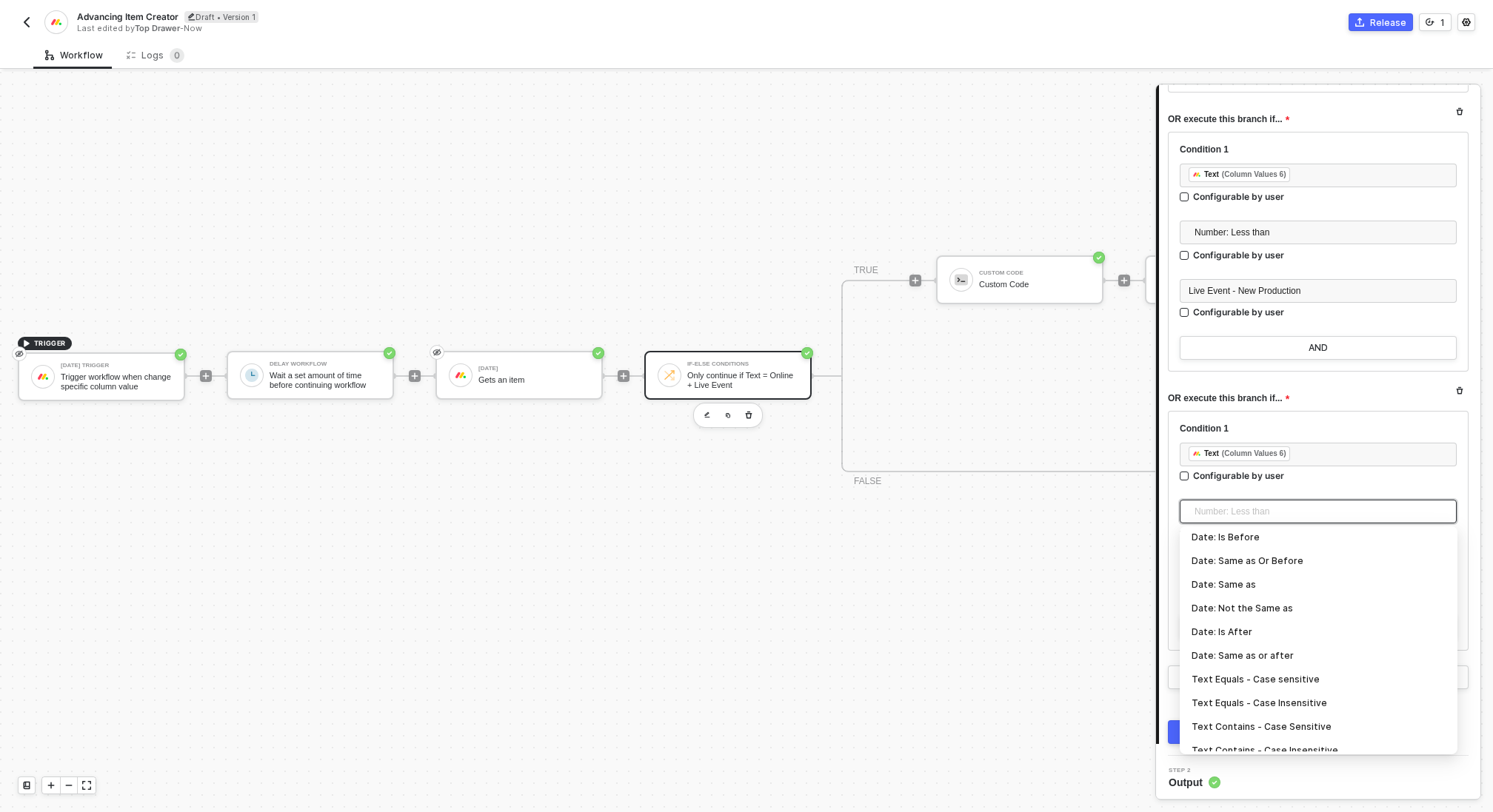
scroll to position [170, 0]
click at [1291, 677] on div "Text Equals - Case Insensitive" at bounding box center [1319, 679] width 254 height 16
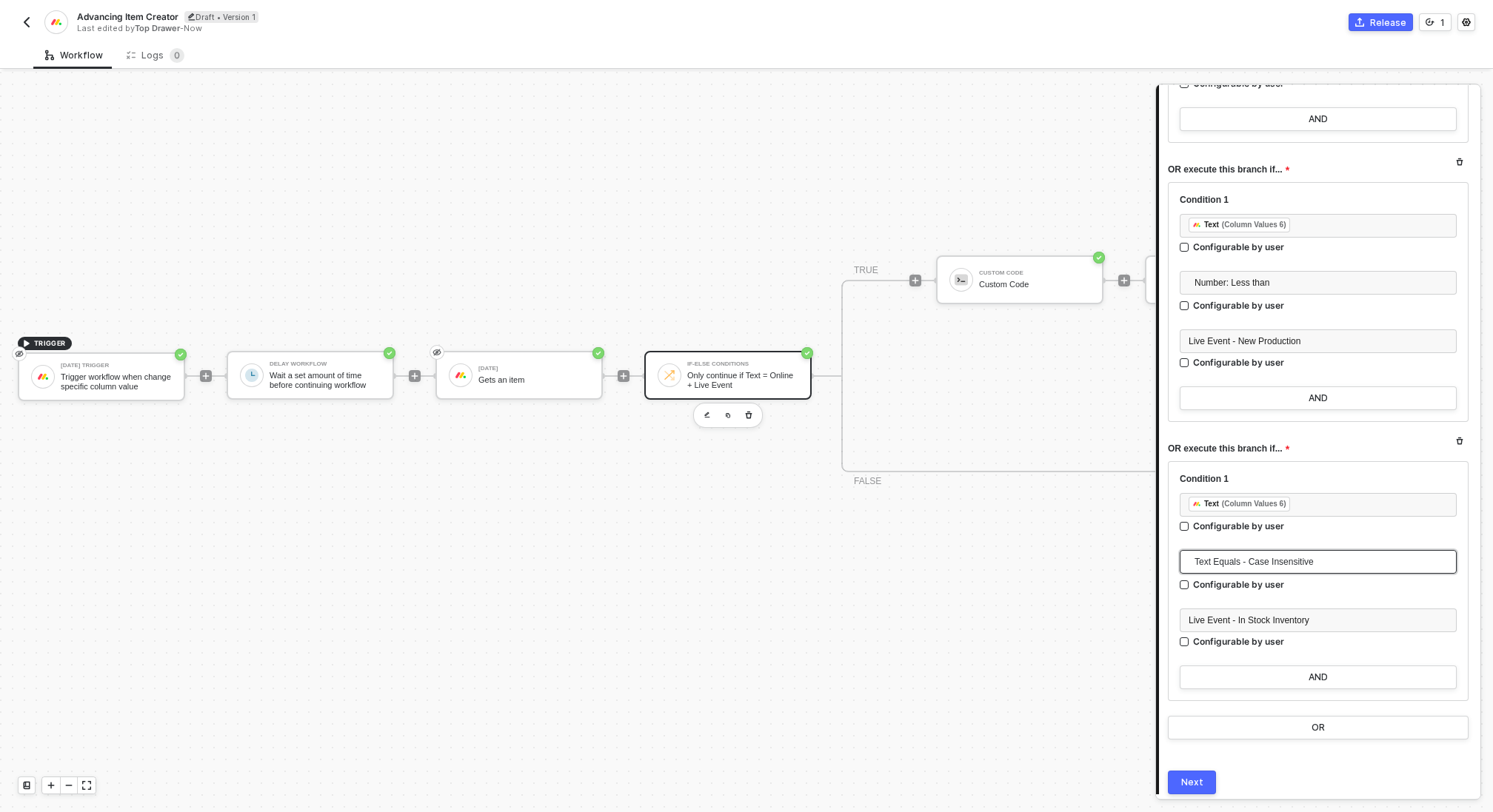
scroll to position [348, 0]
click at [1246, 283] on span "Number: Less than" at bounding box center [1322, 286] width 254 height 23
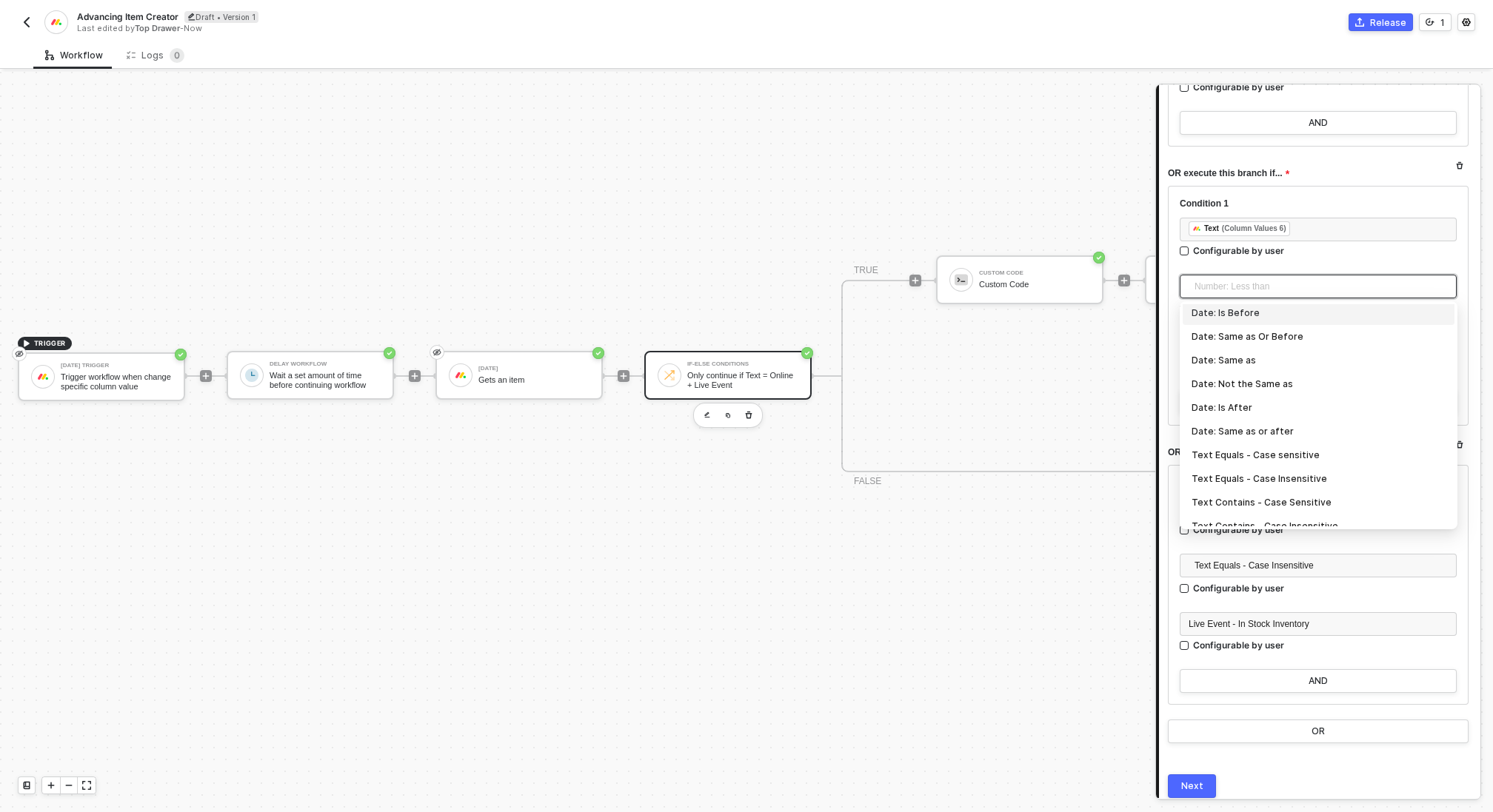
scroll to position [173, 0]
click at [1279, 448] on div "Text Equals - Case Insensitive" at bounding box center [1319, 451] width 254 height 16
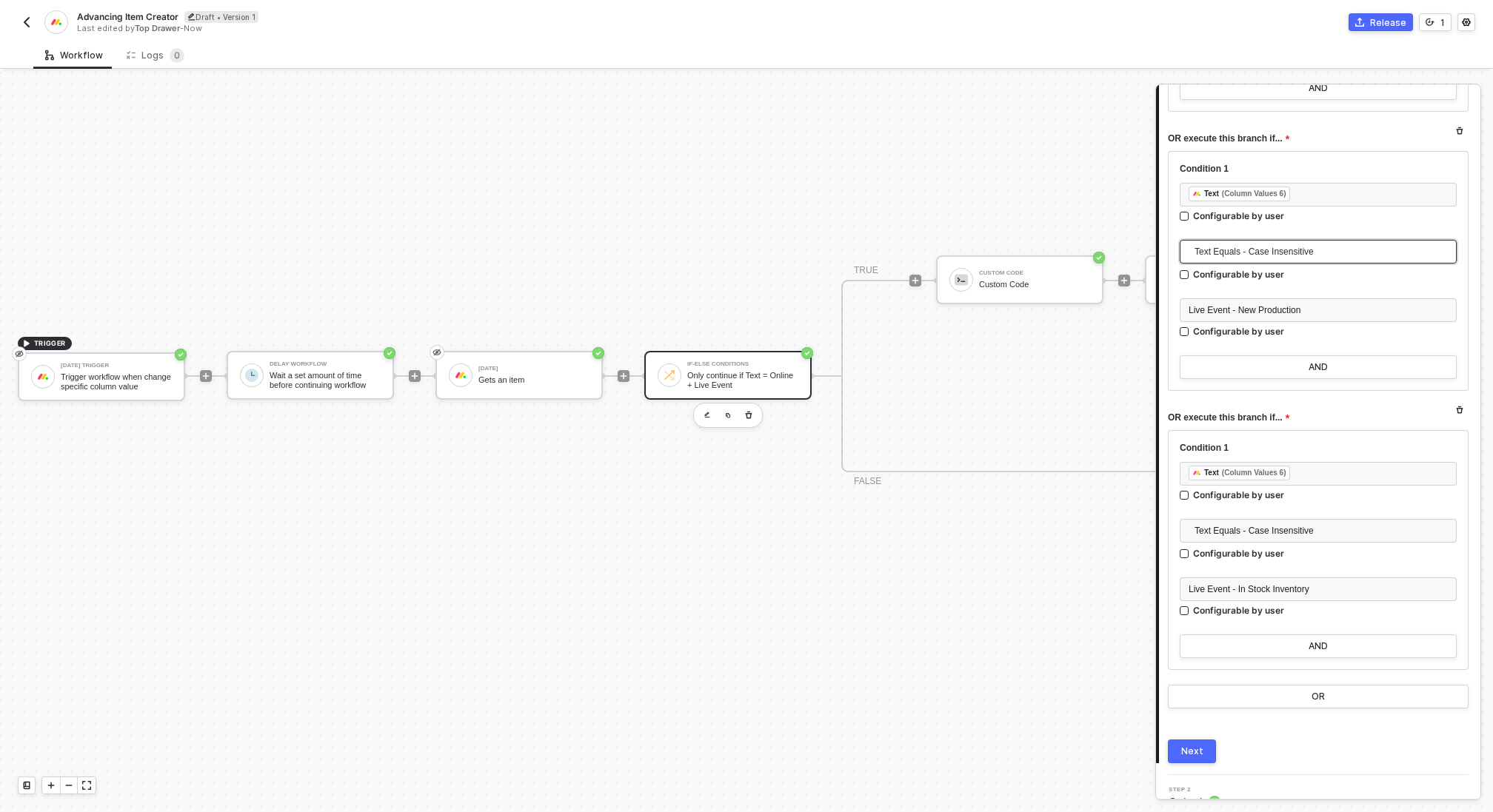
scroll to position [402, 0]
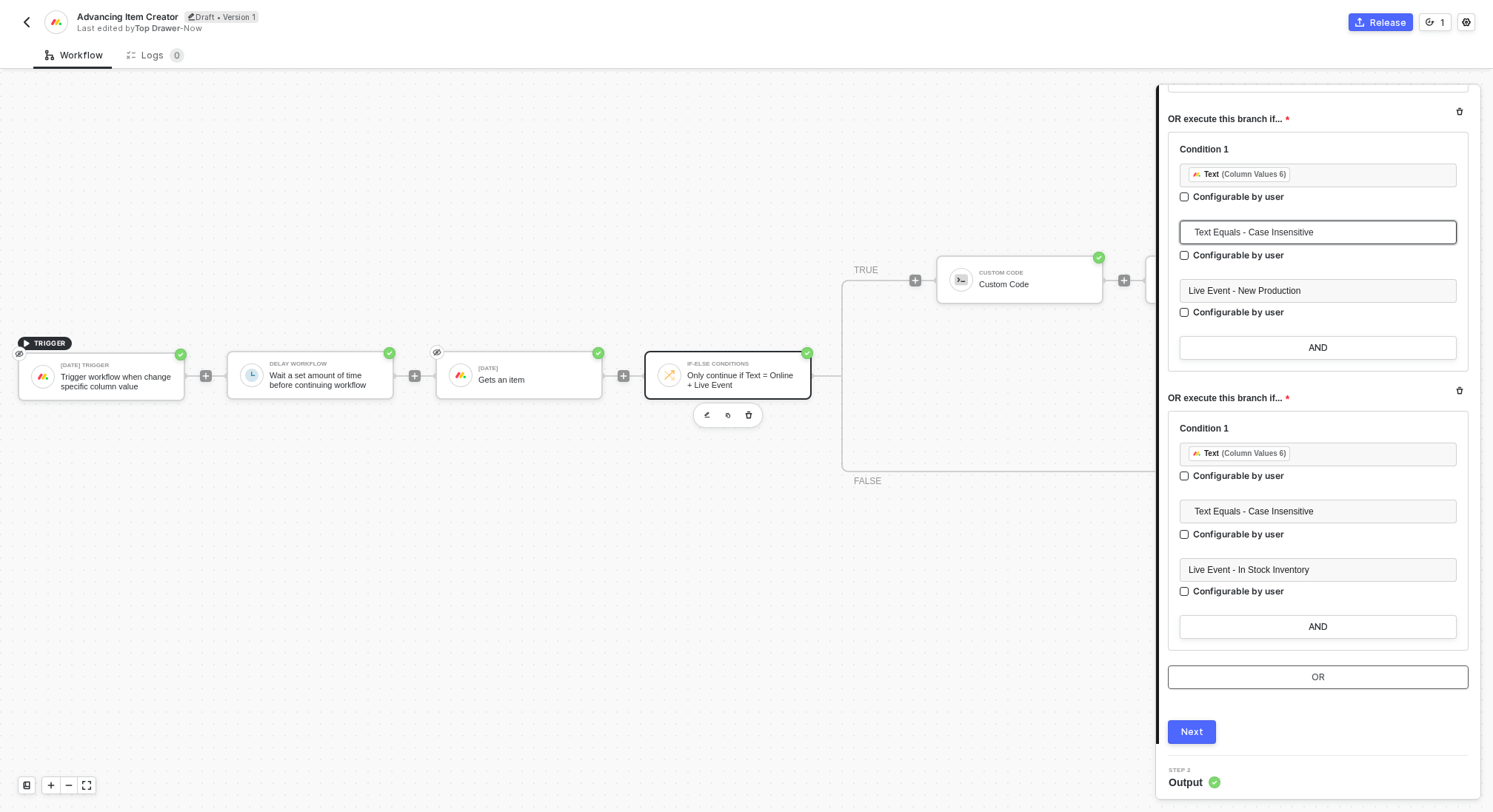
click at [1303, 670] on button "OR" at bounding box center [1318, 677] width 301 height 23
click at [1234, 453] on div "Type or select items ﻿" at bounding box center [1318, 456] width 259 height 14
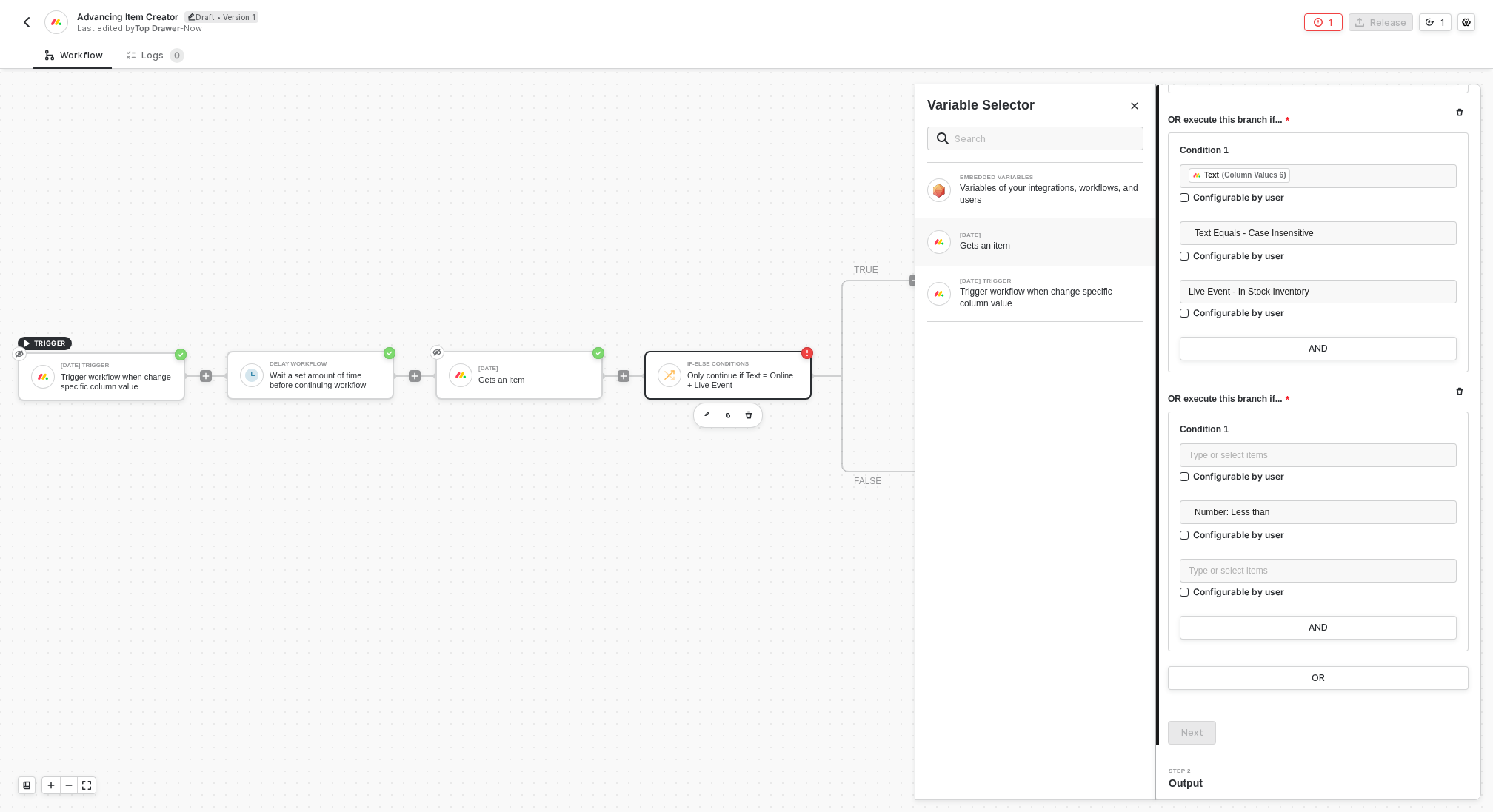
click at [1009, 237] on div "[DATE]" at bounding box center [1052, 236] width 184 height 6
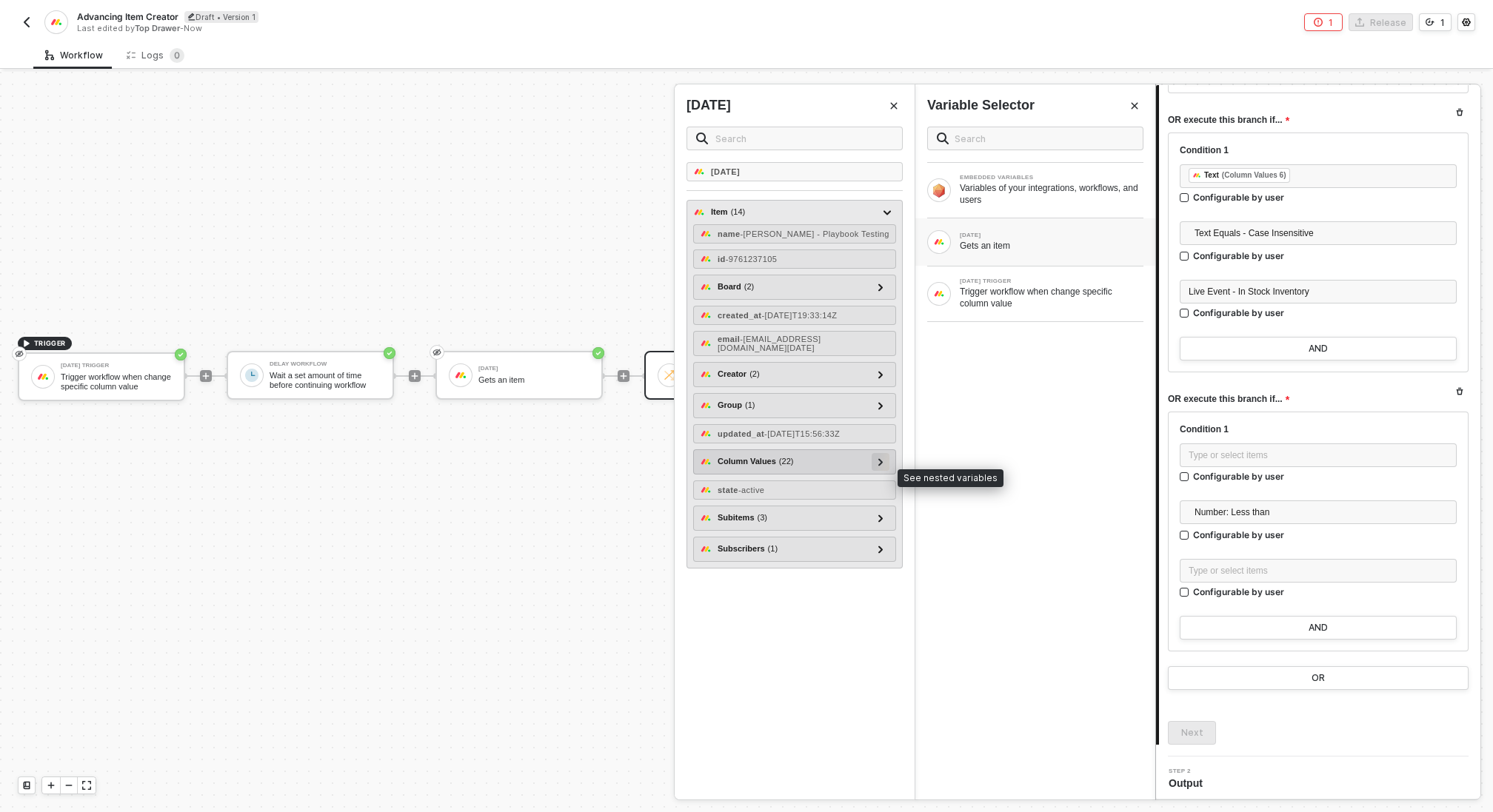
click at [878, 470] on div at bounding box center [881, 461] width 8 height 16
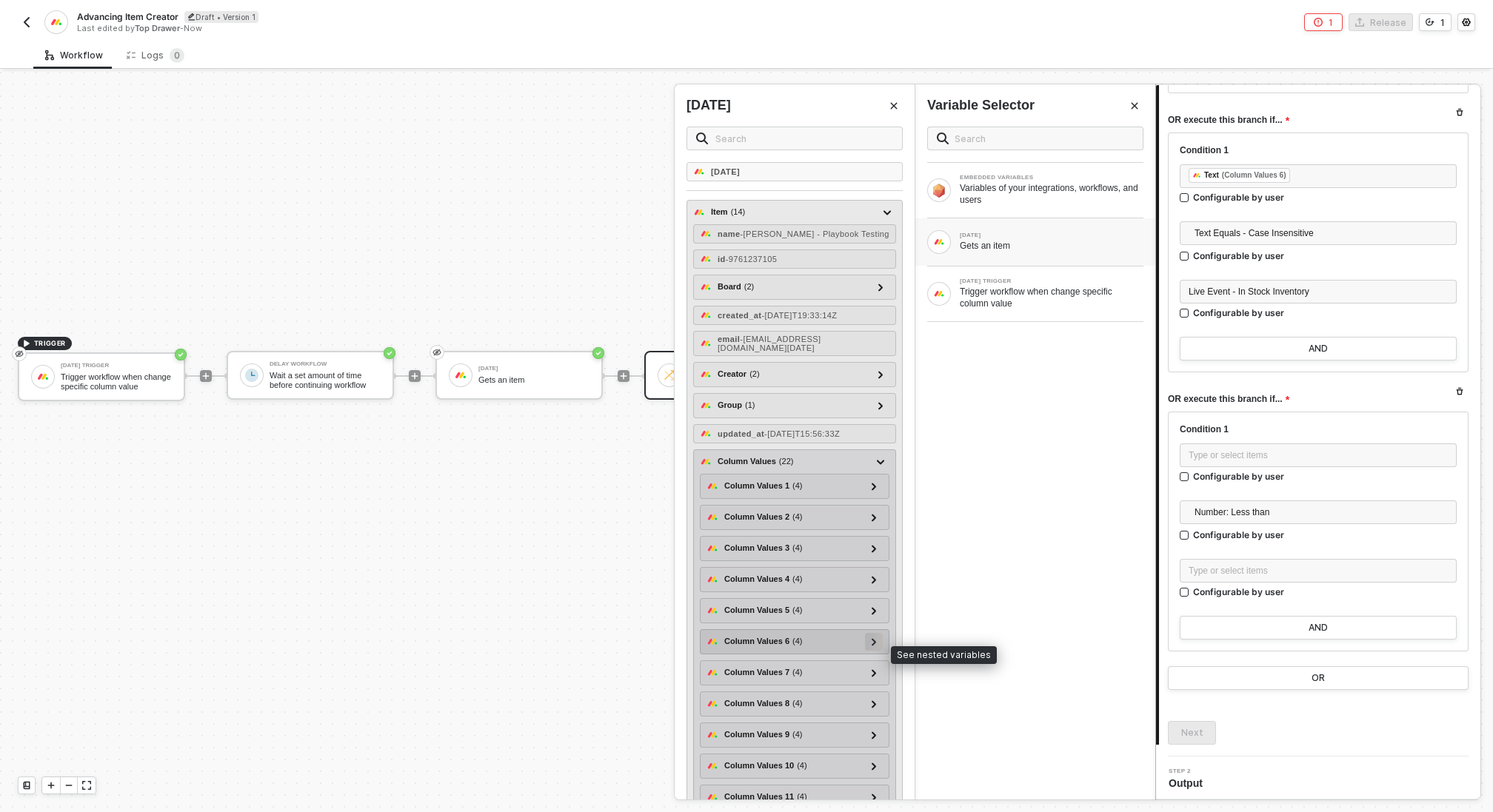
click at [876, 646] on icon at bounding box center [874, 642] width 5 height 8
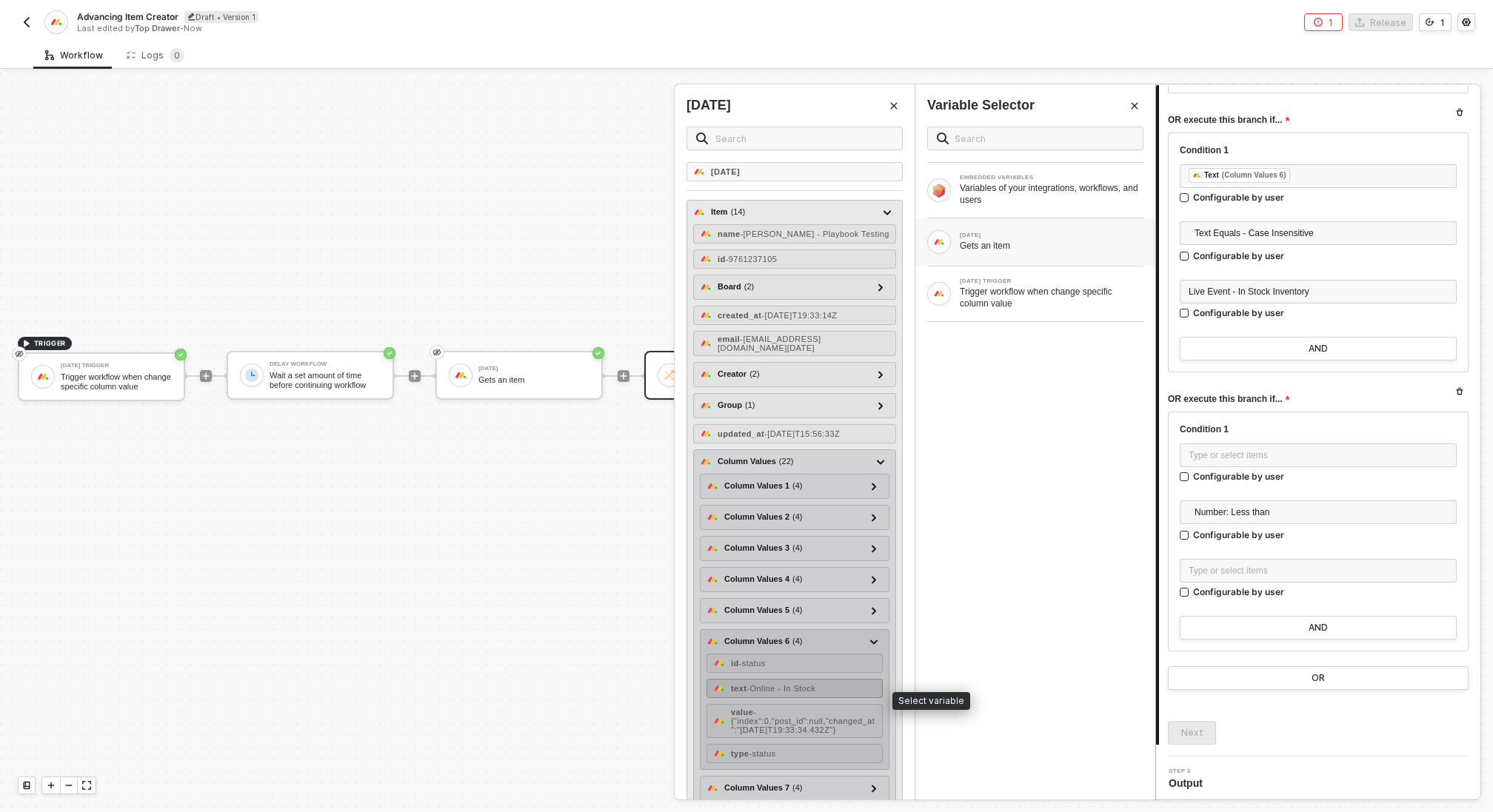
click at [840, 695] on div "text - Online - In Stock" at bounding box center [794, 688] width 177 height 19
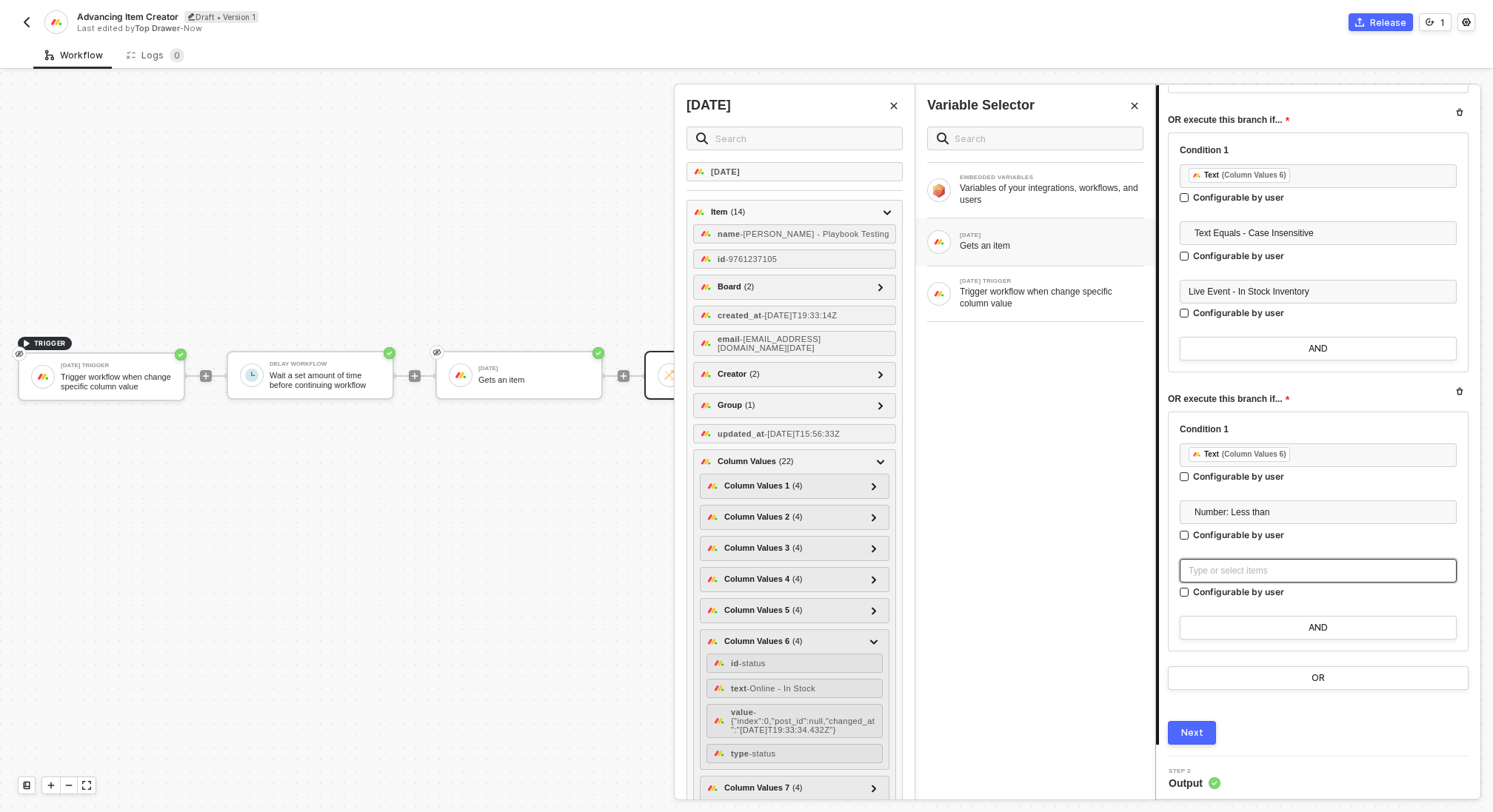
click at [1312, 574] on div "Type or select items ﻿" at bounding box center [1318, 572] width 259 height 14
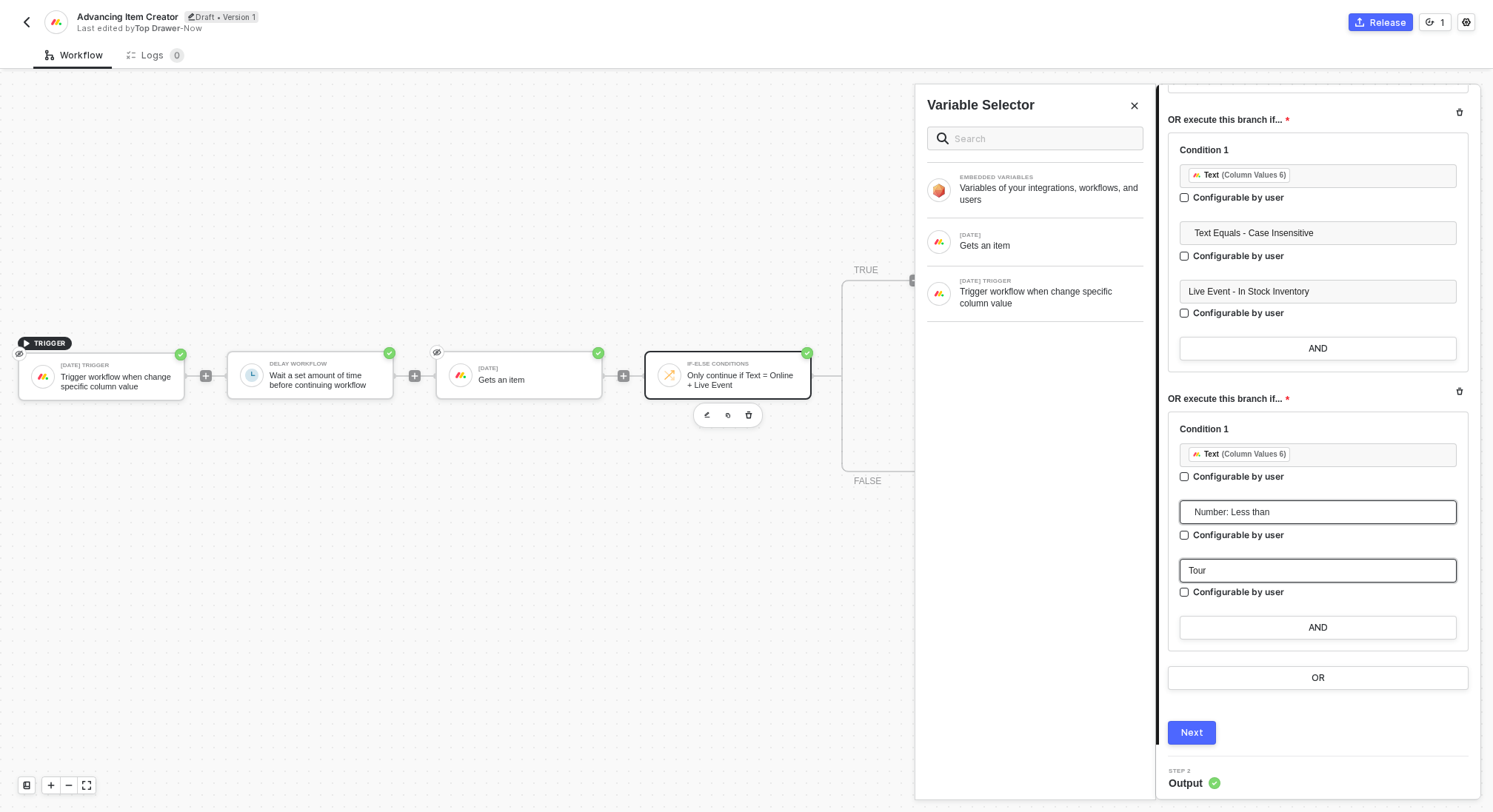
click at [1269, 513] on span "Number: Less than" at bounding box center [1322, 513] width 254 height 23
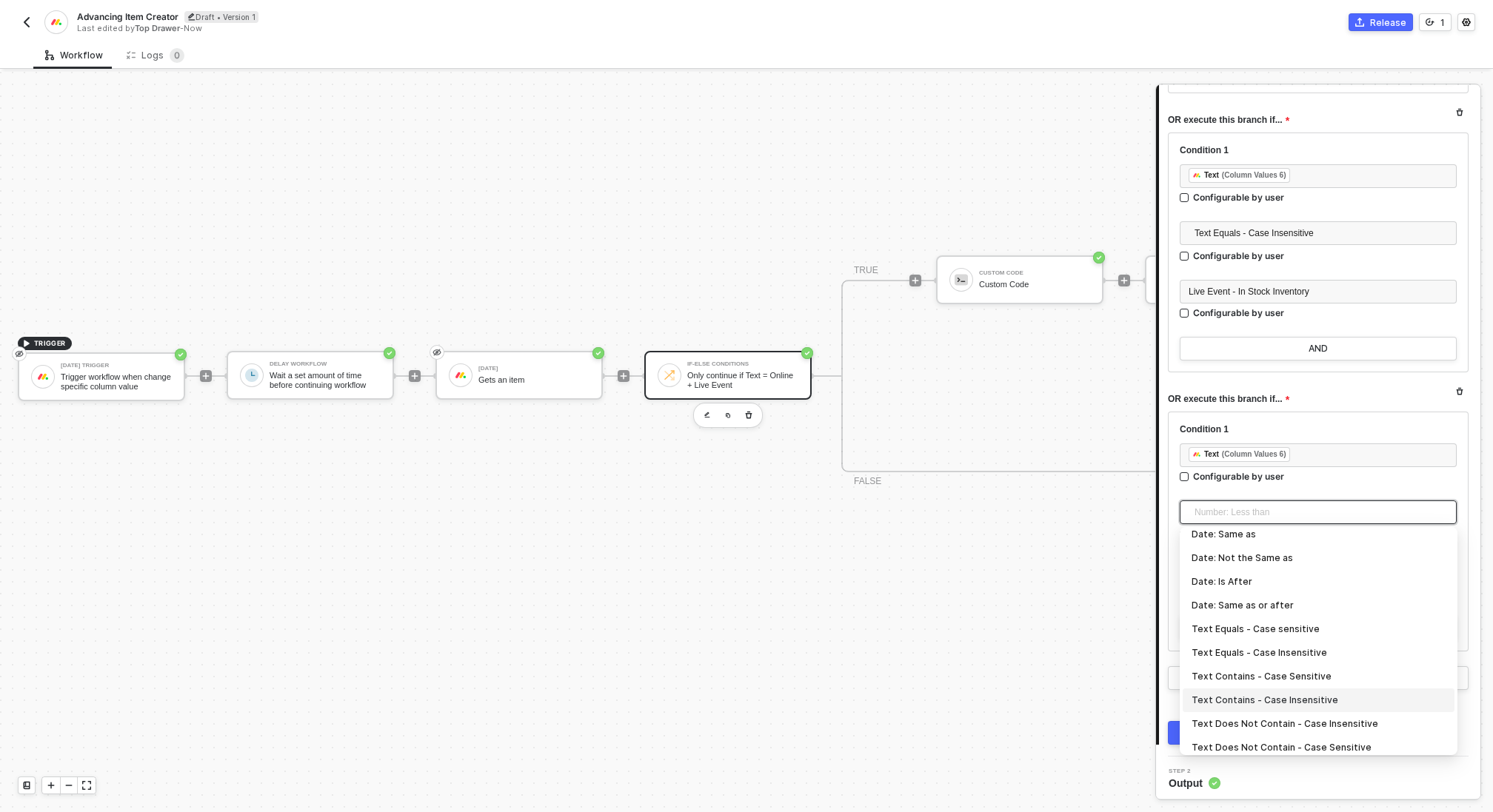
scroll to position [202, 0]
click at [1276, 646] on div "Text Equals - Case Insensitive" at bounding box center [1319, 648] width 254 height 16
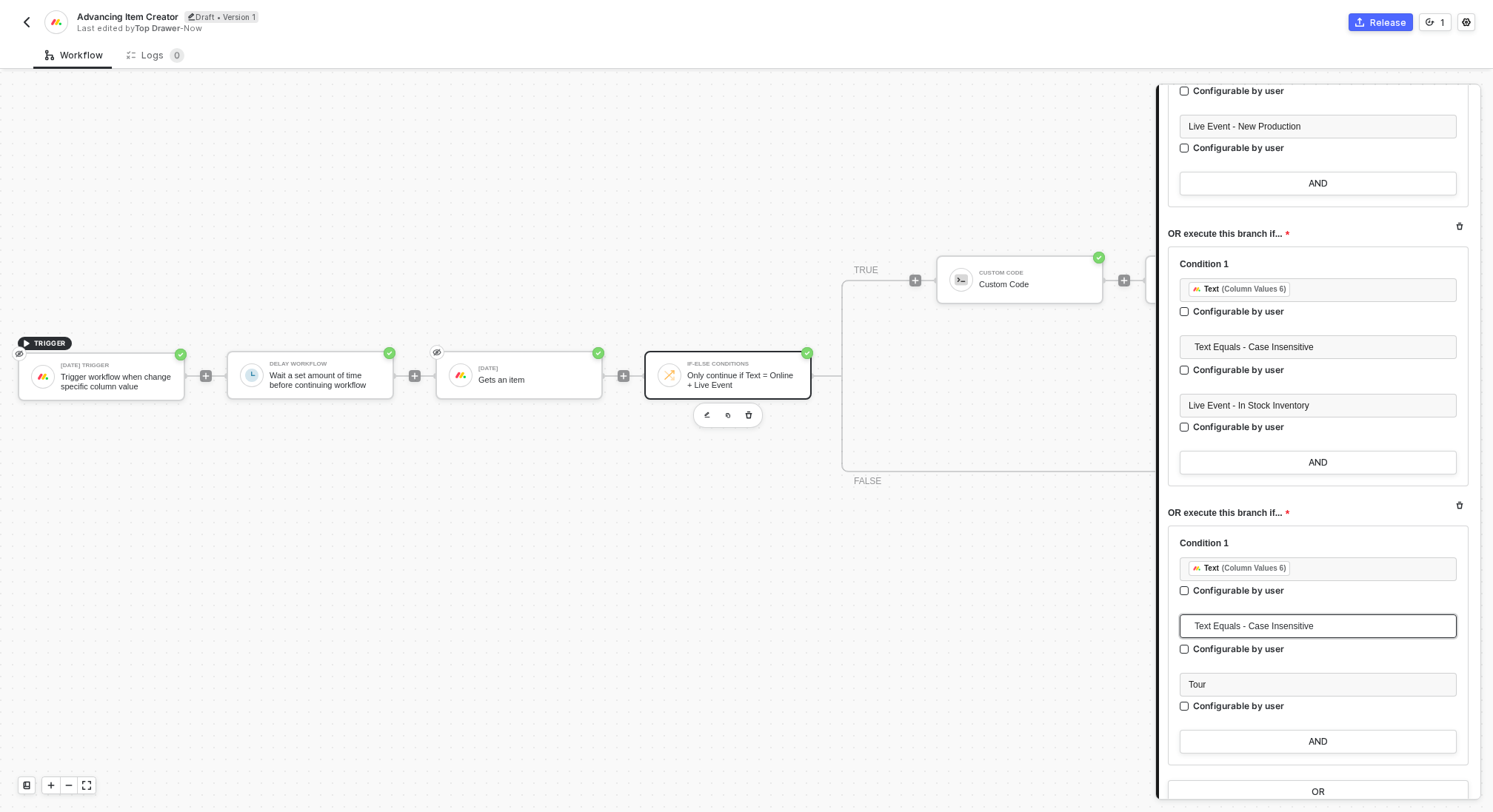
scroll to position [681, 0]
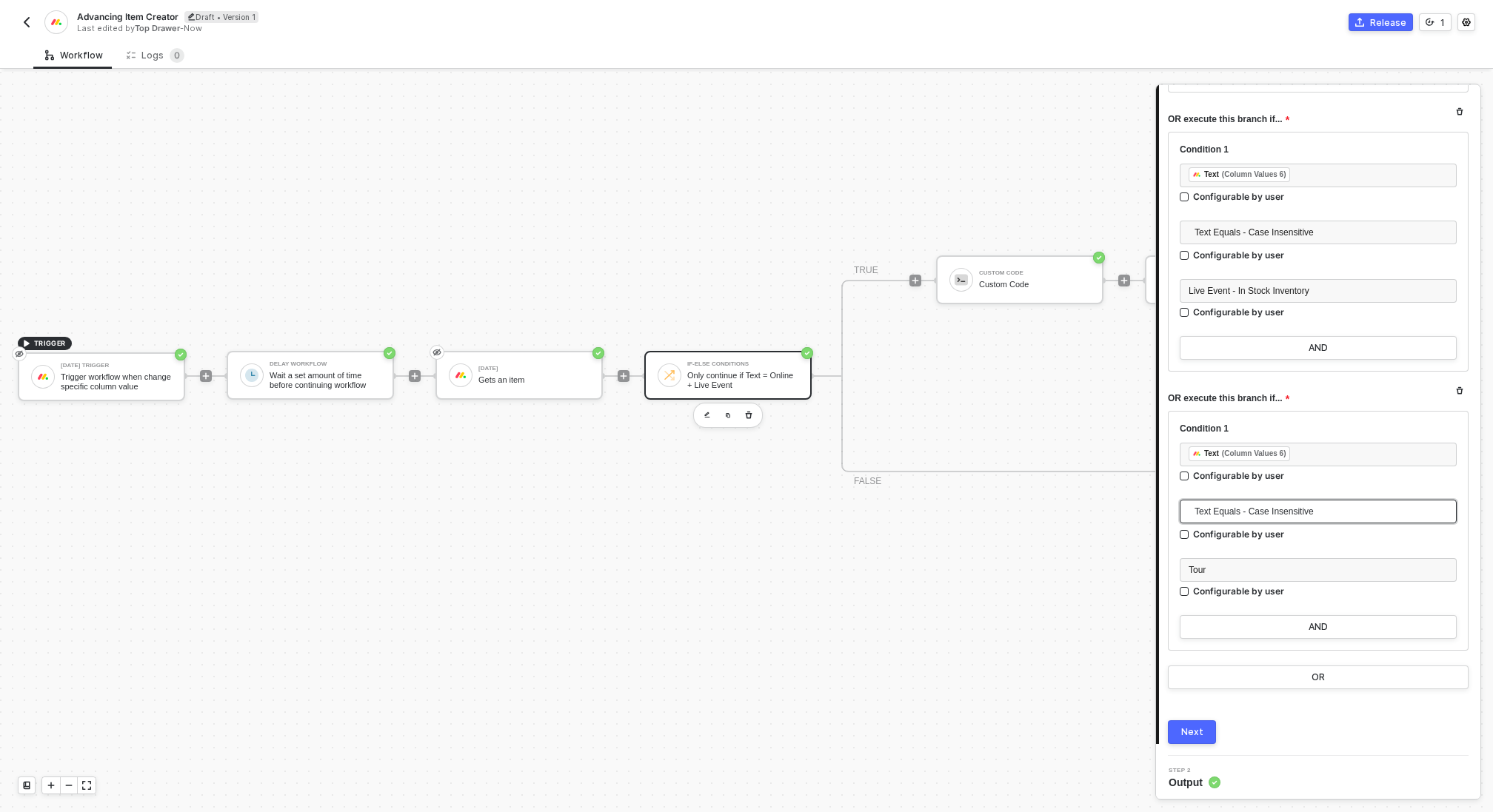
click at [1199, 727] on div "Next" at bounding box center [1193, 732] width 23 height 12
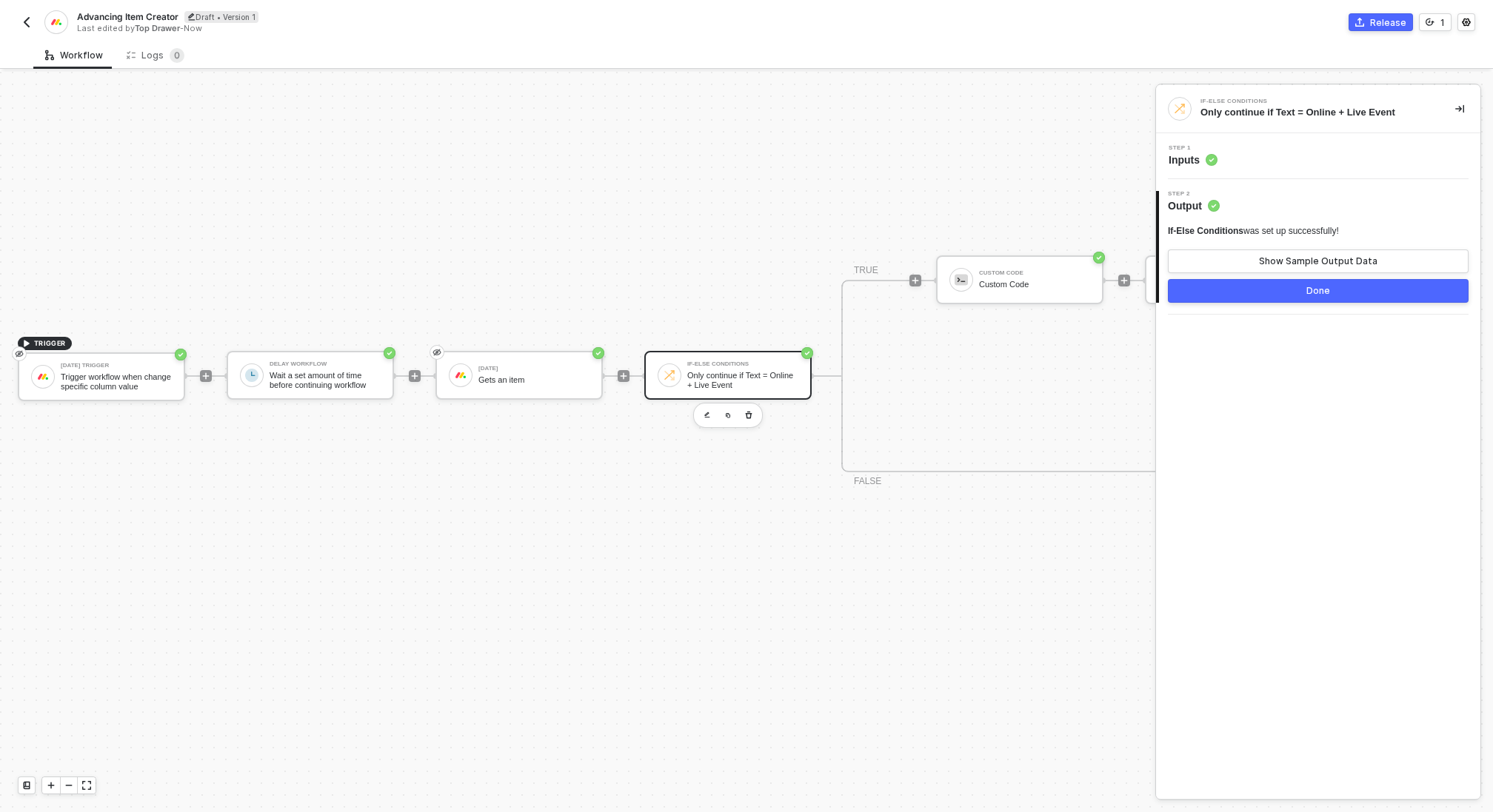
click at [1302, 289] on button "Done" at bounding box center [1318, 291] width 301 height 23
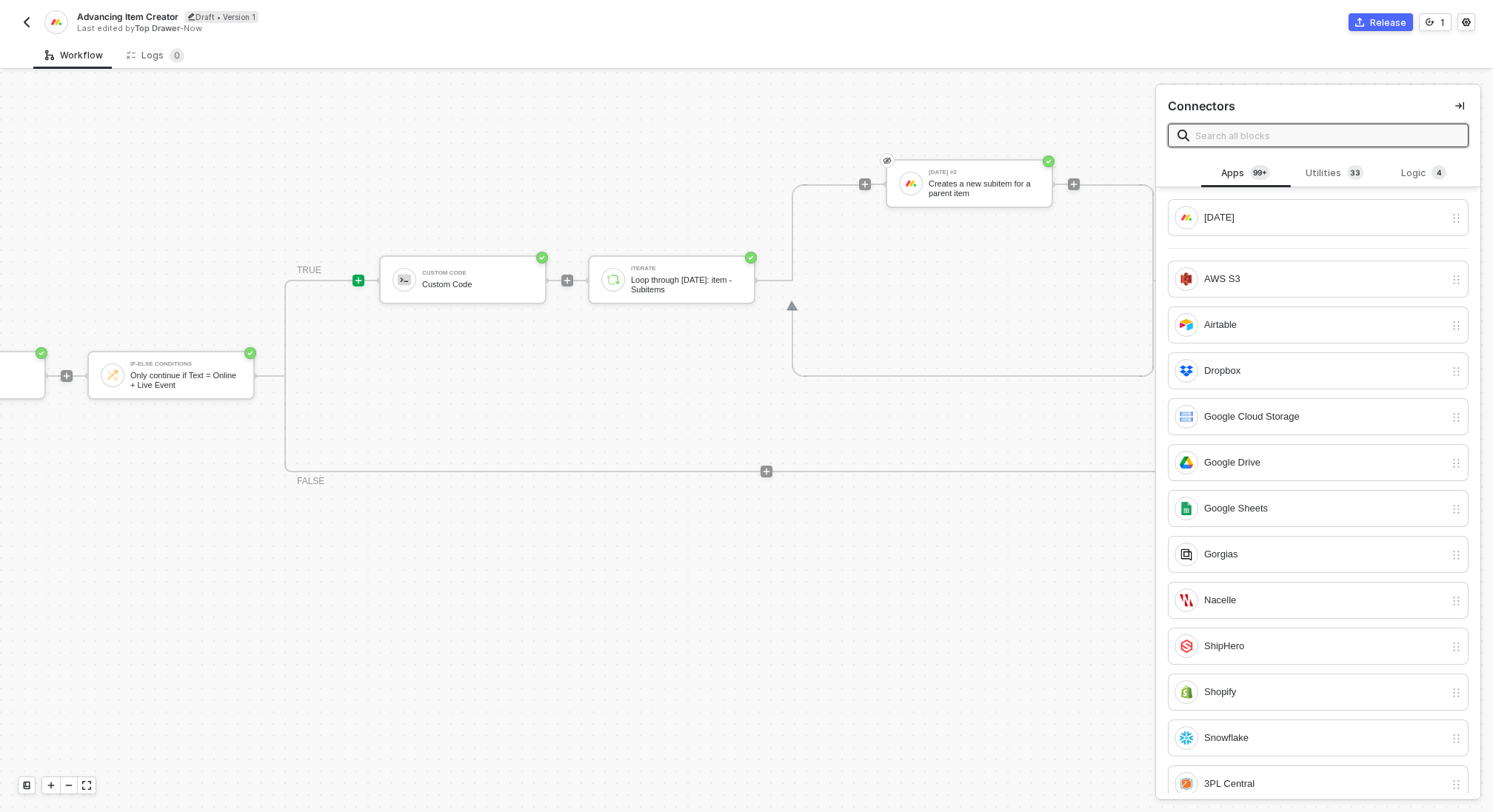
scroll to position [472, 769]
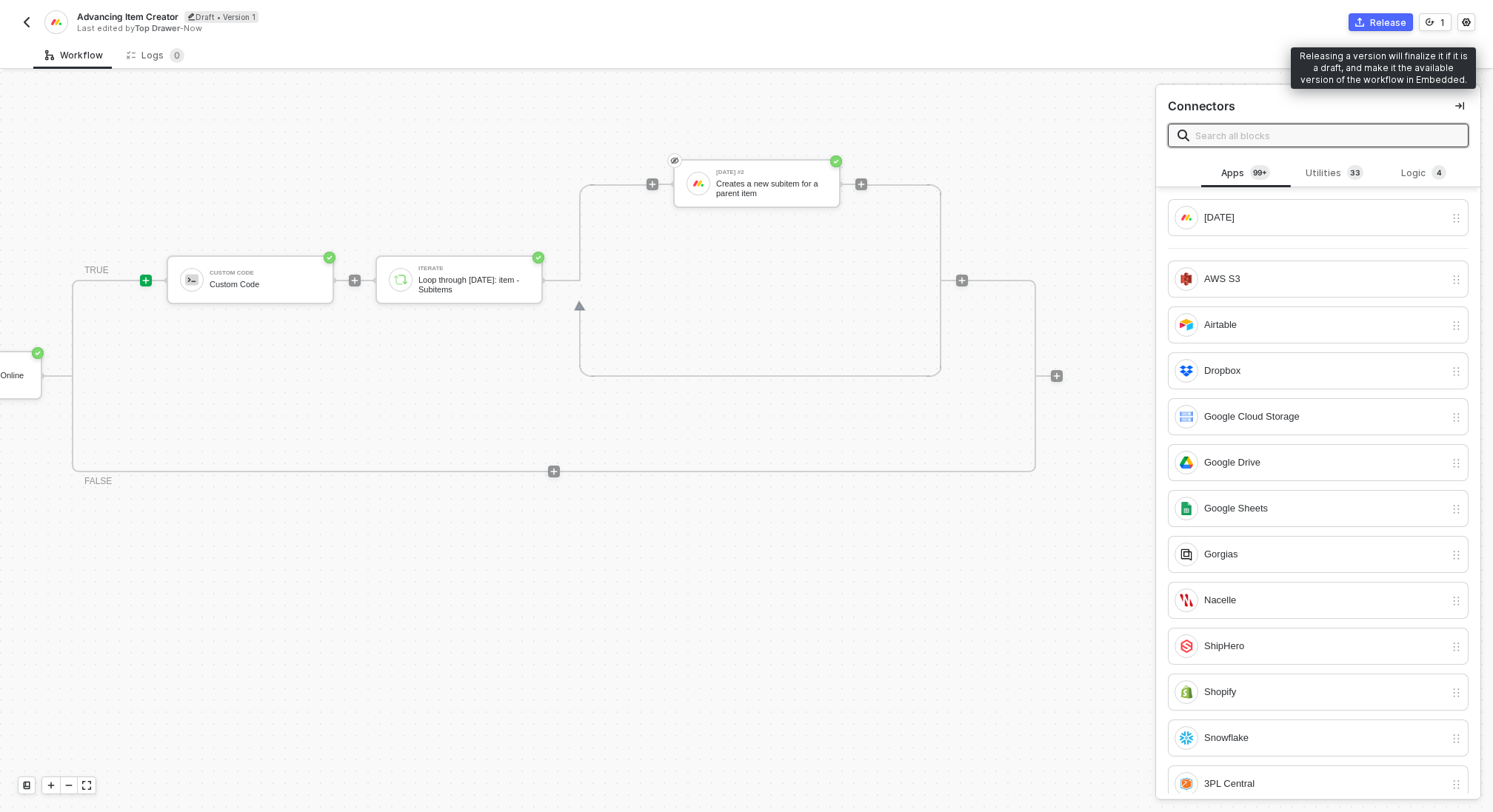
click at [1374, 14] on button "Release" at bounding box center [1381, 22] width 65 height 18
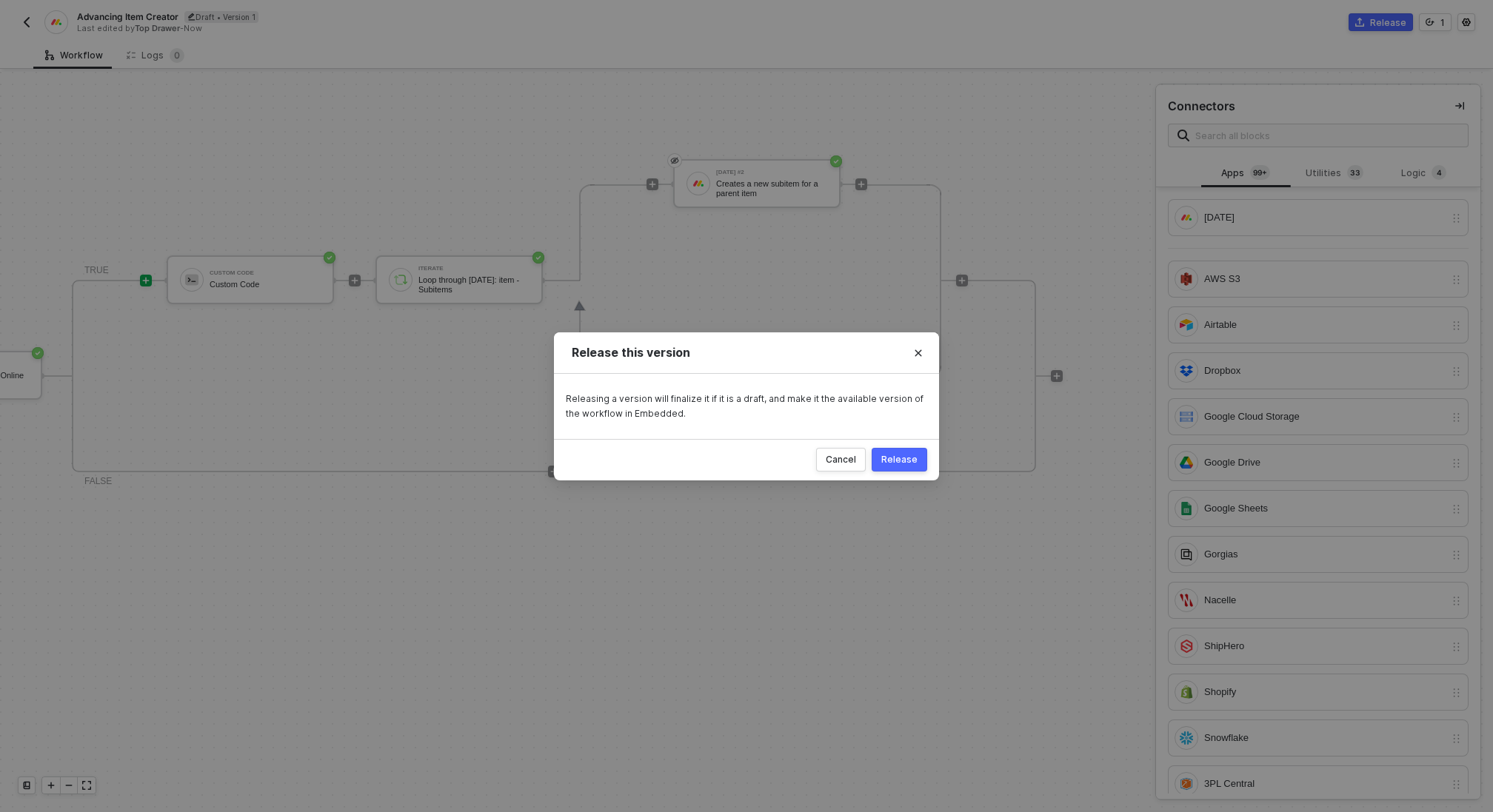
click at [897, 454] on div "Release" at bounding box center [899, 460] width 37 height 12
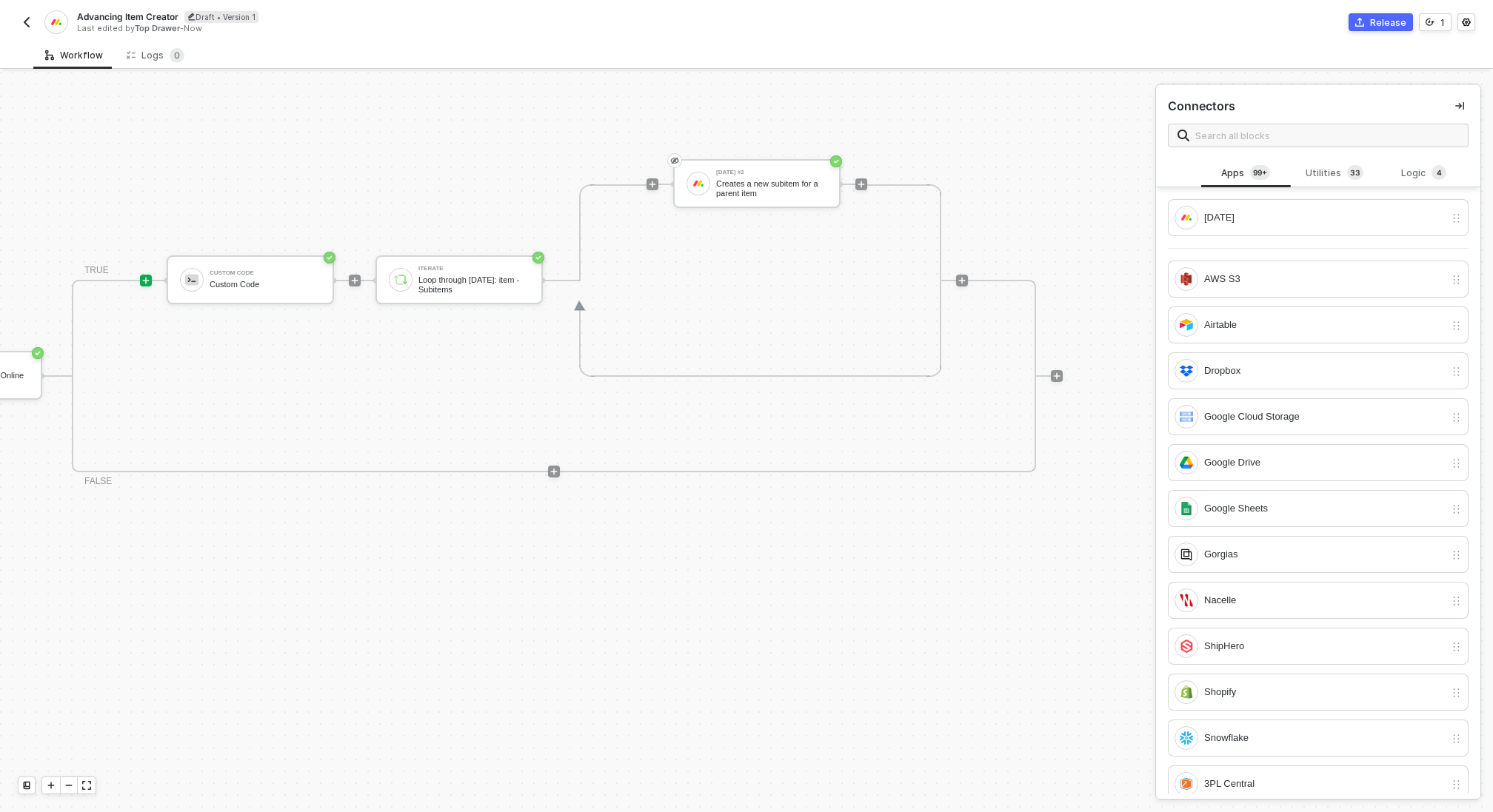
scroll to position [472, 459]
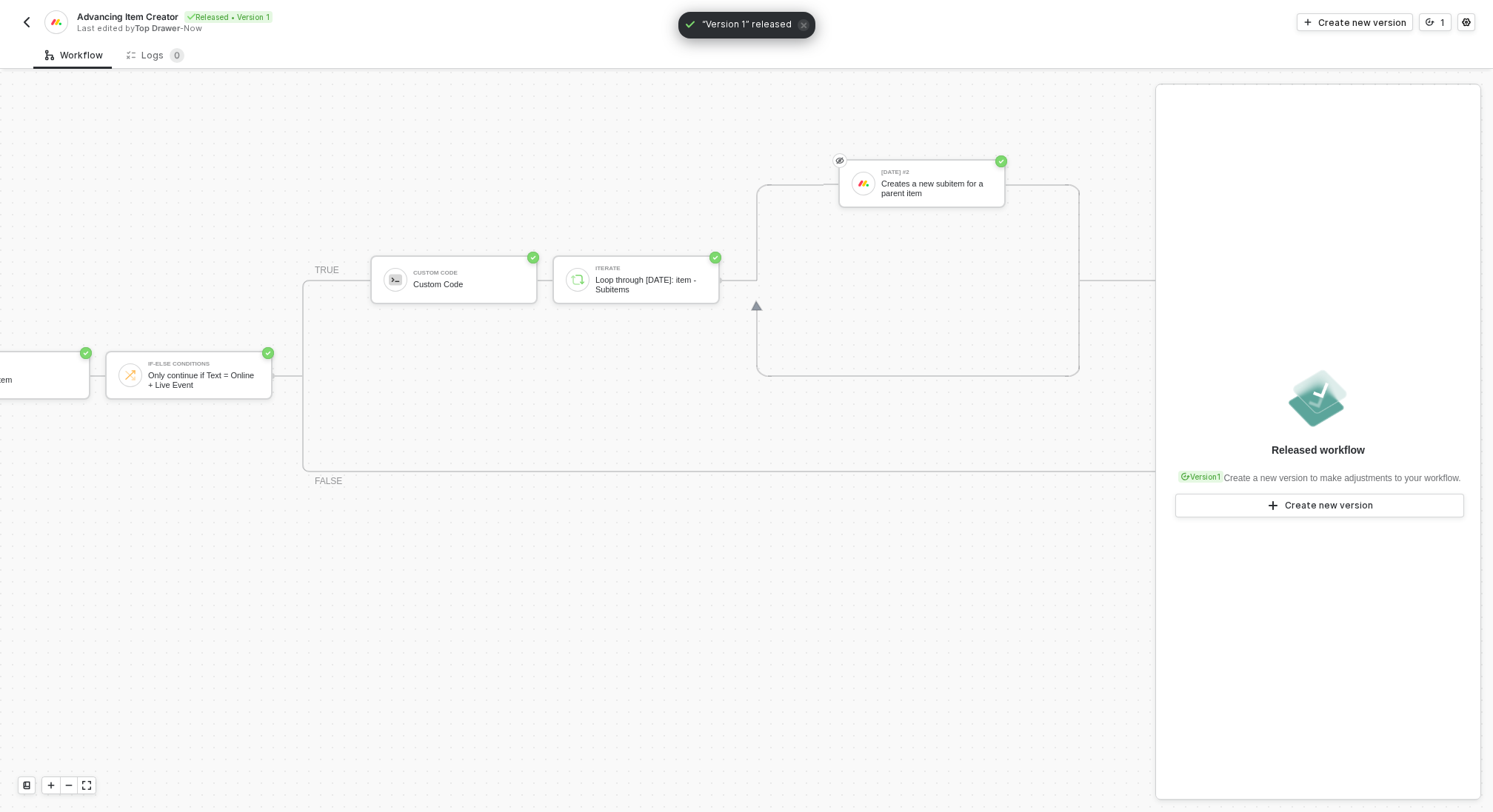
click at [27, 23] on img "button" at bounding box center [26, 22] width 12 height 12
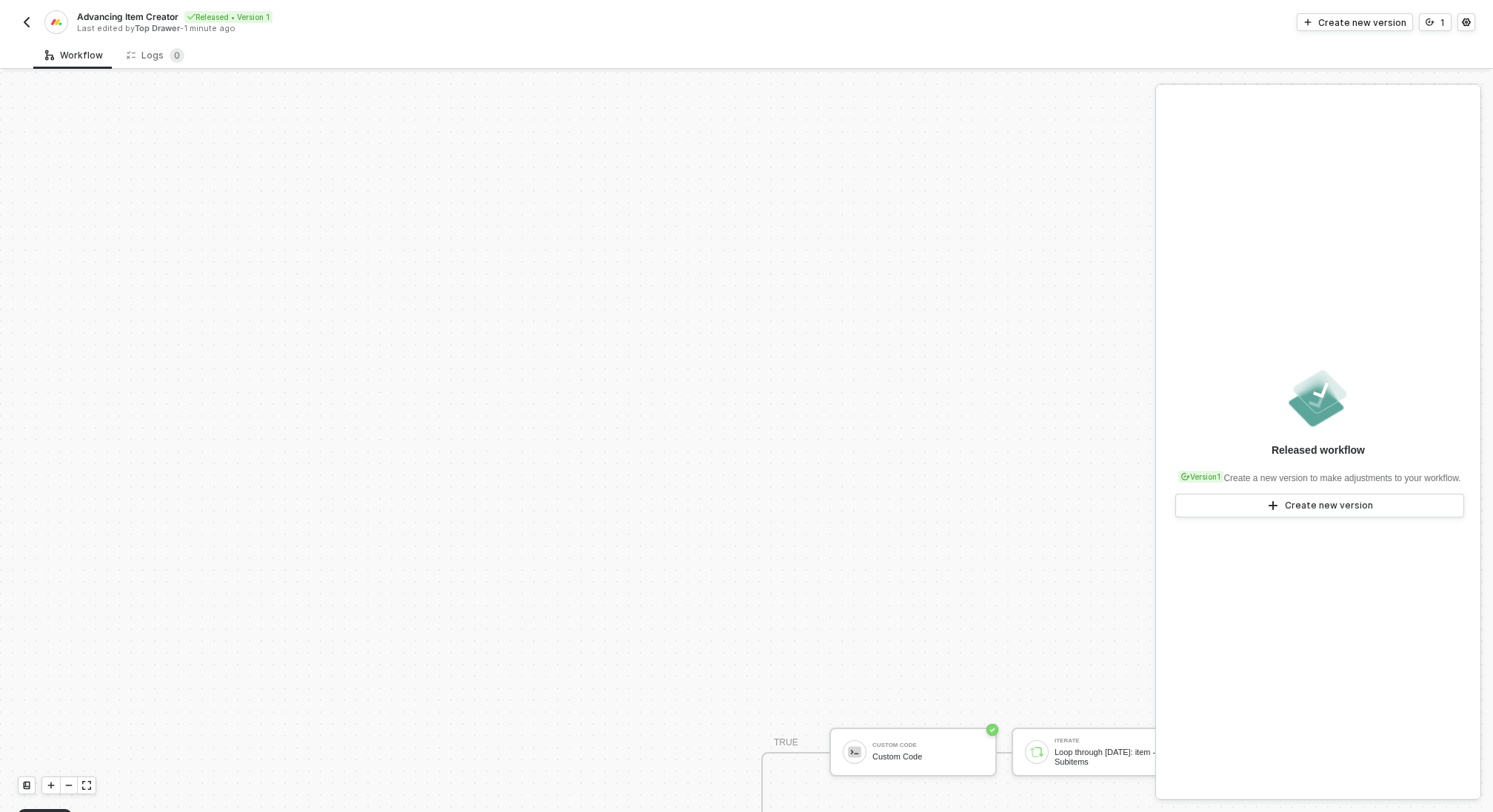
scroll to position [388, 0]
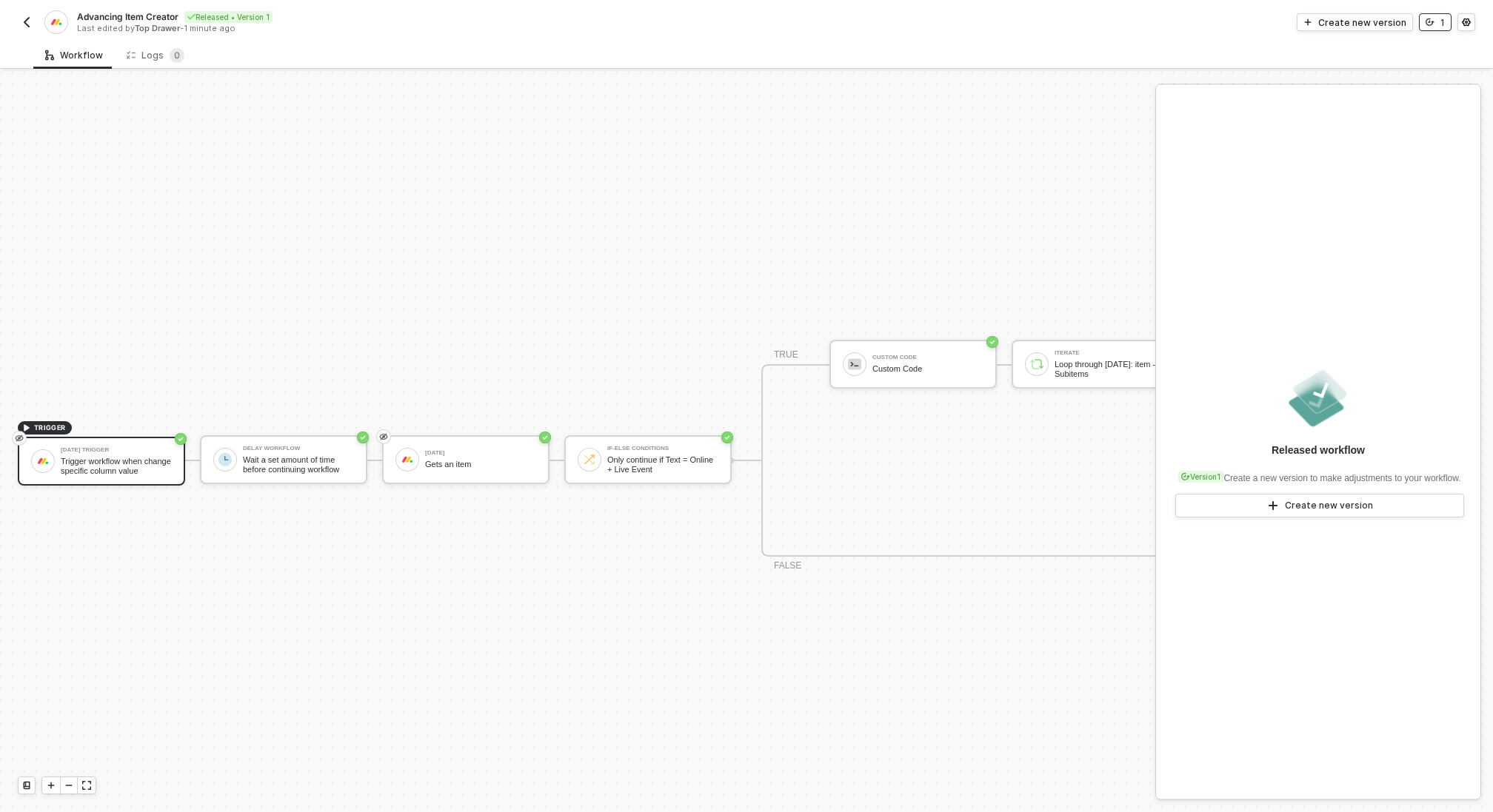
click at [1436, 25] on button "1" at bounding box center [1435, 22] width 33 height 18
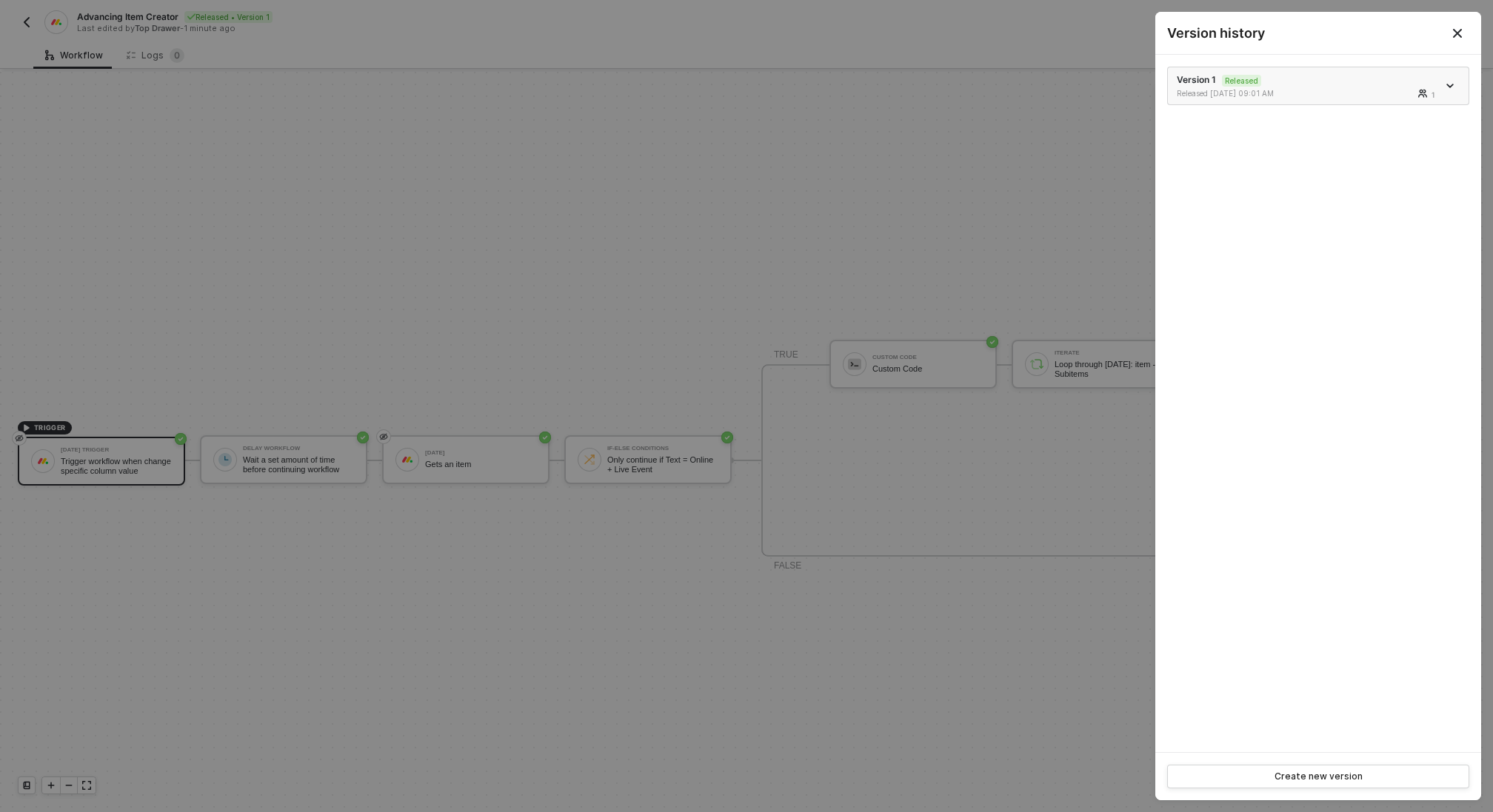
click at [1456, 85] on span "icon-arrow-down" at bounding box center [1451, 86] width 10 height 8
click at [1416, 103] on div "Make a copy" at bounding box center [1399, 110] width 92 height 14
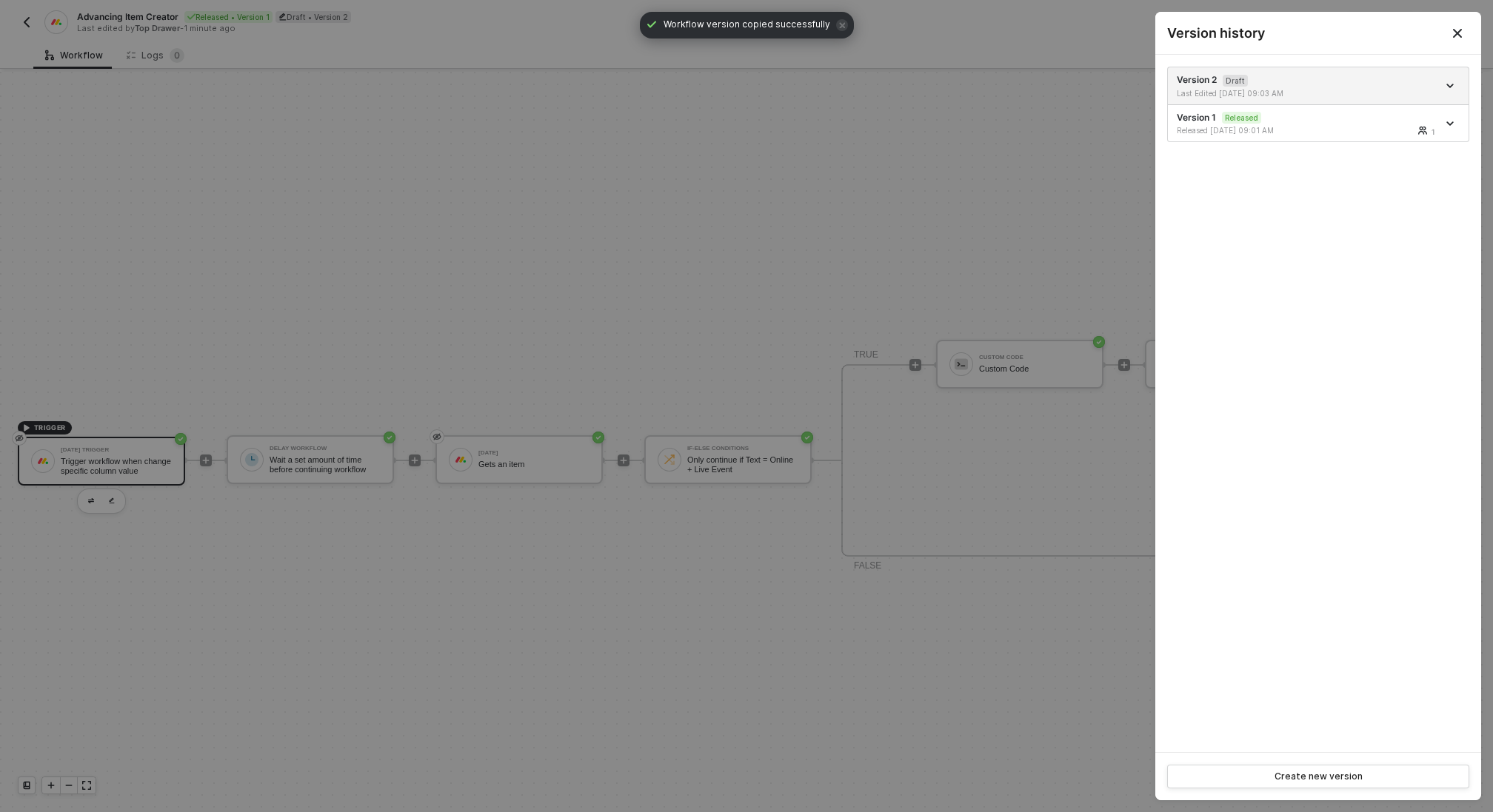
click at [513, 455] on div at bounding box center [746, 406] width 1493 height 812
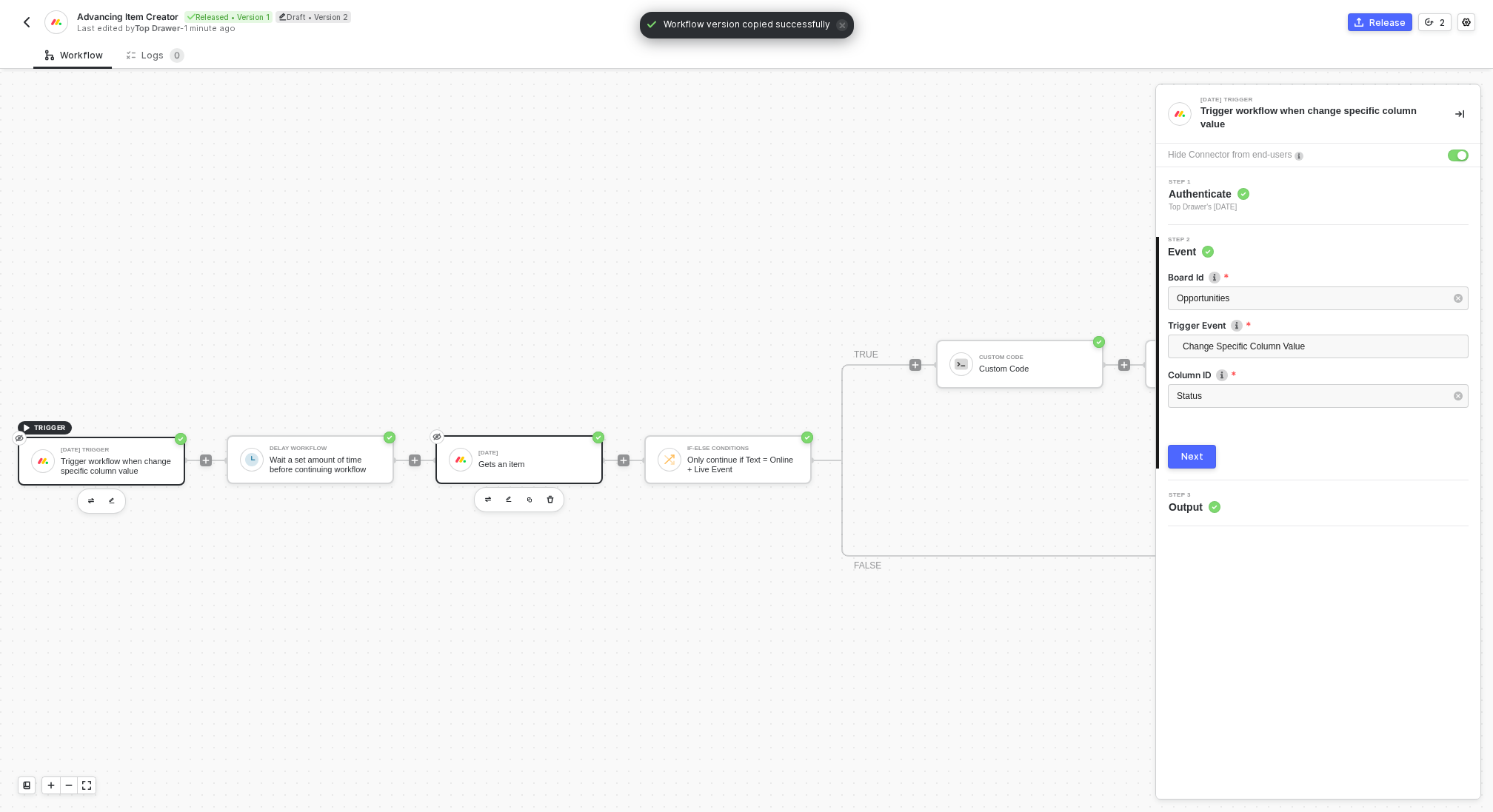
click at [540, 457] on div "Monday Gets an item" at bounding box center [534, 460] width 111 height 28
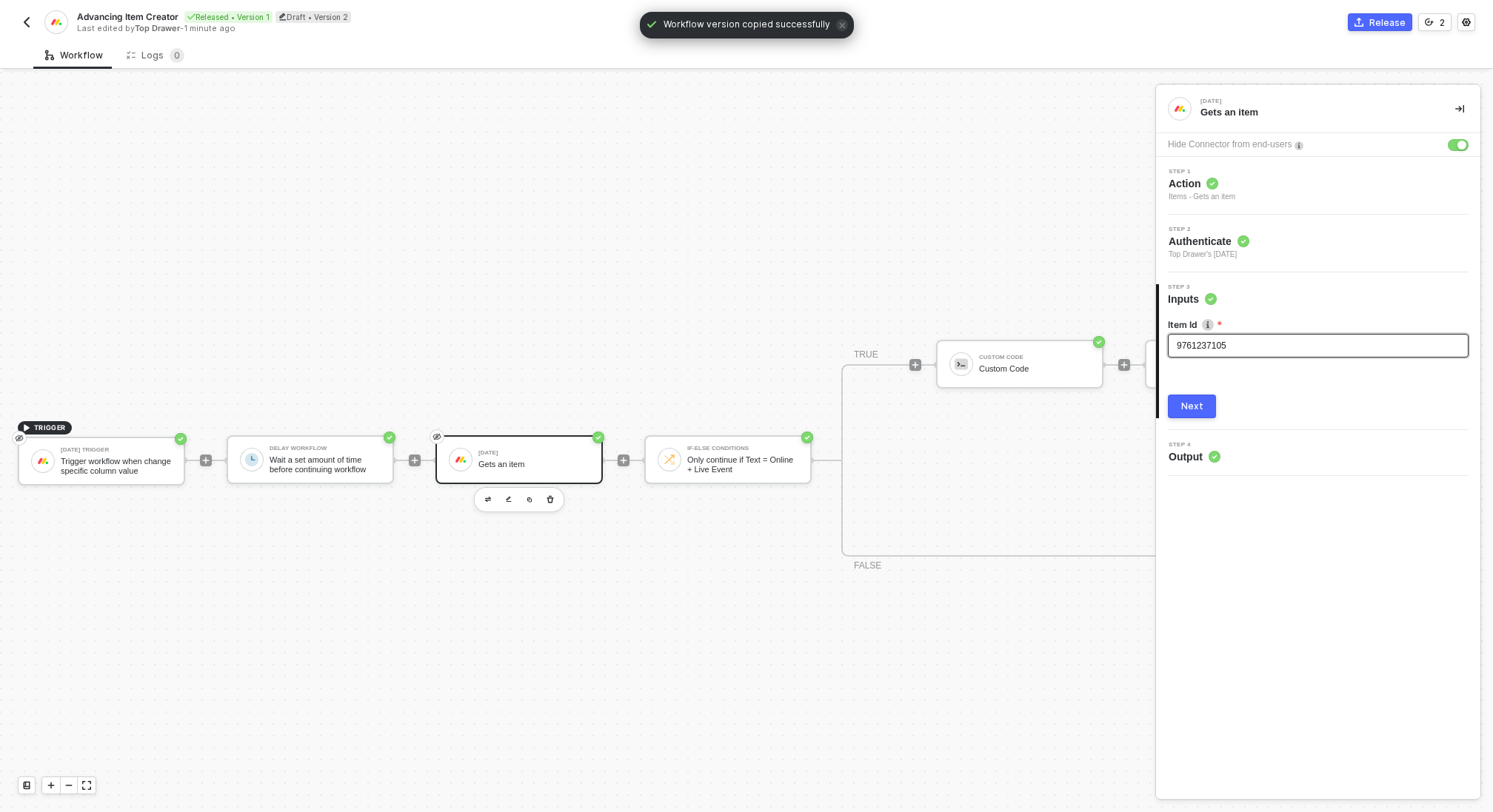
click at [1223, 335] on div "9761237105" at bounding box center [1318, 345] width 301 height 23
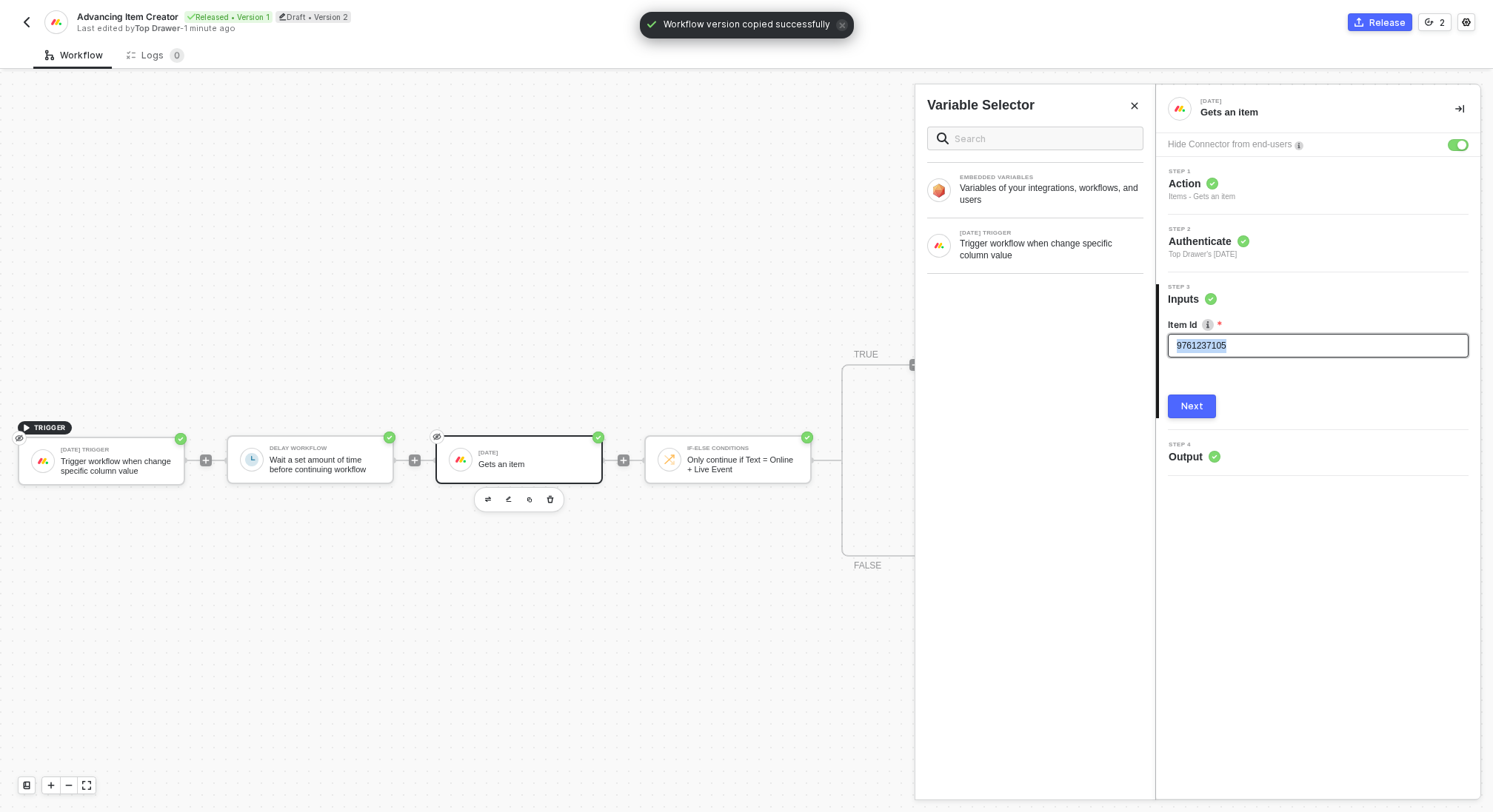
click at [1223, 335] on div "9761237105" at bounding box center [1318, 345] width 301 height 23
click at [1011, 238] on div "Trigger workflow when change specific column value" at bounding box center [1052, 250] width 184 height 23
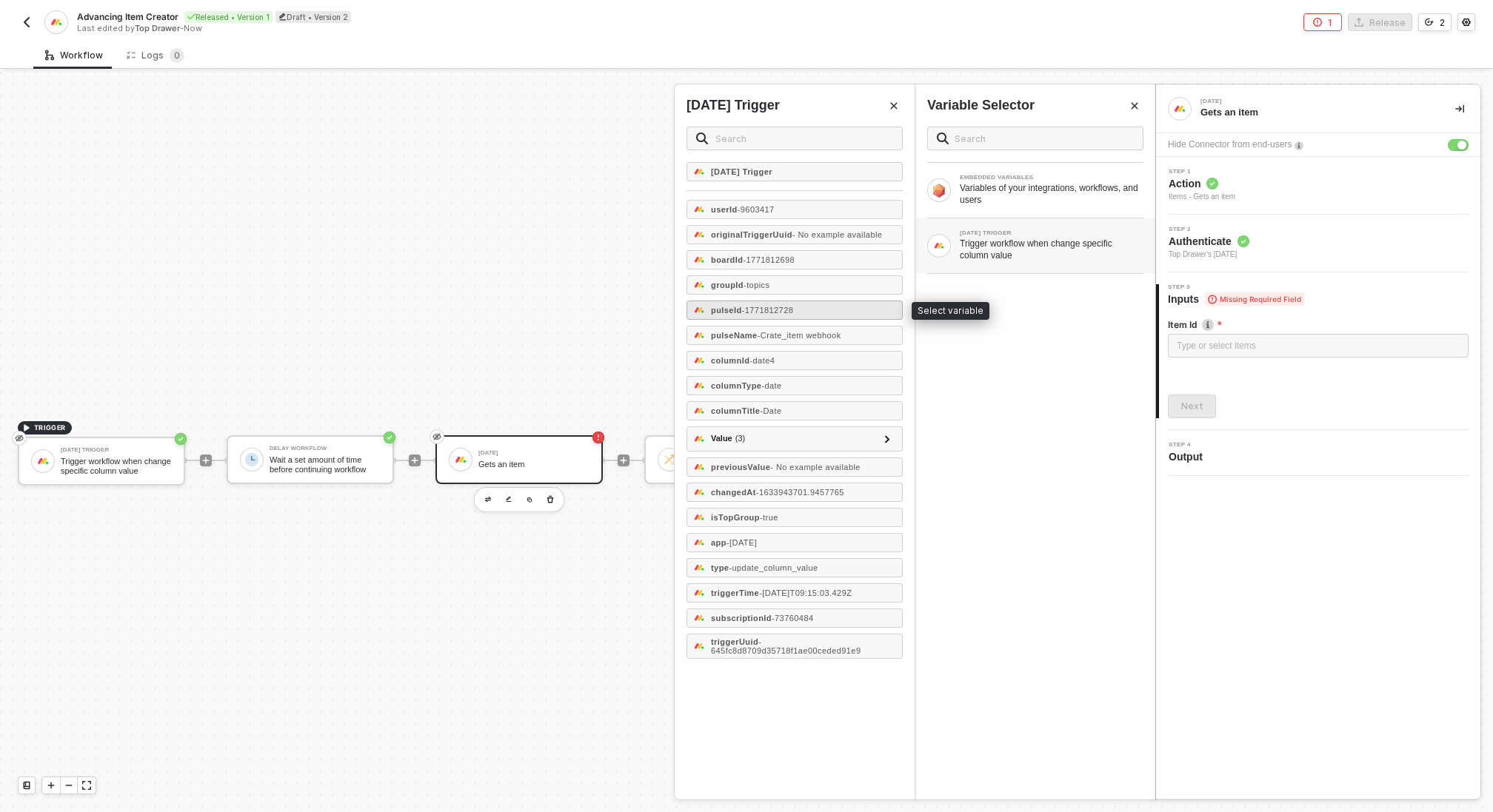
click at [774, 310] on span "- 1771812728" at bounding box center [768, 310] width 52 height 9
click at [1196, 409] on div "Next" at bounding box center [1193, 406] width 23 height 12
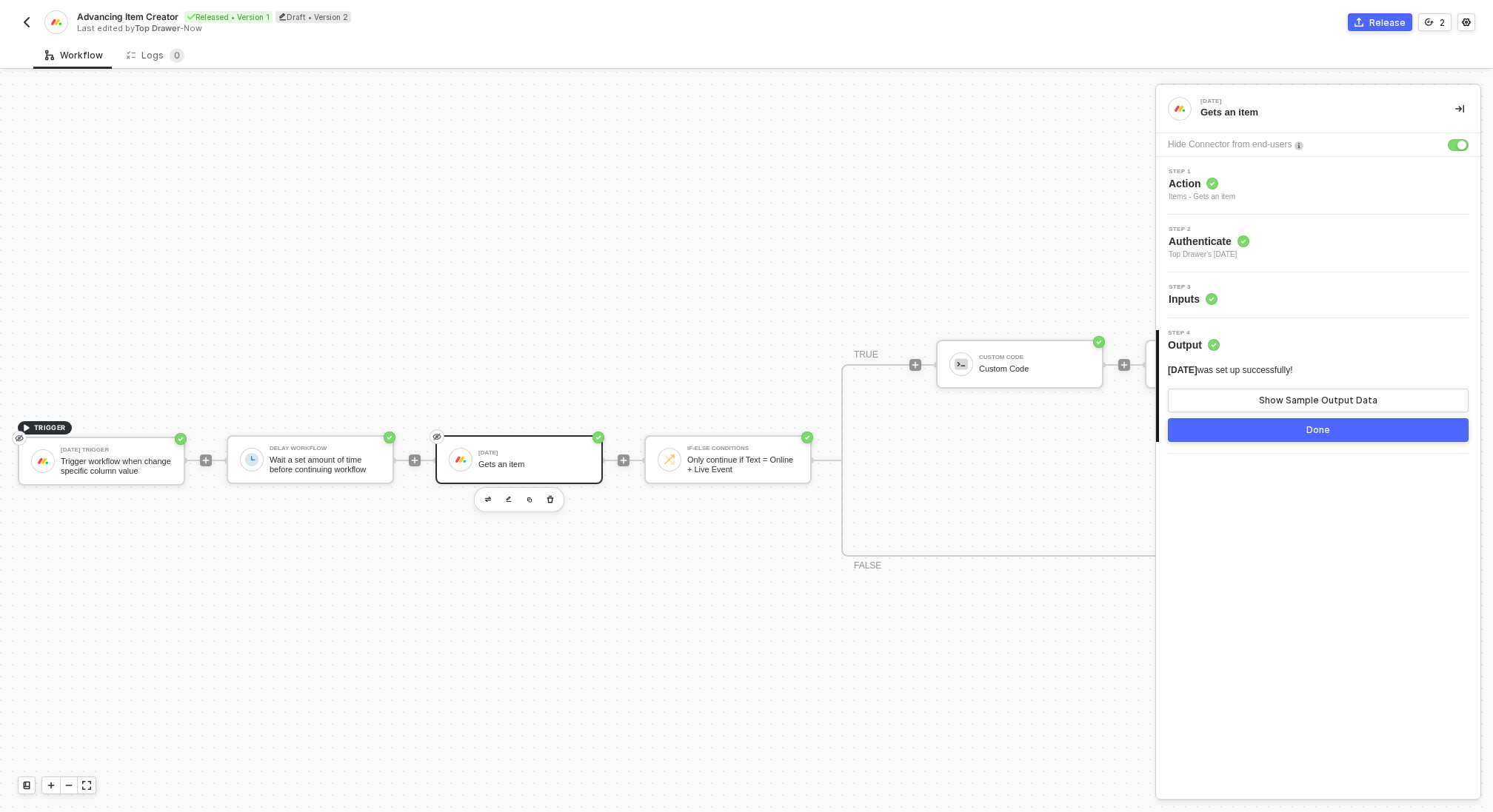
click at [1277, 431] on button "Done" at bounding box center [1318, 430] width 301 height 23
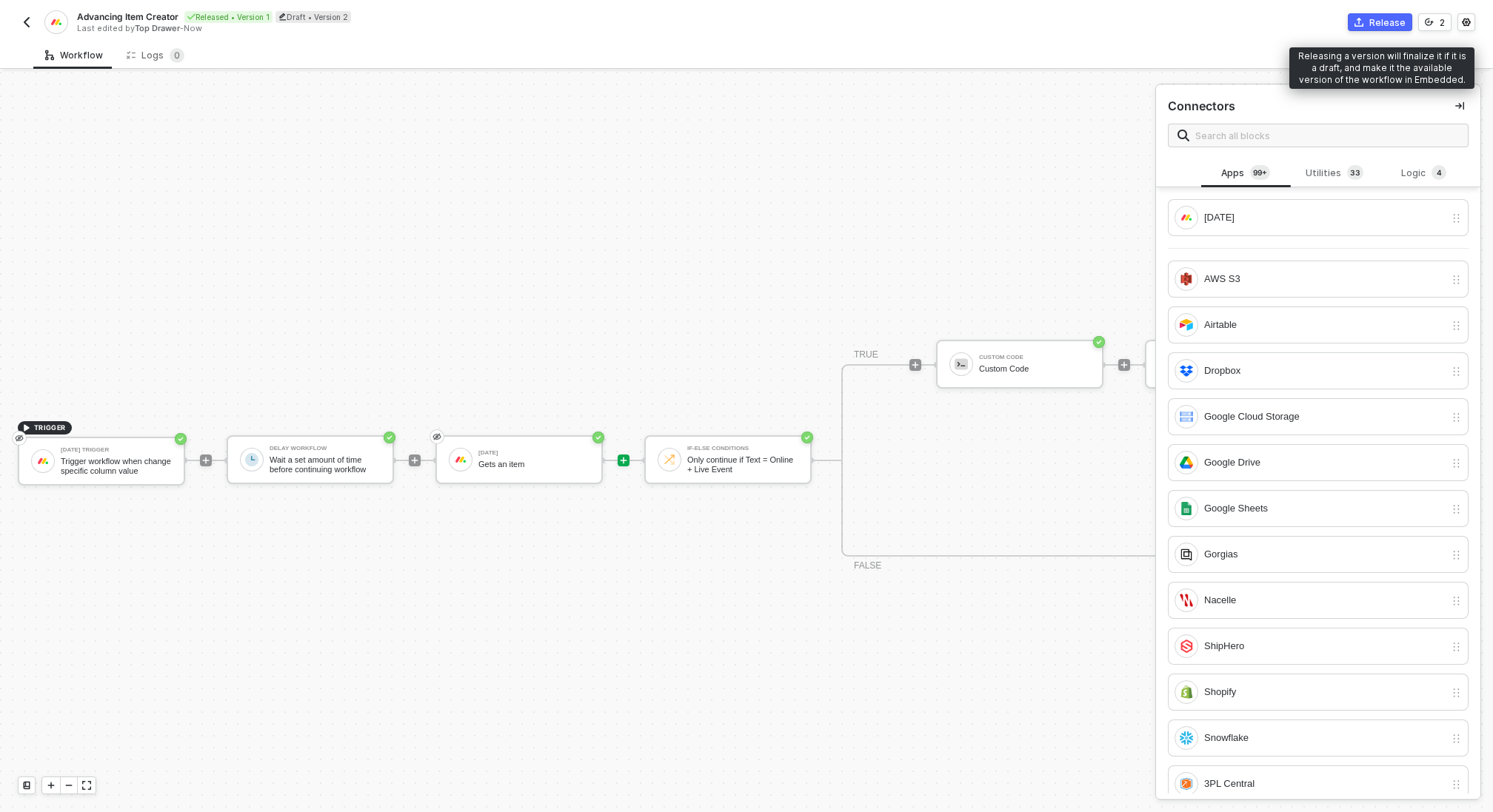
click at [1389, 19] on div "Release" at bounding box center [1387, 23] width 37 height 12
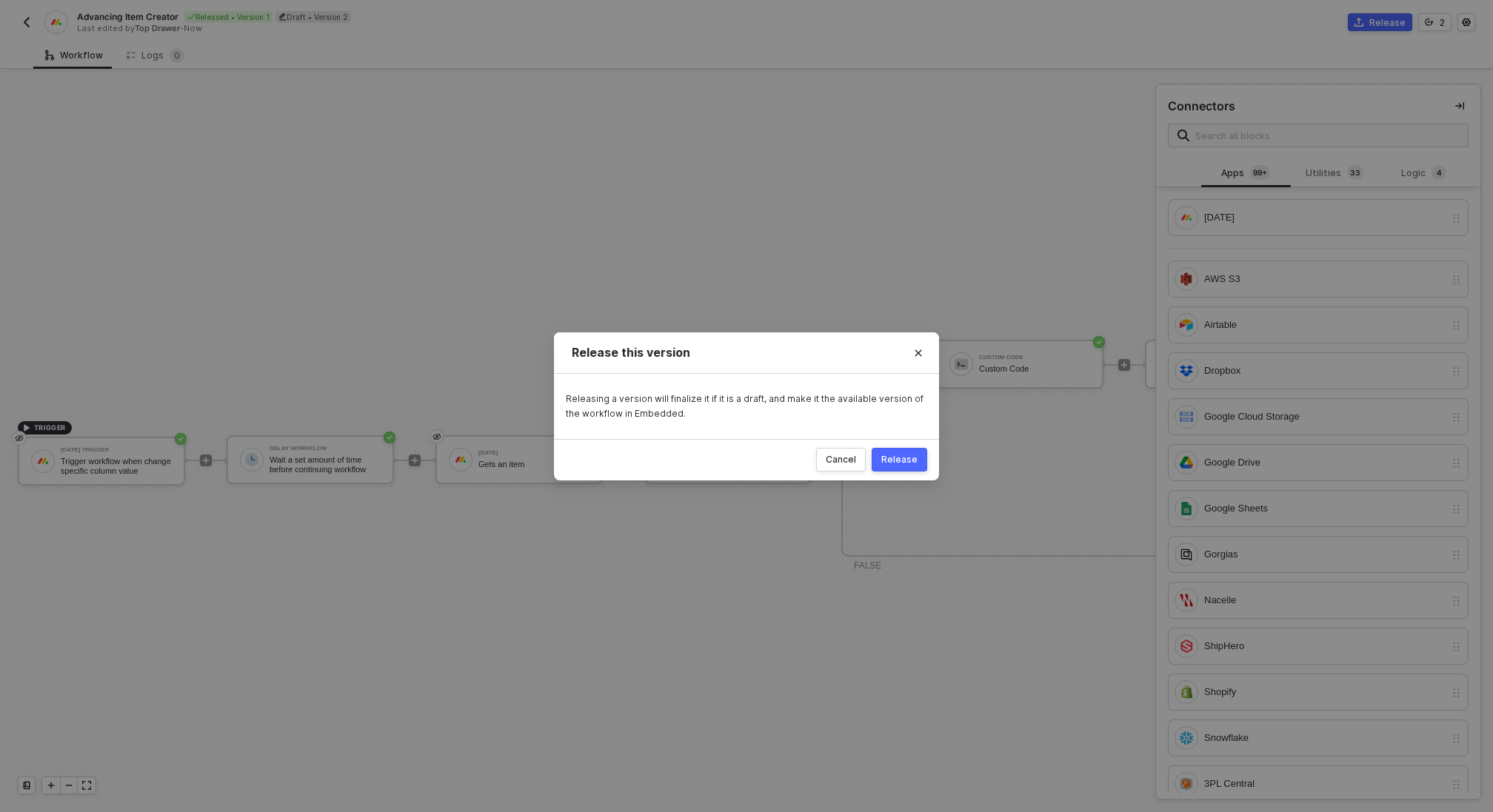
click at [895, 464] on div "Release" at bounding box center [899, 460] width 37 height 12
